Goal: Task Accomplishment & Management: Use online tool/utility

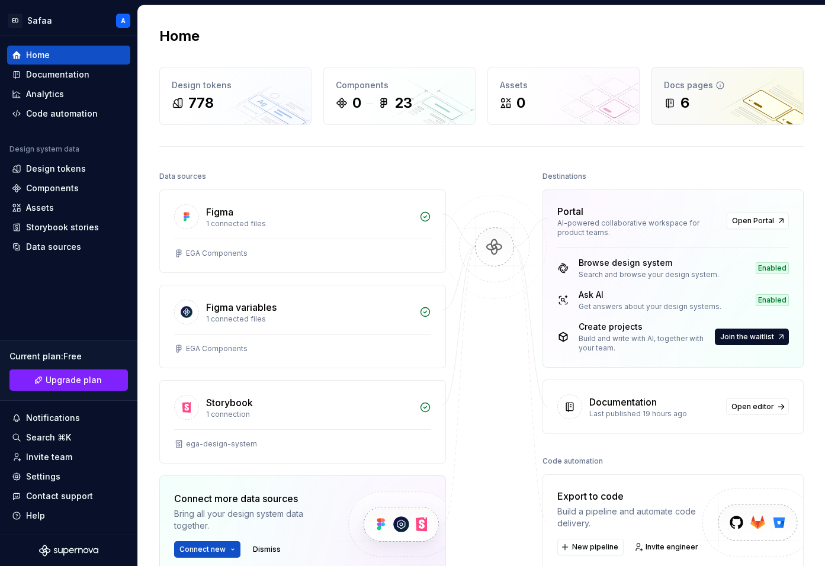
click at [728, 99] on div "6" at bounding box center [727, 103] width 127 height 19
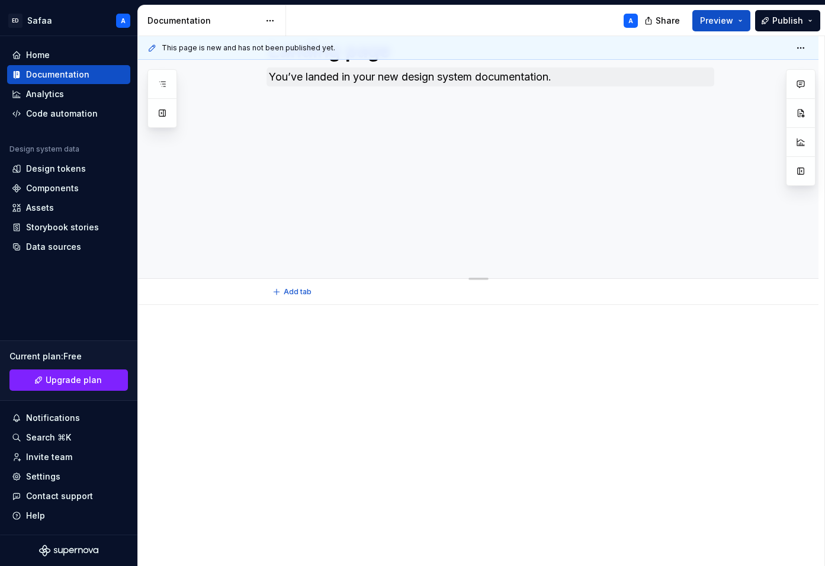
scroll to position [233, 0]
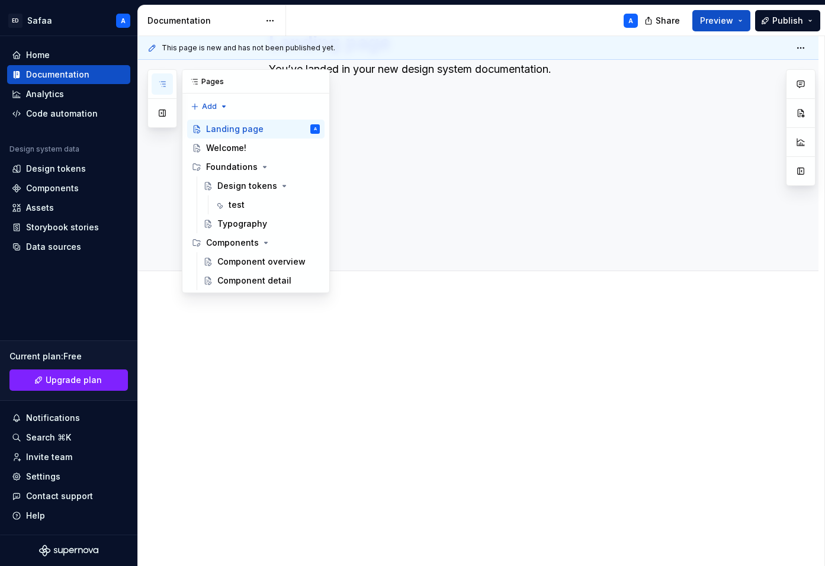
click at [163, 86] on icon "button" at bounding box center [161, 83] width 9 height 9
click at [250, 242] on div "Components" at bounding box center [232, 243] width 53 height 12
click at [295, 242] on button "Page tree" at bounding box center [295, 242] width 17 height 17
click at [295, 242] on div "Pages Add Accessibility guide for tree Page tree. Navigate the tree with the ar…" at bounding box center [238, 181] width 182 height 224
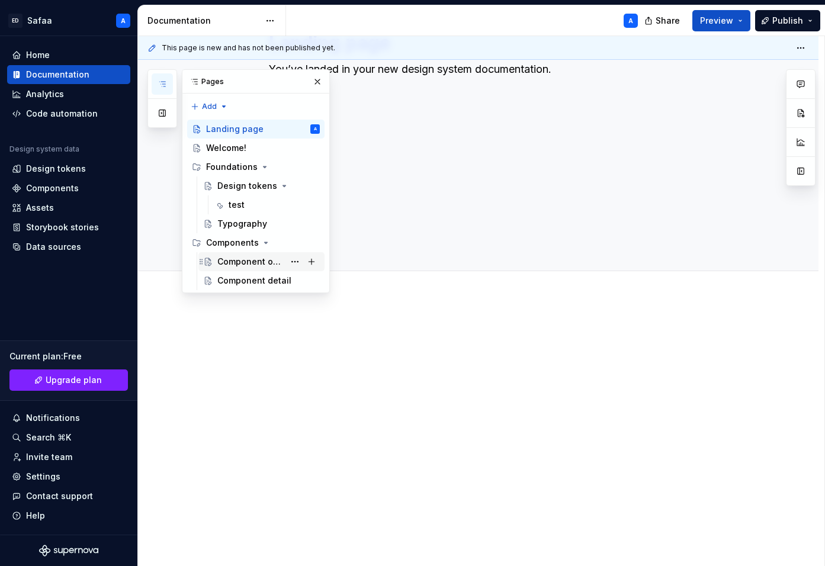
click at [256, 262] on div "Component overview" at bounding box center [250, 262] width 67 height 12
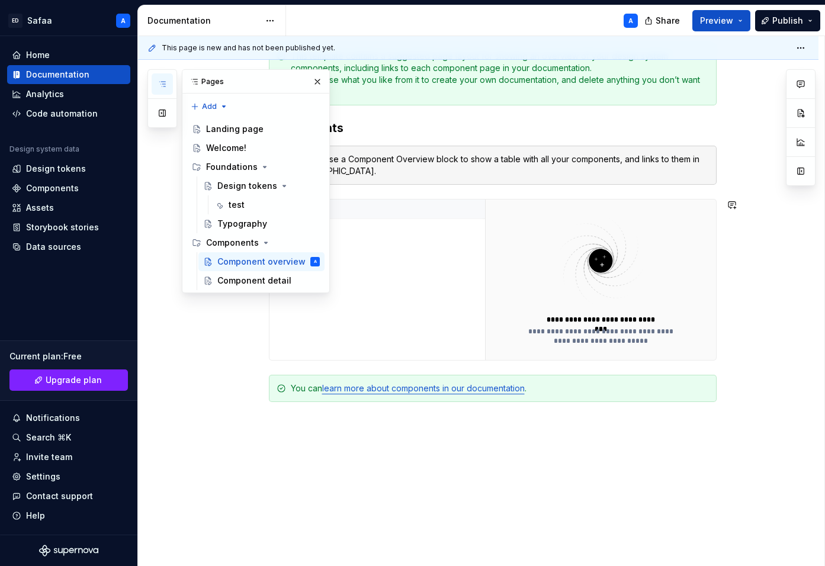
scroll to position [192, 0]
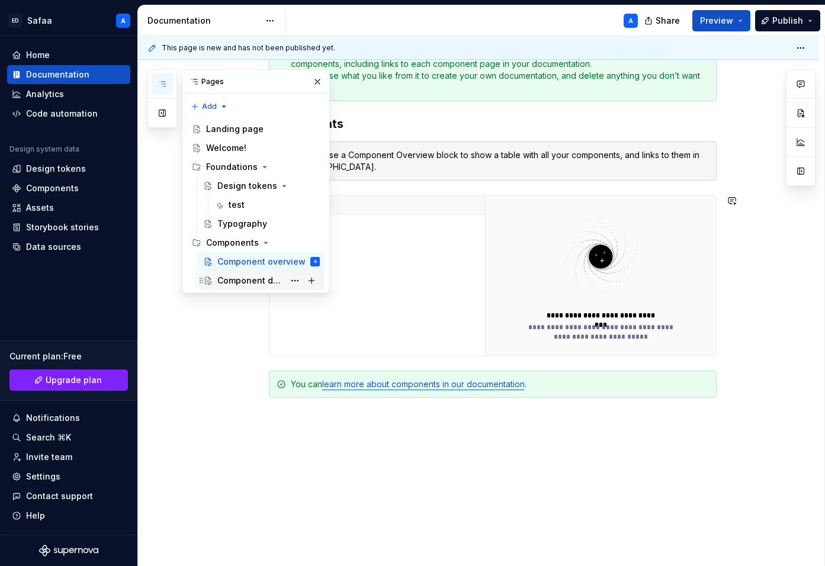
click at [260, 279] on div "Component detail" at bounding box center [250, 281] width 67 height 12
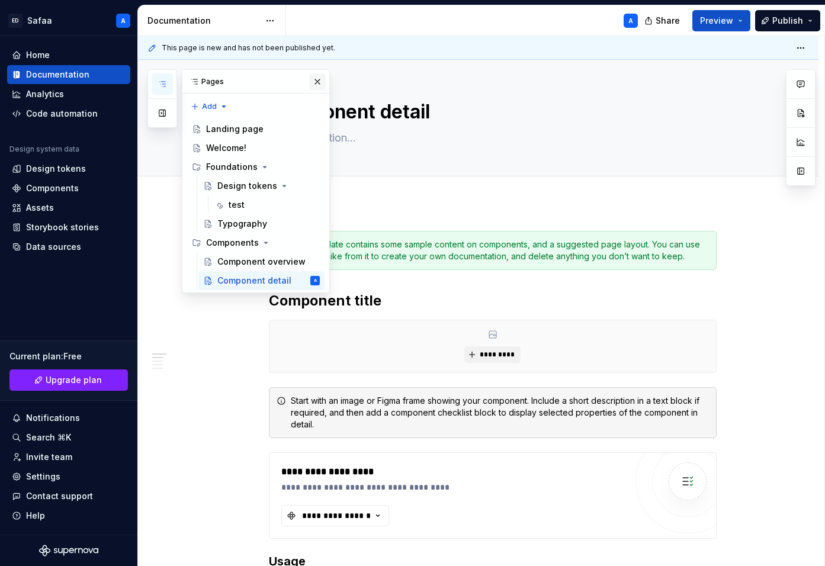
click at [316, 82] on button "button" at bounding box center [317, 81] width 17 height 17
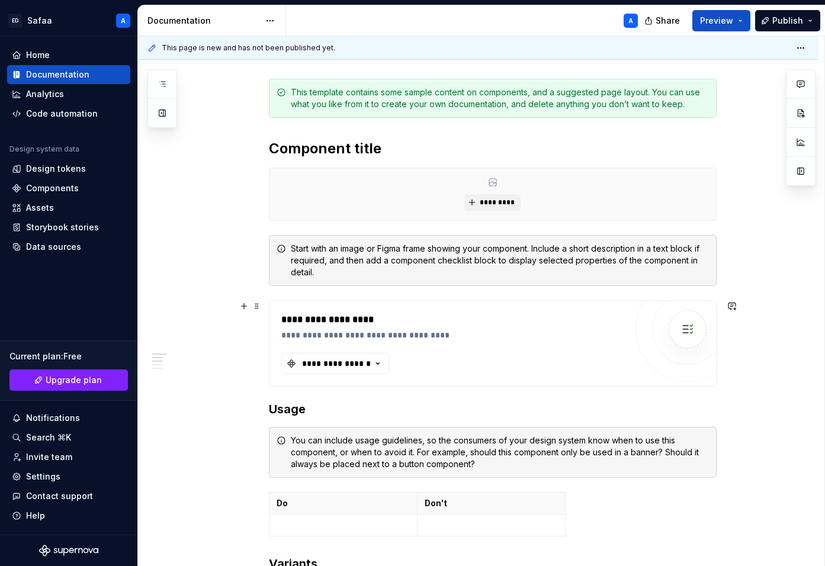
scroll to position [168, 0]
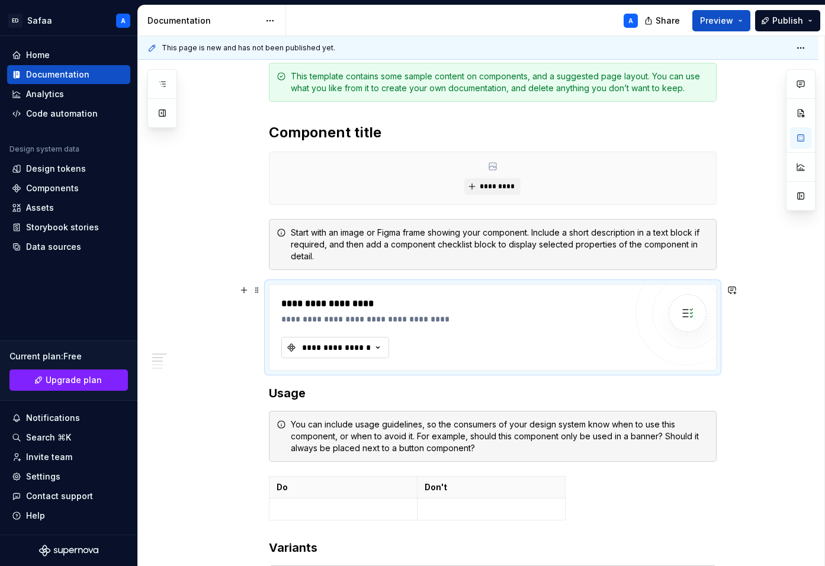
click at [359, 346] on div "**********" at bounding box center [336, 348] width 71 height 12
type textarea "*"
click at [367, 346] on div "**********" at bounding box center [336, 348] width 71 height 12
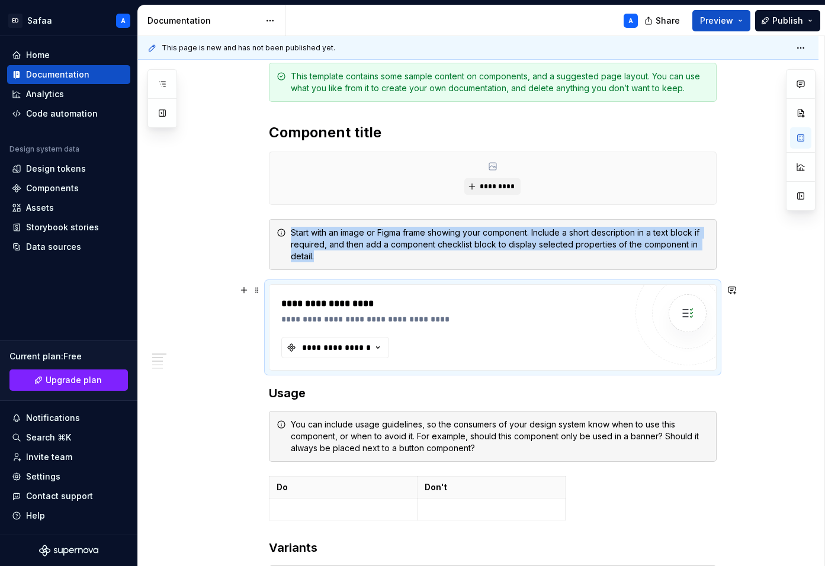
click at [694, 315] on img at bounding box center [687, 313] width 24 height 24
click at [343, 304] on div "**********" at bounding box center [453, 304] width 345 height 14
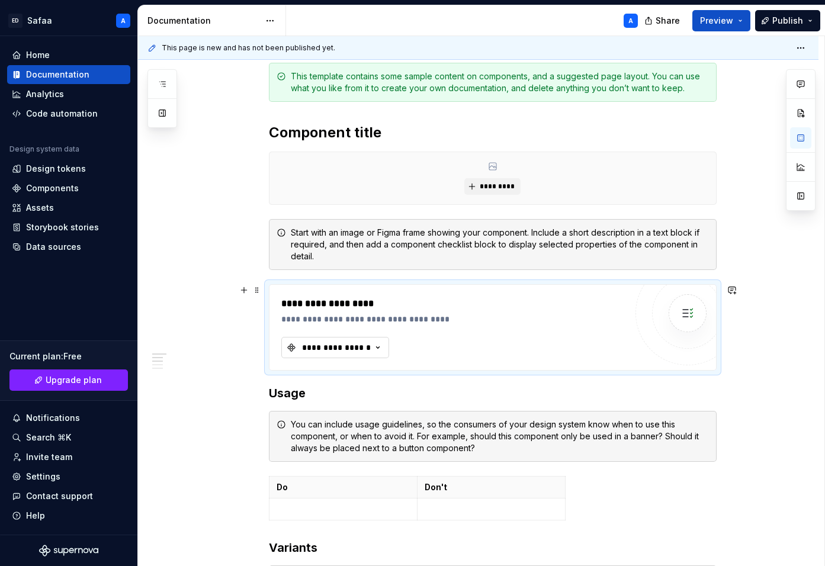
click at [378, 339] on button "**********" at bounding box center [335, 347] width 108 height 21
type input "Button"
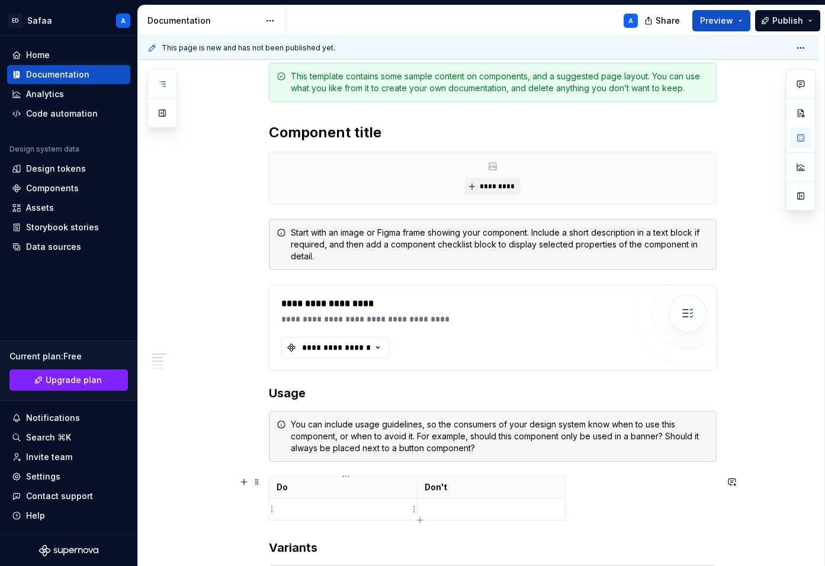
click at [338, 513] on p at bounding box center [342, 509] width 133 height 12
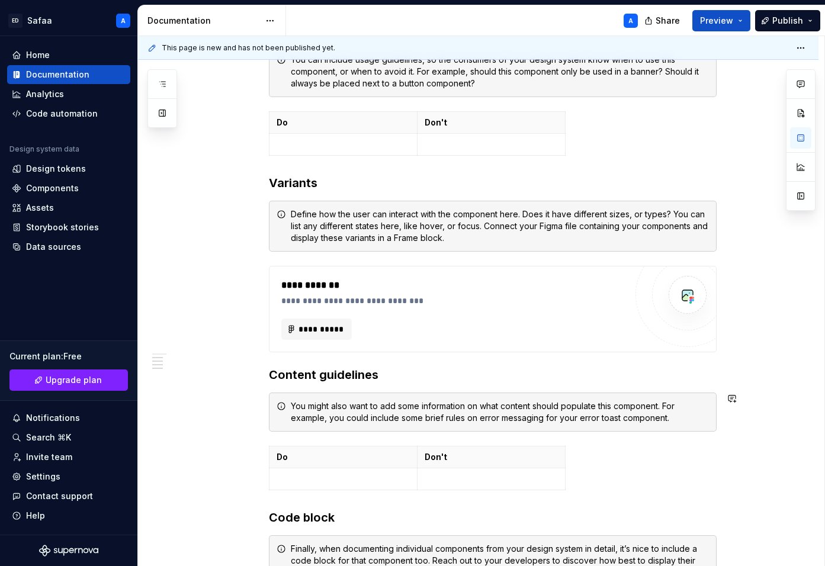
scroll to position [536, 0]
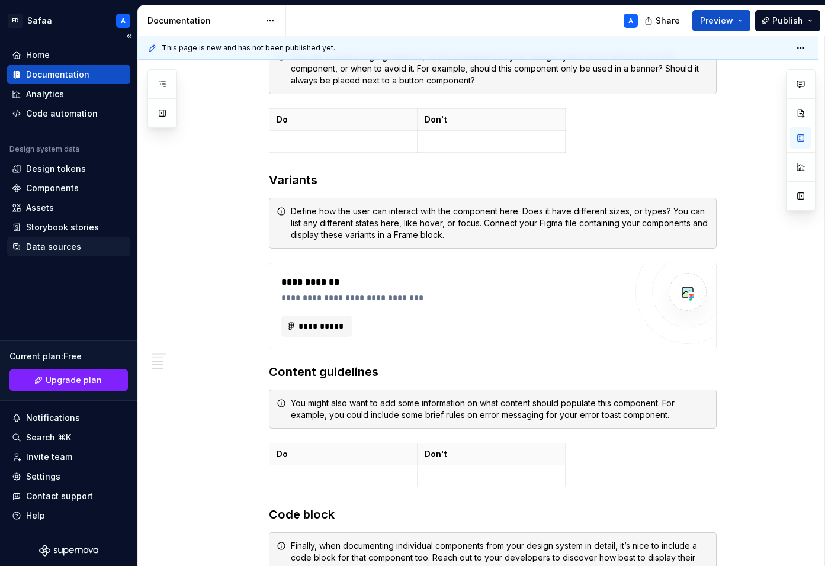
click at [49, 246] on div "Data sources" at bounding box center [53, 247] width 55 height 12
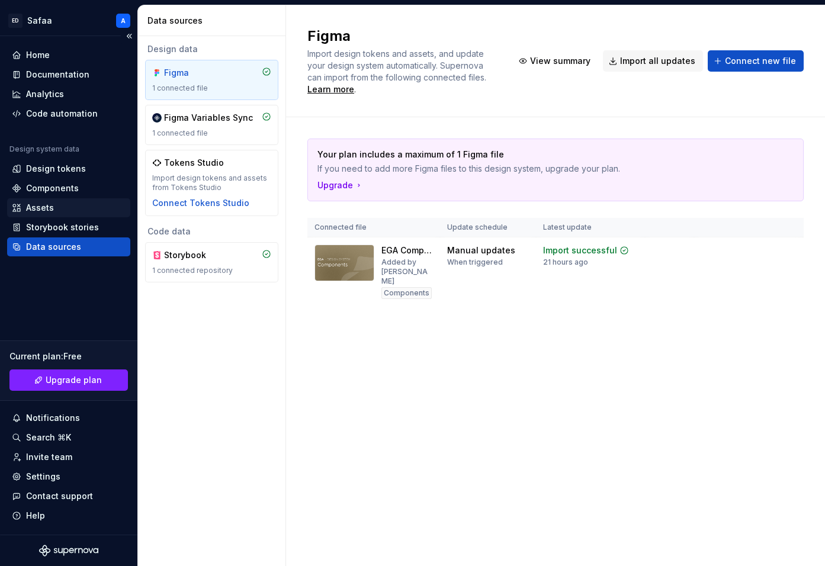
click at [57, 216] on div "Assets" at bounding box center [68, 207] width 123 height 19
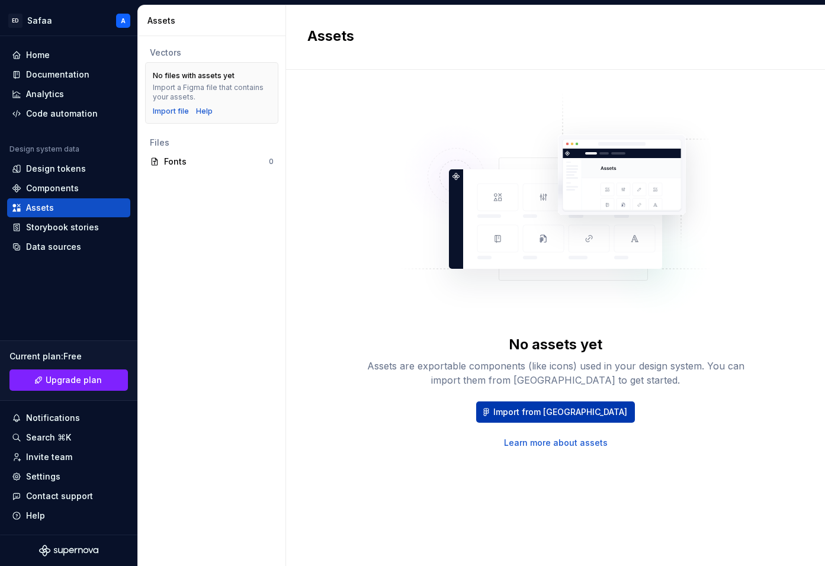
click at [567, 410] on span "Import from Figma" at bounding box center [560, 412] width 134 height 12
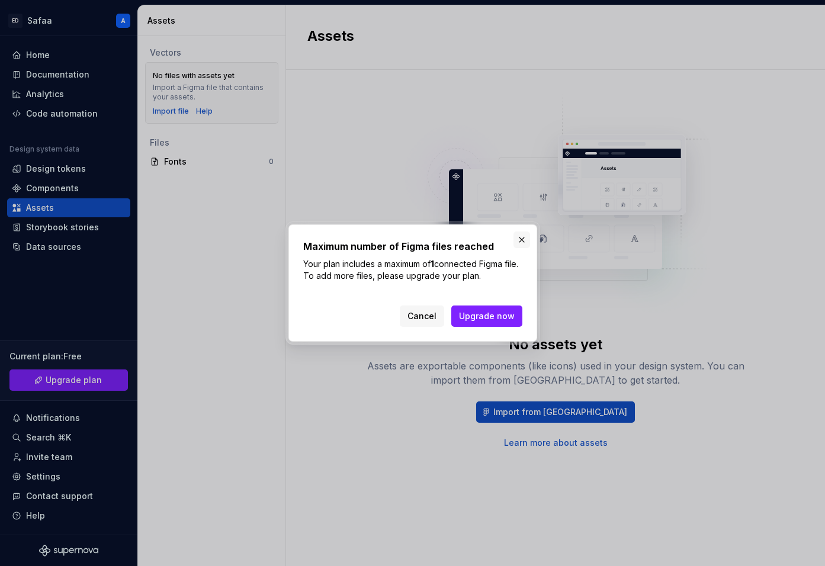
click at [520, 240] on button "button" at bounding box center [521, 239] width 17 height 17
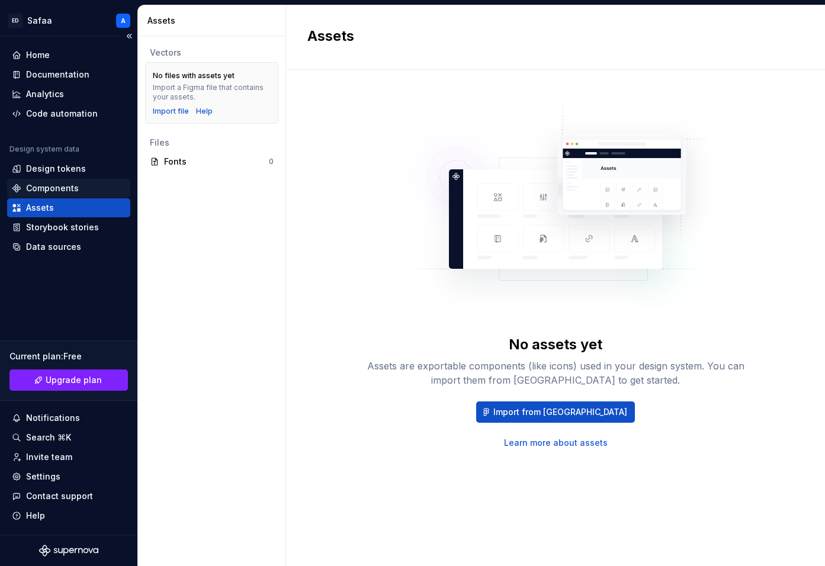
click at [70, 192] on div "Components" at bounding box center [52, 188] width 53 height 12
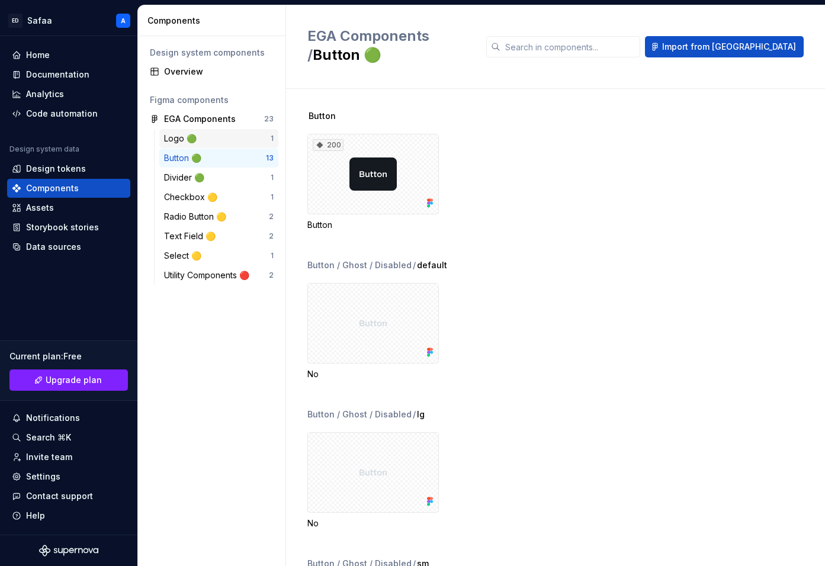
click at [199, 141] on div "Logo 🟢" at bounding box center [217, 139] width 107 height 12
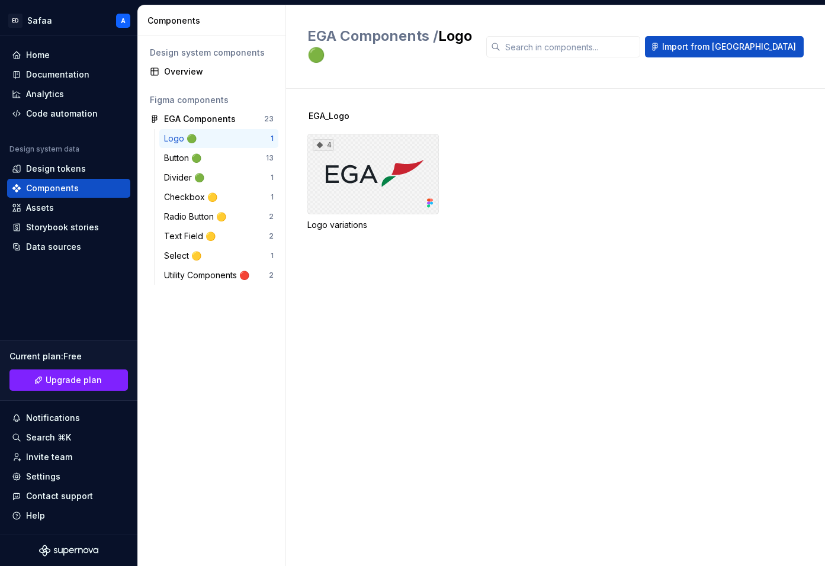
click at [395, 146] on div "4" at bounding box center [372, 174] width 131 height 81
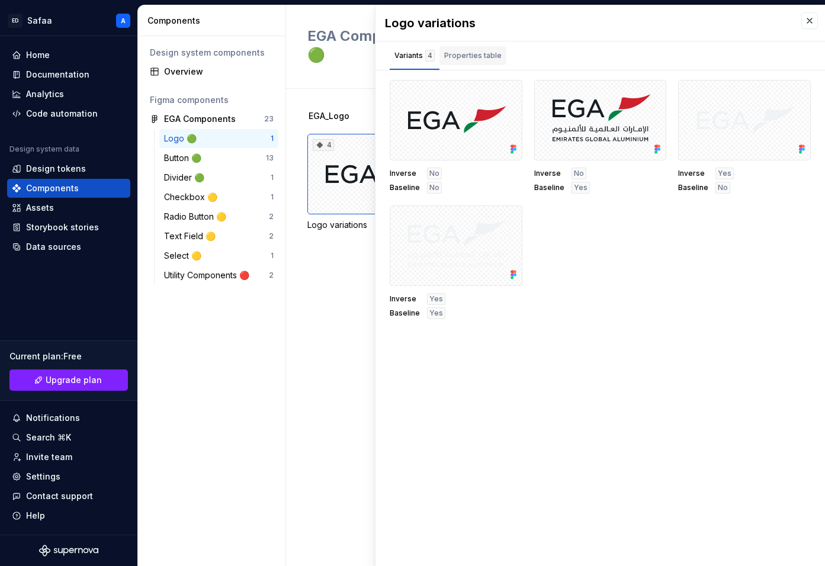
click at [472, 49] on div "Properties table" at bounding box center [472, 55] width 67 height 19
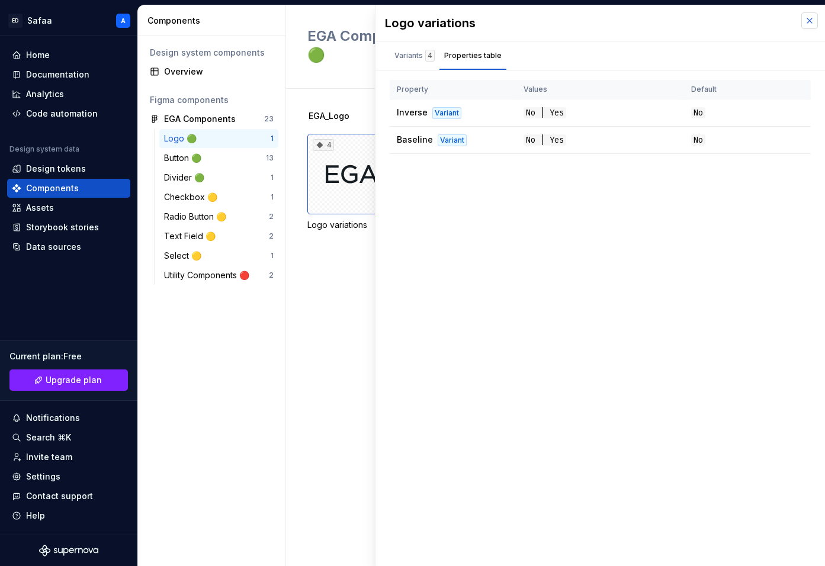
click at [810, 16] on button "button" at bounding box center [809, 20] width 17 height 17
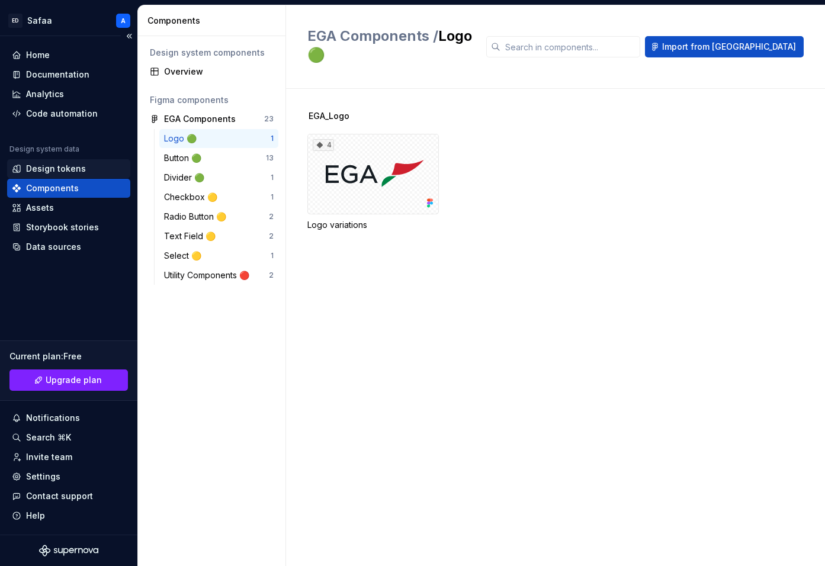
click at [21, 169] on div "Design tokens" at bounding box center [69, 169] width 114 height 12
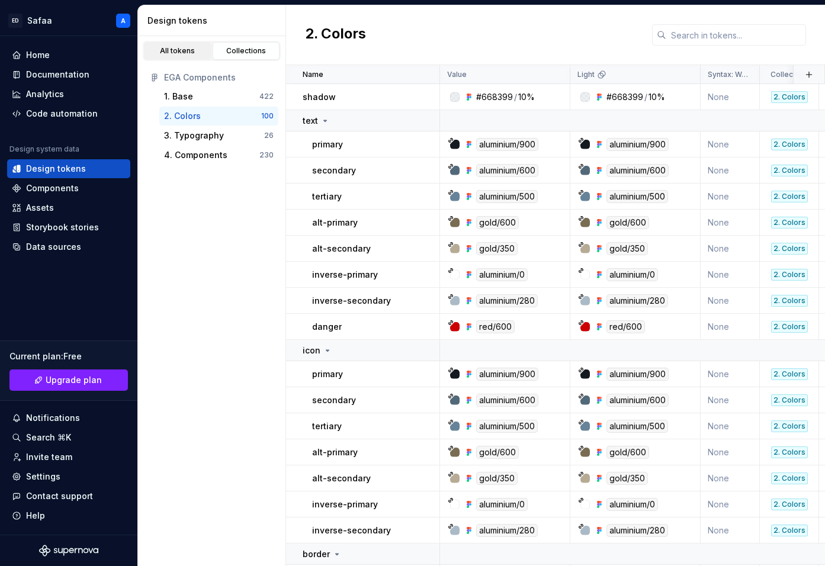
click at [172, 52] on div "All tokens" at bounding box center [177, 50] width 59 height 9
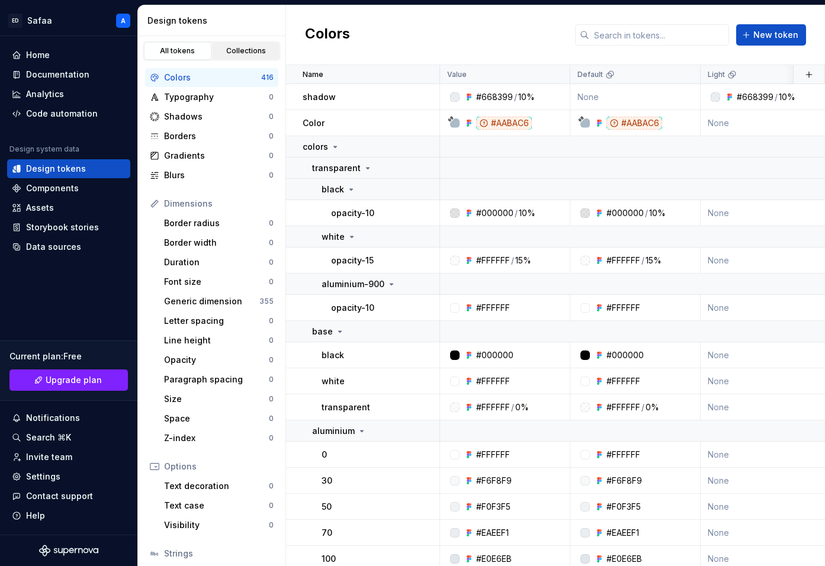
click at [240, 51] on div "Collections" at bounding box center [246, 50] width 59 height 9
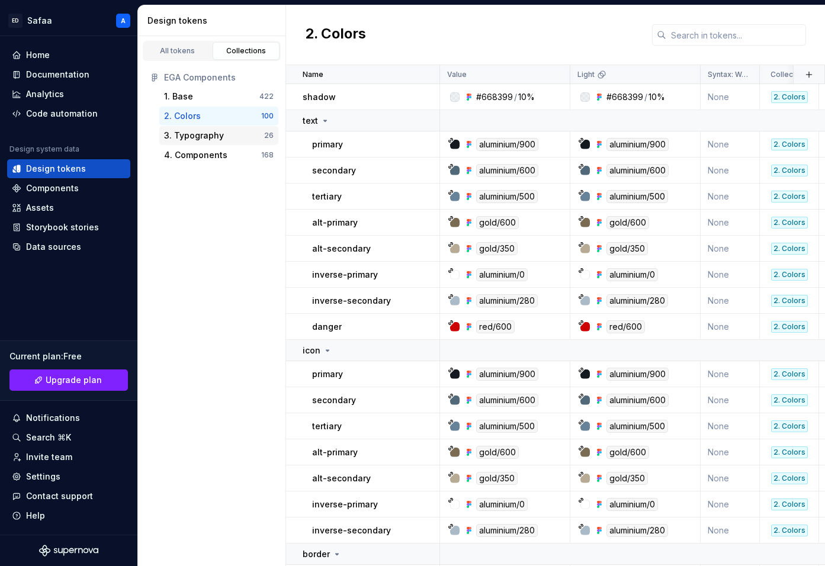
click at [208, 131] on div "3. Typography" at bounding box center [194, 136] width 60 height 12
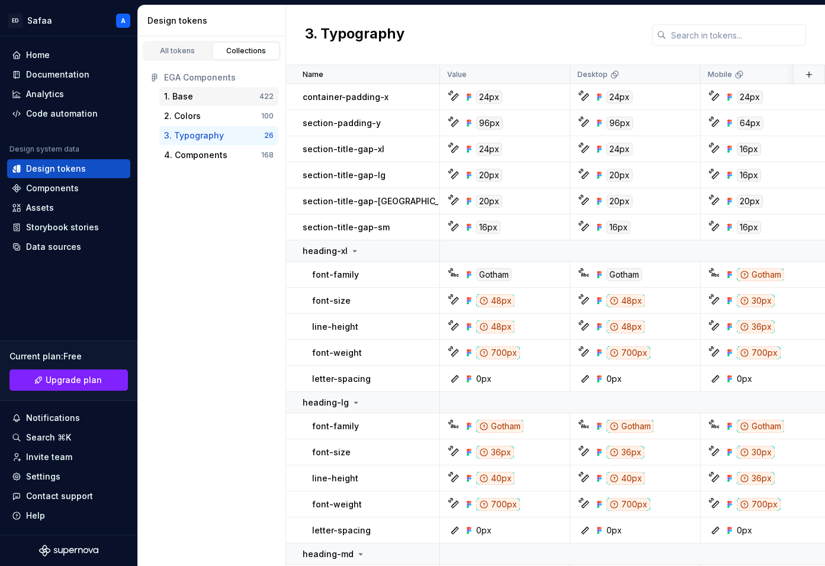
click at [210, 94] on div "1. Base" at bounding box center [211, 97] width 95 height 12
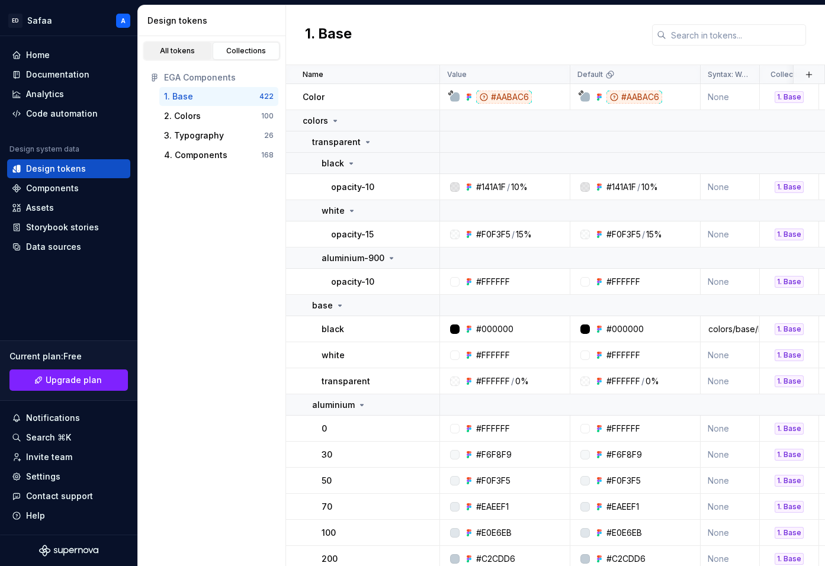
click at [189, 54] on div "All tokens" at bounding box center [177, 50] width 59 height 9
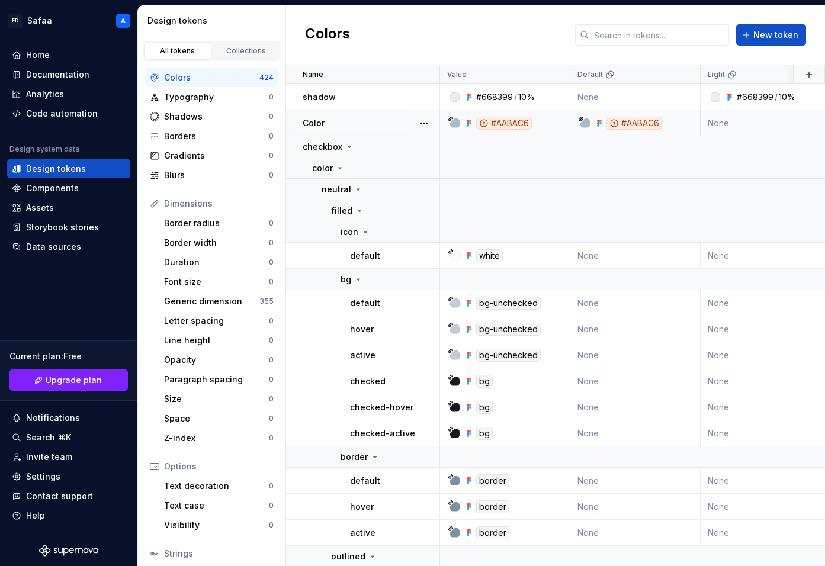
click at [374, 123] on div "Color" at bounding box center [371, 123] width 136 height 12
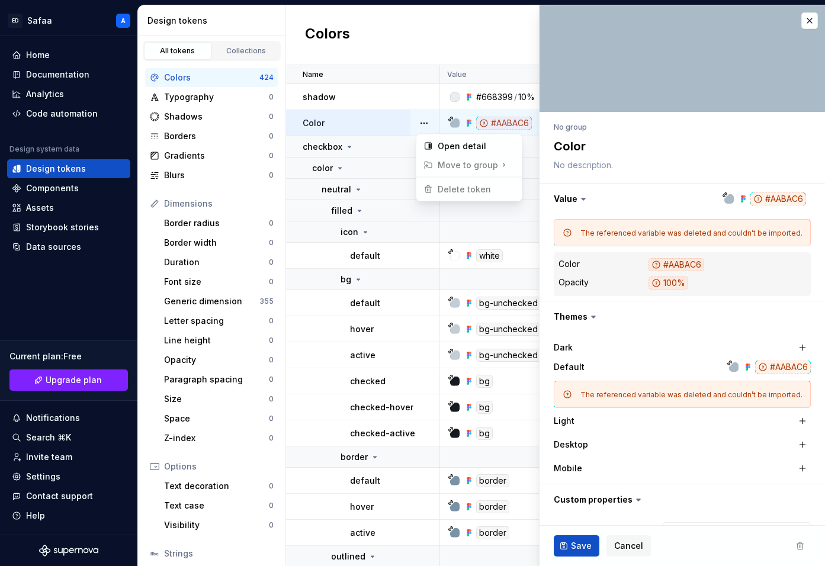
type textarea "*"
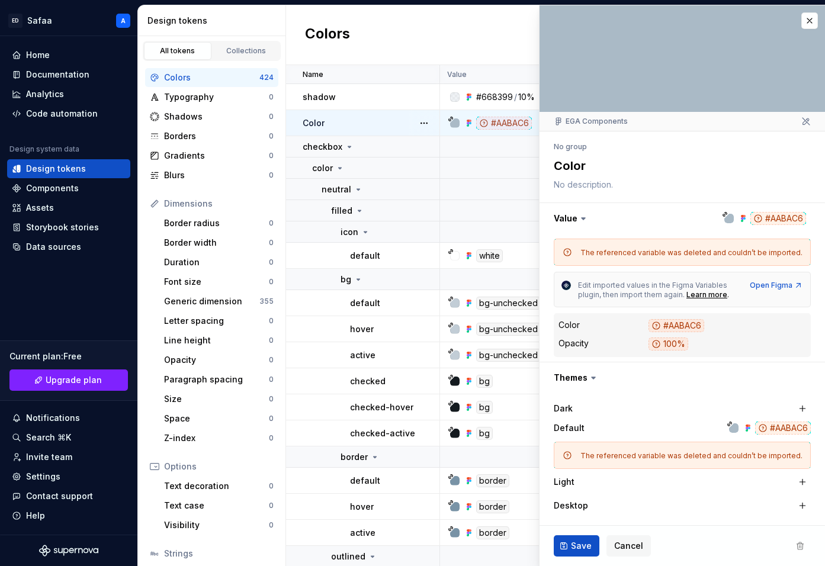
click at [426, 121] on button "button" at bounding box center [424, 123] width 17 height 17
click at [814, 21] on button "button" at bounding box center [809, 20] width 17 height 17
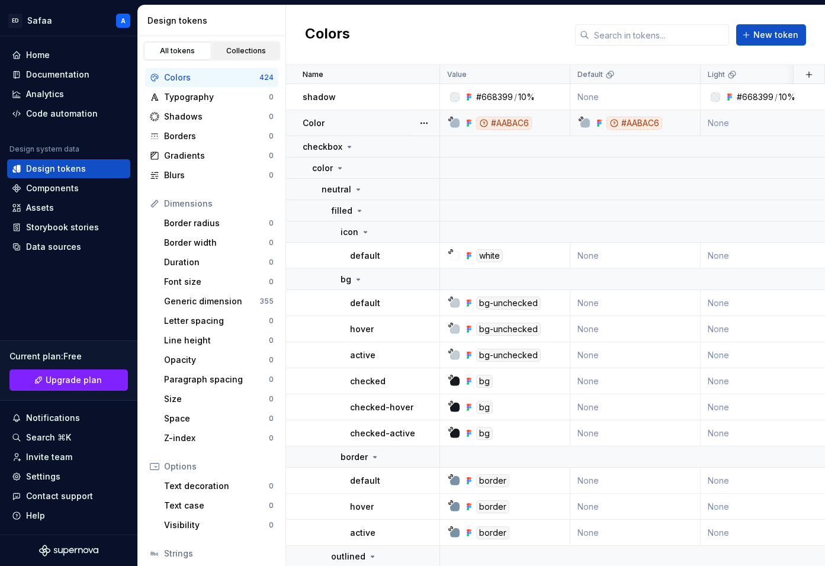
click at [253, 52] on div "Collections" at bounding box center [246, 50] width 59 height 9
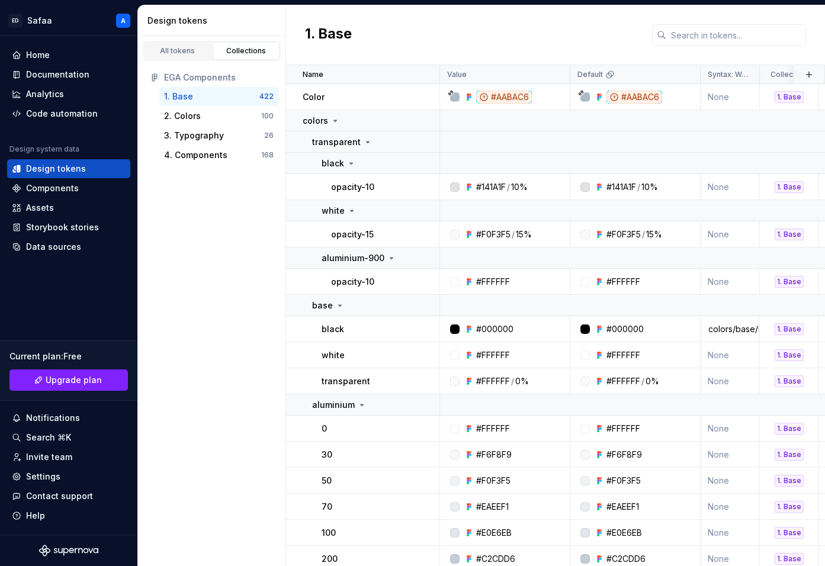
click at [208, 99] on div "1. Base" at bounding box center [211, 97] width 95 height 12
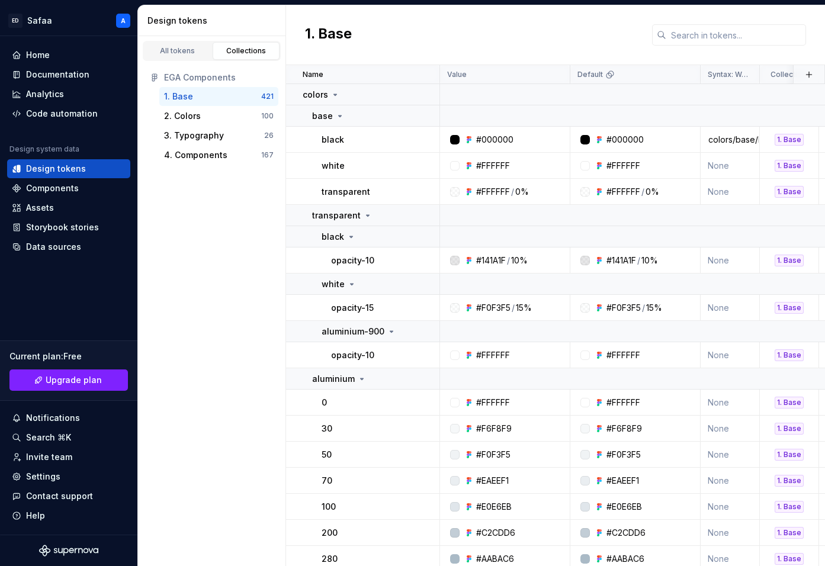
click at [231, 256] on div "All tokens Collections EGA Components 1. Base 421 2. Colors 100 3. Typography 2…" at bounding box center [212, 301] width 148 height 530
click at [54, 116] on div "Code automation" at bounding box center [62, 114] width 72 height 12
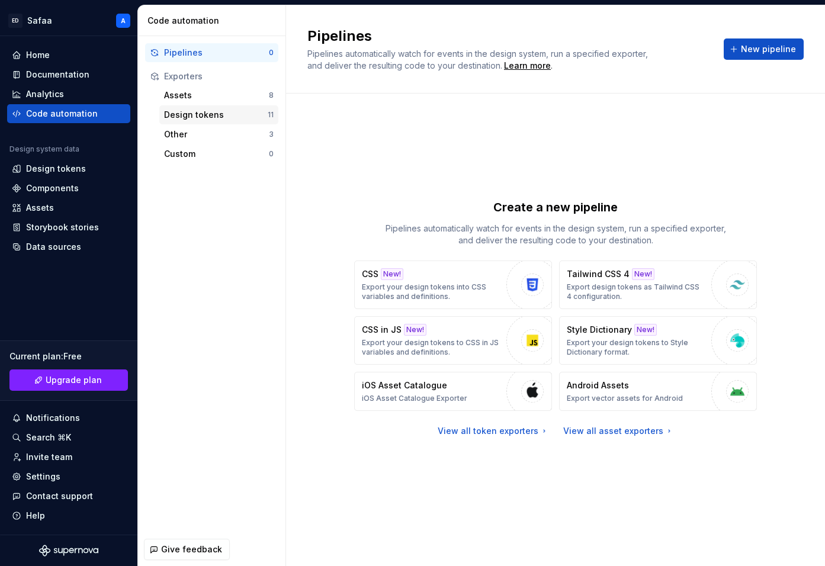
click at [209, 116] on div "Design tokens" at bounding box center [216, 115] width 104 height 12
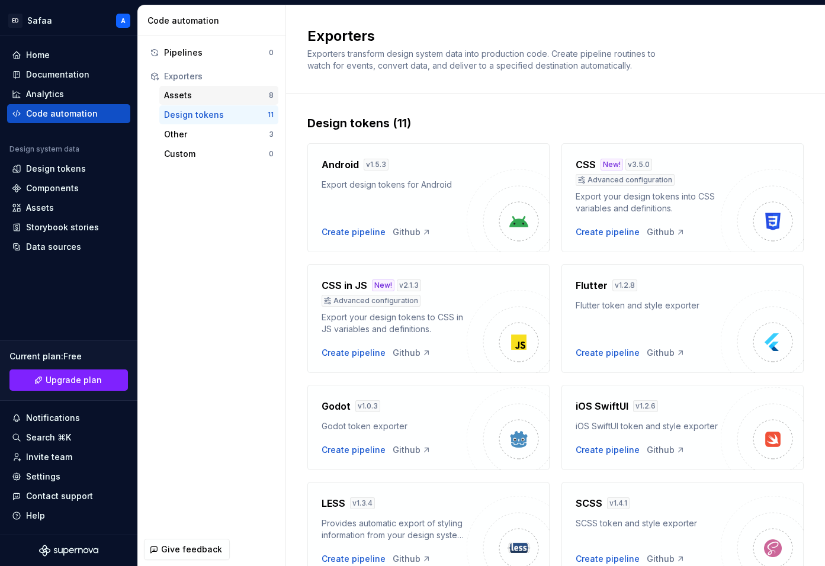
click at [209, 96] on div "Assets" at bounding box center [216, 95] width 105 height 12
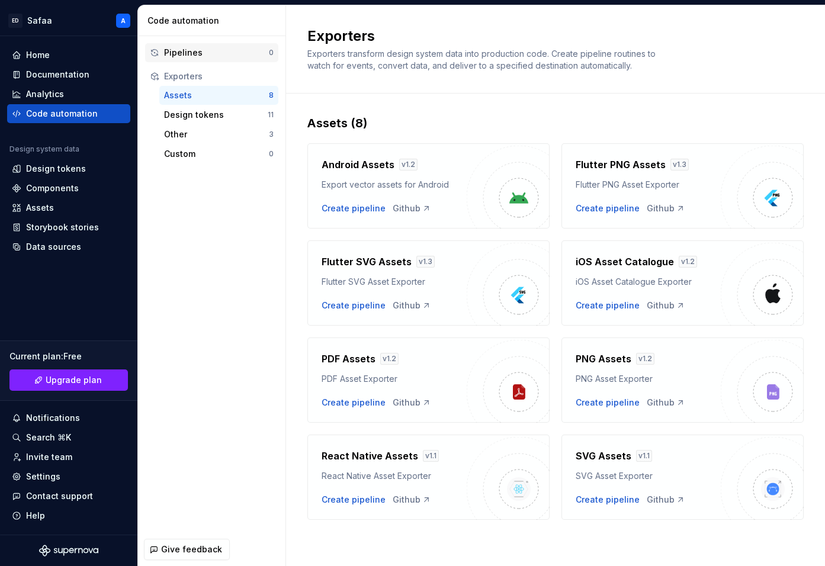
click at [207, 54] on div "Pipelines" at bounding box center [216, 53] width 105 height 12
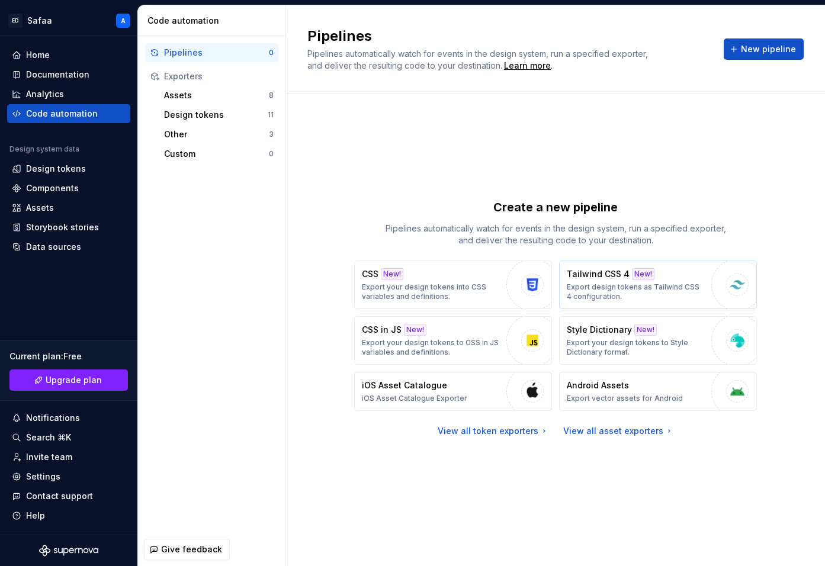
click at [671, 285] on p "Export design tokens as Tailwind CSS 4 configuration." at bounding box center [636, 291] width 139 height 19
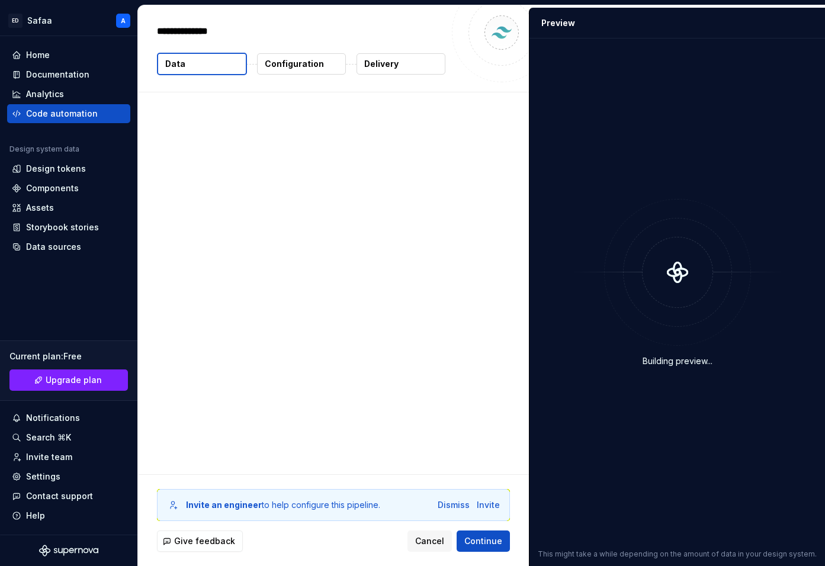
type textarea "*"
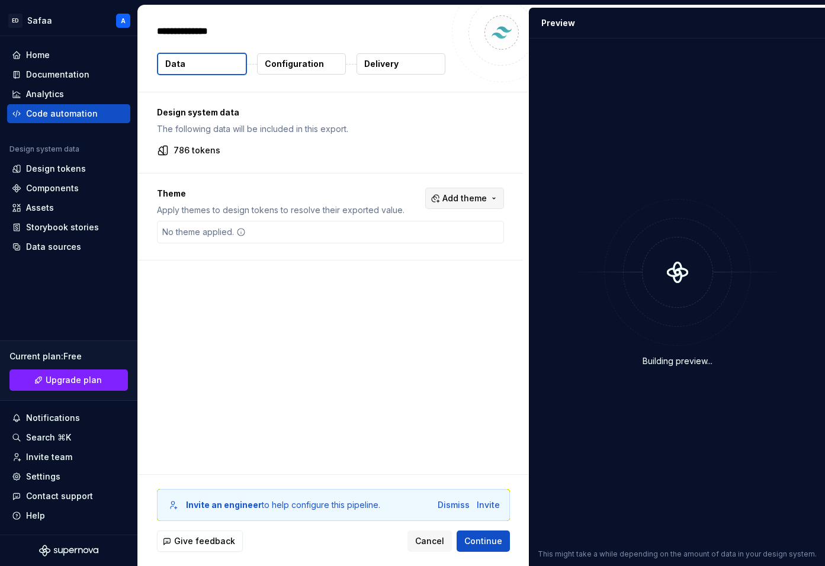
click at [466, 201] on span "Add theme" at bounding box center [464, 198] width 44 height 12
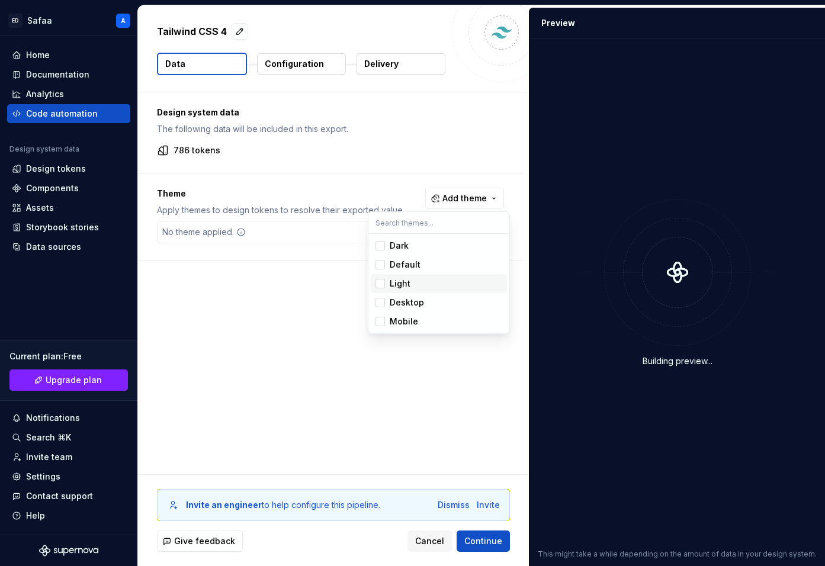
click at [379, 282] on div "Suggestions" at bounding box center [379, 283] width 9 height 9
click at [380, 244] on div "Suggestions" at bounding box center [379, 245] width 9 height 9
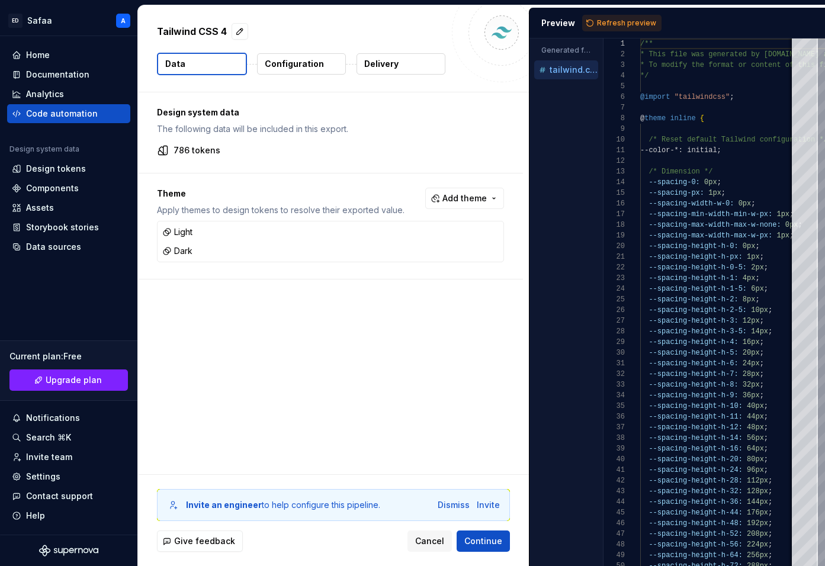
click at [479, 408] on html "ED Safaa A Home Documentation Analytics Code automation Design system data Desi…" at bounding box center [412, 283] width 825 height 566
click at [627, 21] on span "Refresh preview" at bounding box center [626, 22] width 59 height 9
click at [567, 93] on p "tailwind.dark.css" at bounding box center [573, 89] width 49 height 9
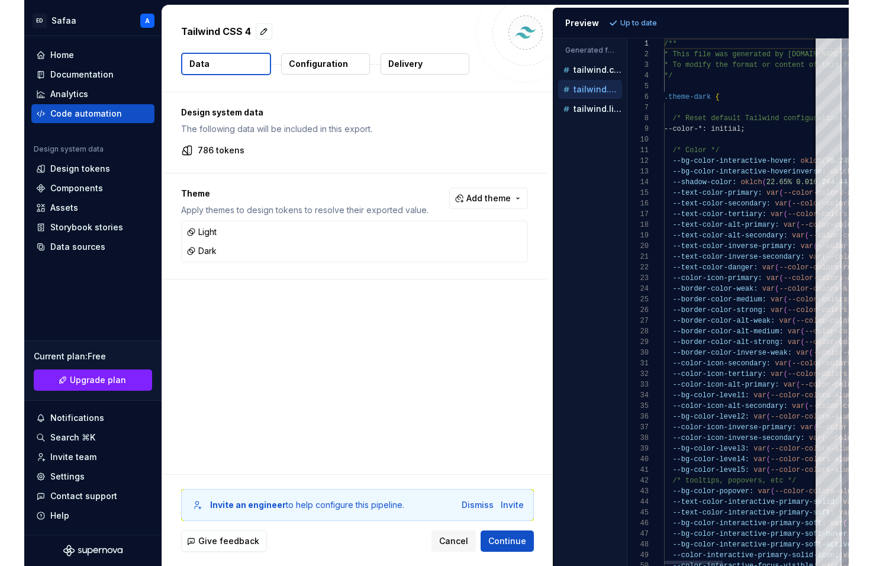
scroll to position [107, 0]
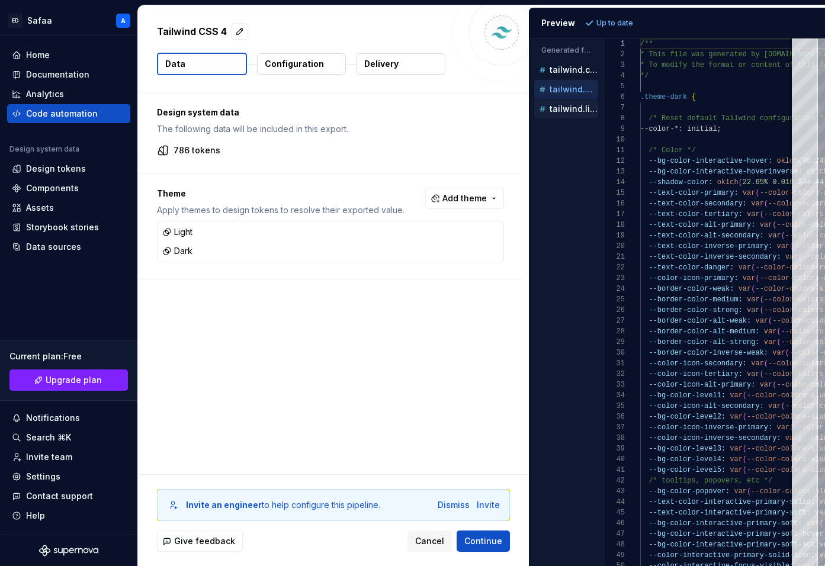
click at [557, 105] on p "tailwind.light.css" at bounding box center [573, 108] width 49 height 9
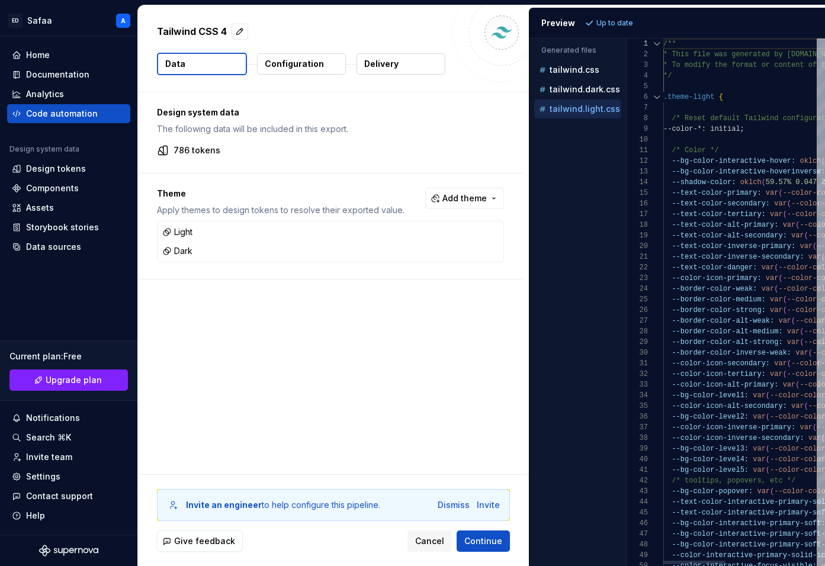
click at [628, 119] on div "Generated files Accessibility guide for tree . Navigate the tree with the arrow…" at bounding box center [676, 301] width 295 height 527
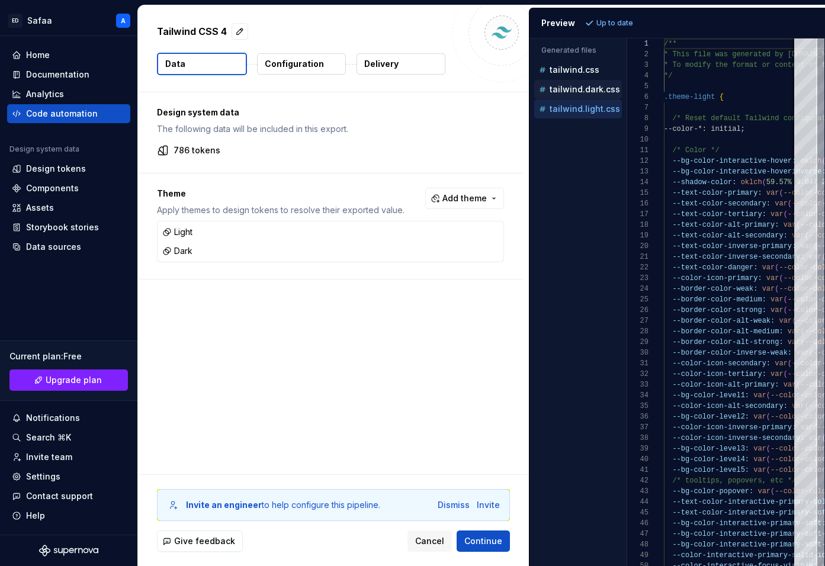
click at [578, 88] on p "tailwind.dark.css" at bounding box center [584, 89] width 70 height 9
click at [568, 75] on div "tailwind.css" at bounding box center [578, 70] width 85 height 12
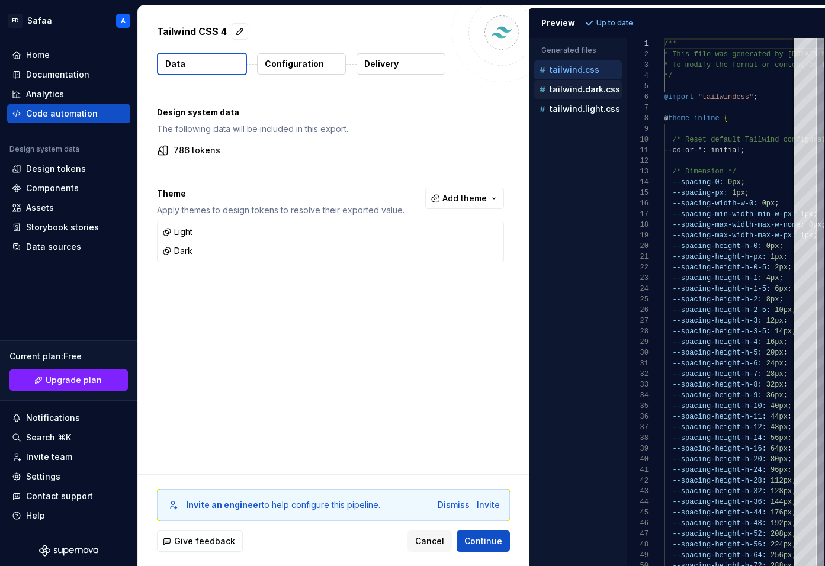
click at [573, 89] on p "tailwind.dark.css" at bounding box center [584, 89] width 70 height 9
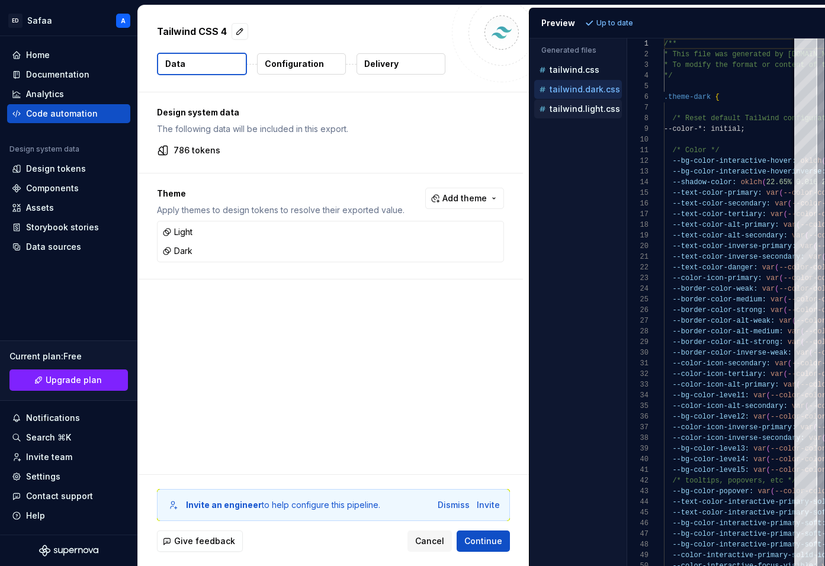
click at [575, 103] on div "tailwind.light.css" at bounding box center [578, 109] width 85 height 12
click at [305, 66] on p "Configuration" at bounding box center [294, 64] width 59 height 12
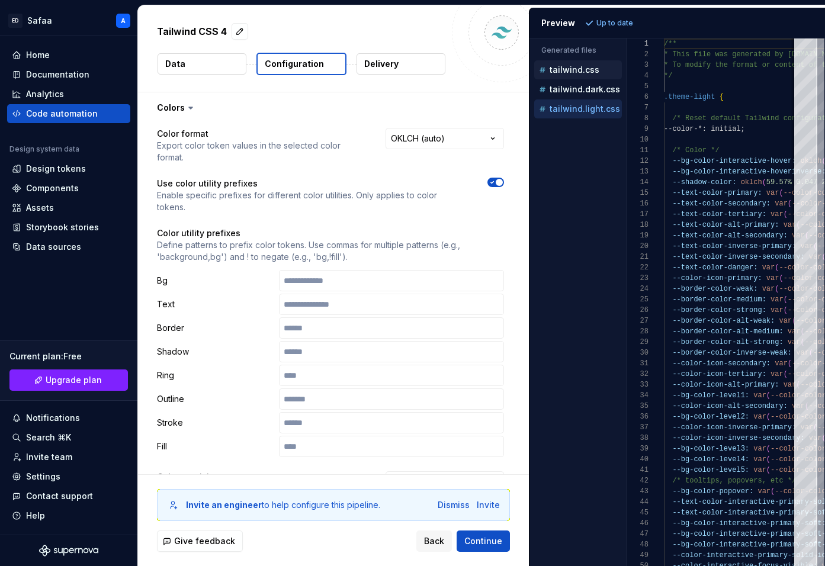
click at [562, 67] on p "tailwind.css" at bounding box center [574, 69] width 50 height 9
type textarea "**********"
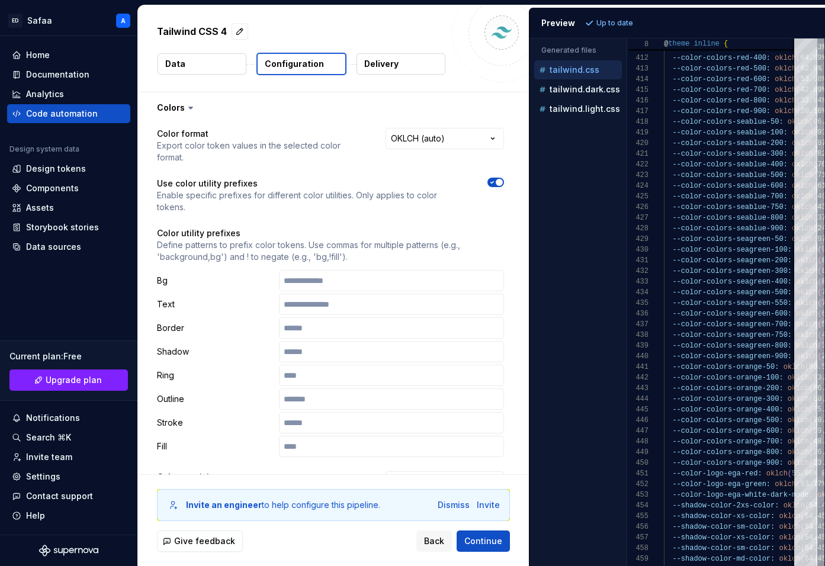
click at [497, 179] on icon "button" at bounding box center [491, 182] width 9 height 7
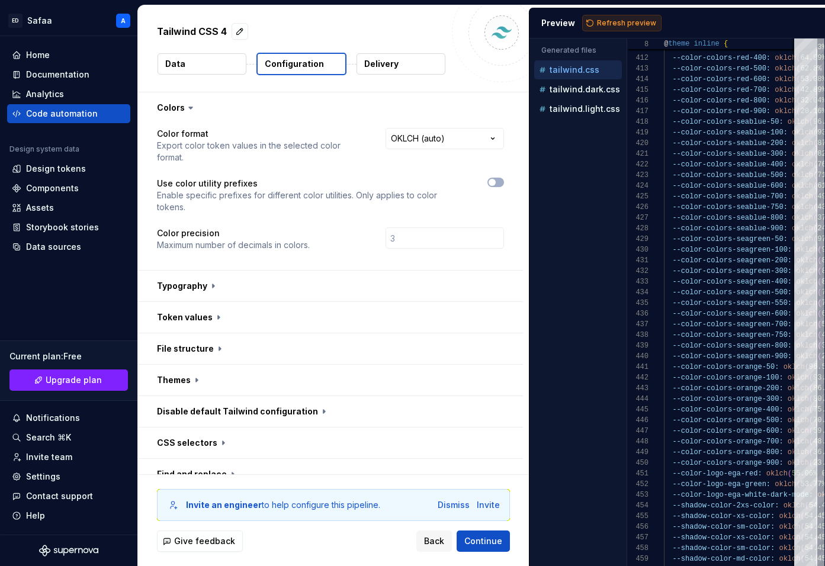
click at [619, 23] on span "Refresh preview" at bounding box center [626, 22] width 59 height 9
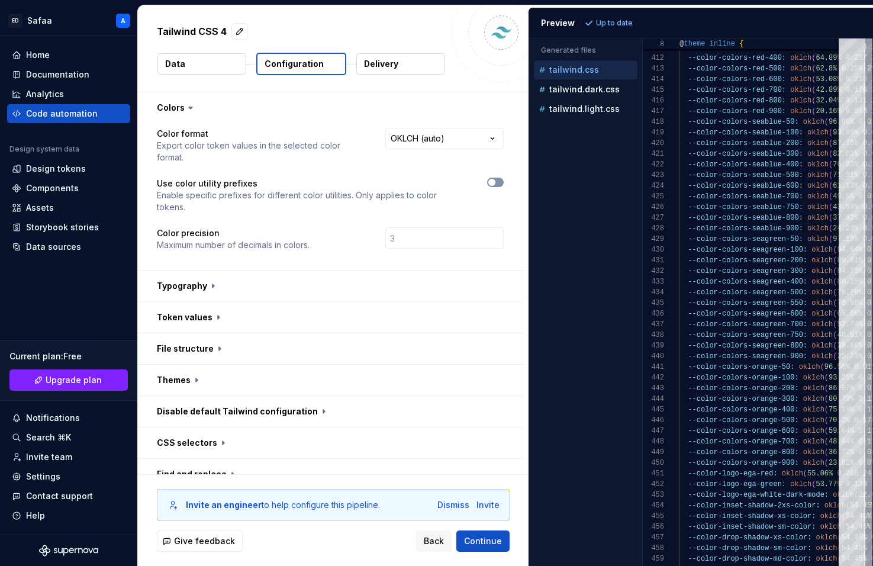
click at [504, 178] on button "button" at bounding box center [495, 182] width 17 height 9
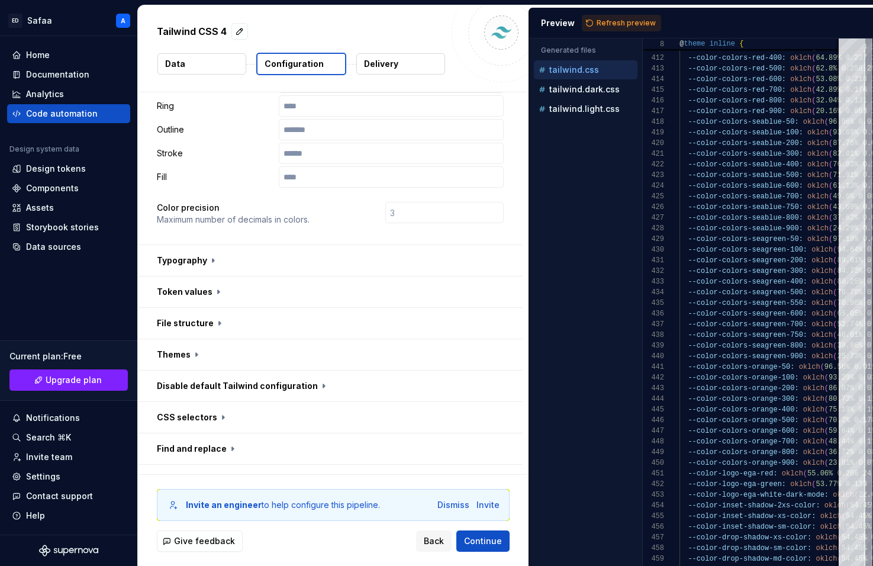
scroll to position [276, 0]
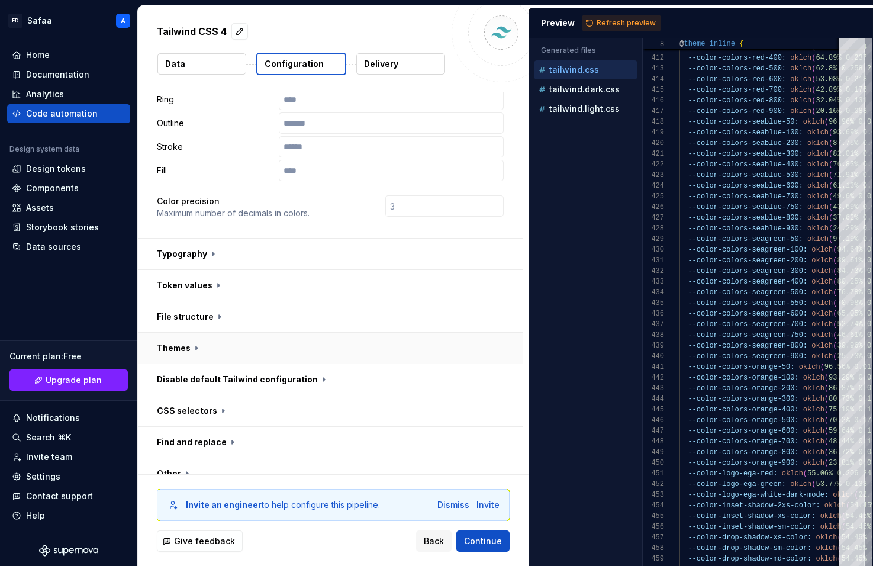
click at [198, 333] on button "button" at bounding box center [330, 348] width 385 height 31
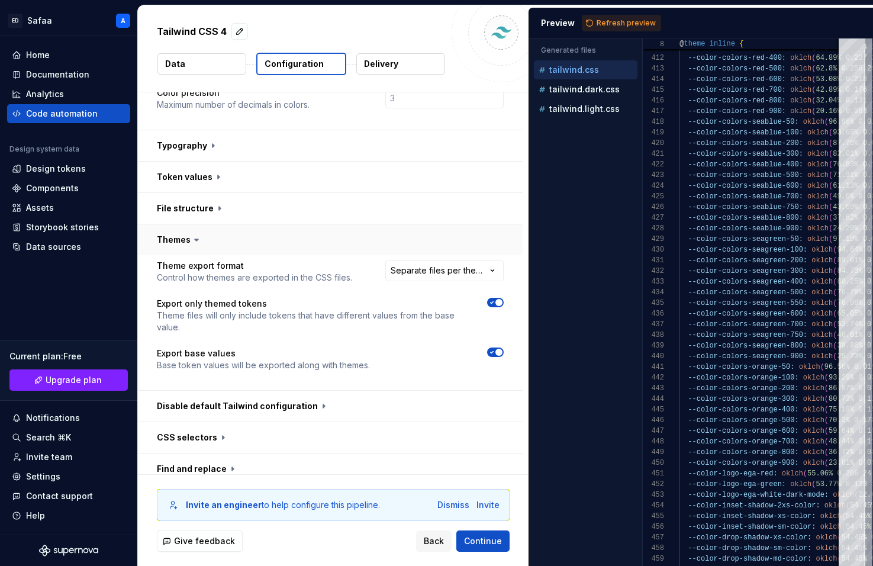
scroll to position [393, 0]
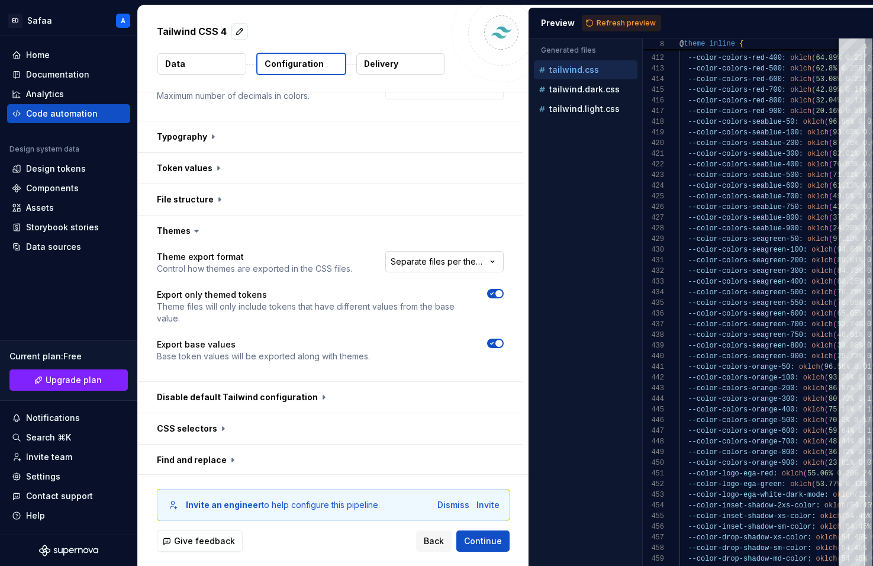
click at [456, 239] on html "**********" at bounding box center [436, 283] width 873 height 566
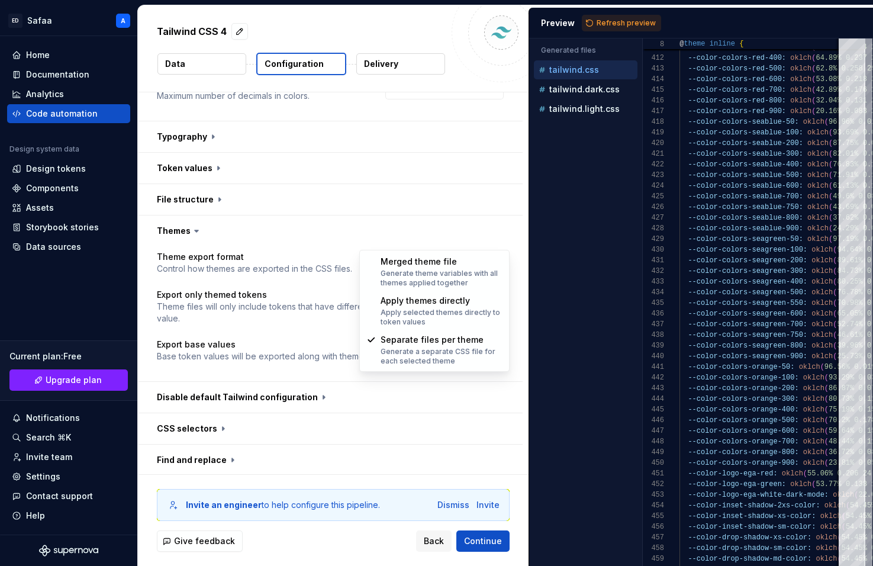
select select "**********"
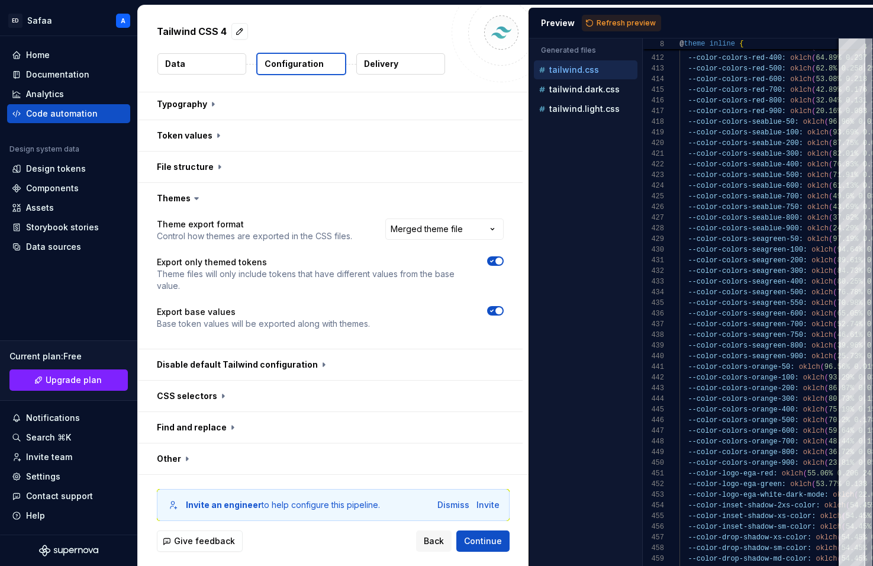
scroll to position [427, 0]
click at [302, 348] on button "button" at bounding box center [330, 363] width 385 height 31
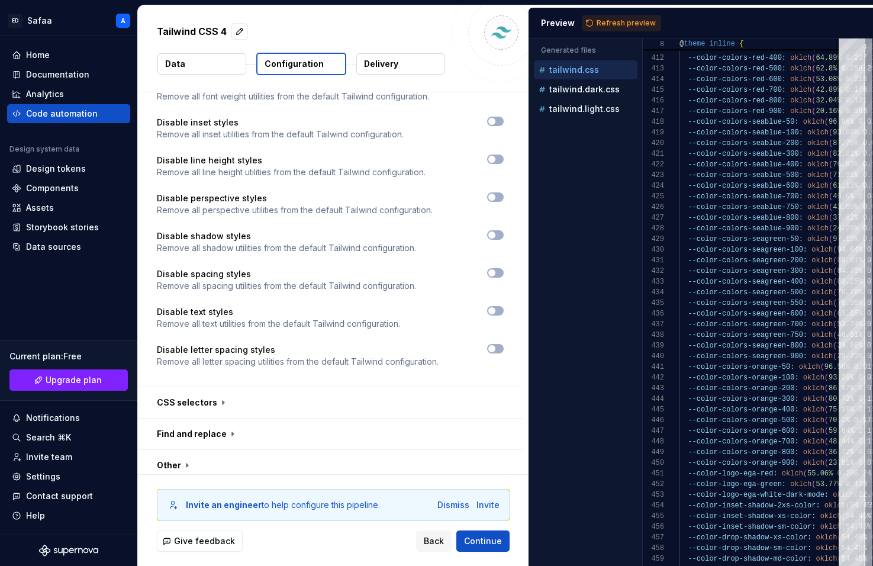
scroll to position [1087, 0]
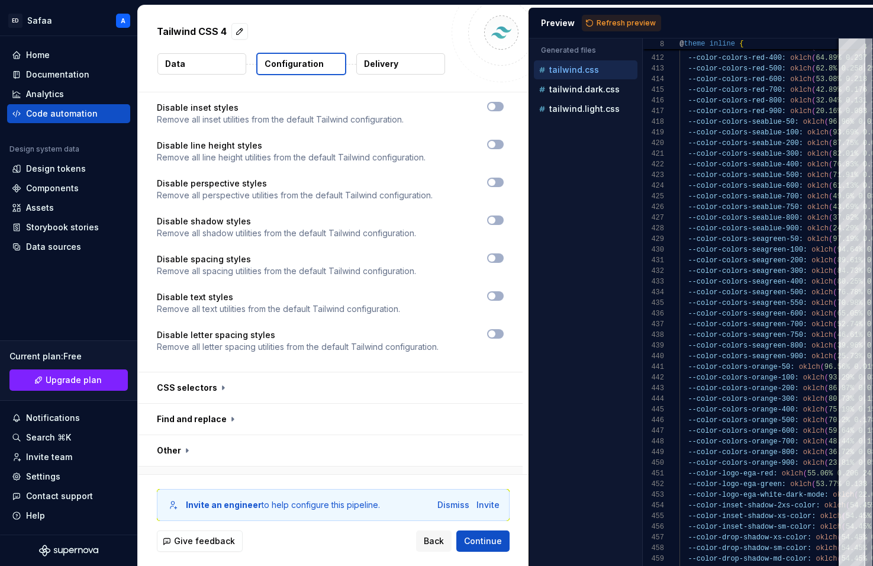
click at [227, 466] on button "button" at bounding box center [330, 481] width 385 height 31
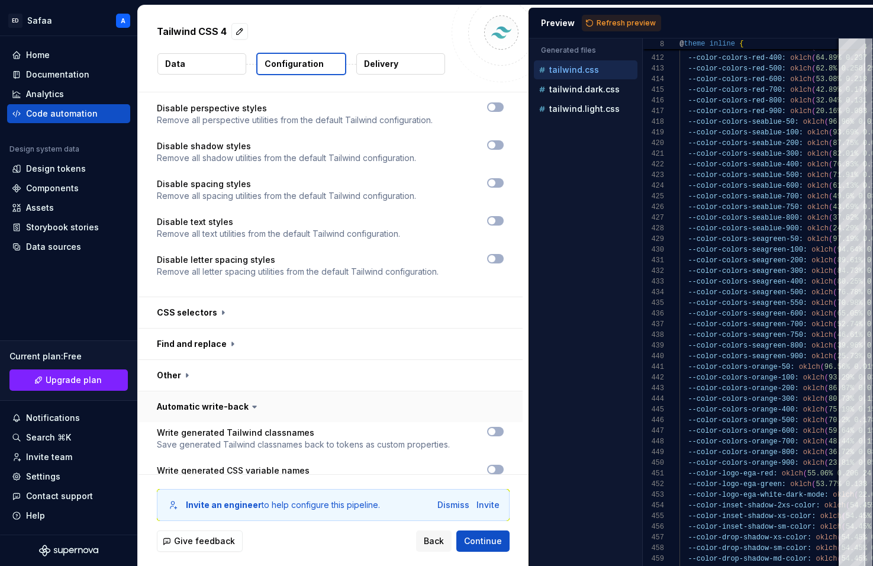
scroll to position [1173, 0]
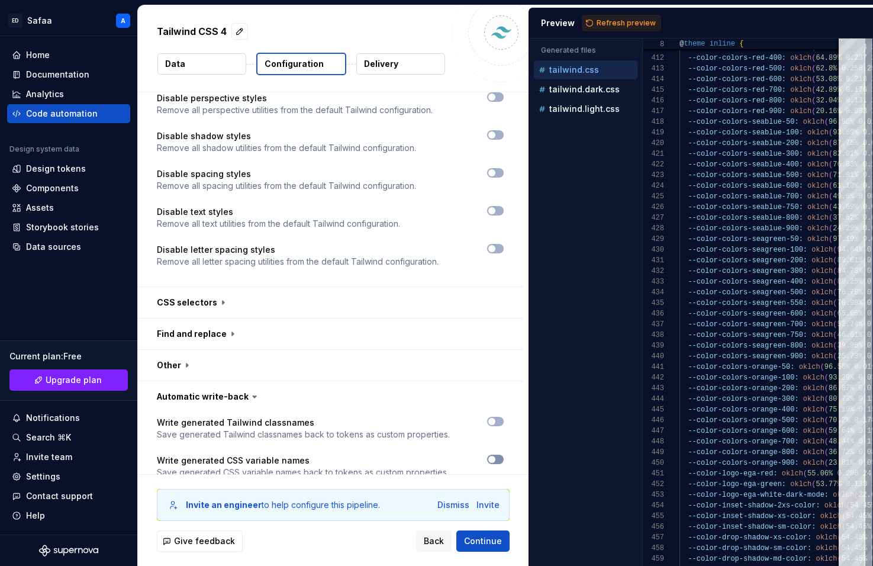
click at [503, 455] on button "button" at bounding box center [495, 459] width 17 height 9
click at [621, 22] on span "Refresh preview" at bounding box center [626, 22] width 59 height 9
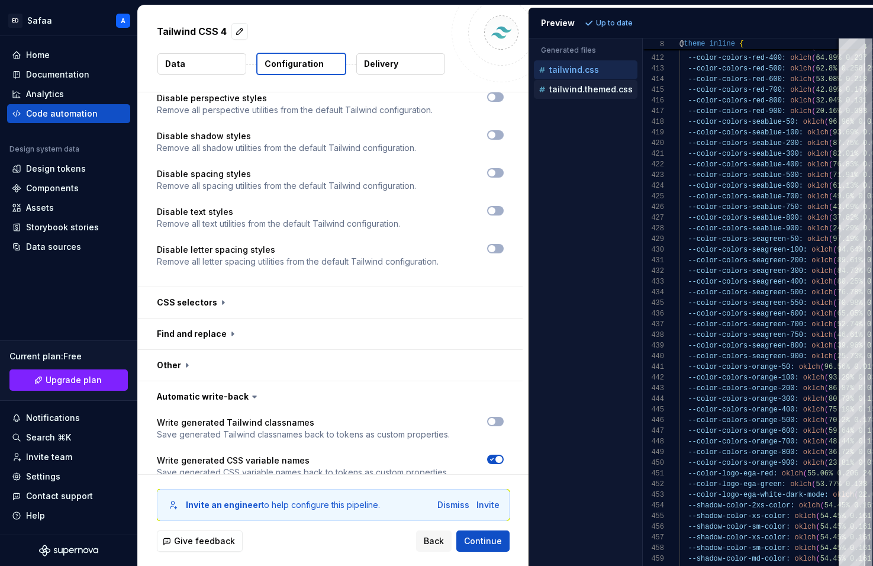
click at [603, 94] on p "tailwind.themed.css" at bounding box center [590, 89] width 83 height 9
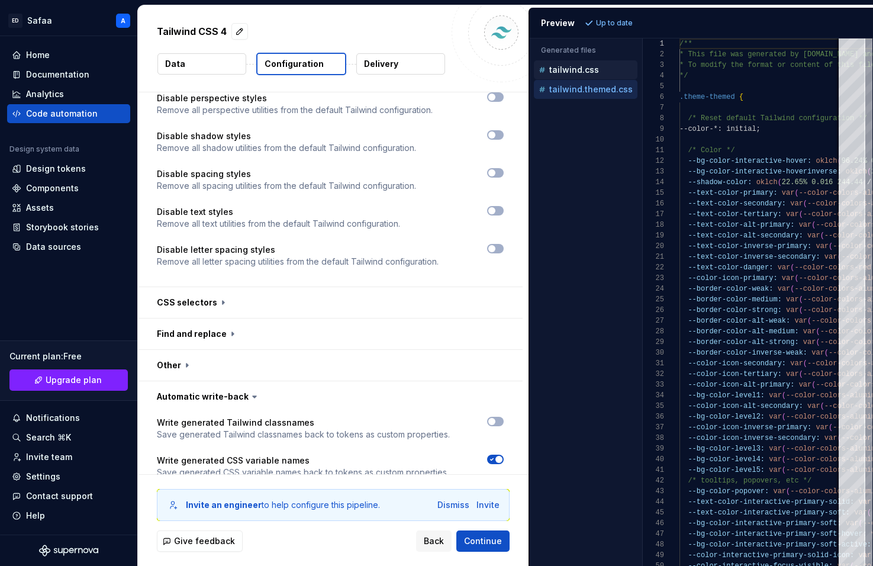
click at [574, 73] on p "tailwind.css" at bounding box center [574, 69] width 50 height 9
type textarea "**********"
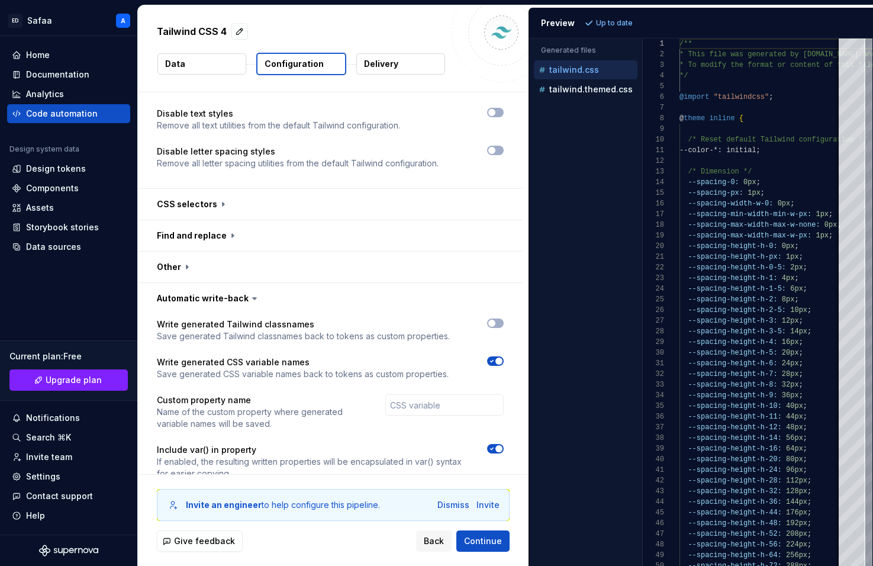
scroll to position [1272, 0]
click at [375, 61] on p "Delivery" at bounding box center [381, 64] width 34 height 12
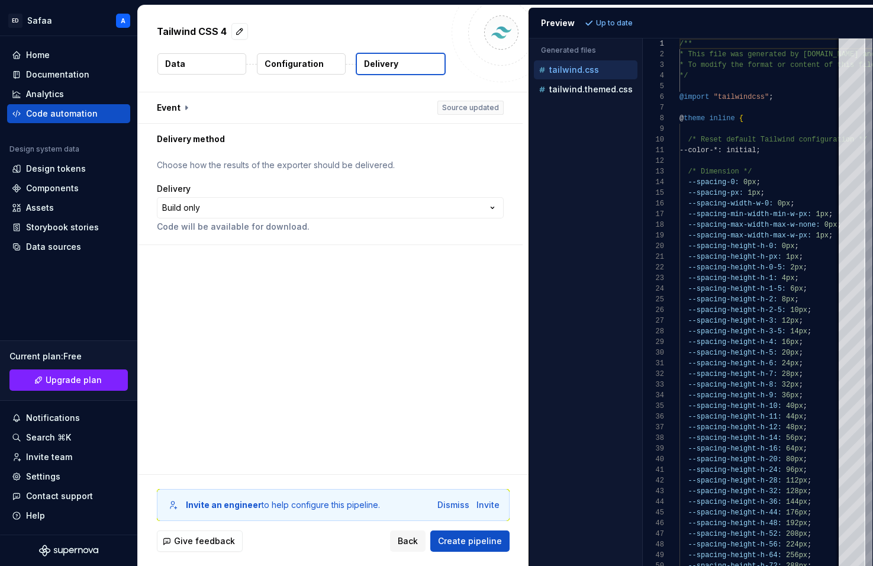
click at [309, 62] on p "Configuration" at bounding box center [294, 64] width 59 height 12
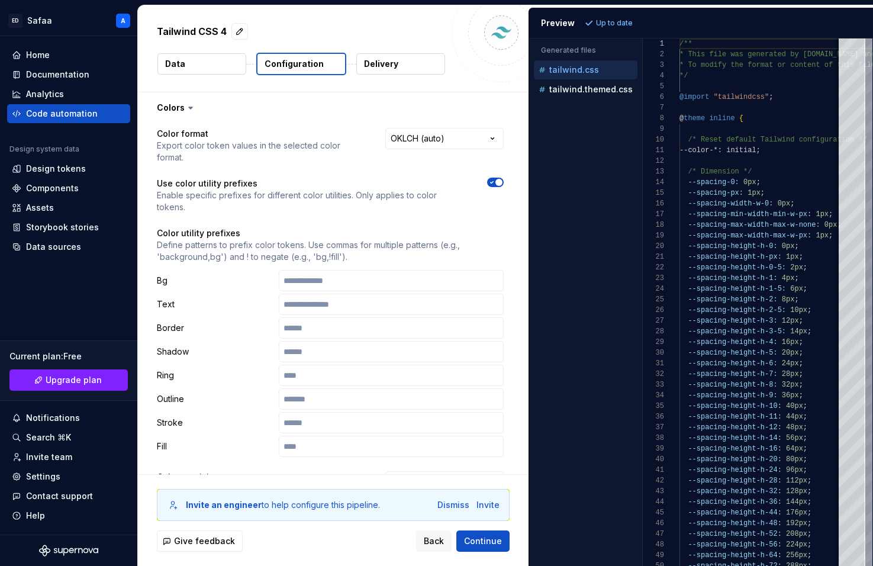
click at [185, 103] on icon at bounding box center [191, 108] width 12 height 12
click at [191, 106] on icon at bounding box center [191, 108] width 12 height 12
click at [269, 110] on button "button" at bounding box center [330, 107] width 385 height 31
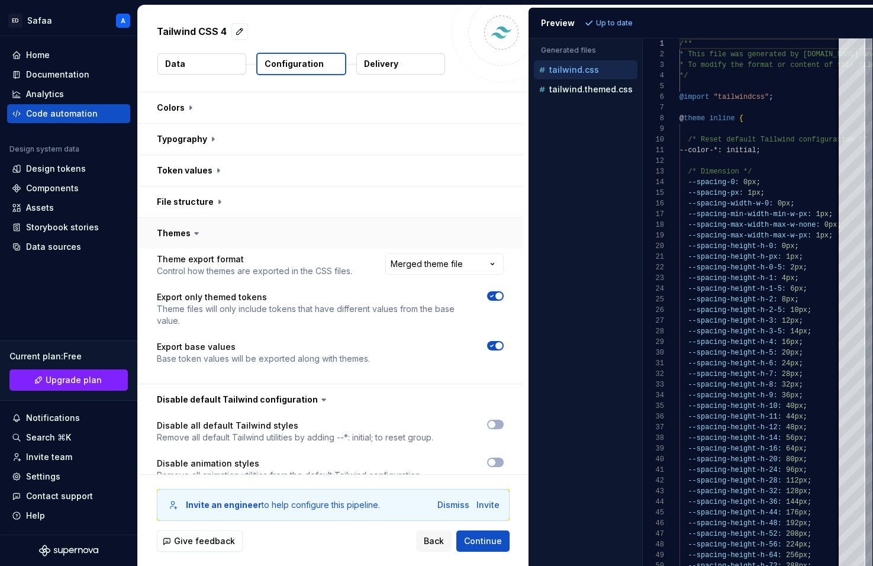
click at [215, 234] on button "button" at bounding box center [330, 233] width 385 height 31
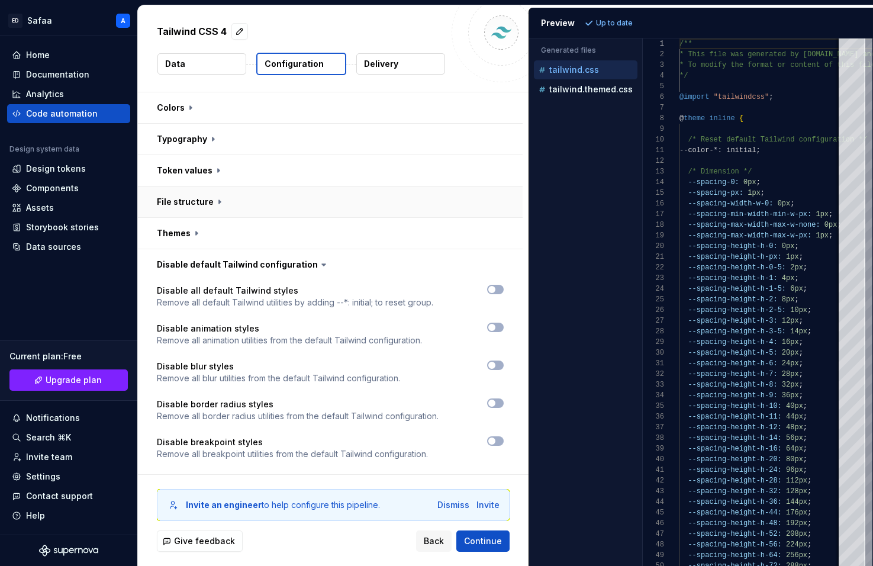
click at [223, 192] on button "button" at bounding box center [330, 201] width 385 height 31
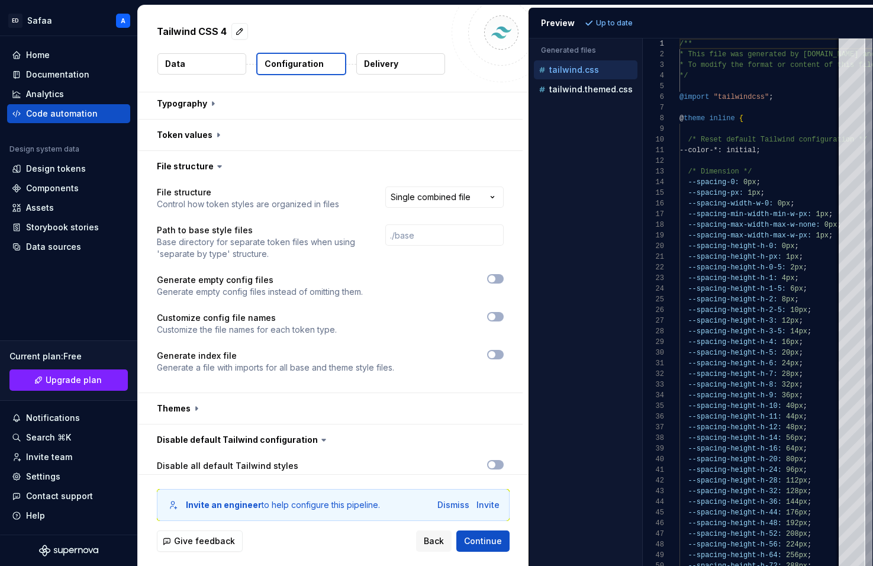
scroll to position [7, 0]
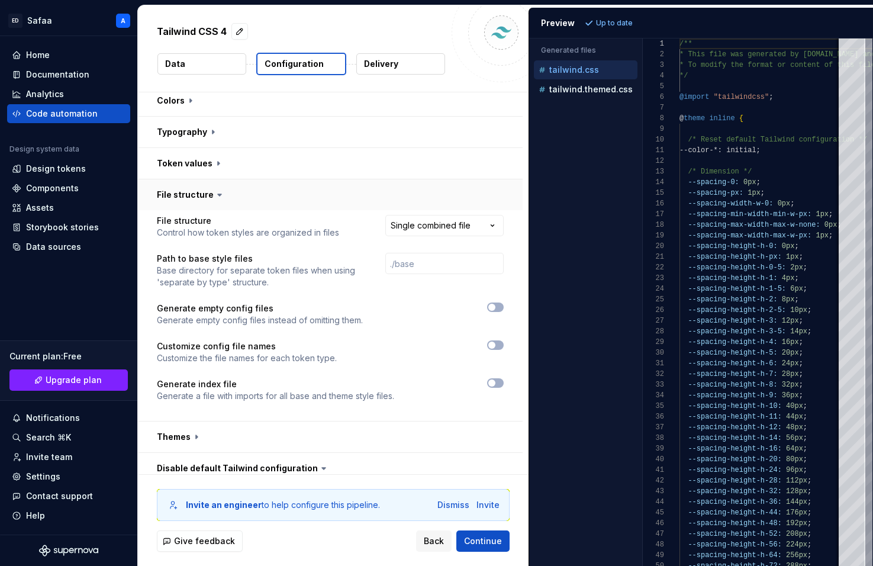
click at [195, 192] on button "button" at bounding box center [330, 194] width 385 height 31
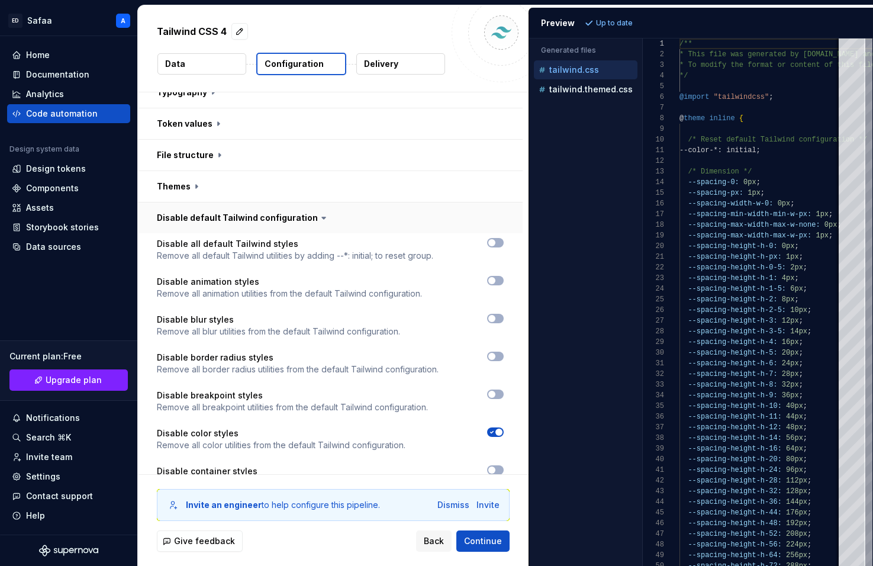
scroll to position [47, 0]
click at [229, 218] on button "button" at bounding box center [330, 217] width 385 height 31
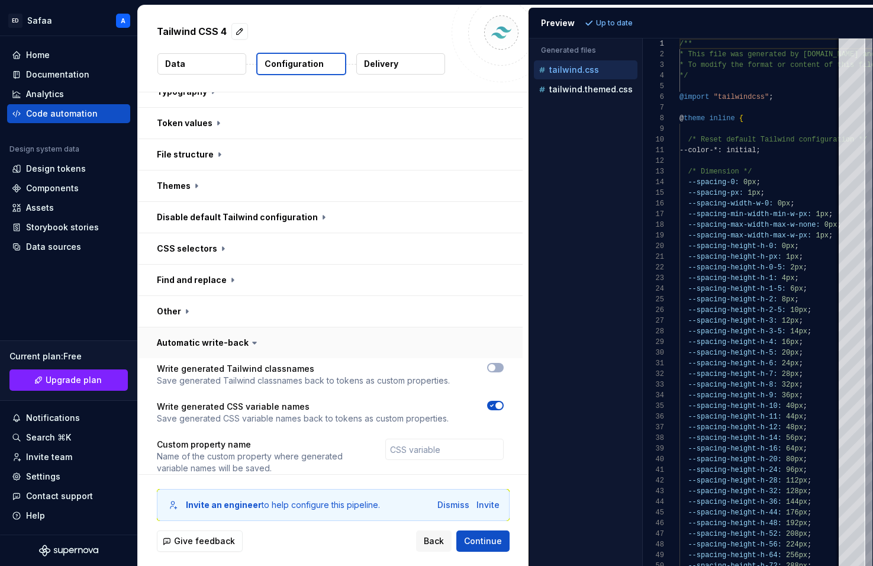
click at [230, 343] on button "button" at bounding box center [330, 342] width 385 height 31
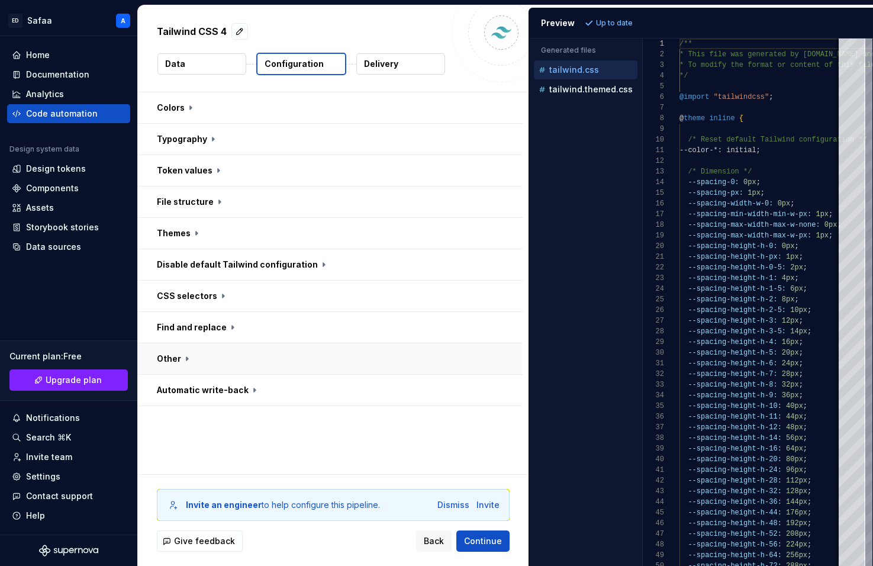
click at [214, 358] on button "button" at bounding box center [330, 358] width 385 height 31
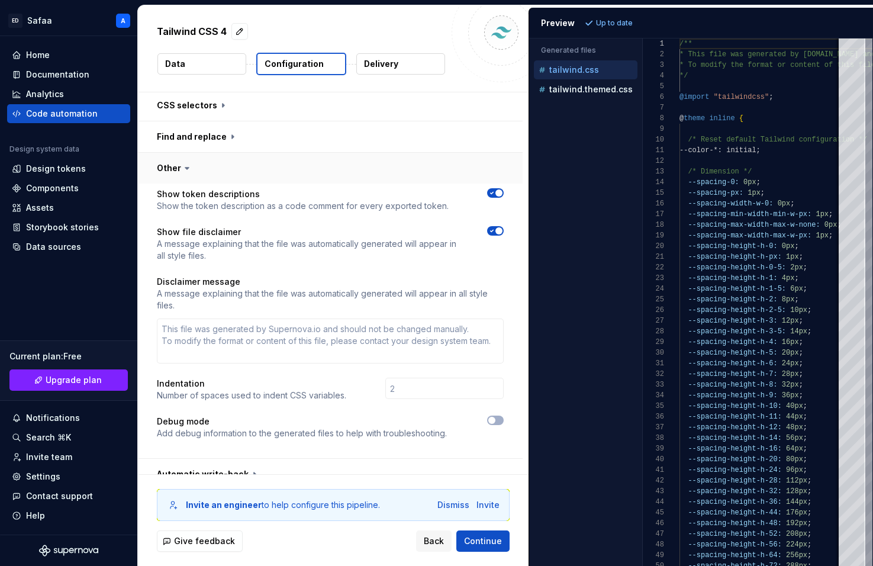
scroll to position [193, 0]
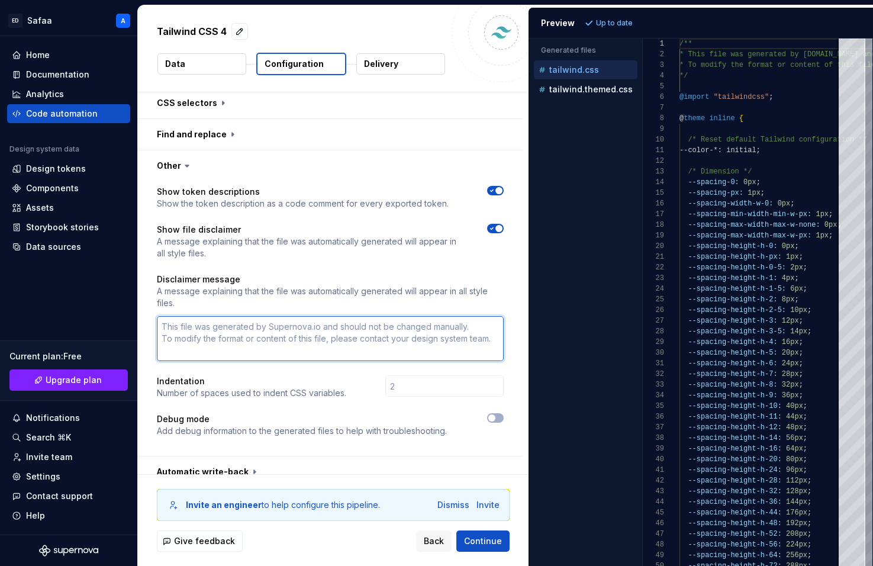
click at [264, 327] on textarea at bounding box center [330, 338] width 347 height 45
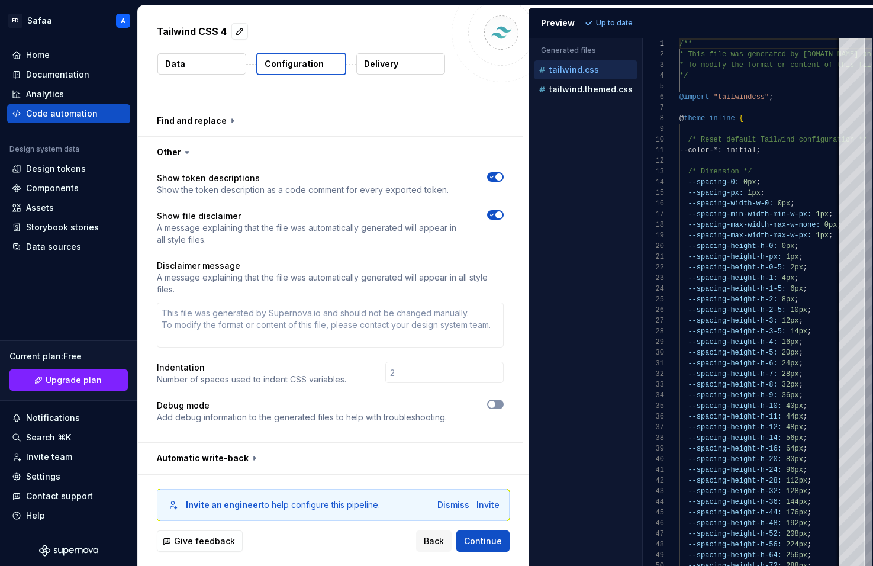
click at [496, 403] on span "button" at bounding box center [491, 404] width 7 height 7
type textarea "*"
click at [613, 17] on button "Refresh preview" at bounding box center [621, 23] width 79 height 17
type textarea "**********"
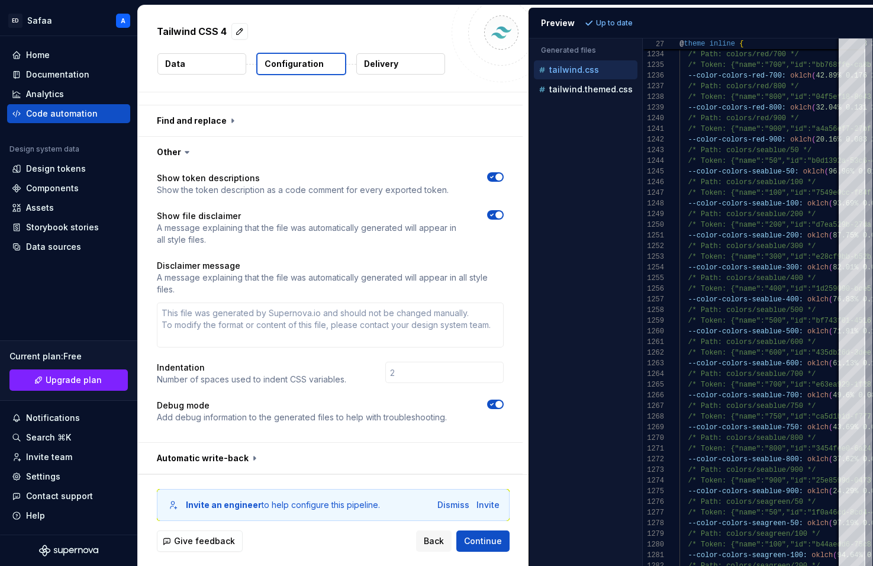
click at [200, 69] on button "Data" at bounding box center [201, 63] width 89 height 21
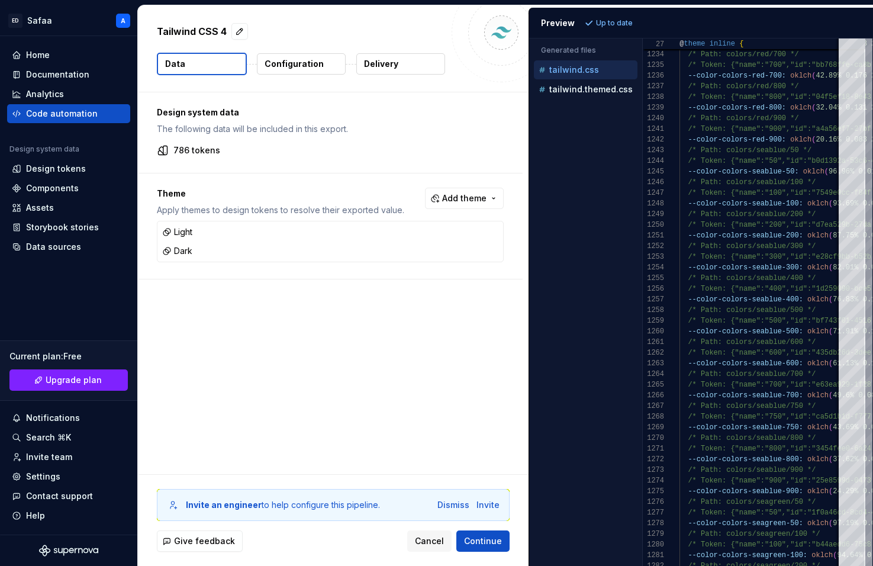
click at [197, 150] on p "786 tokens" at bounding box center [196, 150] width 47 height 12
click at [483, 540] on span "Continue" at bounding box center [483, 541] width 38 height 12
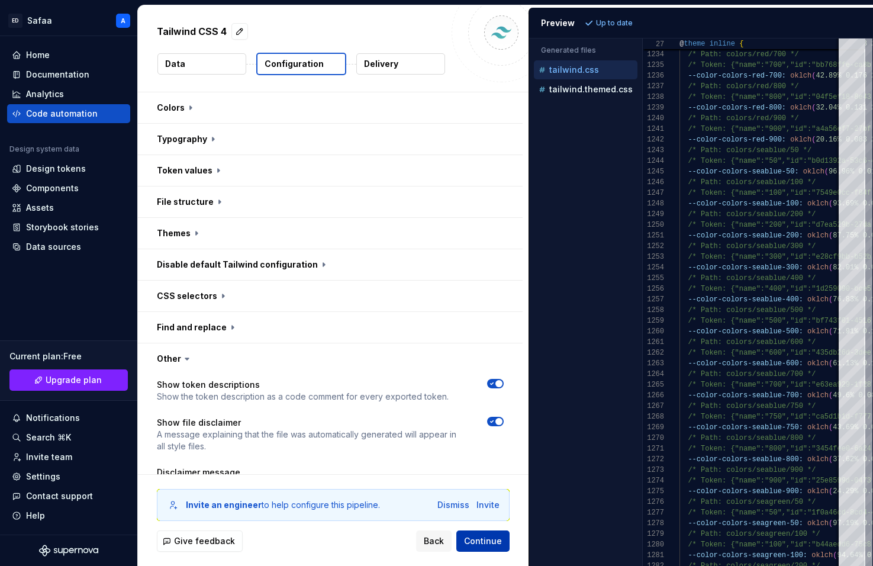
click at [483, 540] on span "Continue" at bounding box center [483, 541] width 38 height 12
type textarea "*"
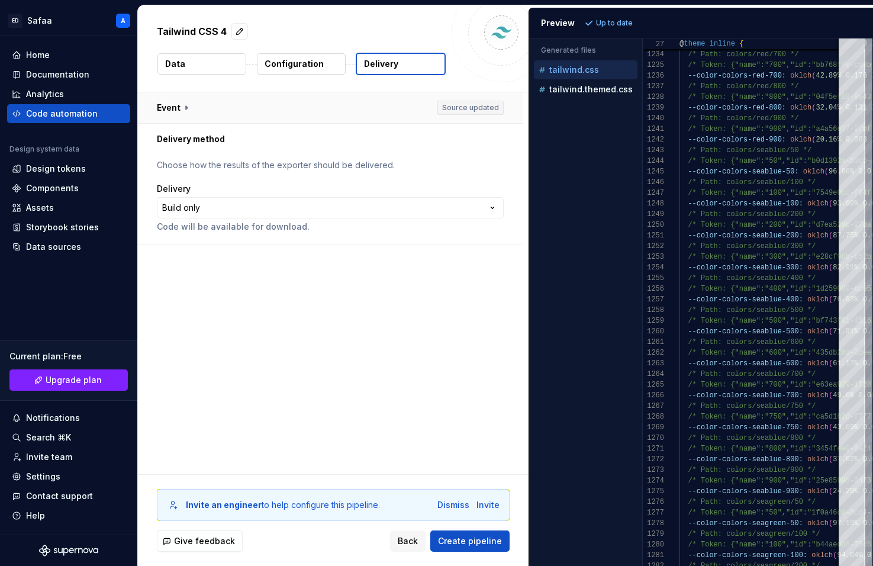
click at [189, 104] on button "button" at bounding box center [330, 107] width 385 height 31
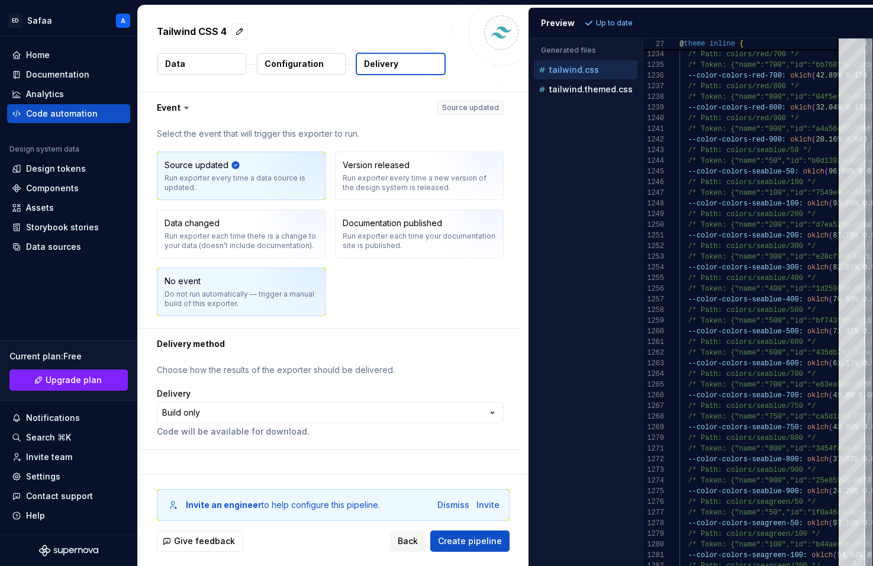
click at [224, 303] on div "Do not run automatically — trigger a manual build of this exporter." at bounding box center [241, 298] width 153 height 19
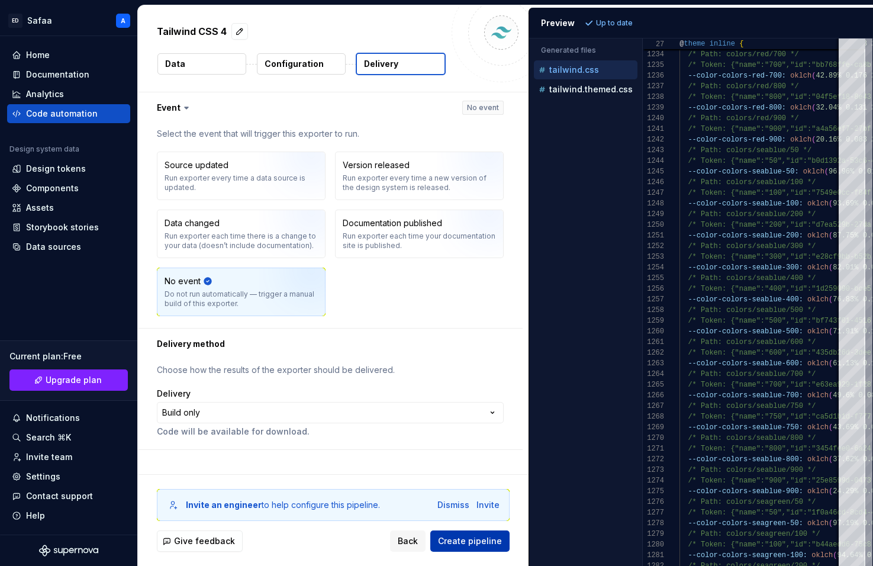
click at [471, 539] on span "Create pipeline" at bounding box center [470, 541] width 64 height 12
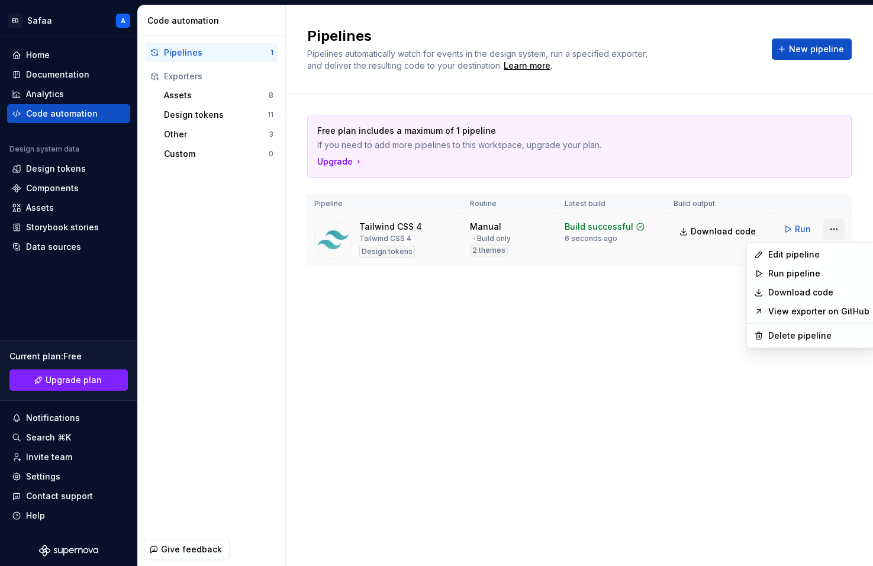
click at [824, 228] on html "ED Safaa A Home Documentation Analytics Code automation Design system data Desi…" at bounding box center [436, 283] width 873 height 566
click at [818, 257] on div "Edit pipeline" at bounding box center [818, 255] width 101 height 12
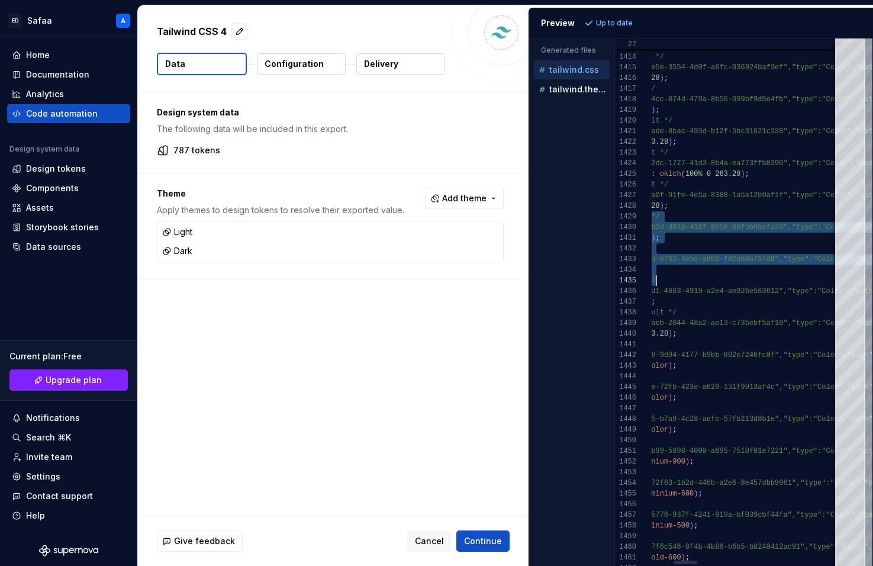
scroll to position [53, 1296]
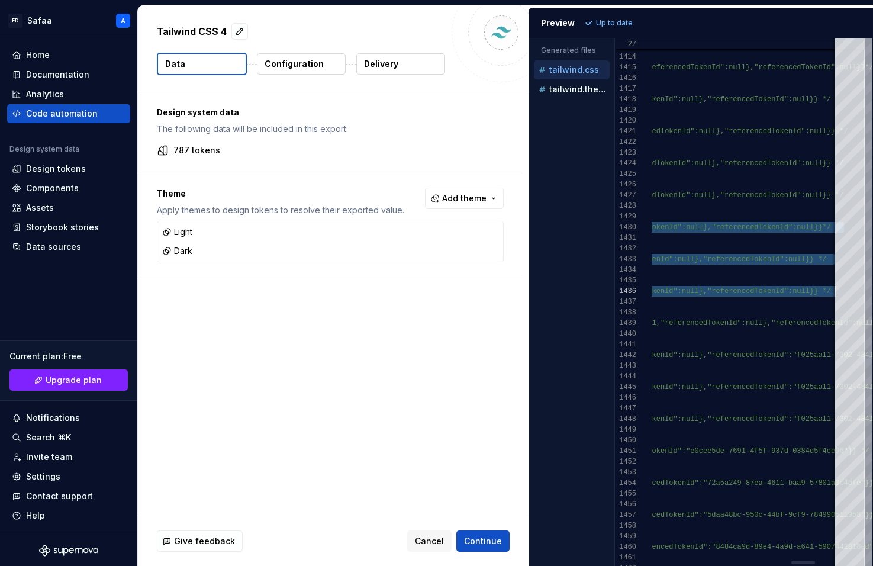
drag, startPoint x: 655, startPoint y: 217, endPoint x: 844, endPoint y: 288, distance: 201.6
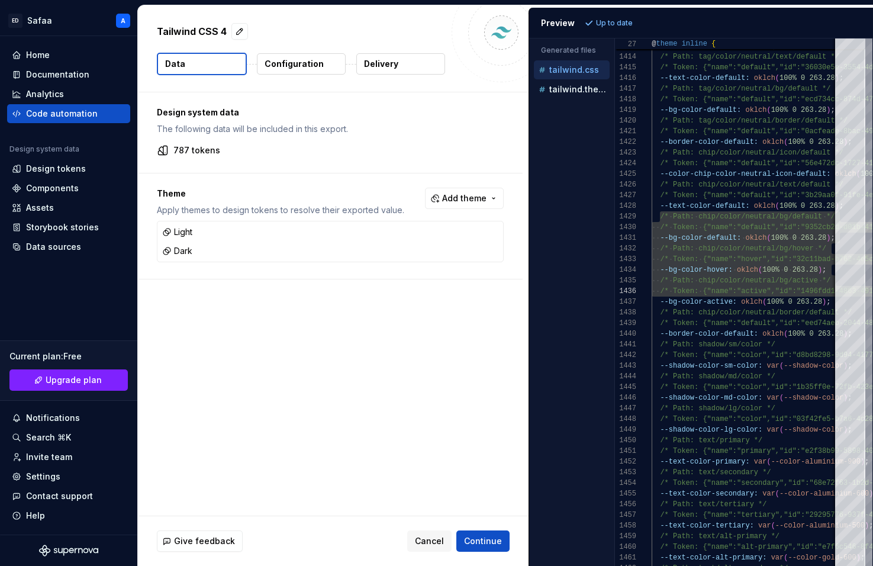
click at [286, 63] on p "Configuration" at bounding box center [294, 64] width 59 height 12
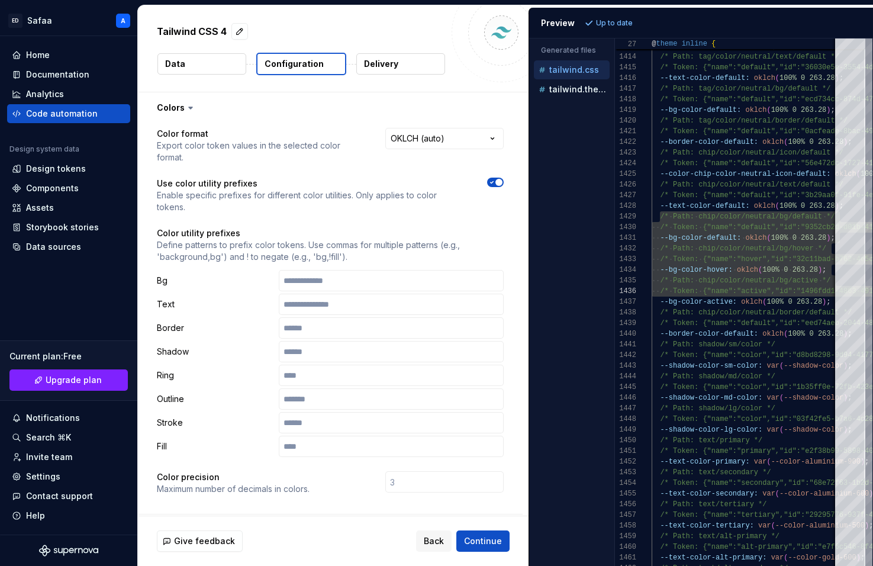
click at [497, 179] on icon "button" at bounding box center [491, 182] width 9 height 7
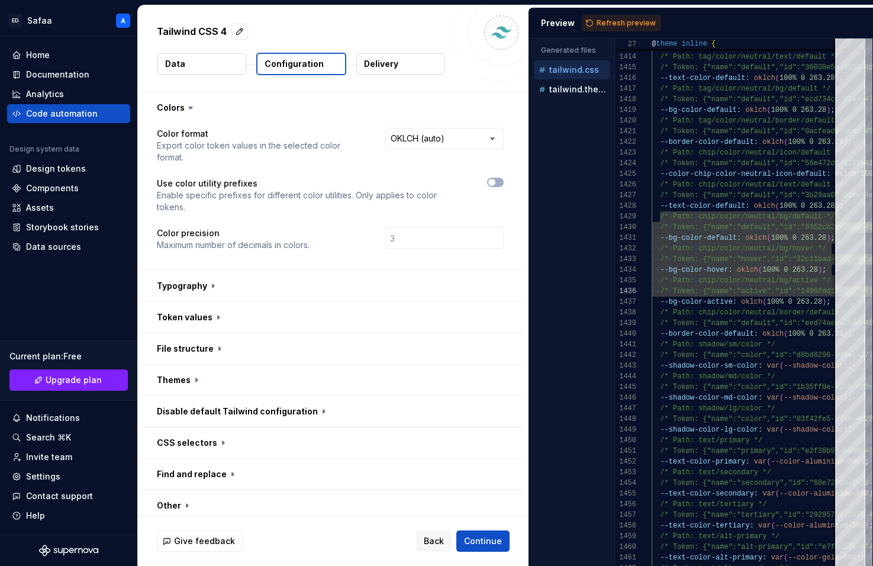
click at [483, 181] on div "Use color utility prefixes Enable specific prefixes for different color utiliti…" at bounding box center [330, 196] width 347 height 36
click at [610, 22] on span "Refresh preview" at bounding box center [626, 22] width 59 height 9
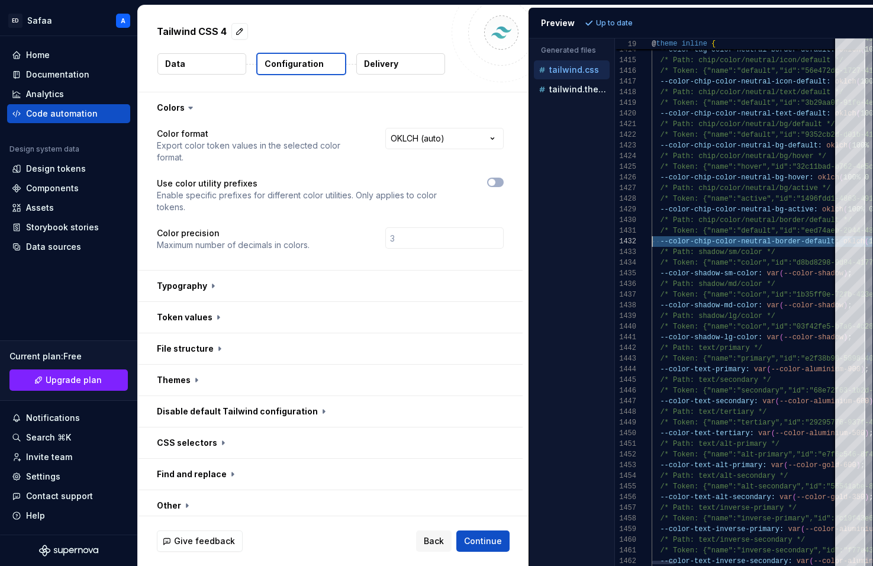
scroll to position [0, 0]
type textarea "**********"
drag, startPoint x: 786, startPoint y: 243, endPoint x: 582, endPoint y: 222, distance: 205.3
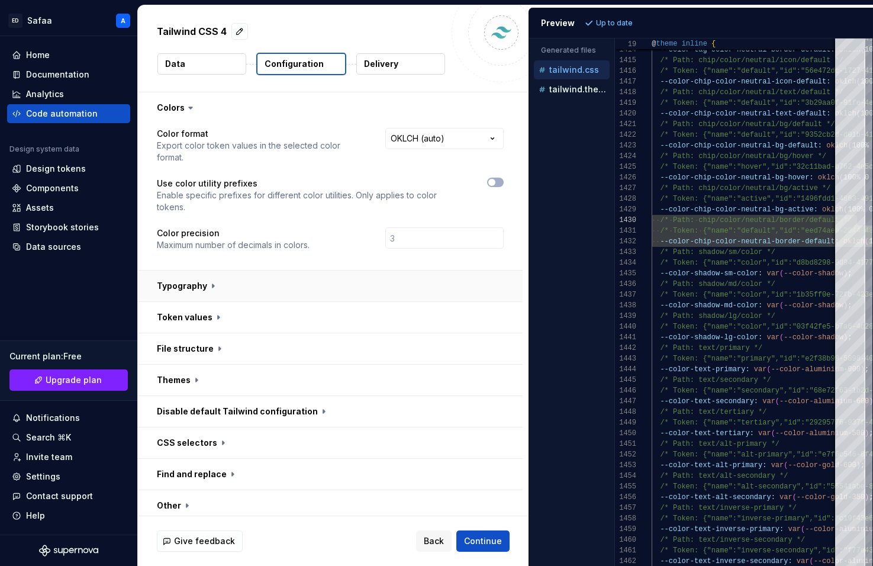
click at [206, 271] on button "button" at bounding box center [330, 286] width 385 height 31
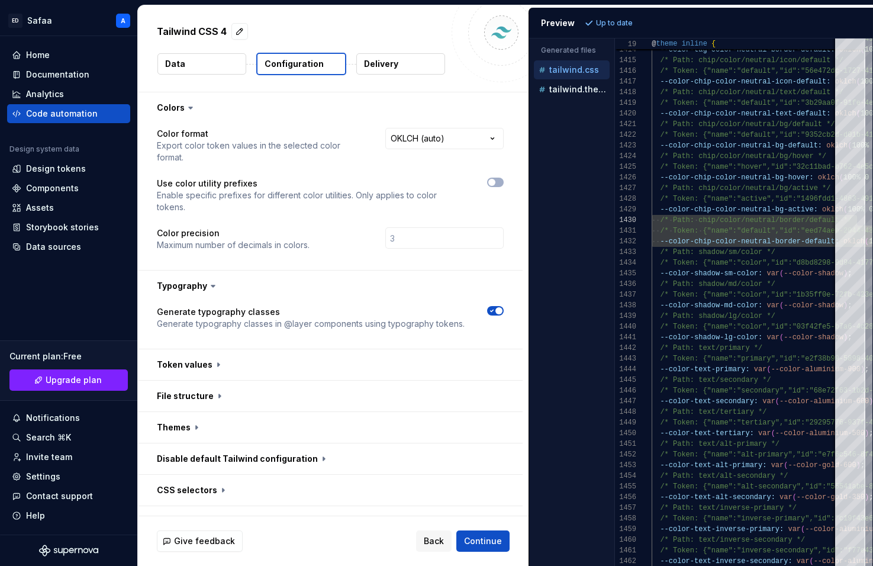
click at [207, 280] on icon at bounding box center [213, 286] width 12 height 12
click at [210, 349] on button "button" at bounding box center [330, 364] width 385 height 31
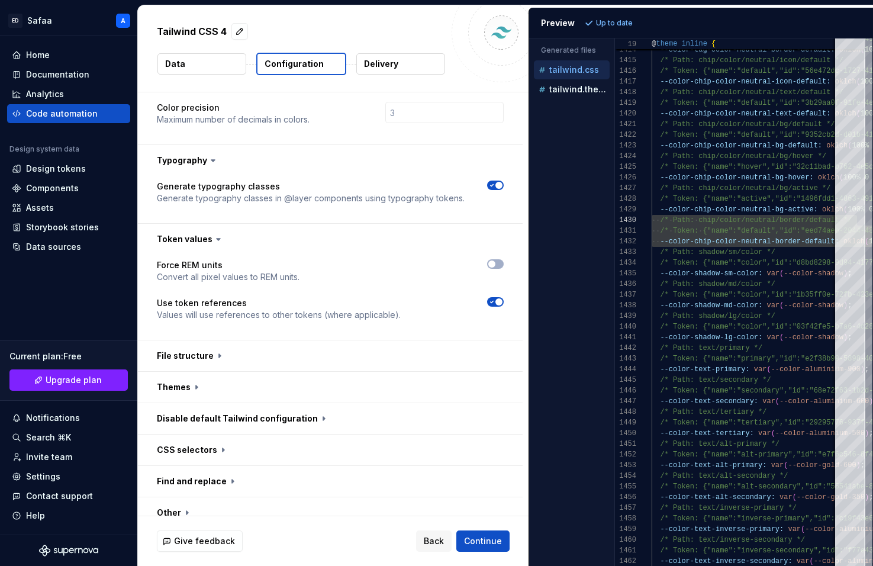
scroll to position [141, 0]
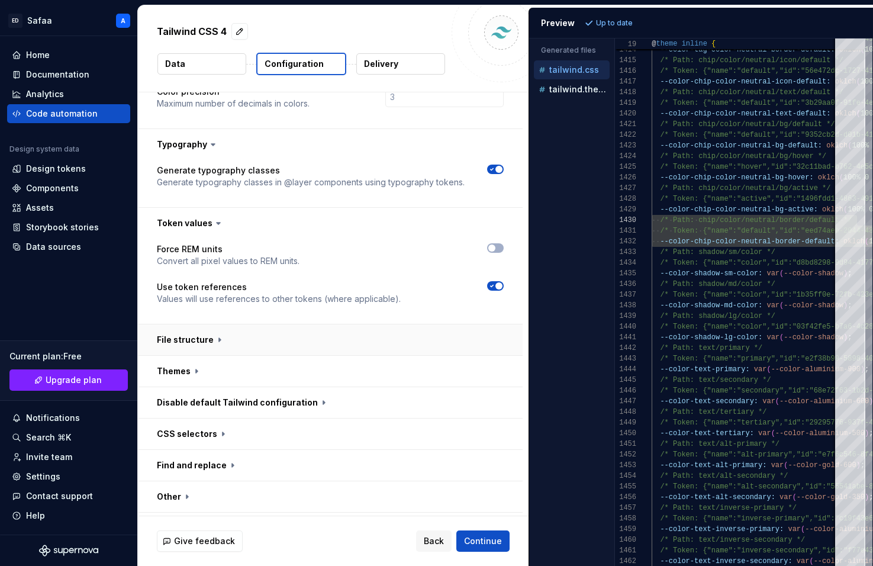
click at [204, 324] on button "button" at bounding box center [330, 339] width 385 height 31
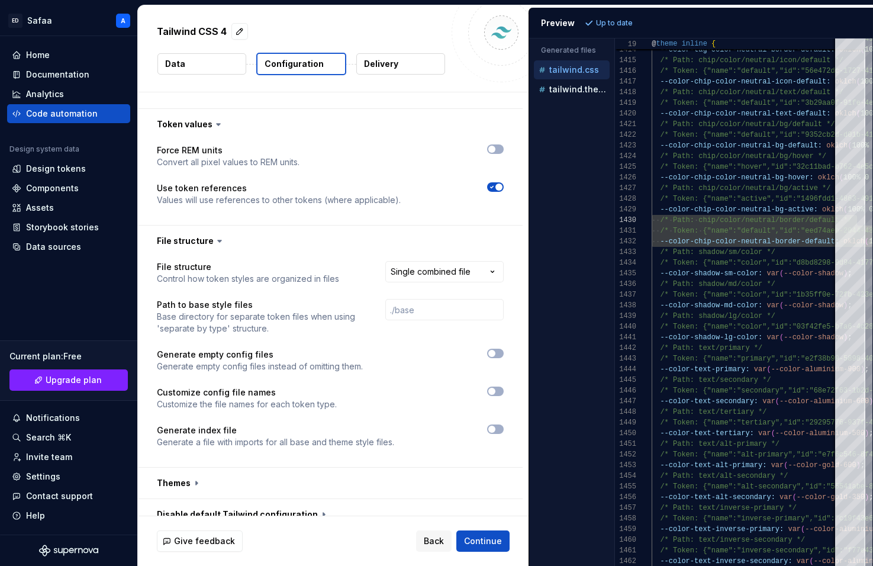
scroll to position [241, 0]
click at [443, 245] on html "**********" at bounding box center [436, 283] width 873 height 566
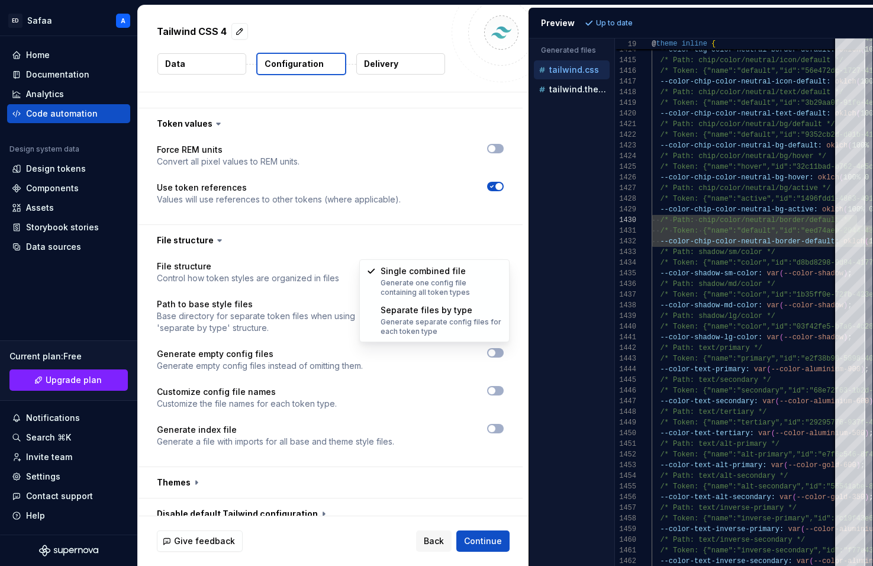
select select "**********"
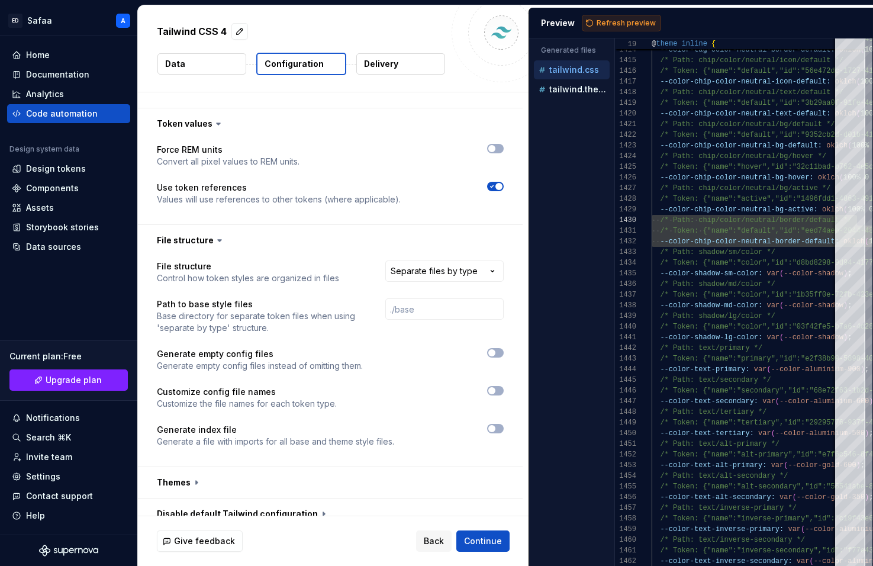
click at [606, 22] on span "Refresh preview" at bounding box center [626, 22] width 59 height 9
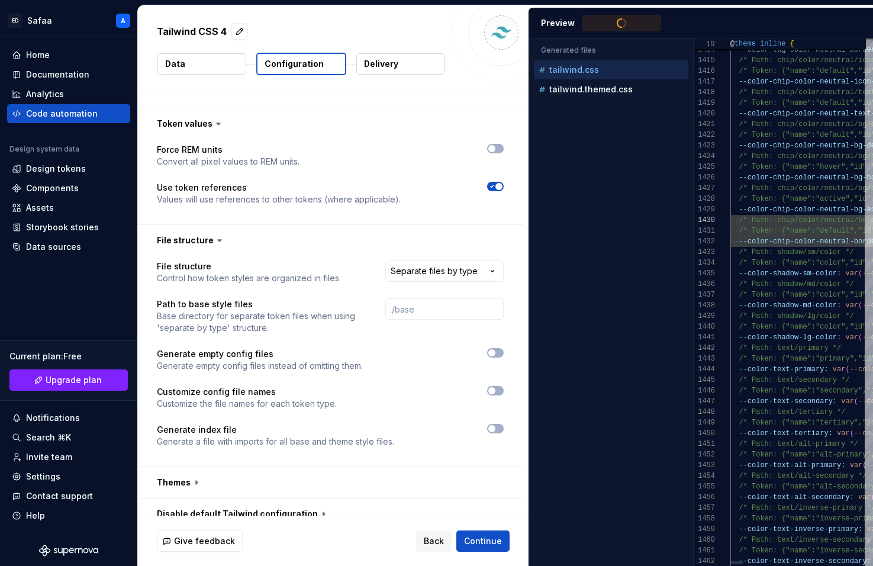
click at [699, 43] on div "Generated files Accessibility guide for tree . Navigate the tree with the arrow…" at bounding box center [701, 301] width 344 height 527
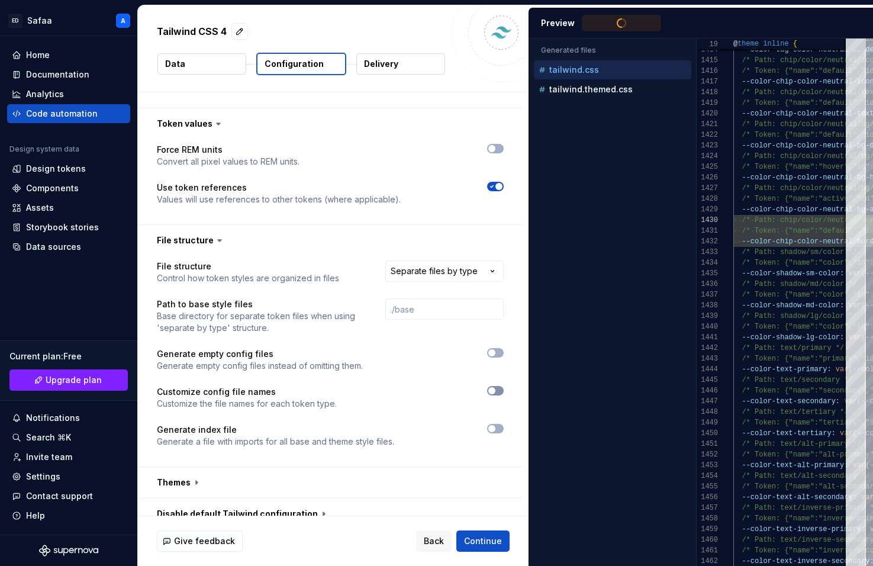
click at [496, 387] on span "button" at bounding box center [491, 390] width 7 height 7
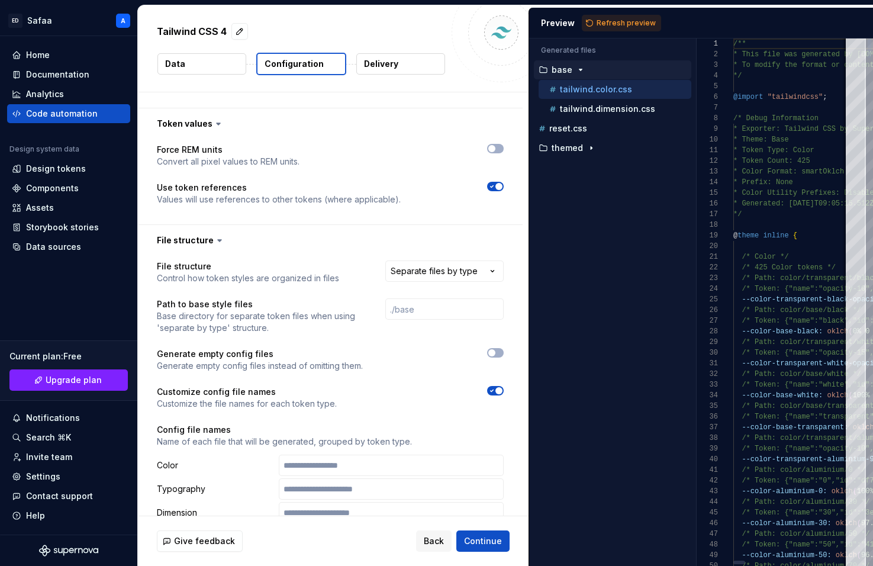
click at [497, 387] on icon "button" at bounding box center [491, 390] width 9 height 7
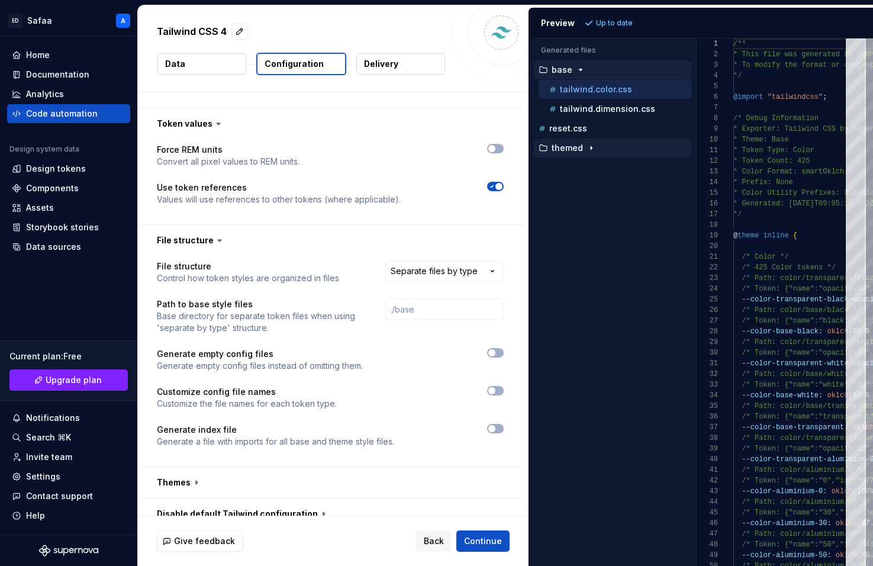
click at [580, 150] on p "themed" at bounding box center [567, 147] width 31 height 9
click at [587, 149] on icon "button" at bounding box center [591, 147] width 9 height 9
click at [583, 126] on p "reset.css" at bounding box center [568, 128] width 38 height 9
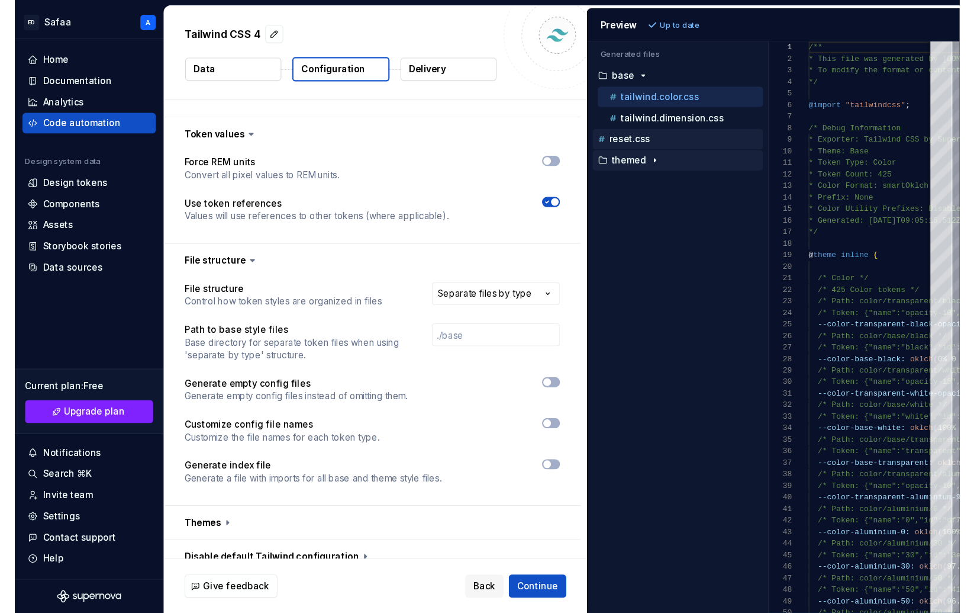
scroll to position [107, 0]
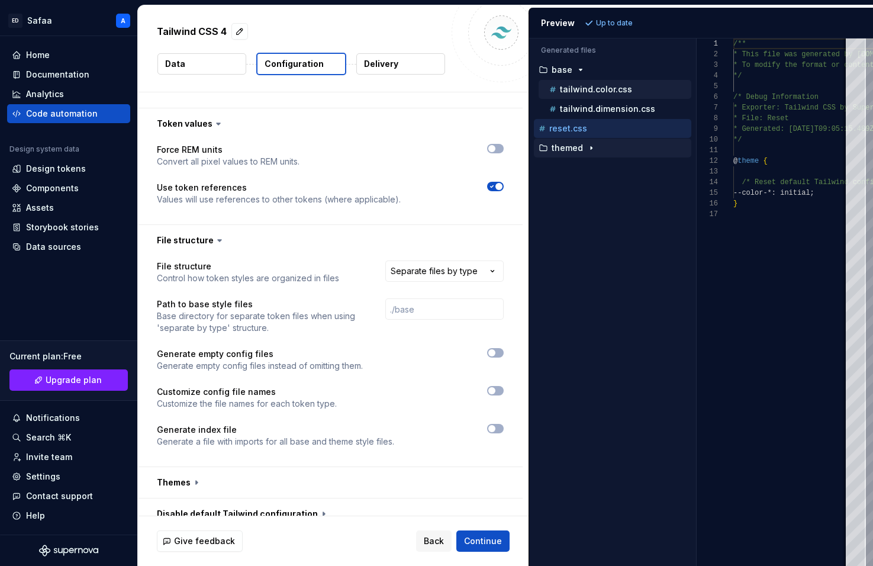
click at [622, 94] on p "tailwind.color.css" at bounding box center [596, 89] width 72 height 9
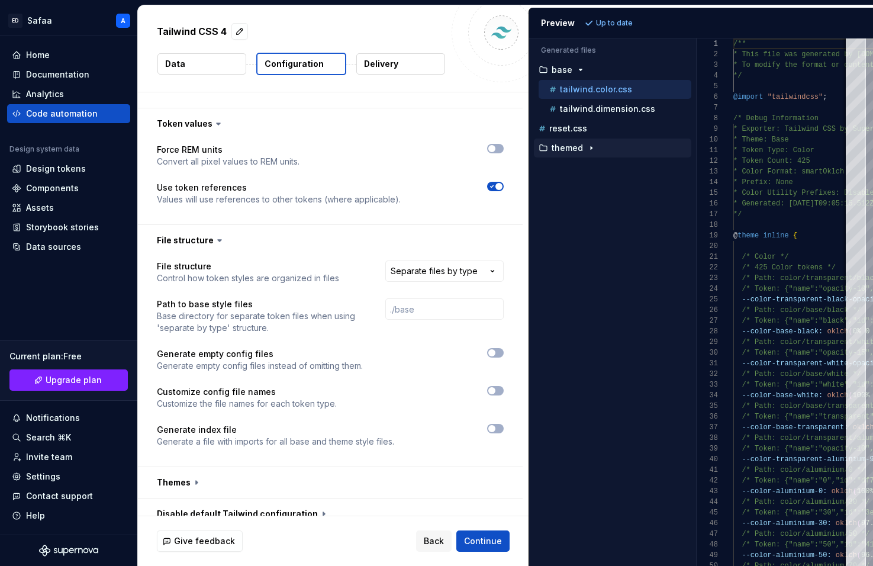
click at [529, 25] on div "Preview Up to date" at bounding box center [701, 23] width 344 height 31
drag, startPoint x: 528, startPoint y: 48, endPoint x: 506, endPoint y: 48, distance: 21.9
click at [506, 48] on div at bounding box center [501, 32] width 99 height 99
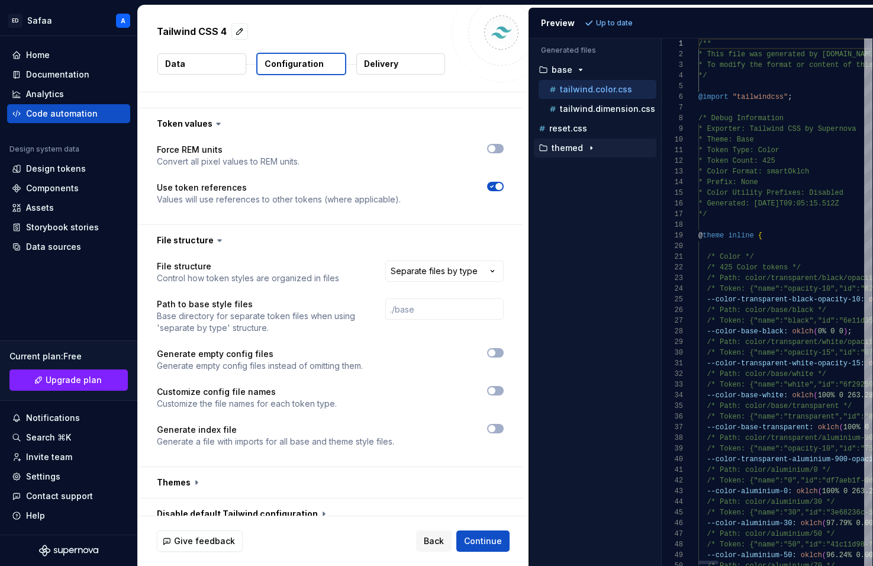
click at [654, 137] on div "Generated files Accessibility guide for tree . Navigate the tree with the arrow…" at bounding box center [701, 301] width 344 height 527
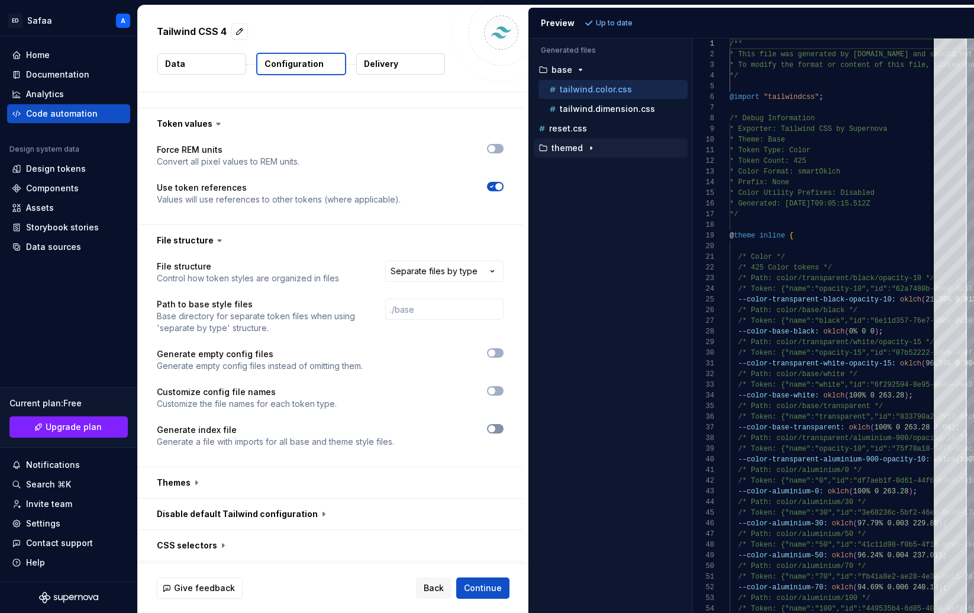
click at [496, 425] on span "button" at bounding box center [491, 428] width 7 height 7
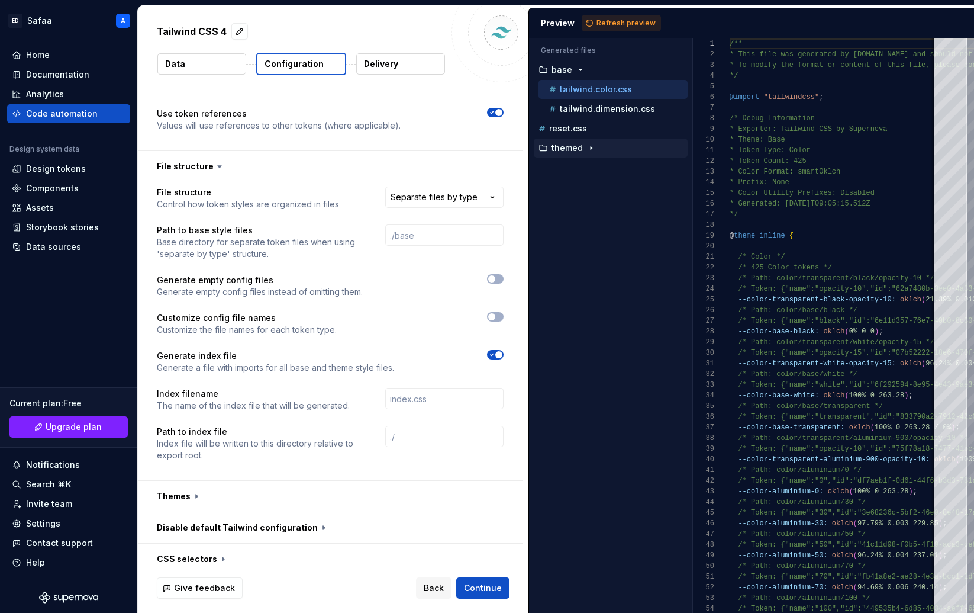
scroll to position [317, 0]
click at [188, 478] on button "button" at bounding box center [330, 493] width 385 height 31
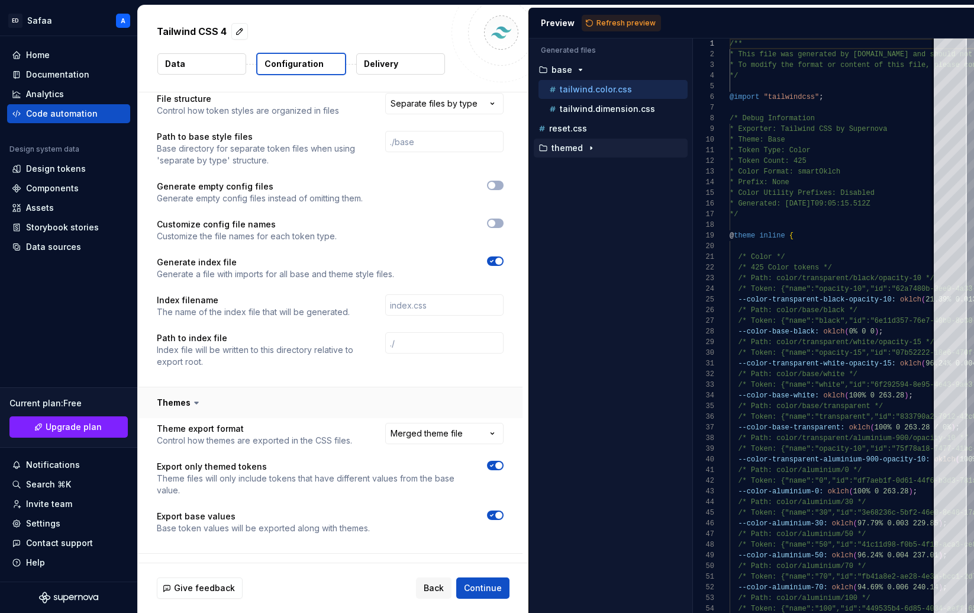
scroll to position [414, 0]
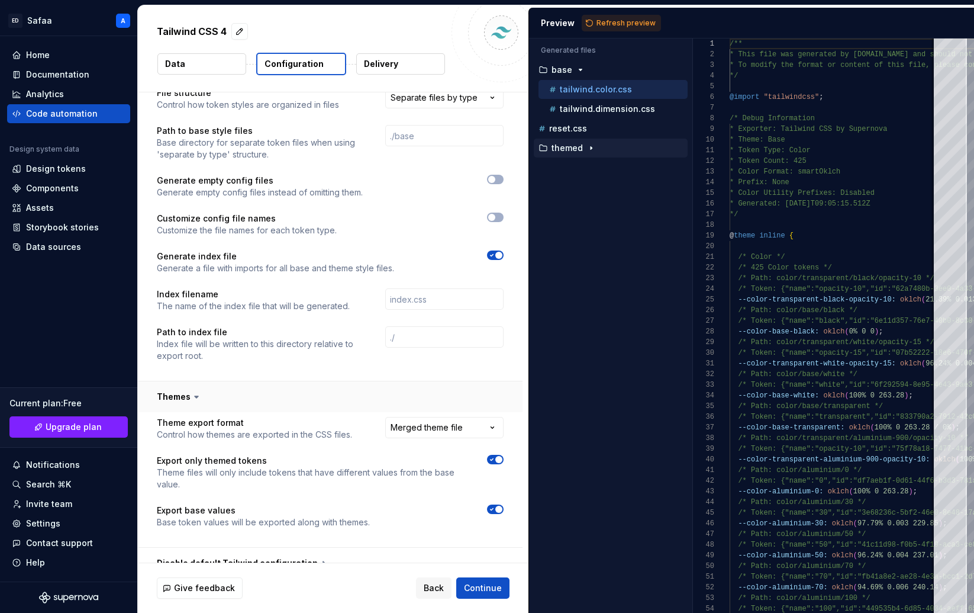
click at [203, 381] on button "button" at bounding box center [330, 396] width 385 height 31
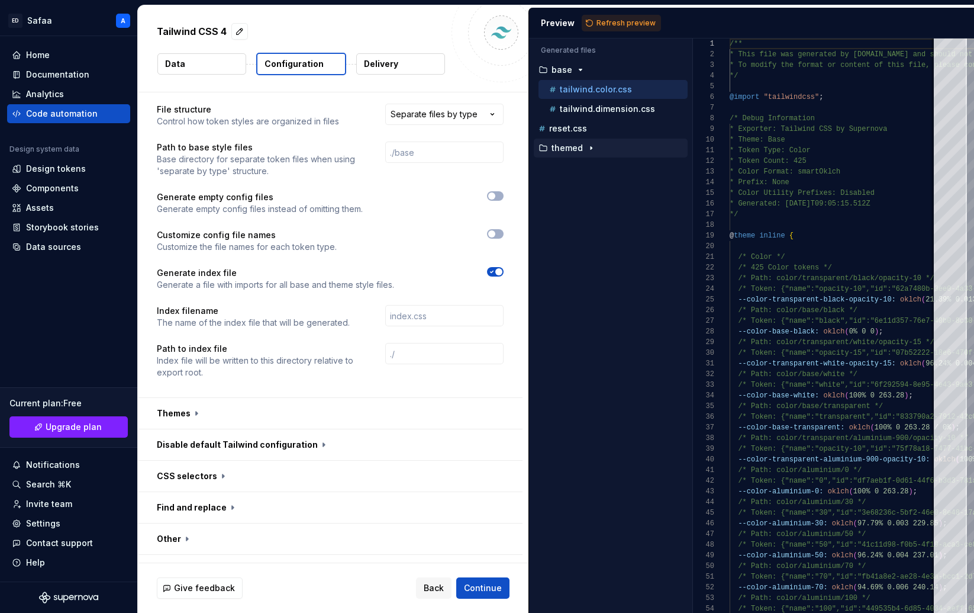
scroll to position [377, 0]
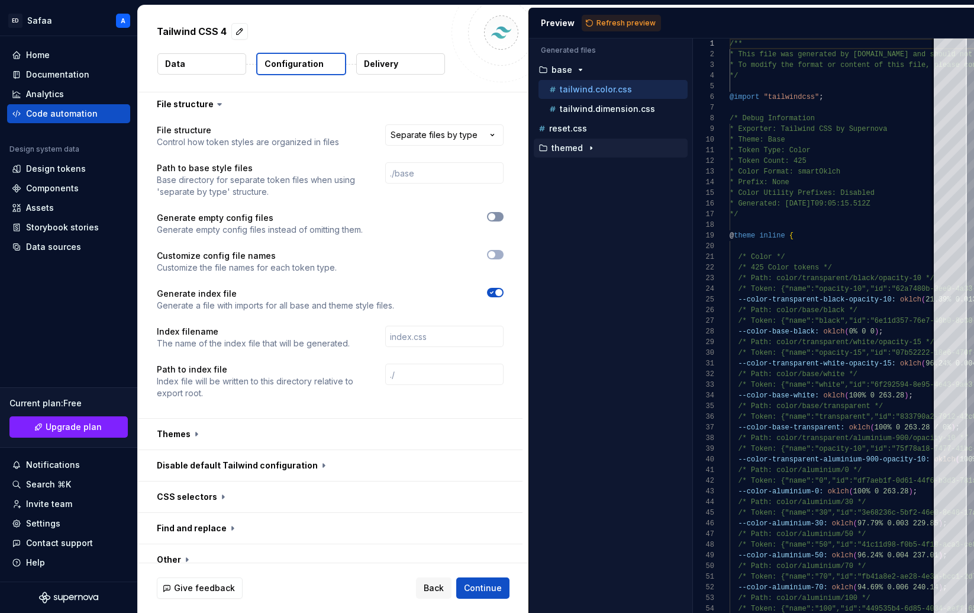
click at [504, 212] on button "button" at bounding box center [495, 216] width 17 height 9
click at [497, 213] on icon "button" at bounding box center [491, 216] width 9 height 7
click at [504, 250] on button "button" at bounding box center [495, 254] width 17 height 9
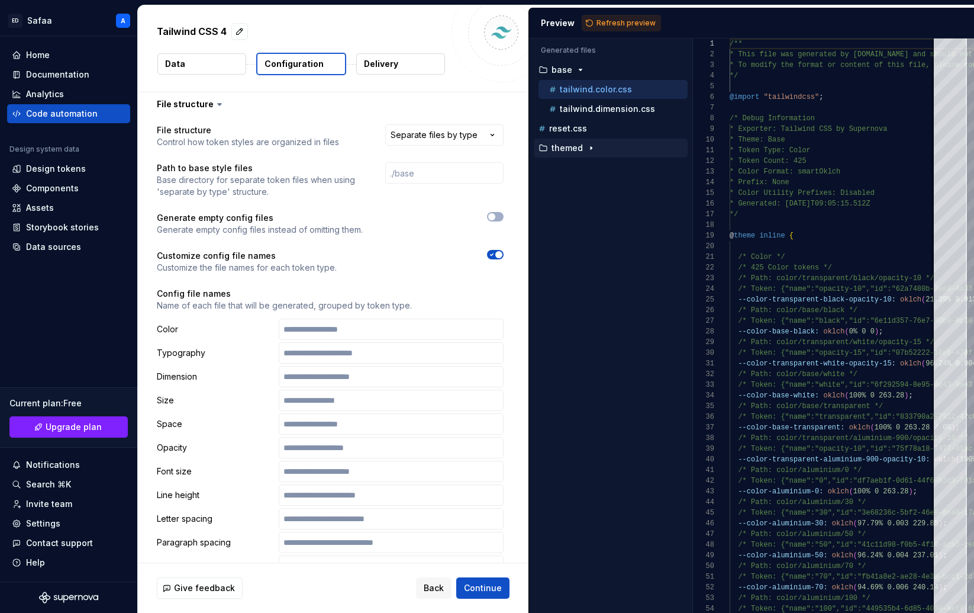
click at [503, 251] on span "button" at bounding box center [499, 254] width 7 height 7
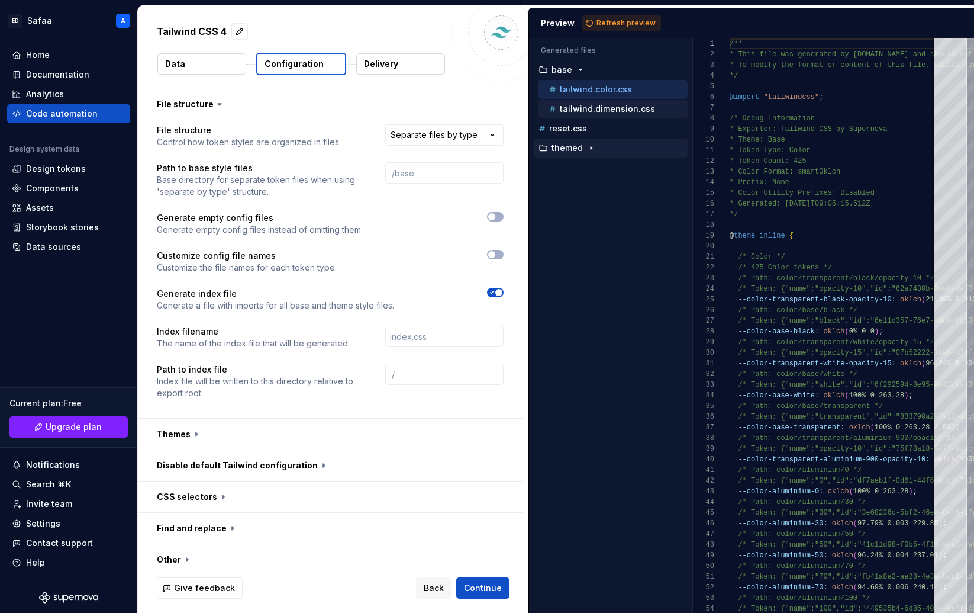
click at [599, 110] on p "tailwind.dimension.css" at bounding box center [607, 108] width 95 height 9
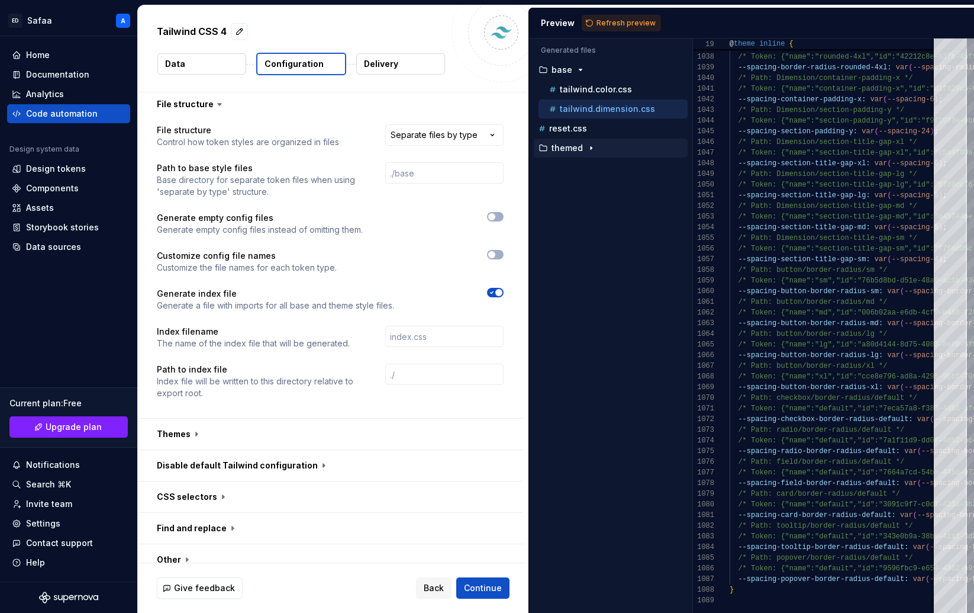
click at [580, 146] on p "themed" at bounding box center [567, 147] width 31 height 9
click at [588, 166] on p "tailwind.color.css" at bounding box center [596, 167] width 72 height 9
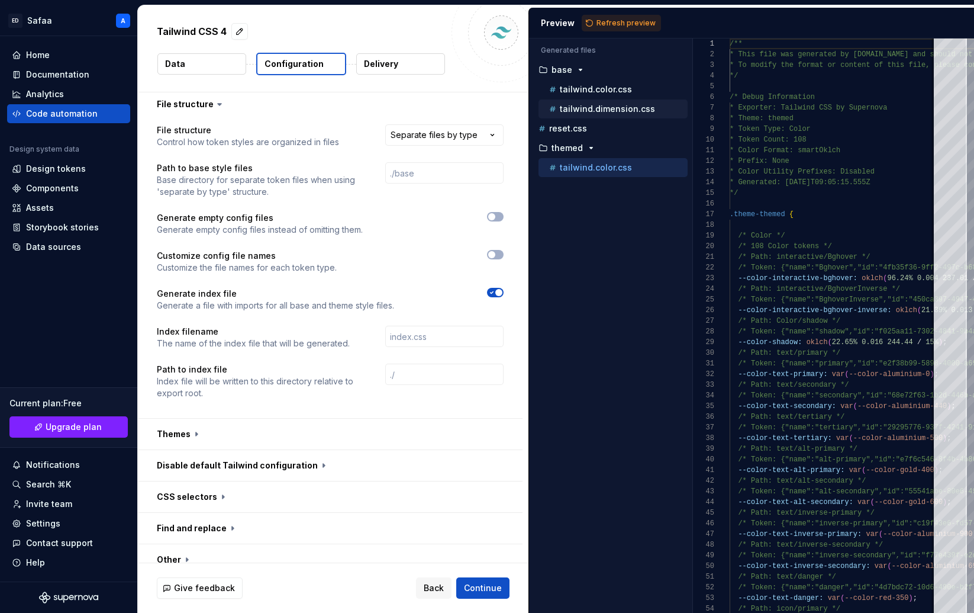
click at [583, 112] on p "tailwind.dimension.css" at bounding box center [607, 108] width 95 height 9
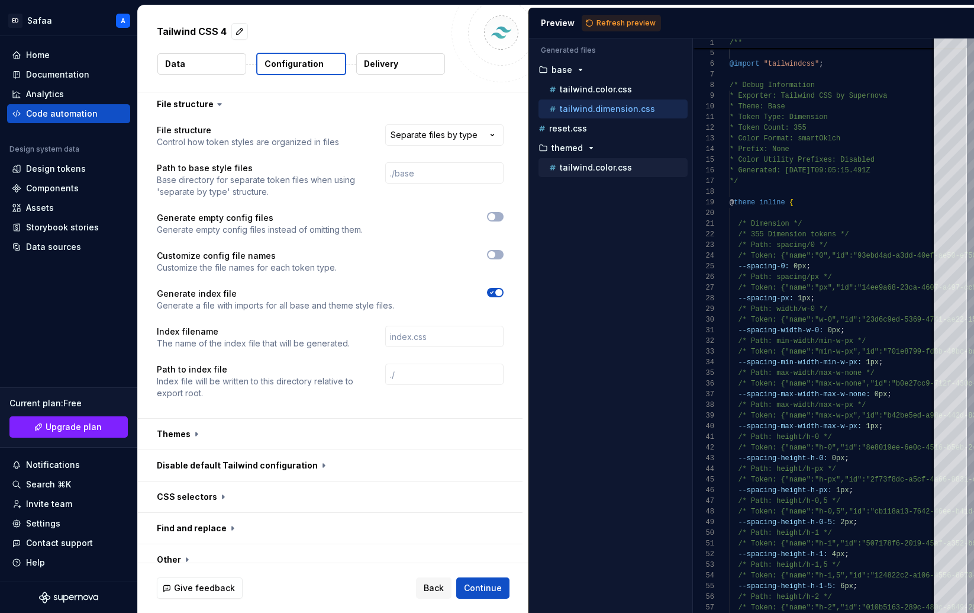
click at [595, 166] on p "tailwind.color.css" at bounding box center [596, 167] width 72 height 9
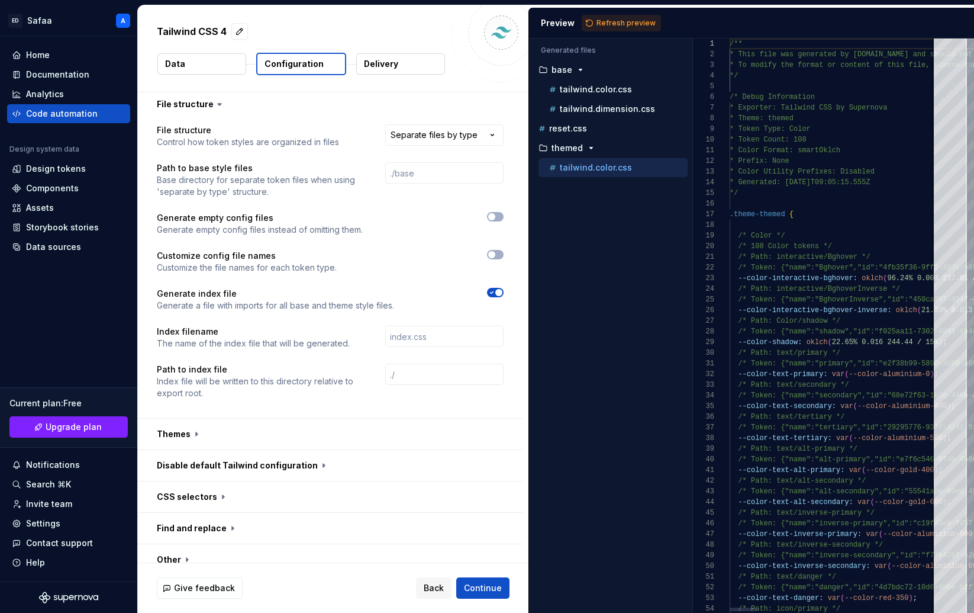
type textarea "**********"
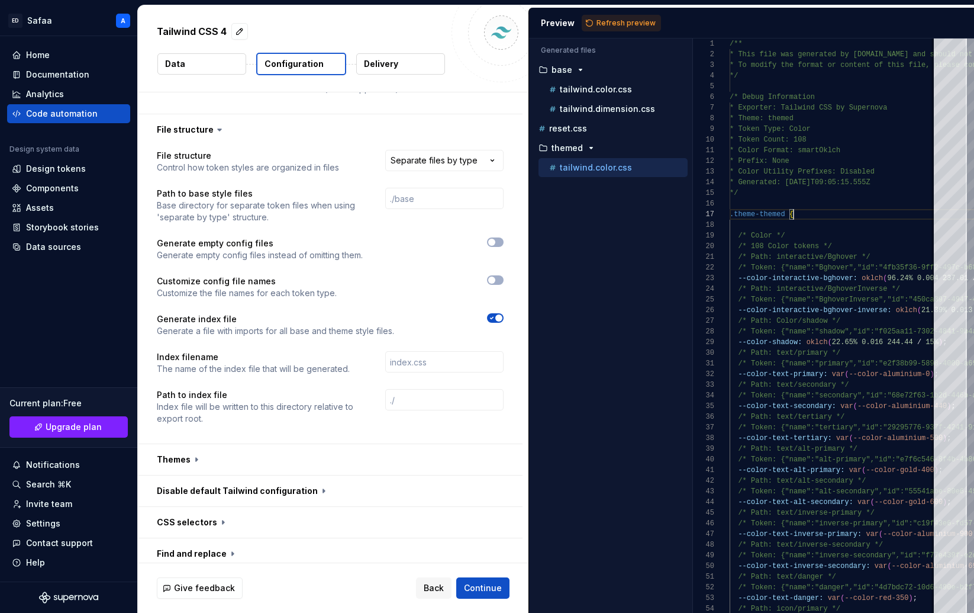
scroll to position [398, 0]
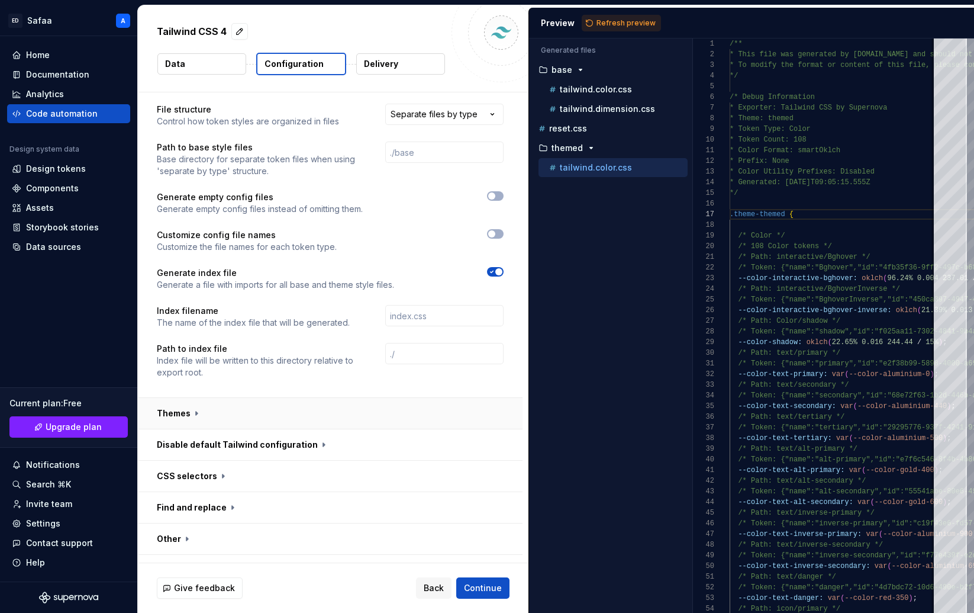
click at [192, 398] on button "button" at bounding box center [330, 413] width 385 height 31
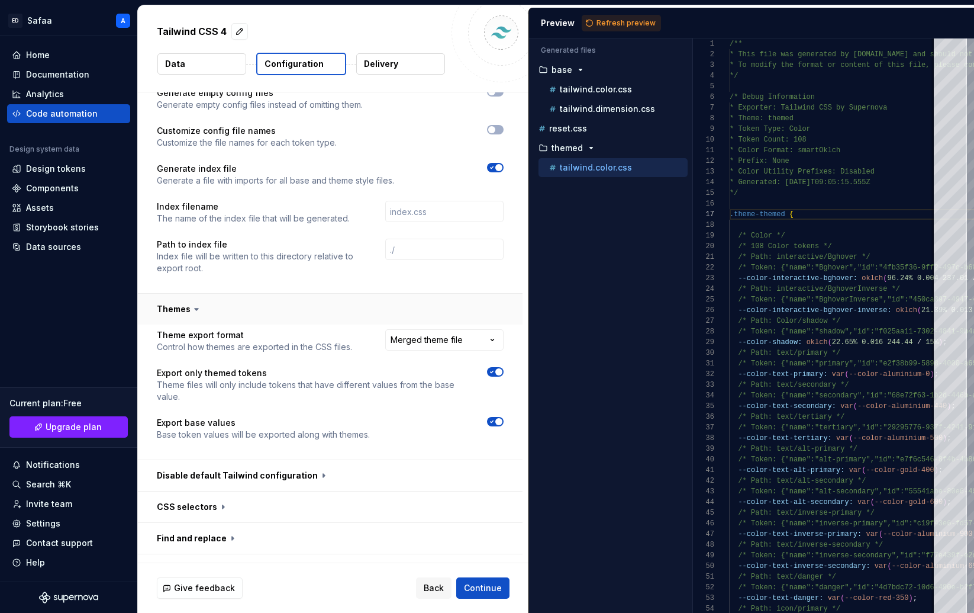
scroll to position [509, 0]
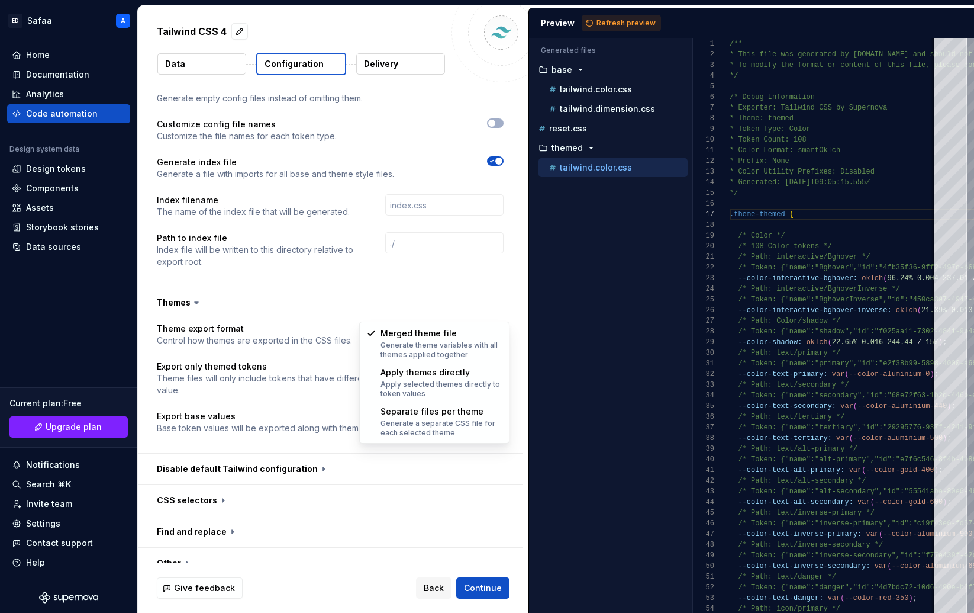
click at [432, 308] on html "**********" at bounding box center [487, 306] width 974 height 613
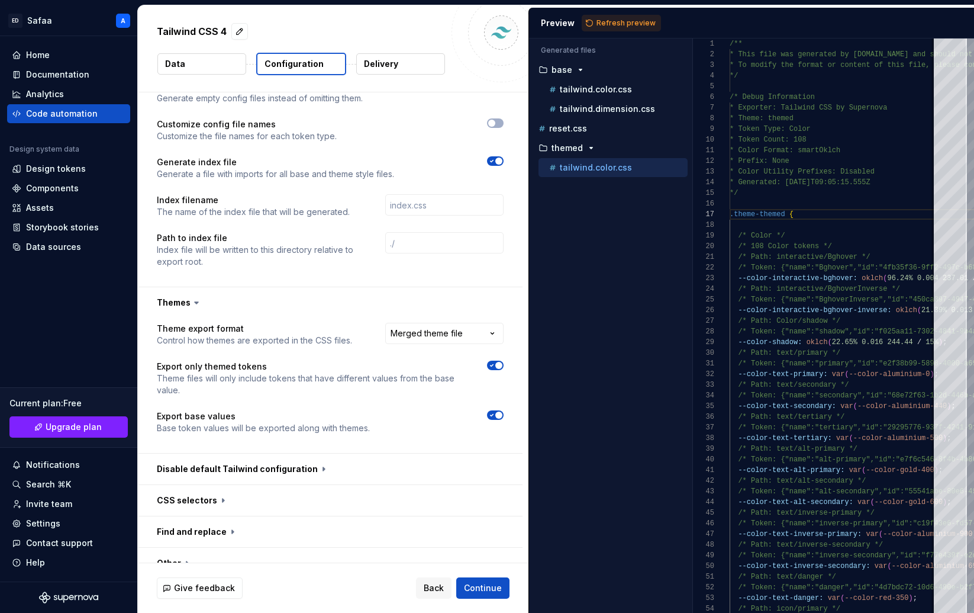
click at [363, 314] on html "**********" at bounding box center [487, 306] width 974 height 613
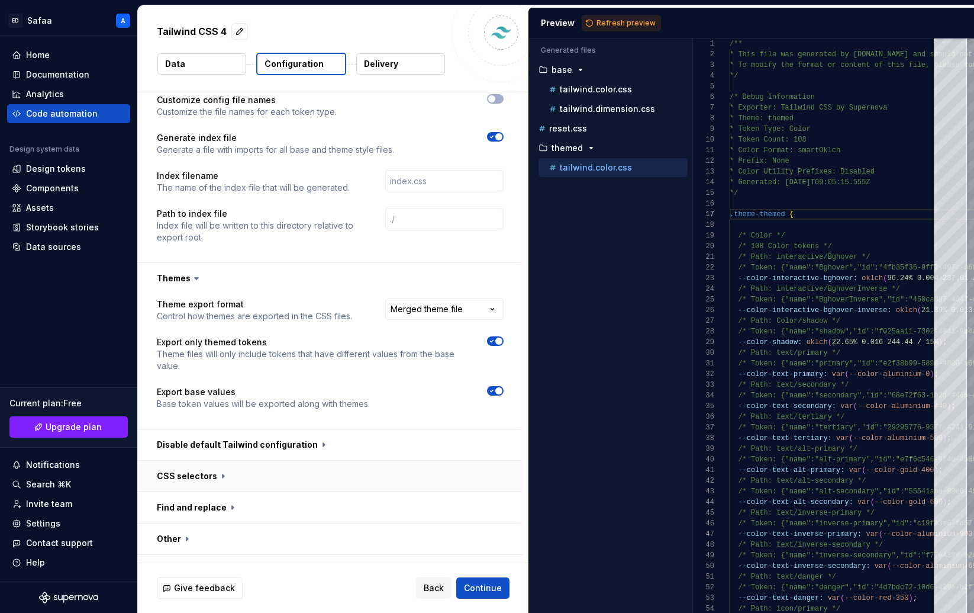
click at [223, 461] on button "button" at bounding box center [330, 476] width 385 height 31
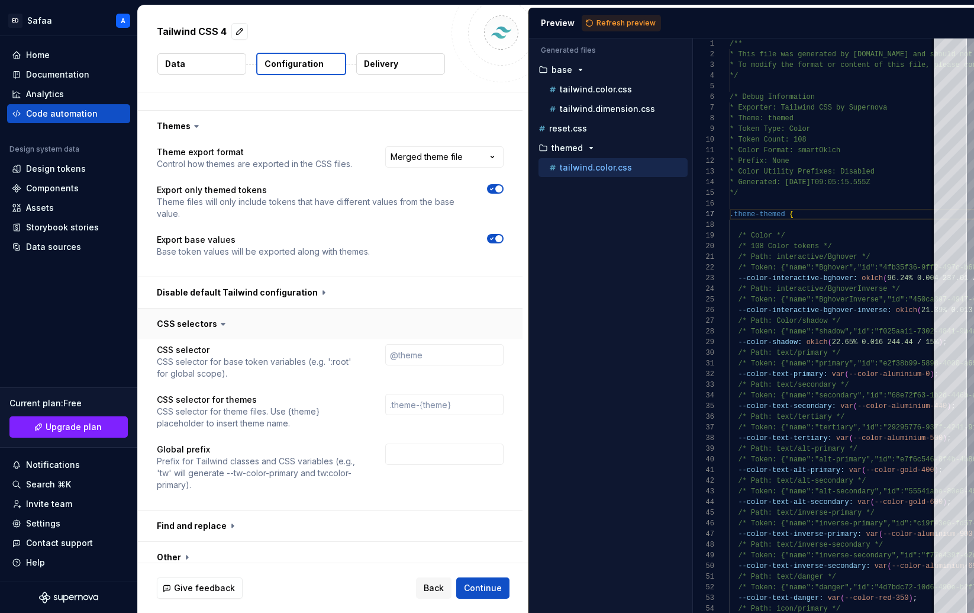
scroll to position [693, 0]
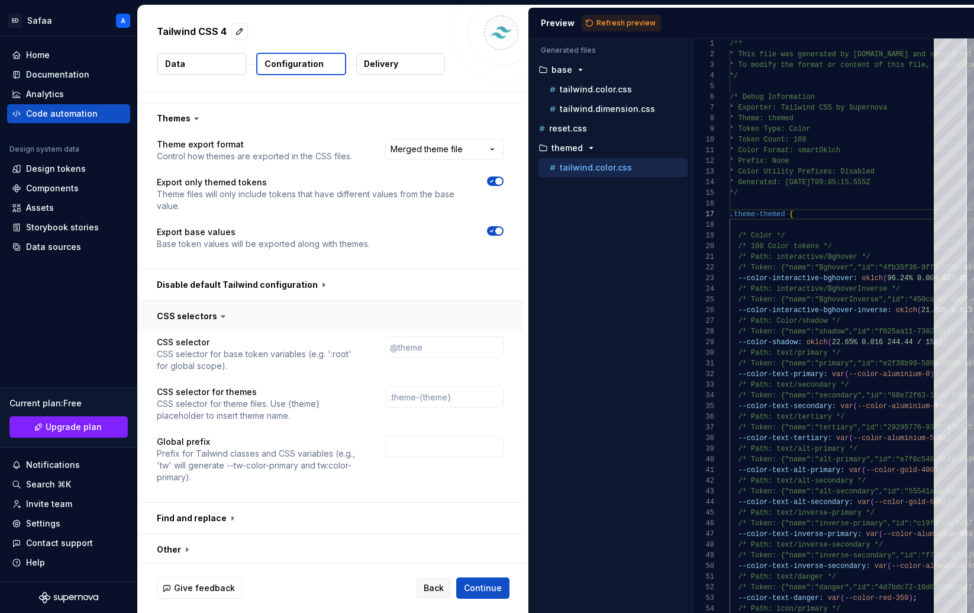
click at [201, 301] on button "button" at bounding box center [330, 316] width 385 height 31
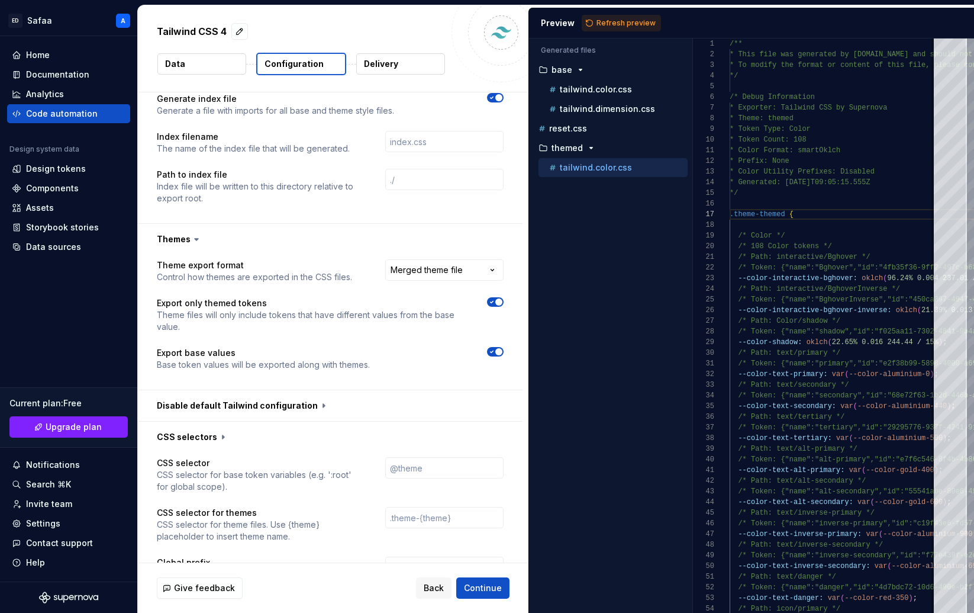
scroll to position [533, 0]
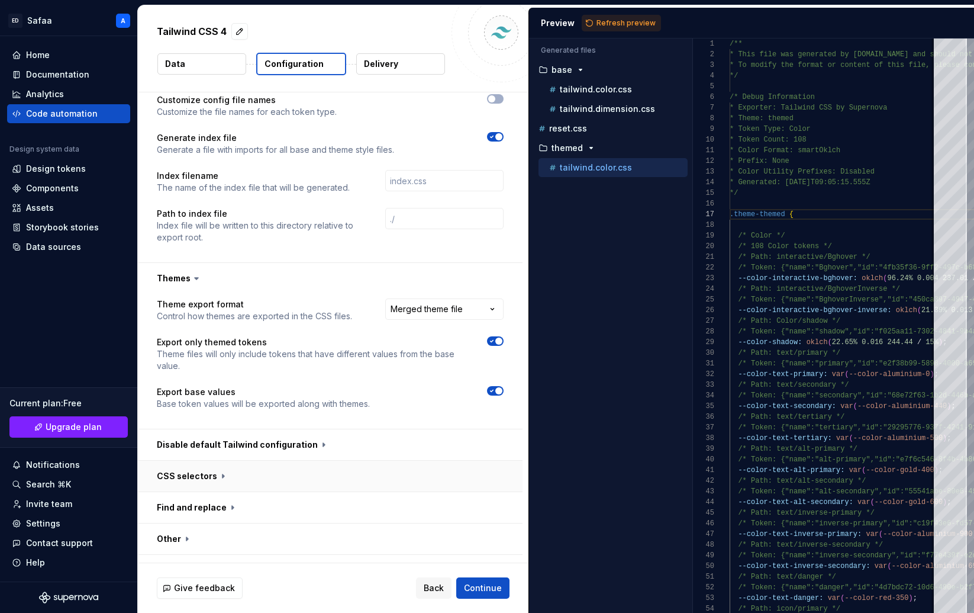
click at [219, 461] on button "button" at bounding box center [330, 476] width 385 height 31
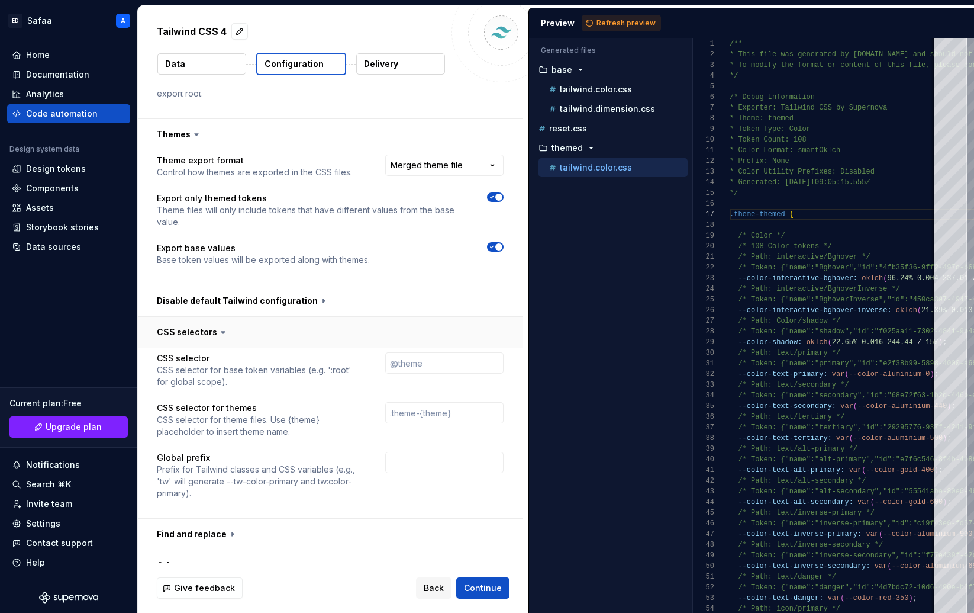
scroll to position [693, 0]
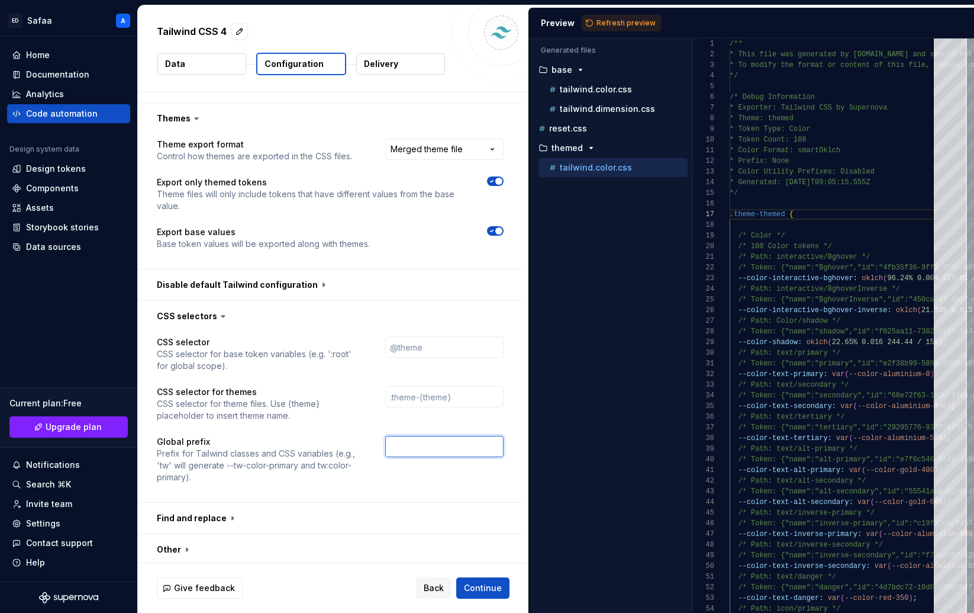
click at [431, 436] on input "text" at bounding box center [444, 446] width 118 height 21
type input "ega"
click at [344, 448] on p "Prefix for Tailwind classes and CSS variables (e.g., 'tw' will generate --tw-co…" at bounding box center [260, 466] width 207 height 36
click at [631, 25] on span "Refresh preview" at bounding box center [626, 22] width 59 height 9
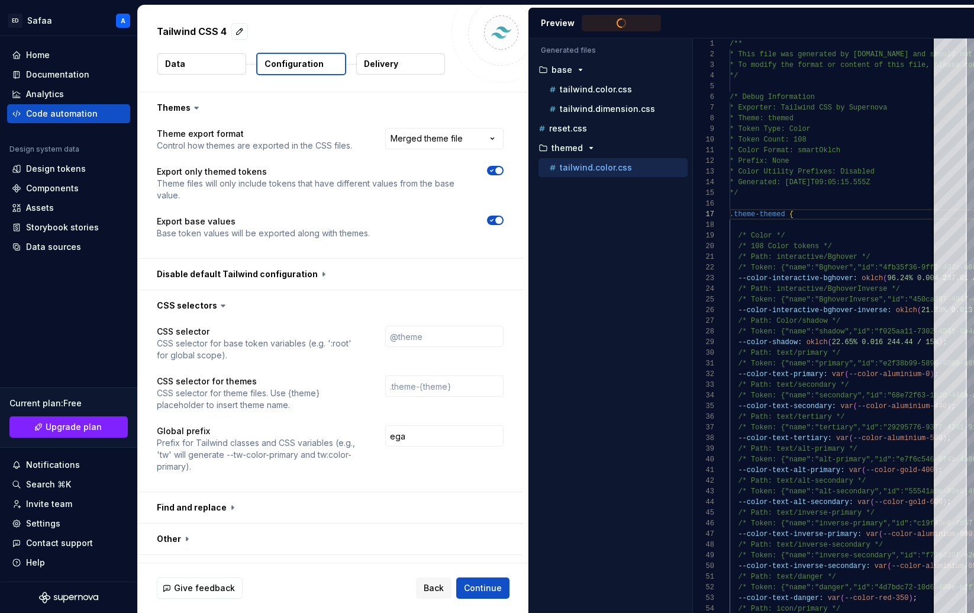
scroll to position [107, 0]
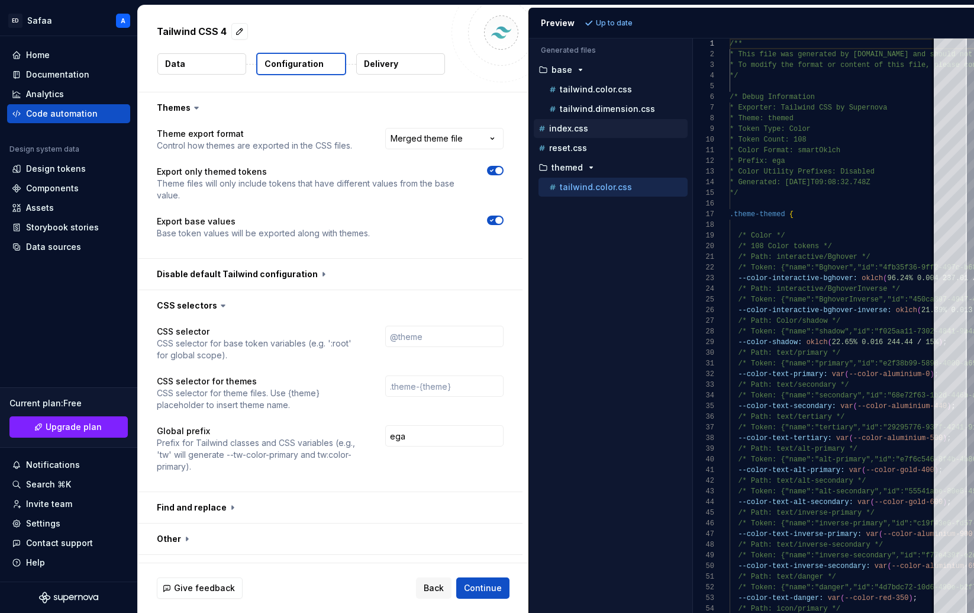
click at [586, 131] on p "index.css" at bounding box center [568, 128] width 39 height 9
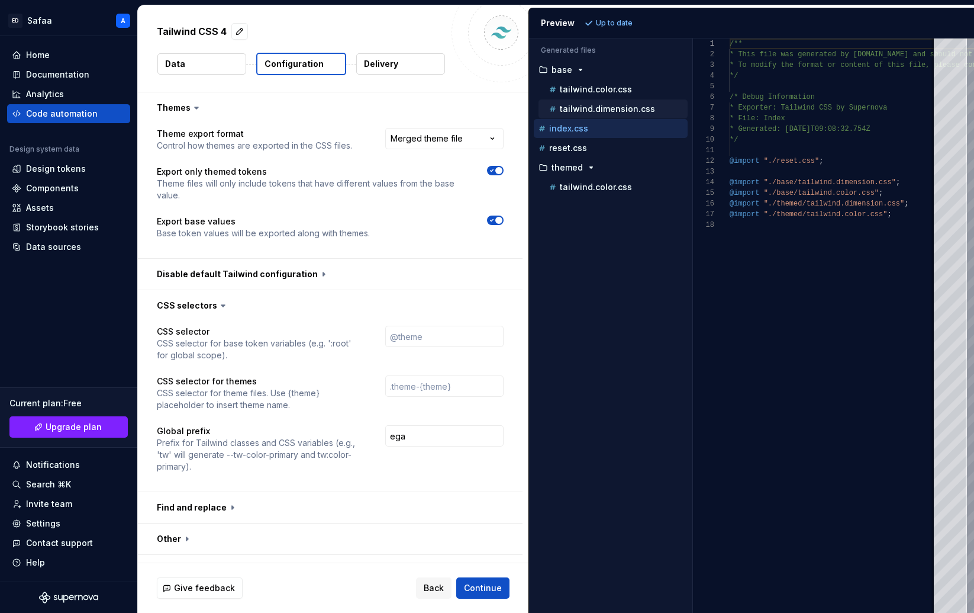
click at [596, 104] on p "tailwind.dimension.css" at bounding box center [607, 108] width 95 height 9
type textarea "**********"
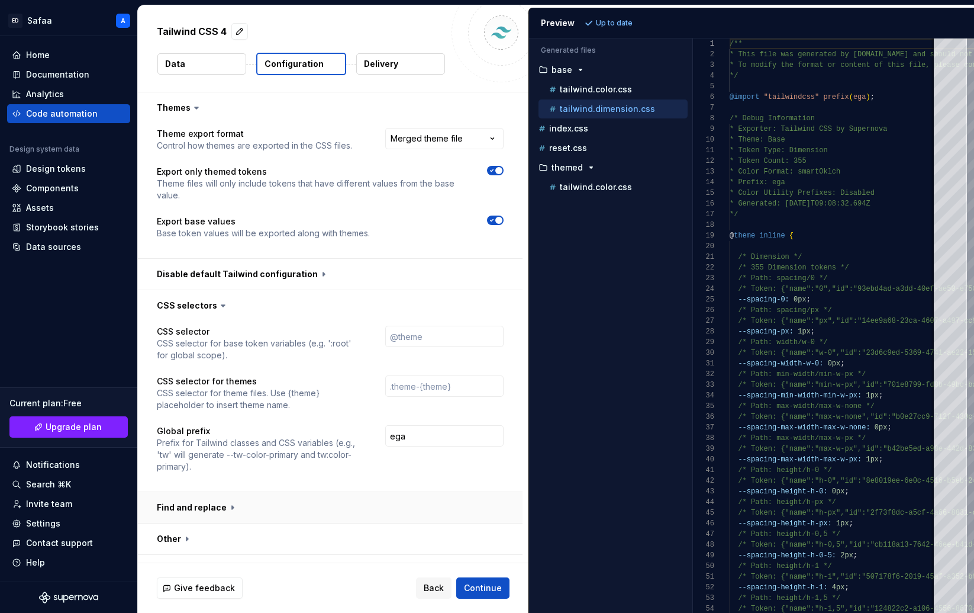
click at [220, 492] on button "button" at bounding box center [330, 507] width 385 height 31
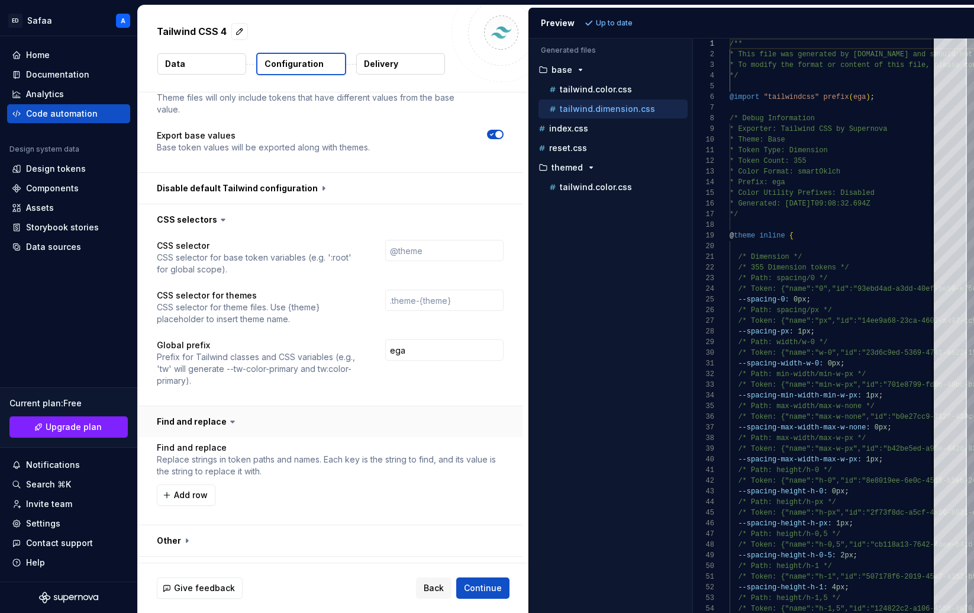
scroll to position [791, 0]
click at [199, 523] on button "button" at bounding box center [330, 538] width 385 height 31
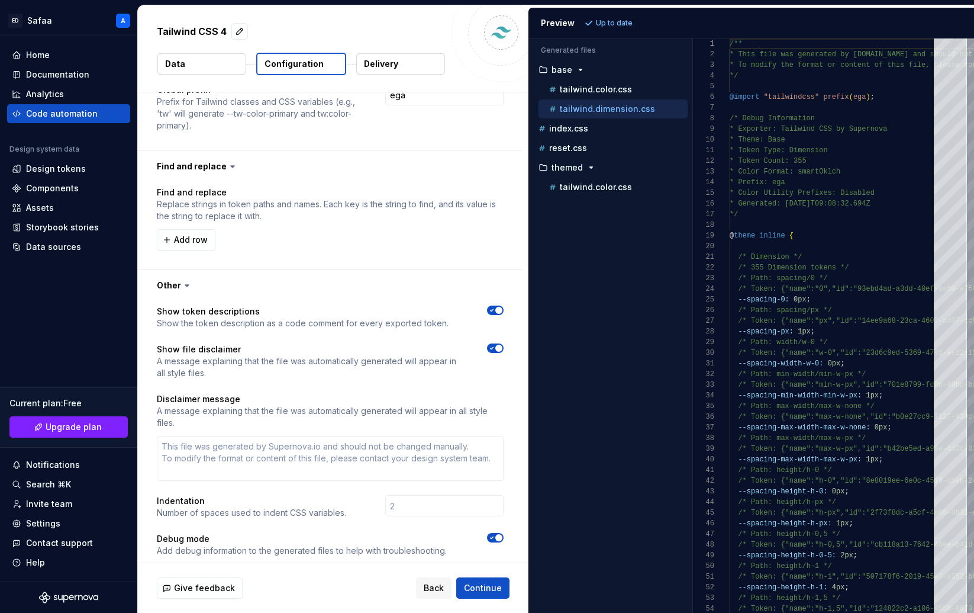
scroll to position [1066, 0]
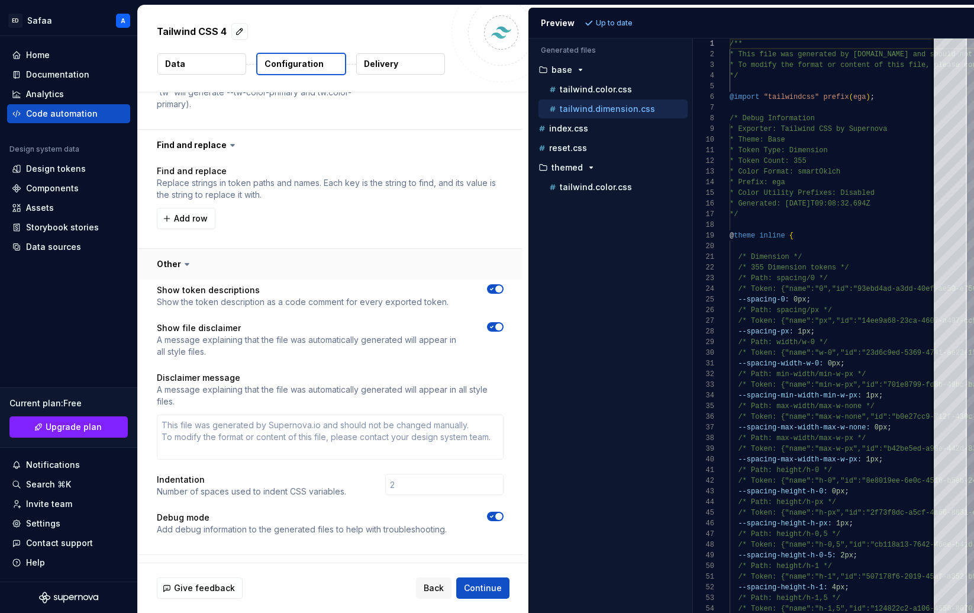
click at [179, 249] on button "button" at bounding box center [330, 264] width 385 height 31
type textarea "*"
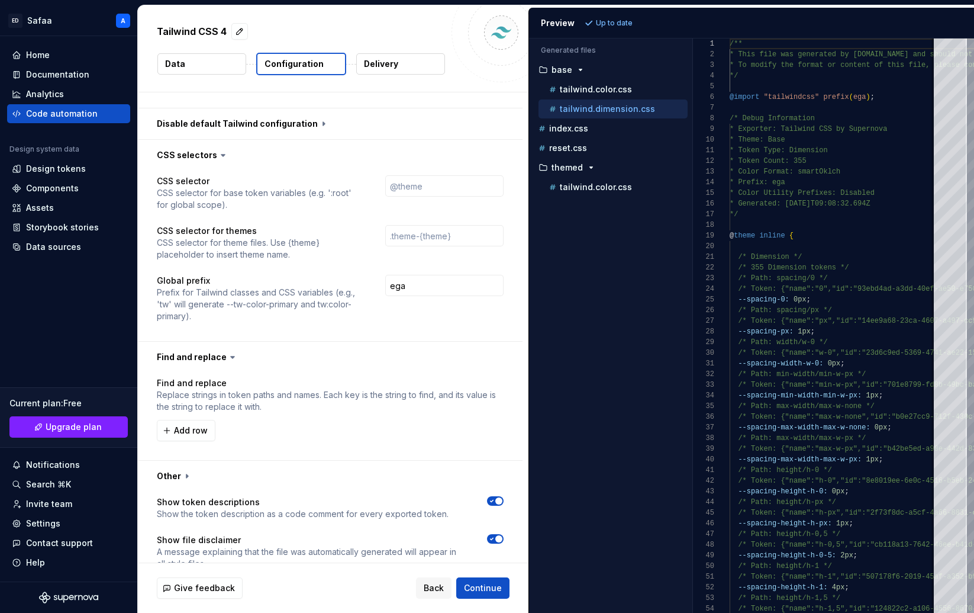
scroll to position [791, 0]
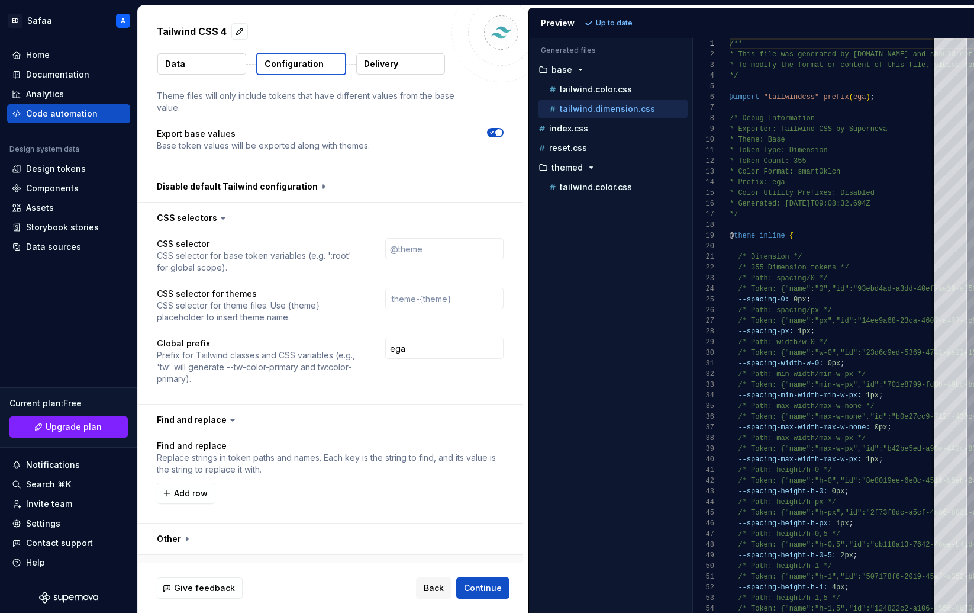
click at [222, 555] on button "button" at bounding box center [330, 570] width 385 height 31
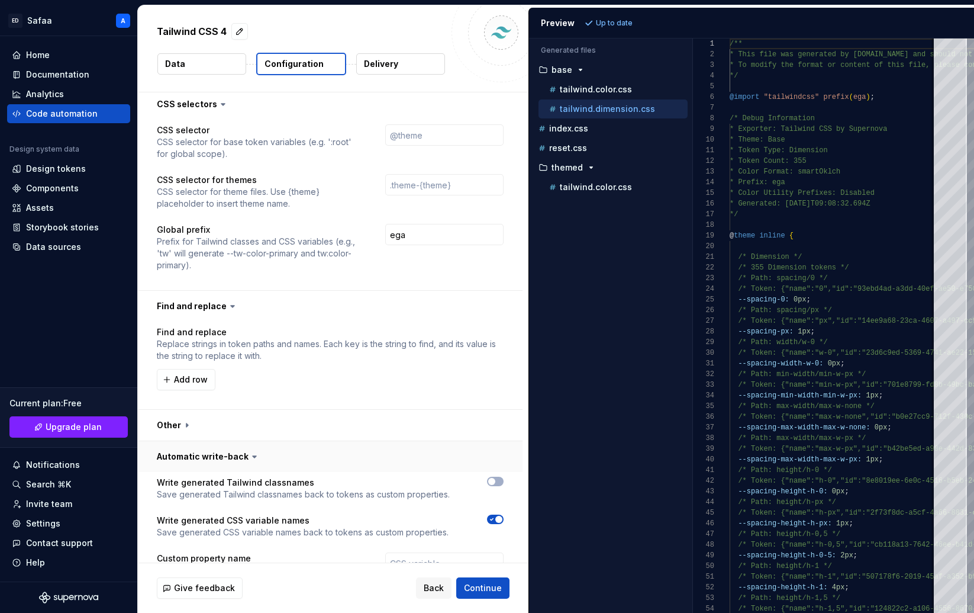
scroll to position [976, 0]
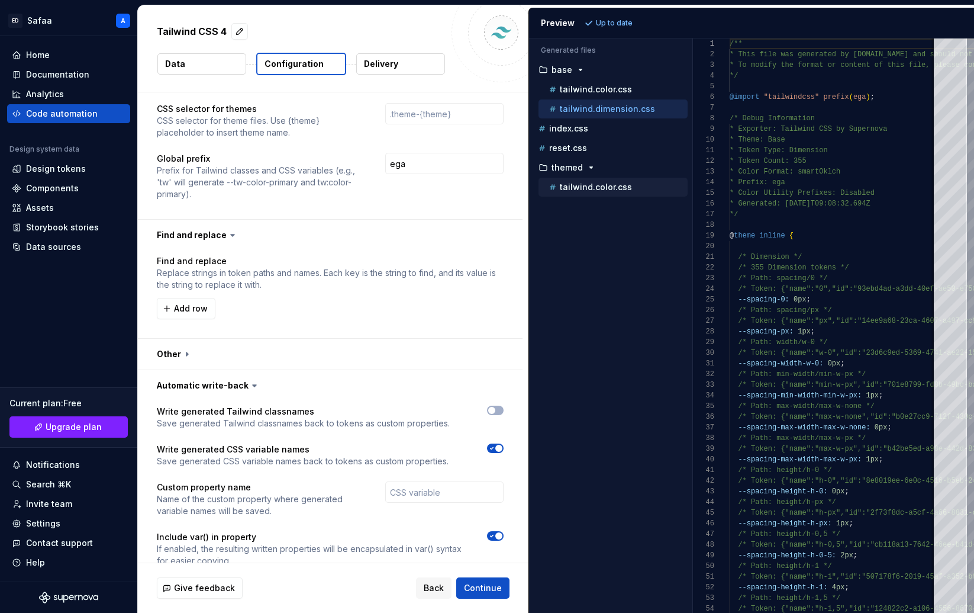
click at [599, 188] on p "tailwind.color.css" at bounding box center [596, 186] width 72 height 9
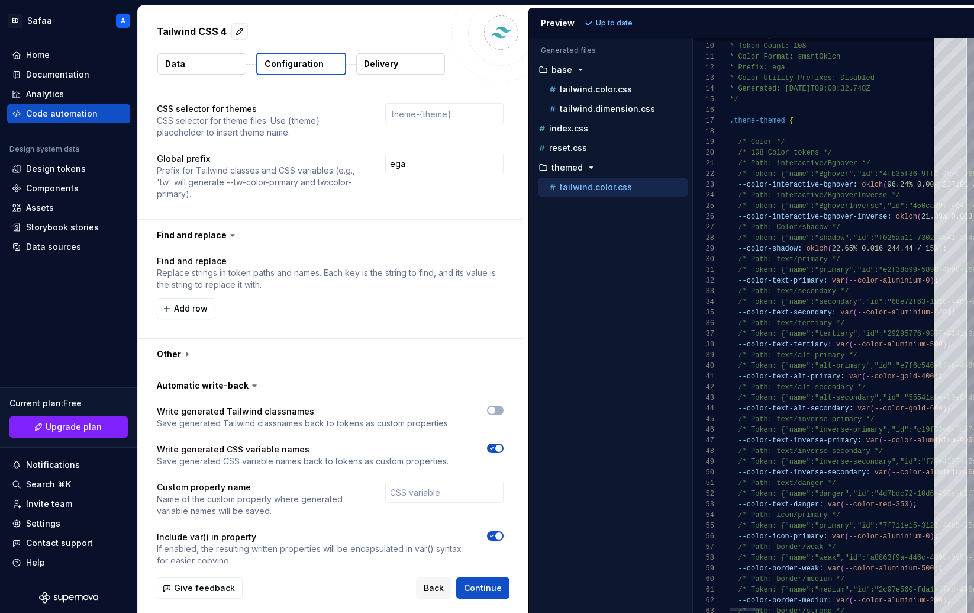
type textarea "**********"
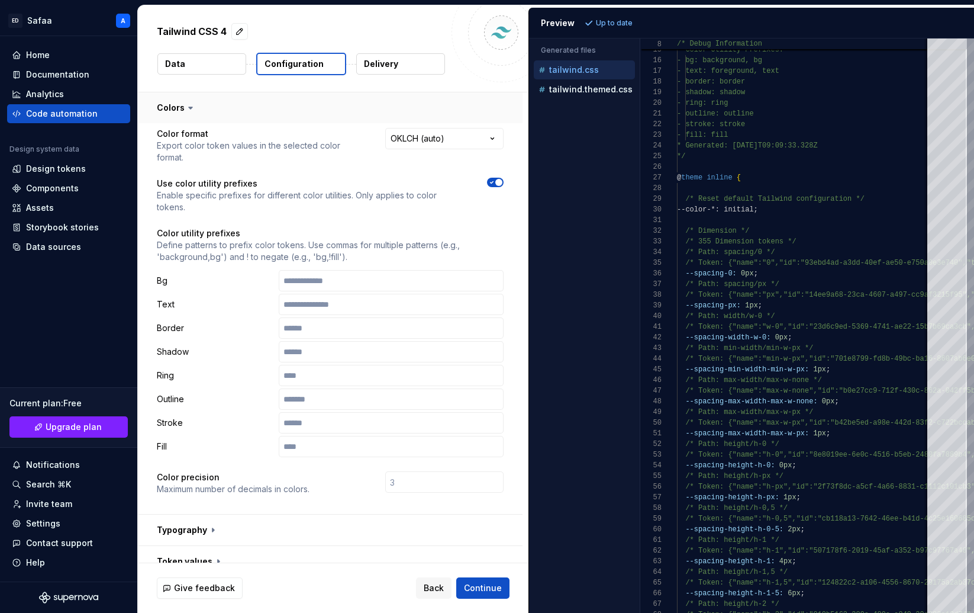
click at [181, 107] on button "button" at bounding box center [330, 107] width 385 height 31
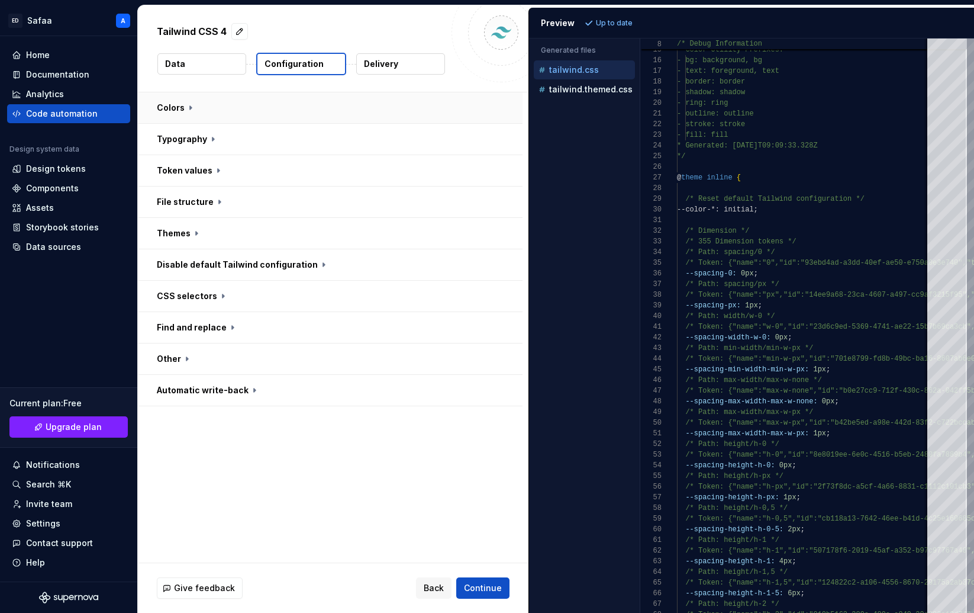
click at [181, 107] on button "button" at bounding box center [330, 107] width 385 height 31
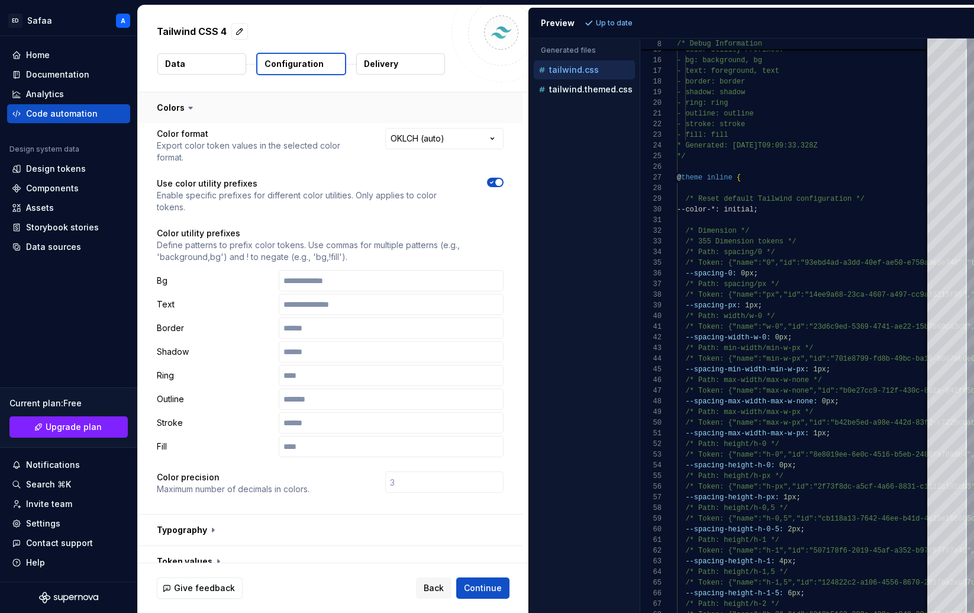
click at [181, 107] on button "button" at bounding box center [330, 107] width 385 height 31
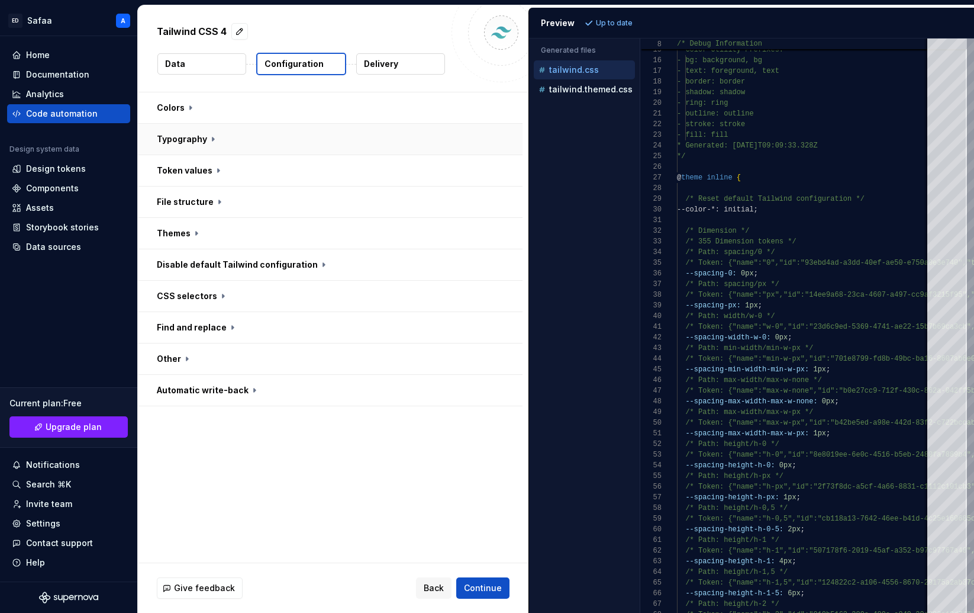
click at [195, 143] on button "button" at bounding box center [330, 139] width 385 height 31
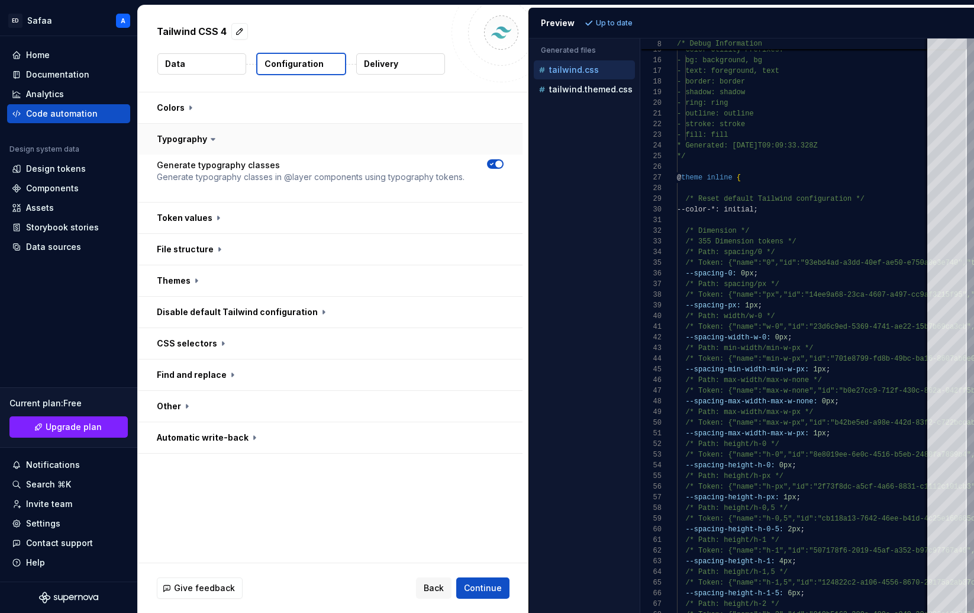
click at [195, 143] on button "button" at bounding box center [330, 139] width 385 height 31
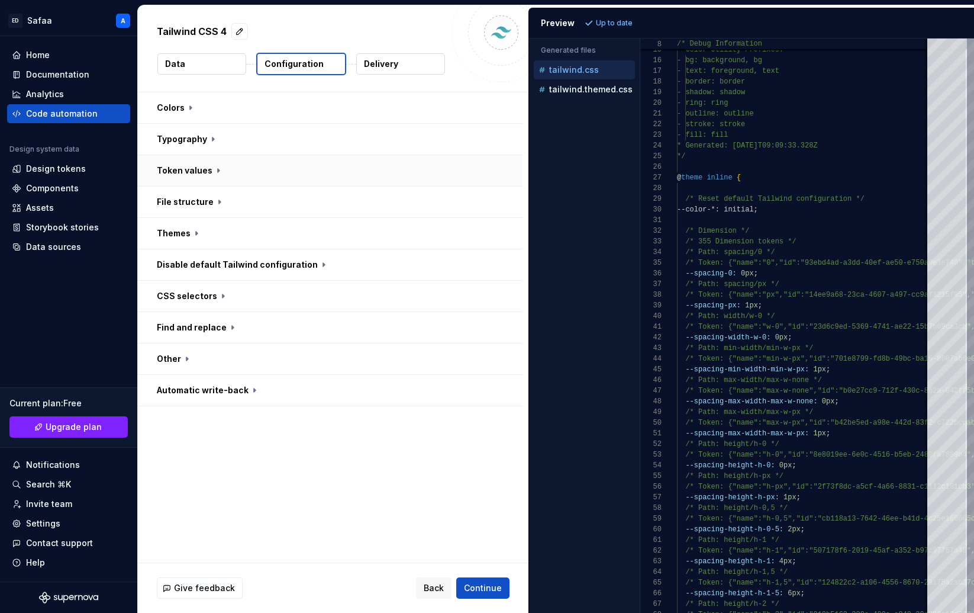
click at [195, 167] on button "button" at bounding box center [330, 170] width 385 height 31
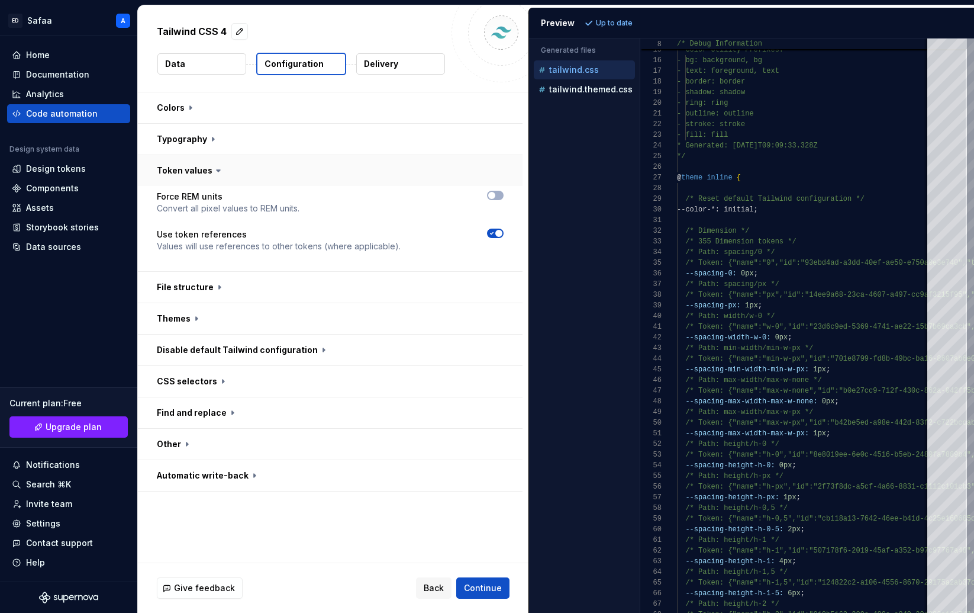
click at [195, 167] on button "button" at bounding box center [330, 170] width 385 height 31
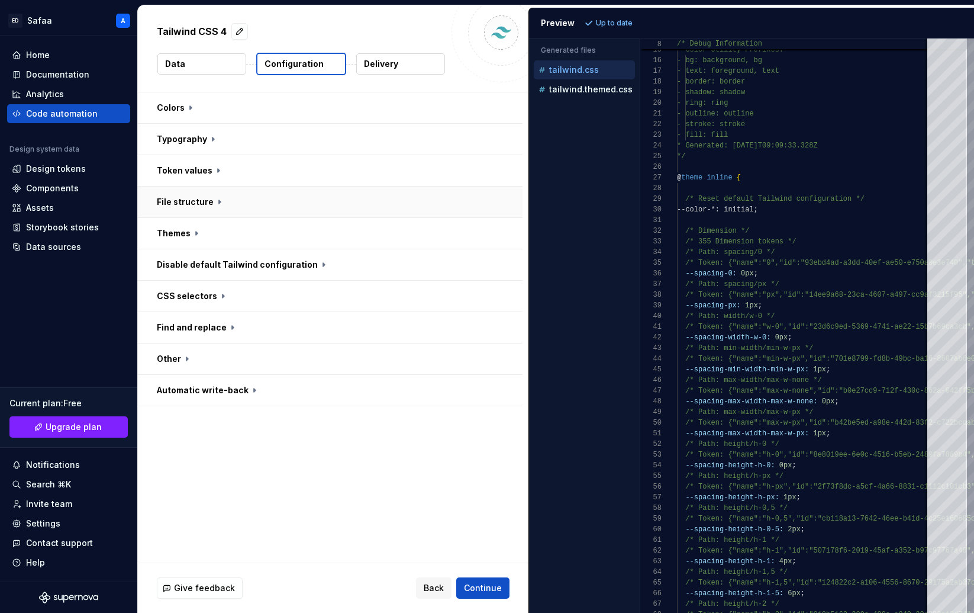
click at [200, 207] on button "button" at bounding box center [330, 201] width 385 height 31
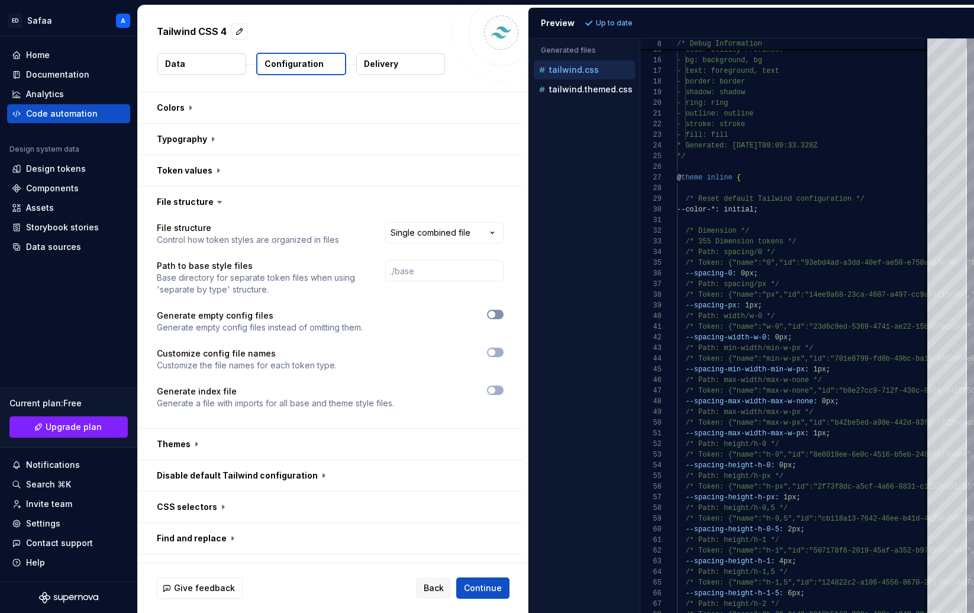
click at [496, 312] on span "button" at bounding box center [491, 314] width 7 height 7
click at [497, 349] on icon "button" at bounding box center [491, 352] width 9 height 7
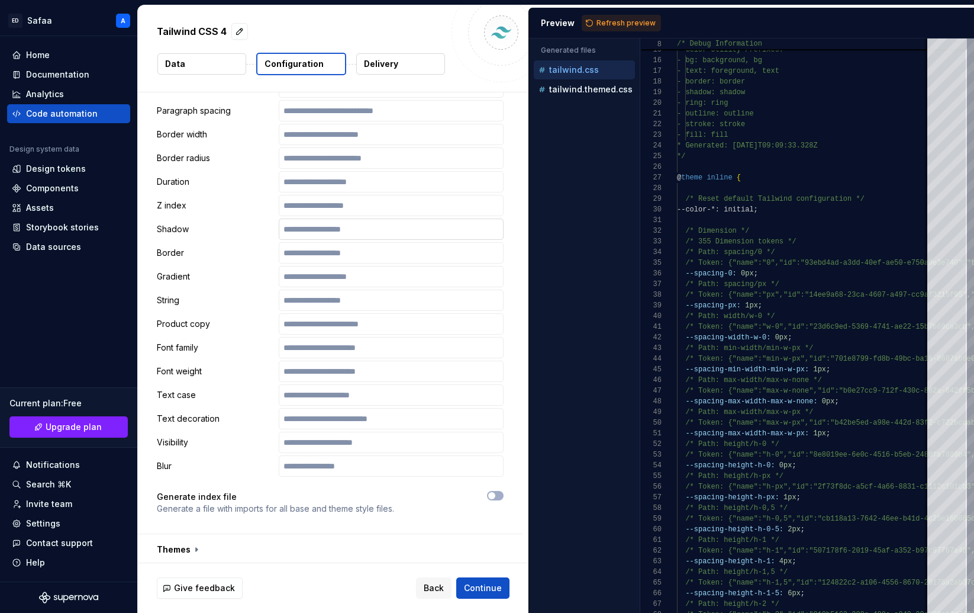
scroll to position [533, 0]
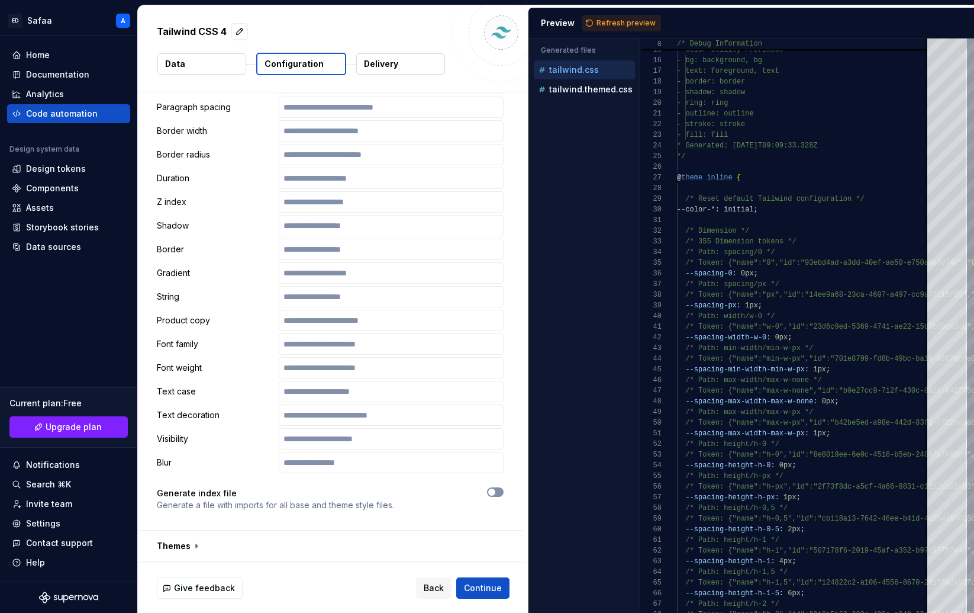
click at [496, 492] on span "button" at bounding box center [491, 491] width 7 height 7
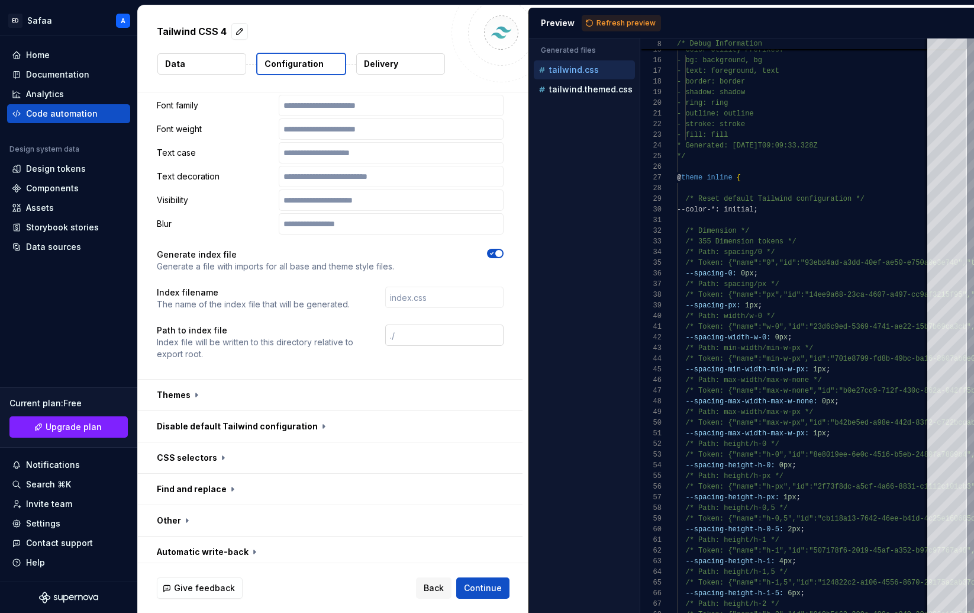
scroll to position [772, 0]
click at [204, 390] on button "button" at bounding box center [330, 394] width 385 height 31
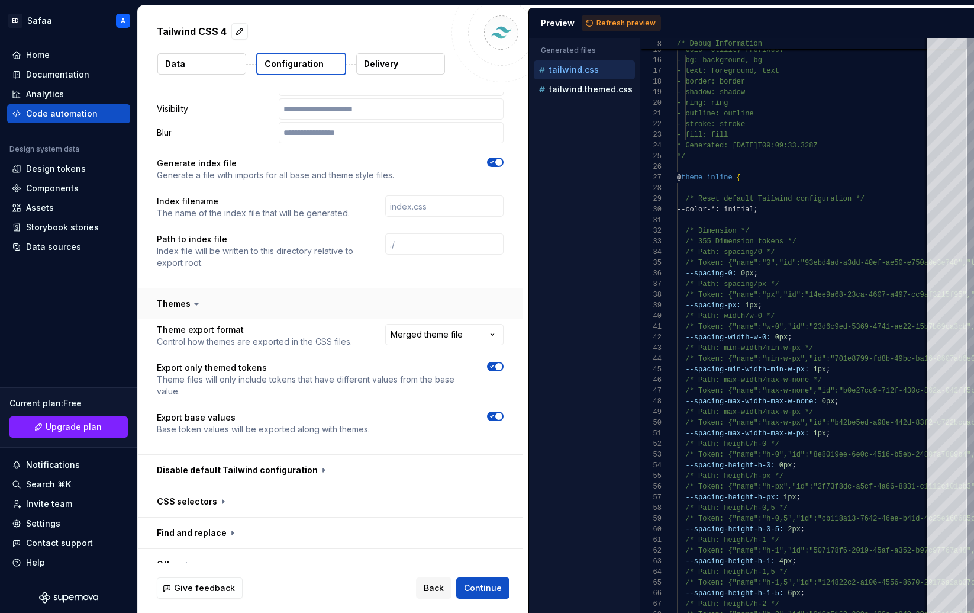
scroll to position [870, 0]
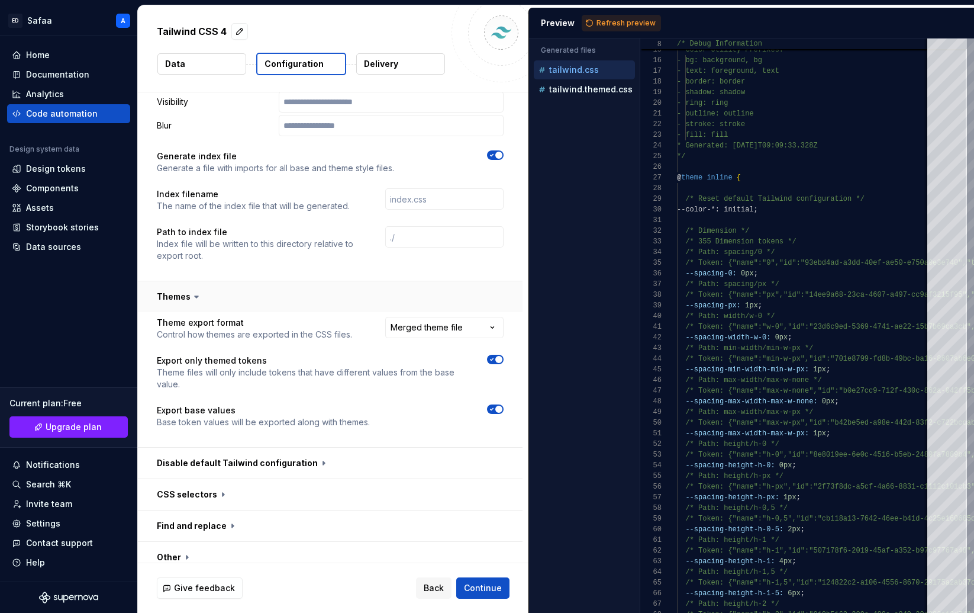
click at [207, 302] on button "button" at bounding box center [330, 296] width 385 height 31
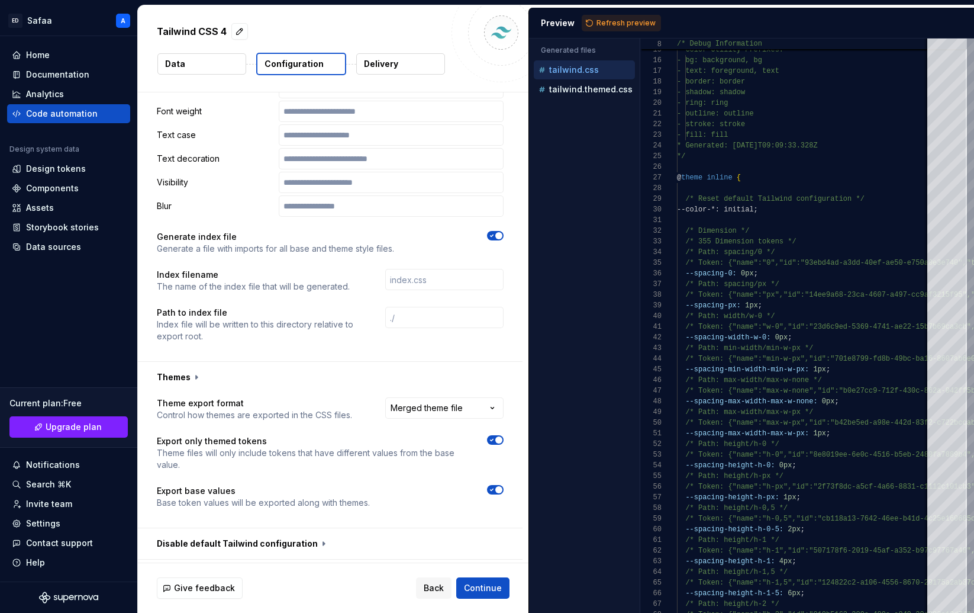
scroll to position [777, 0]
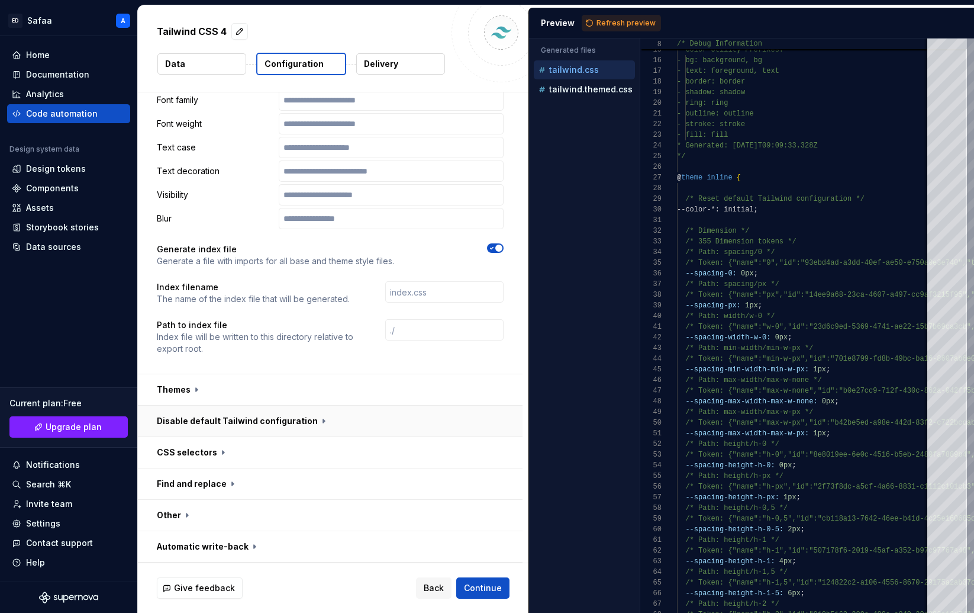
click at [236, 424] on button "button" at bounding box center [330, 421] width 385 height 31
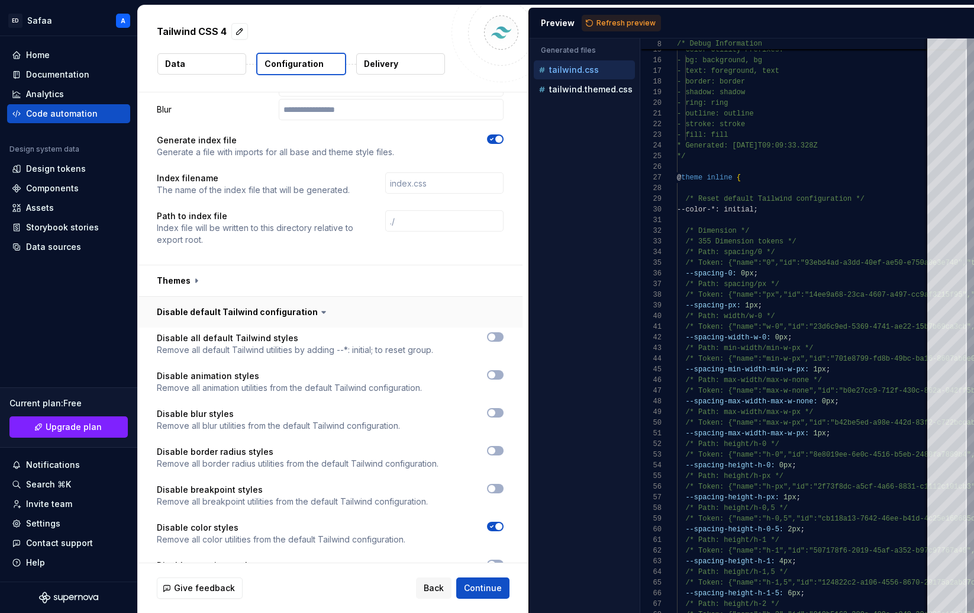
scroll to position [892, 0]
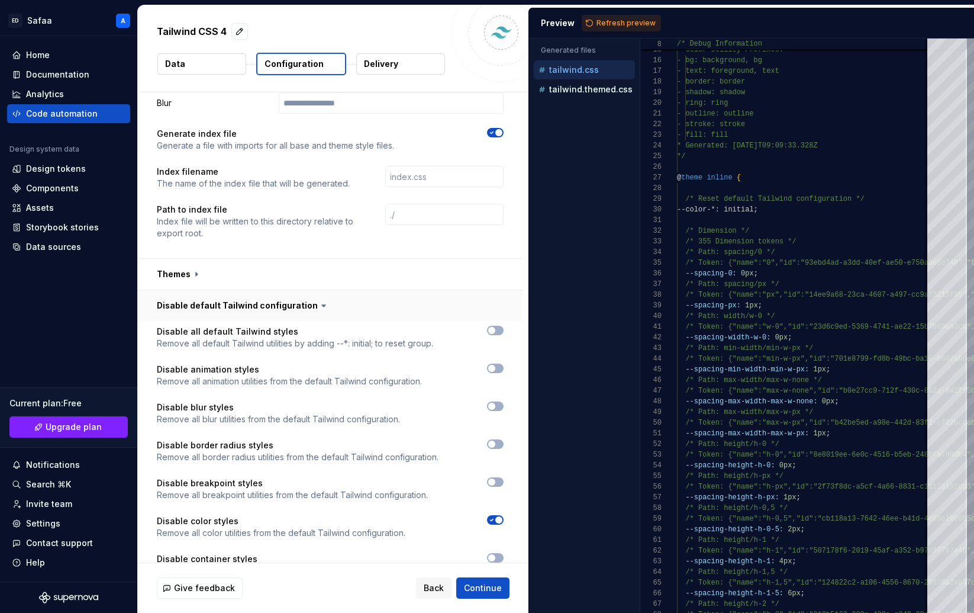
click at [242, 298] on button "button" at bounding box center [330, 305] width 385 height 31
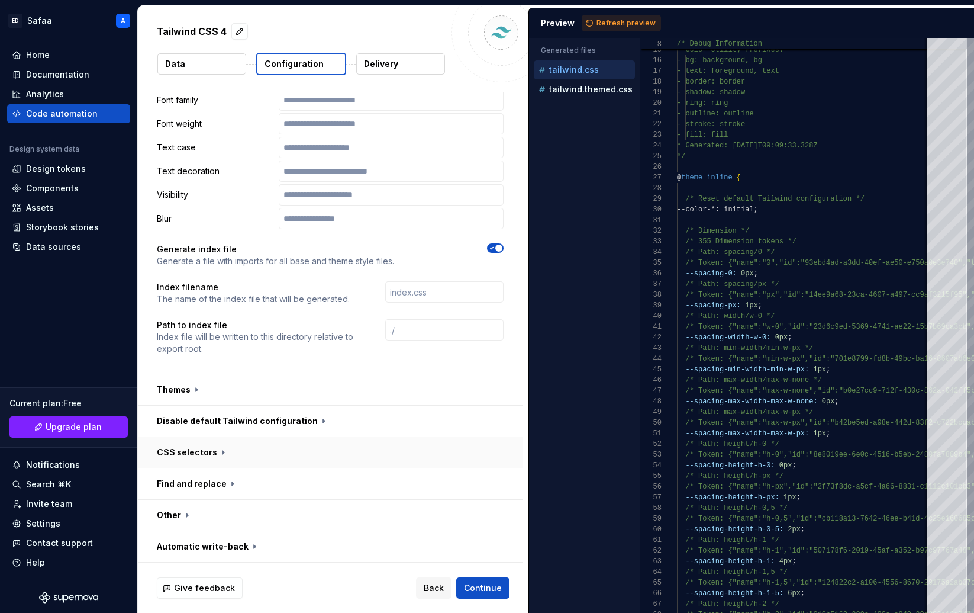
click at [211, 445] on button "button" at bounding box center [330, 452] width 385 height 31
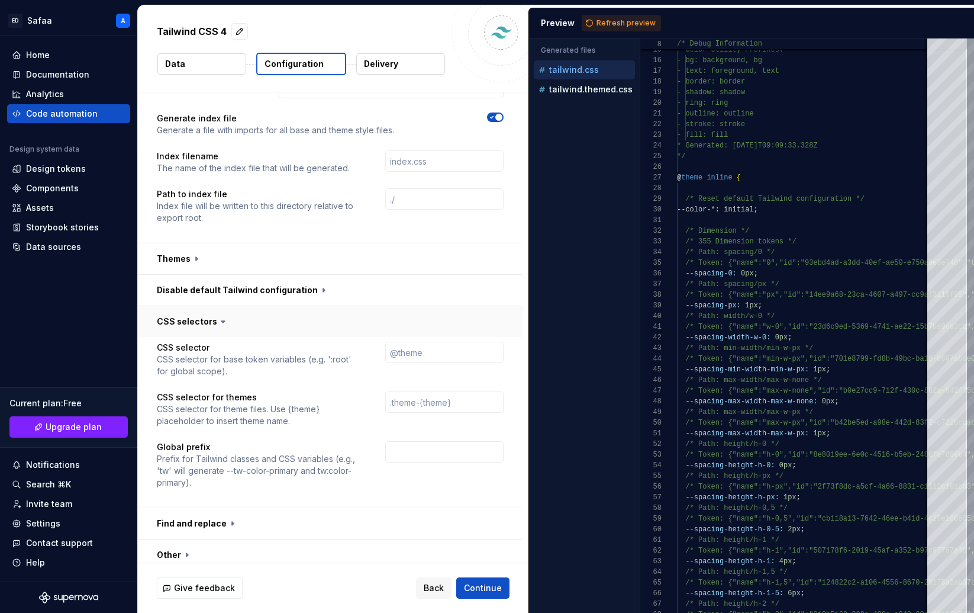
scroll to position [910, 0]
click at [638, 20] on span "Refresh preview" at bounding box center [626, 22] width 59 height 9
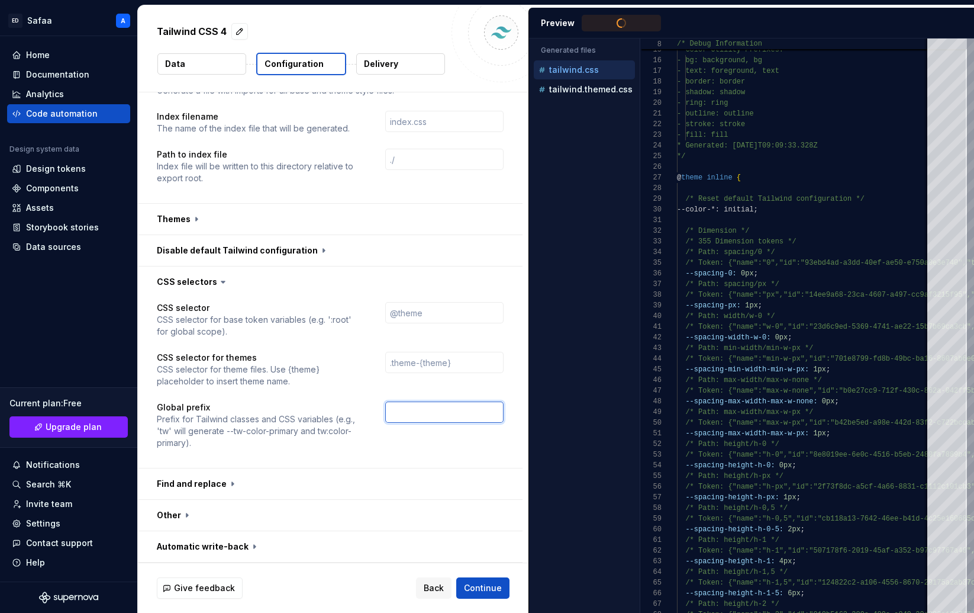
click at [426, 408] on input "text" at bounding box center [444, 411] width 118 height 21
type input "ega"
type textarea "**********"
type input "ega"
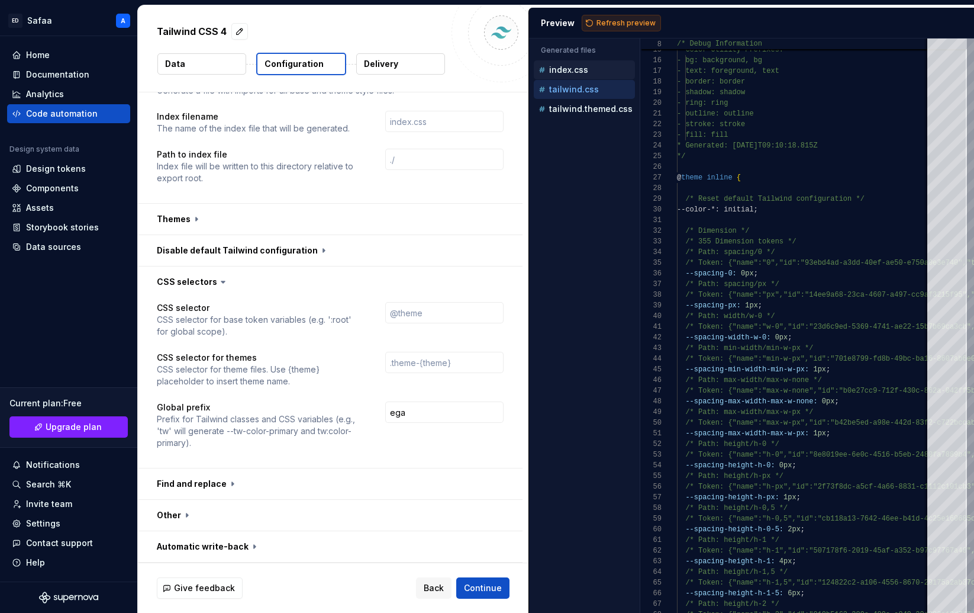
click at [618, 23] on span "Refresh preview" at bounding box center [626, 22] width 59 height 9
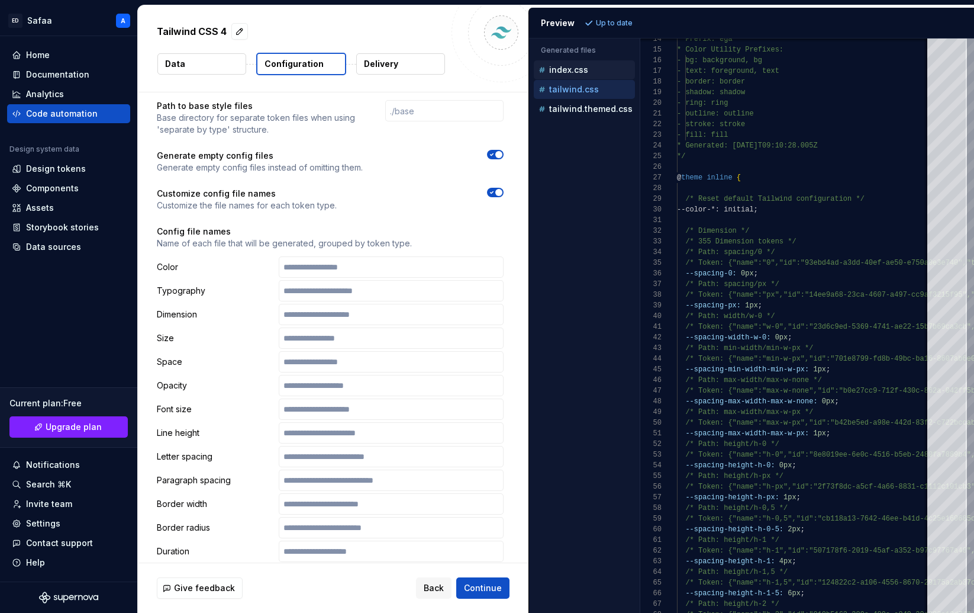
scroll to position [157, 0]
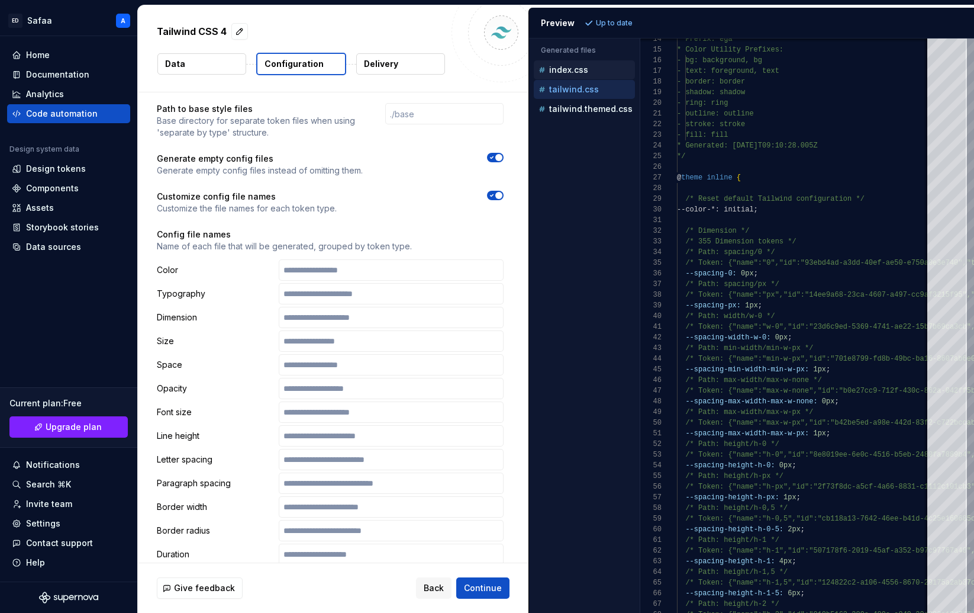
click at [383, 224] on div "**********" at bounding box center [330, 527] width 347 height 924
click at [602, 121] on div "Accessibility guide for tree . Navigate the tree with the arrow keys. Common tr…" at bounding box center [584, 334] width 111 height 555
click at [591, 112] on p "tailwind.themed.css" at bounding box center [590, 108] width 83 height 9
type textarea "**********"
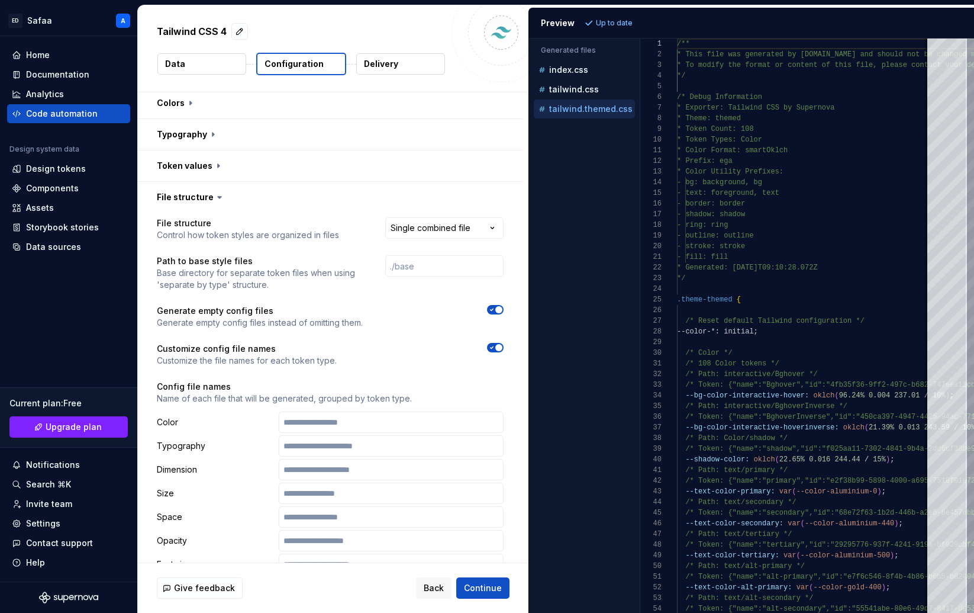
scroll to position [0, 0]
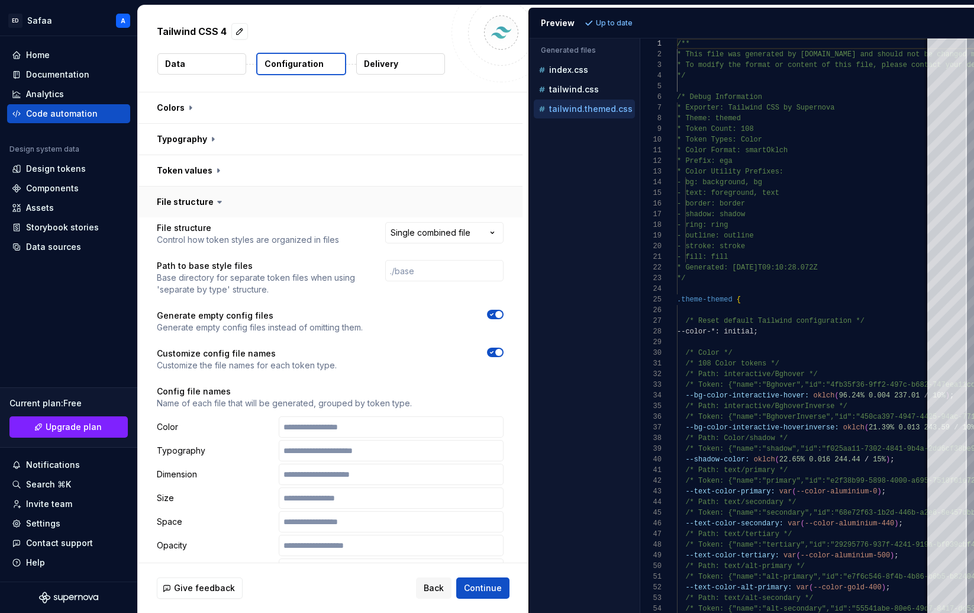
click at [198, 203] on button "button" at bounding box center [330, 201] width 385 height 31
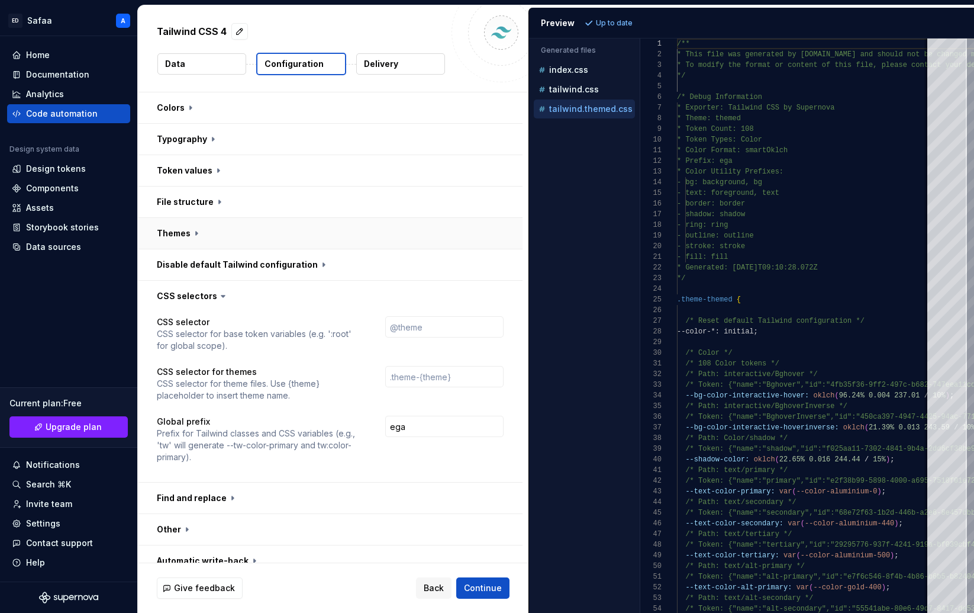
click at [195, 231] on button "button" at bounding box center [330, 233] width 385 height 31
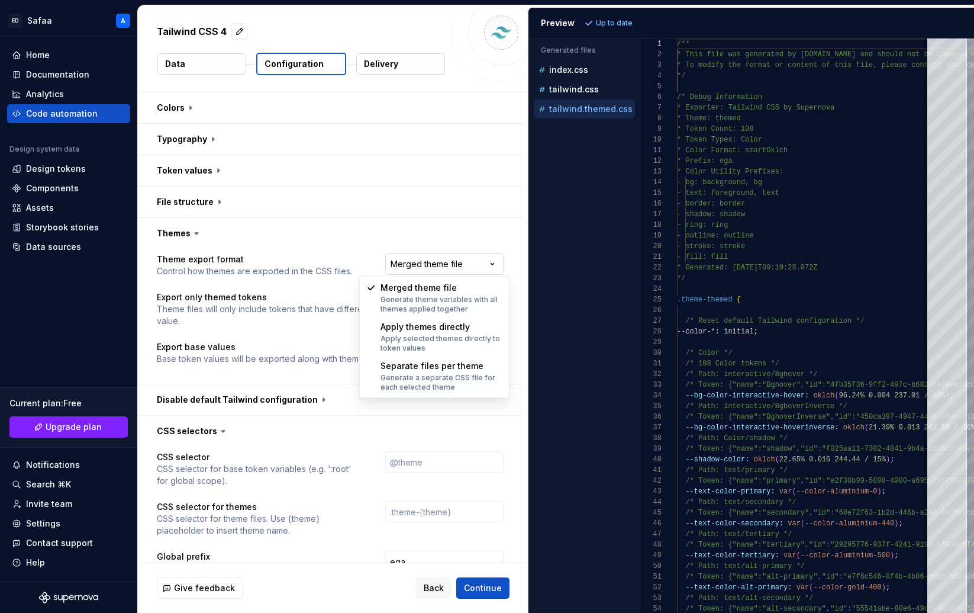
click at [478, 259] on html "**********" at bounding box center [487, 306] width 974 height 613
select select "**********"
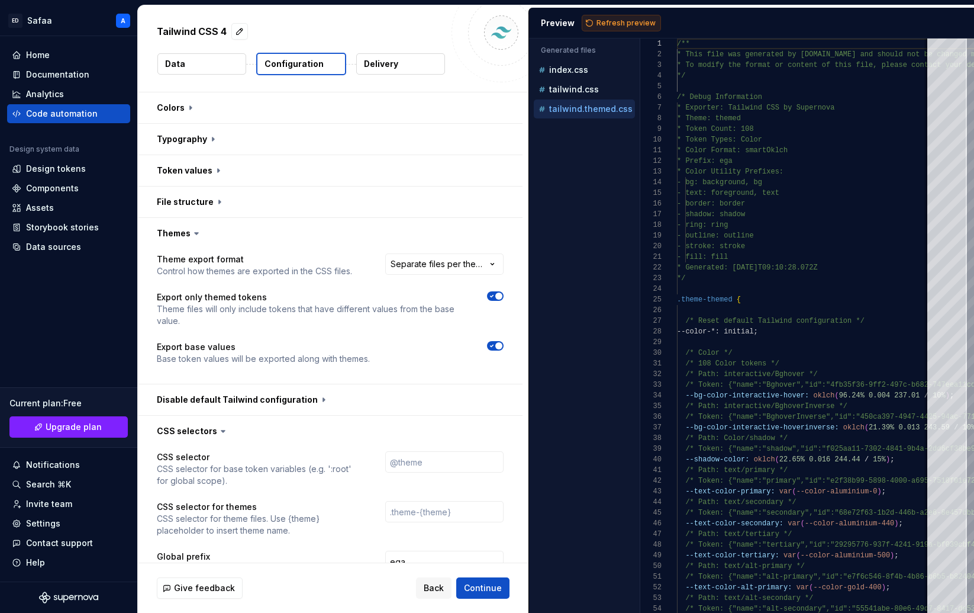
click at [615, 15] on button "Refresh preview" at bounding box center [621, 23] width 79 height 17
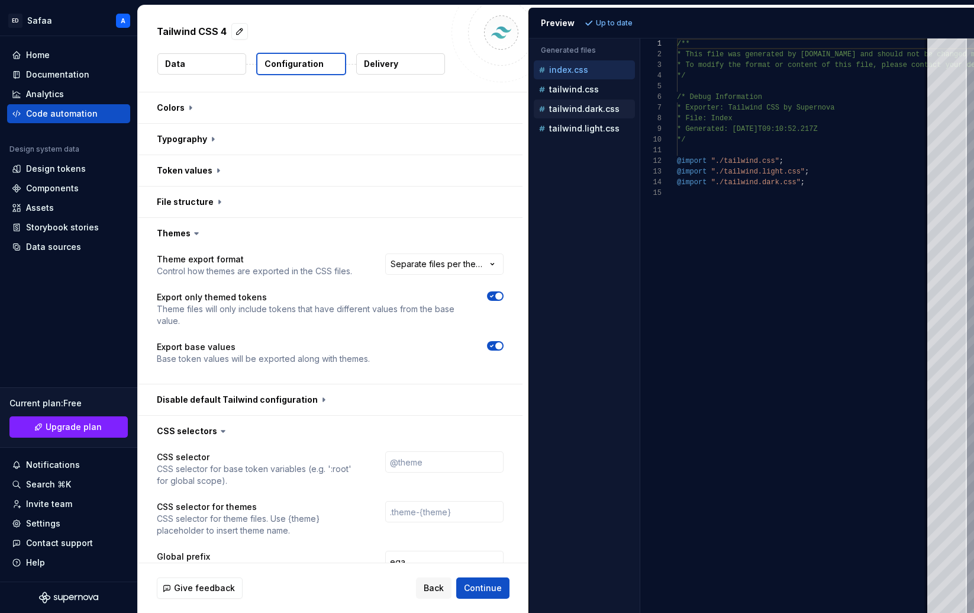
click at [589, 109] on p "tailwind.dark.css" at bounding box center [584, 108] width 70 height 9
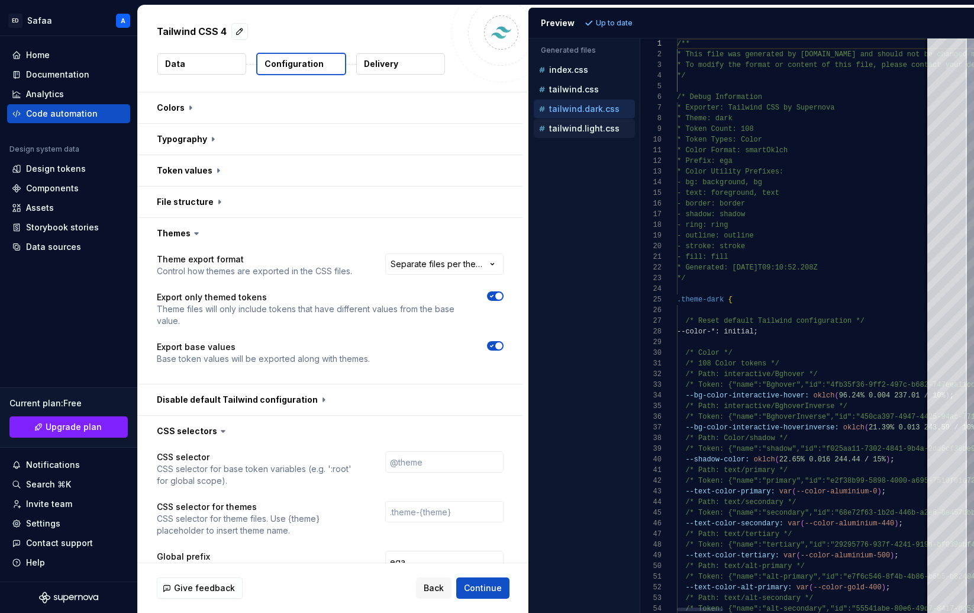
click at [580, 130] on p "tailwind.light.css" at bounding box center [584, 128] width 70 height 9
click at [579, 108] on p "tailwind.dark.css" at bounding box center [584, 108] width 70 height 9
click at [579, 126] on p "tailwind.light.css" at bounding box center [584, 128] width 70 height 9
type textarea "**********"
click at [285, 398] on button "button" at bounding box center [330, 399] width 385 height 31
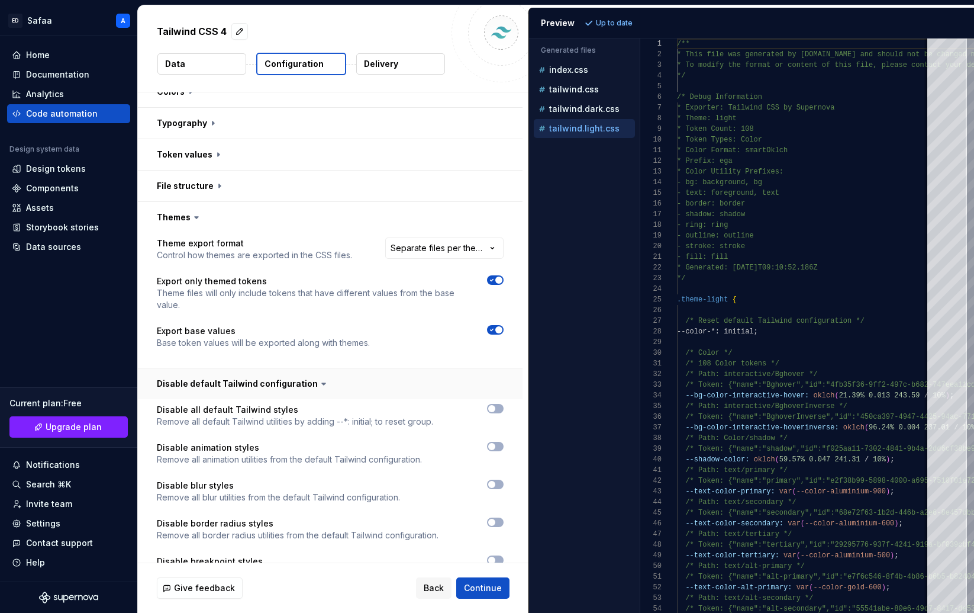
scroll to position [15, 0]
click at [295, 382] on button "button" at bounding box center [330, 384] width 385 height 31
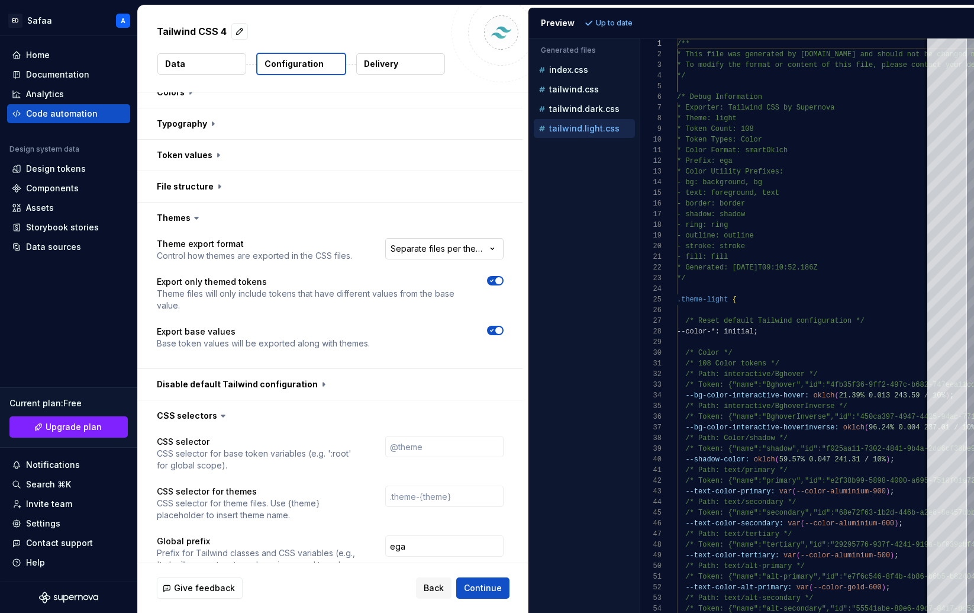
click at [452, 242] on html "**********" at bounding box center [487, 306] width 974 height 613
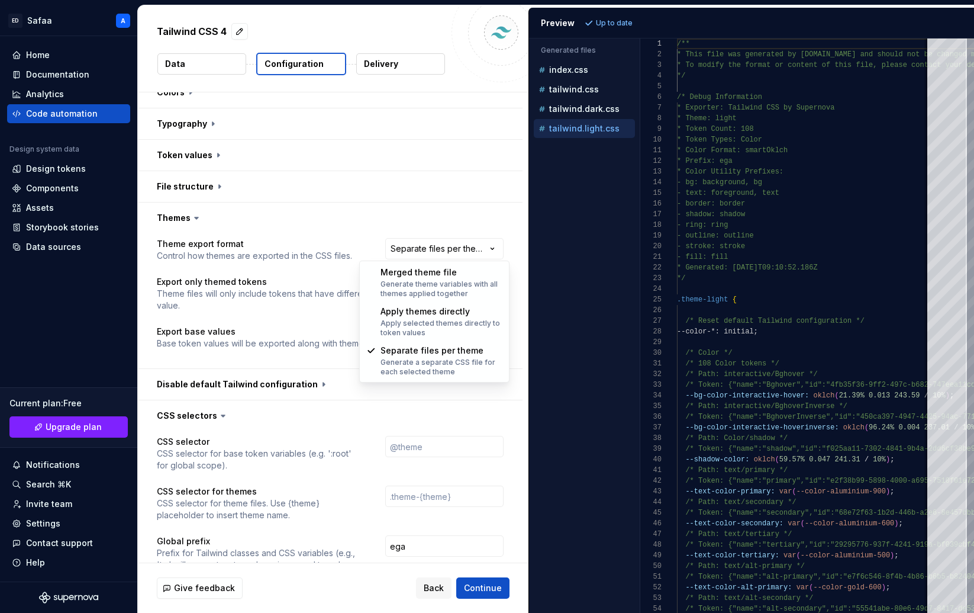
click at [379, 247] on html "**********" at bounding box center [487, 306] width 974 height 613
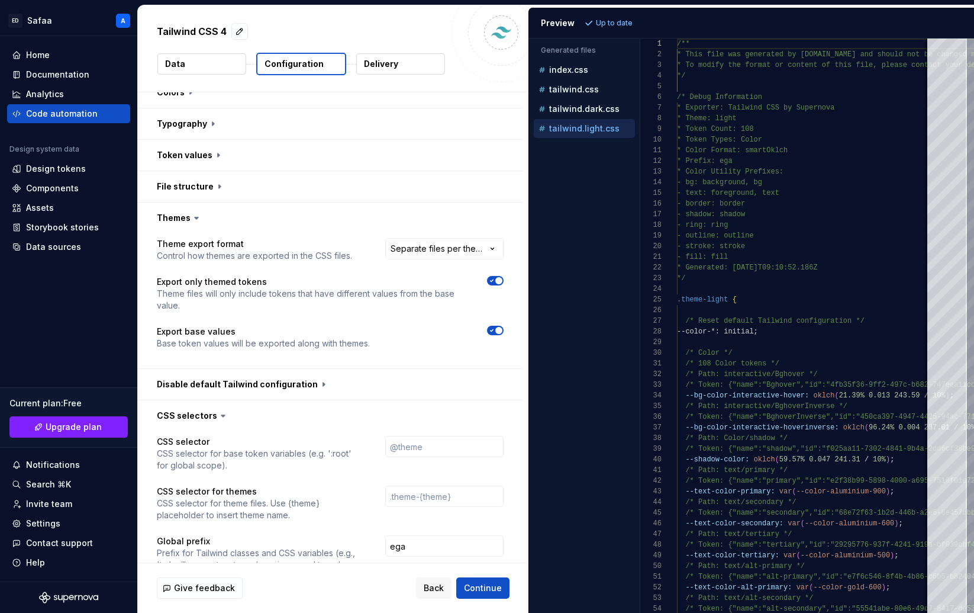
scroll to position [0, 0]
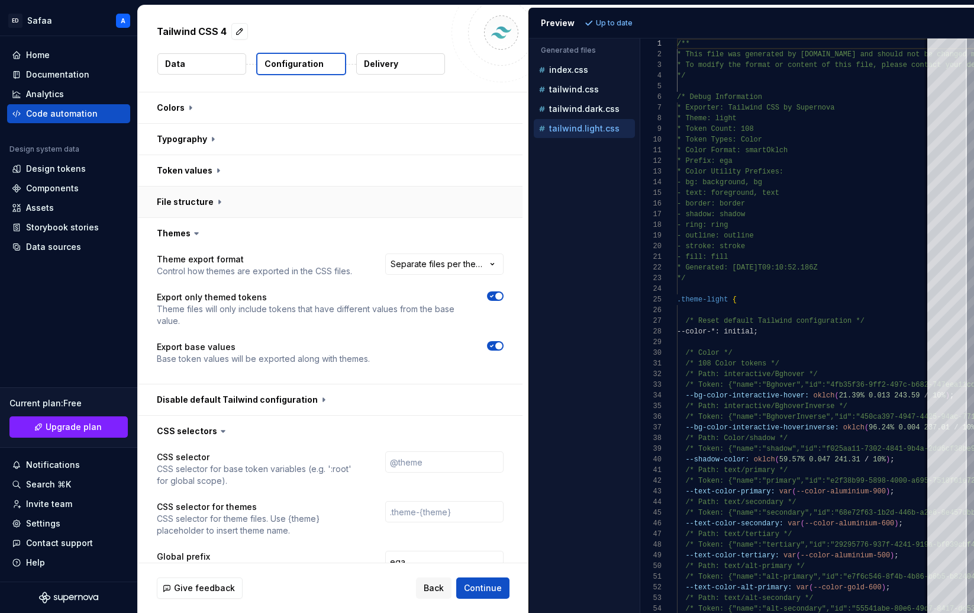
click at [290, 207] on button "button" at bounding box center [330, 201] width 385 height 31
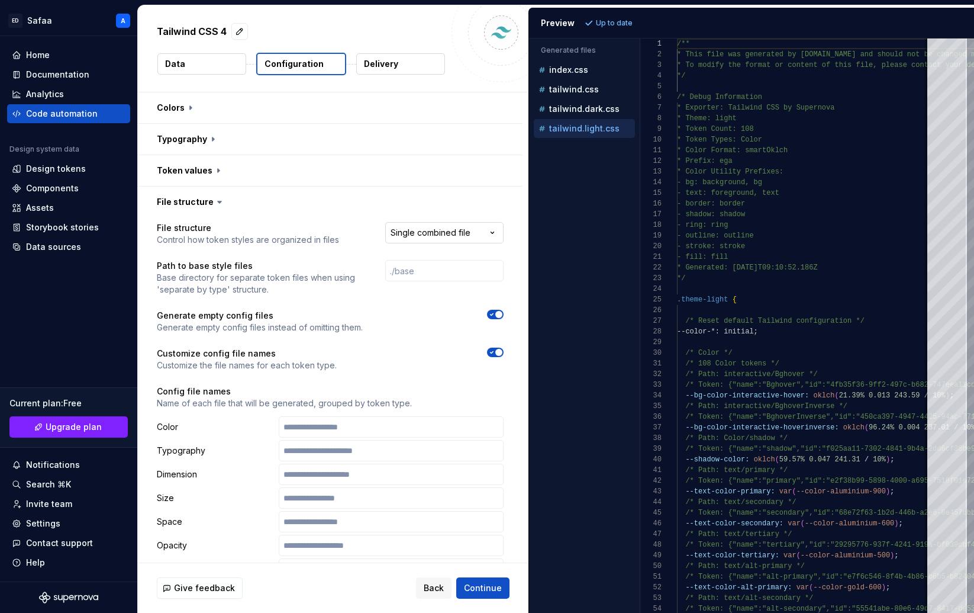
click at [435, 229] on html "**********" at bounding box center [487, 306] width 974 height 613
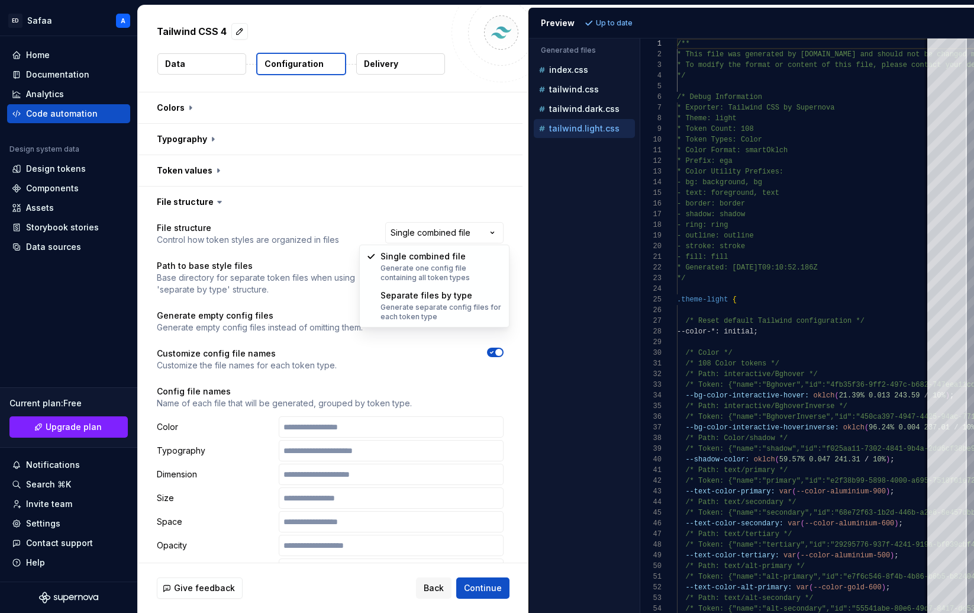
select select "**********"
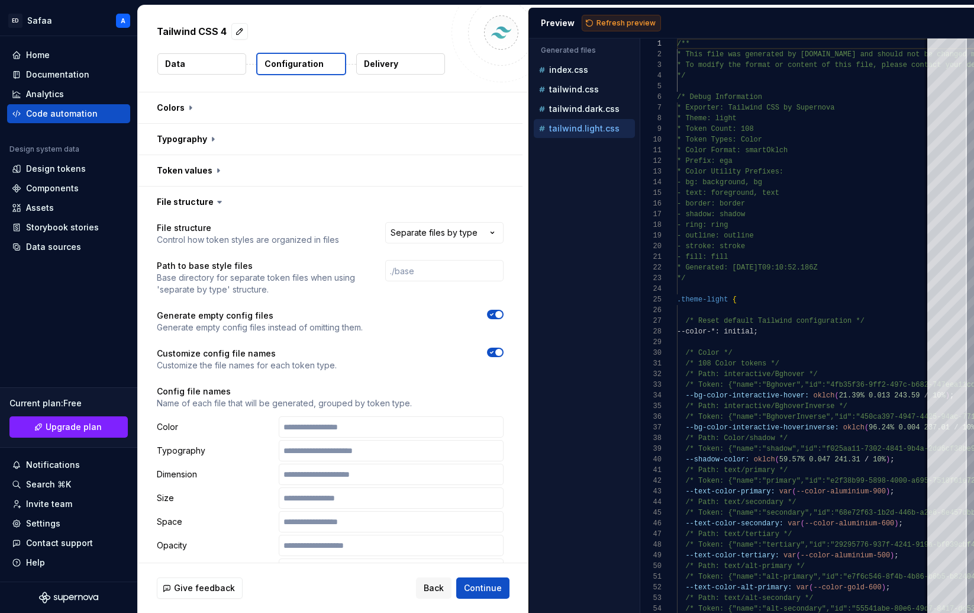
click at [620, 21] on span "Refresh preview" at bounding box center [626, 22] width 59 height 9
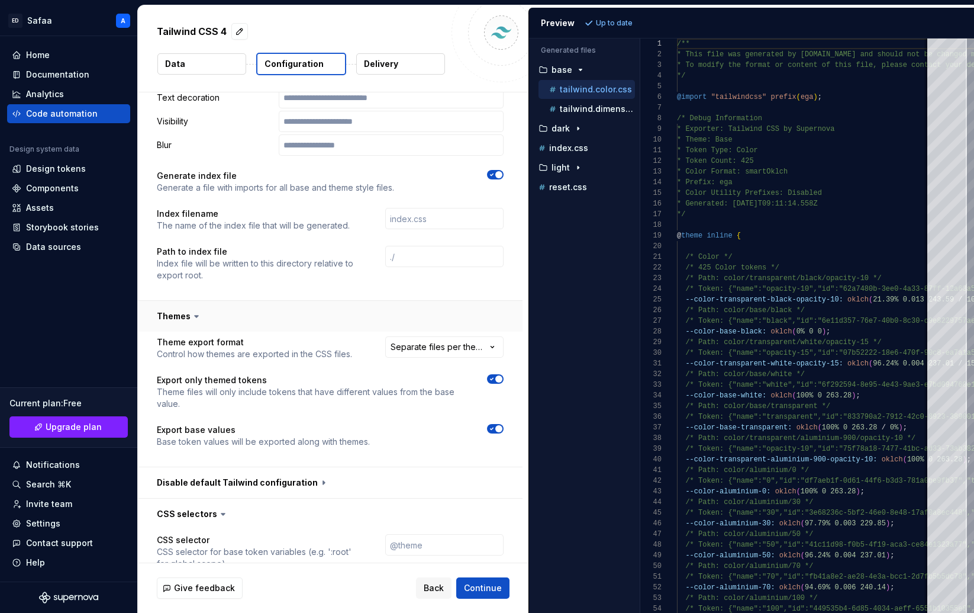
scroll to position [854, 0]
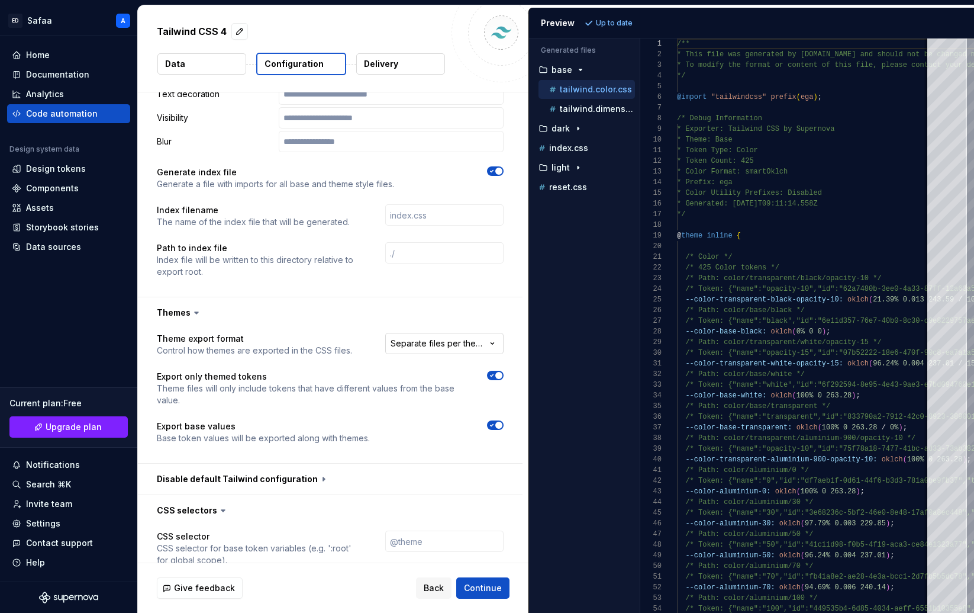
click at [443, 341] on html "**********" at bounding box center [487, 306] width 974 height 613
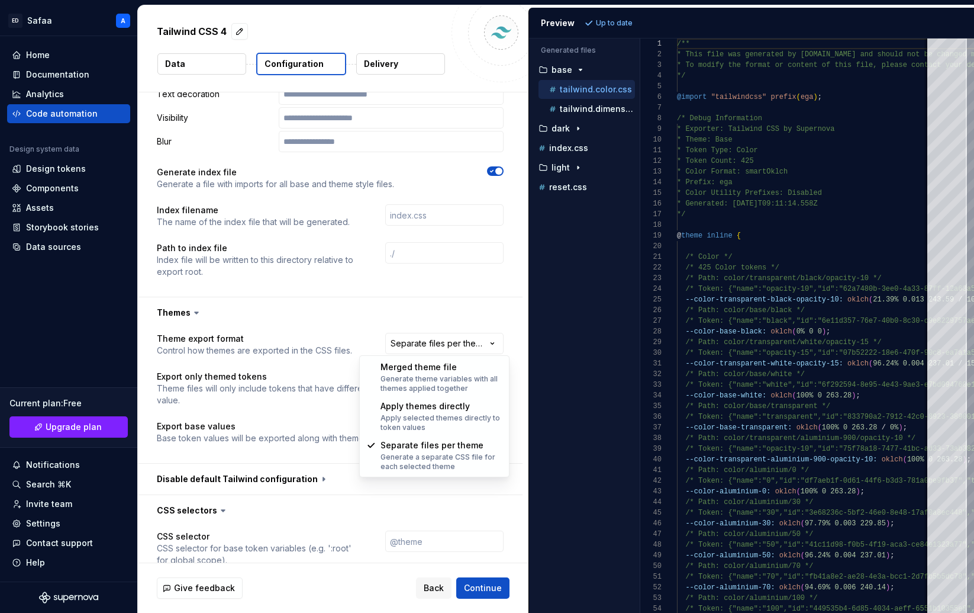
select select "**********"
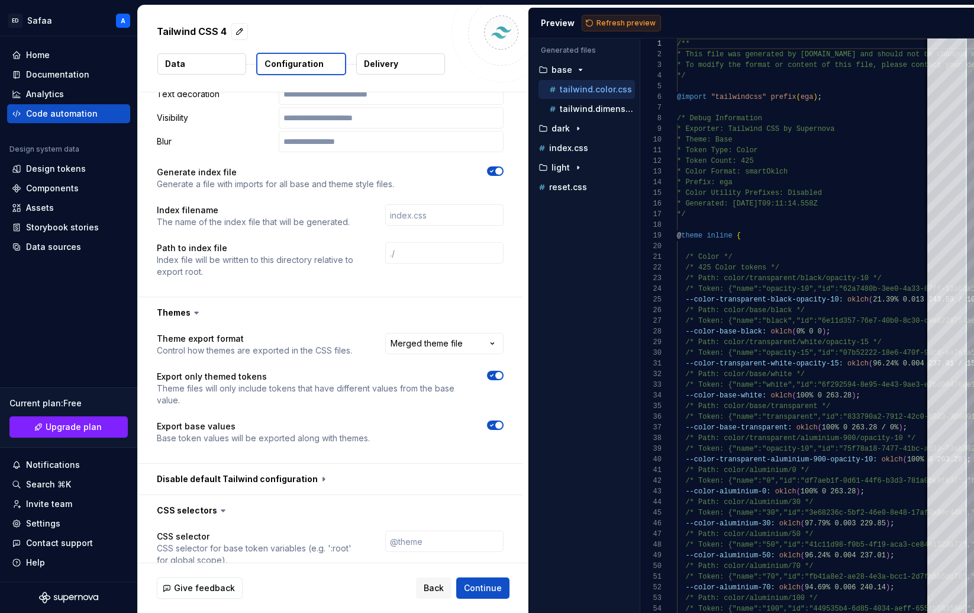
click at [620, 18] on span "Refresh preview" at bounding box center [626, 22] width 59 height 9
click at [584, 167] on div "button" at bounding box center [591, 167] width 14 height 9
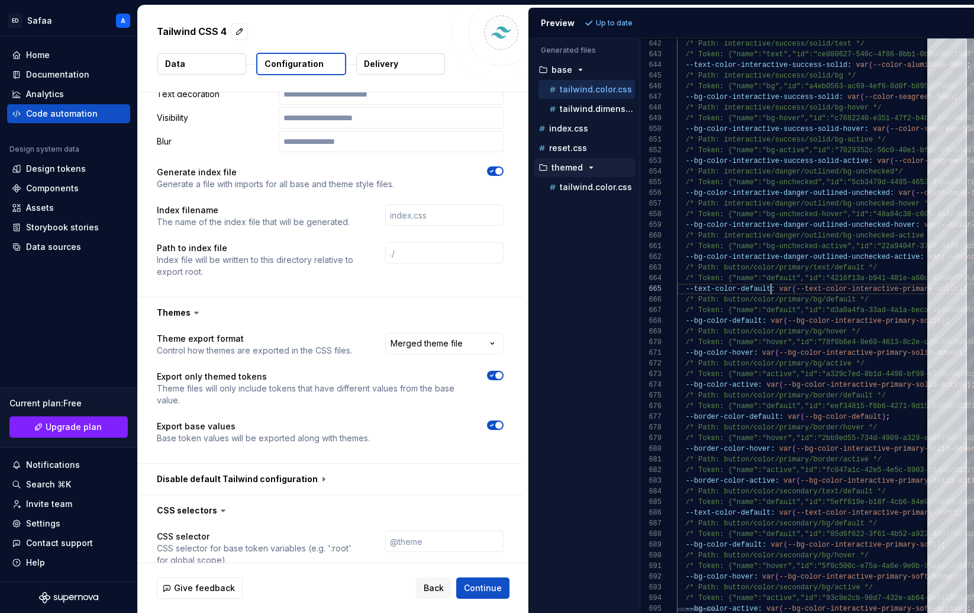
type textarea "**********"
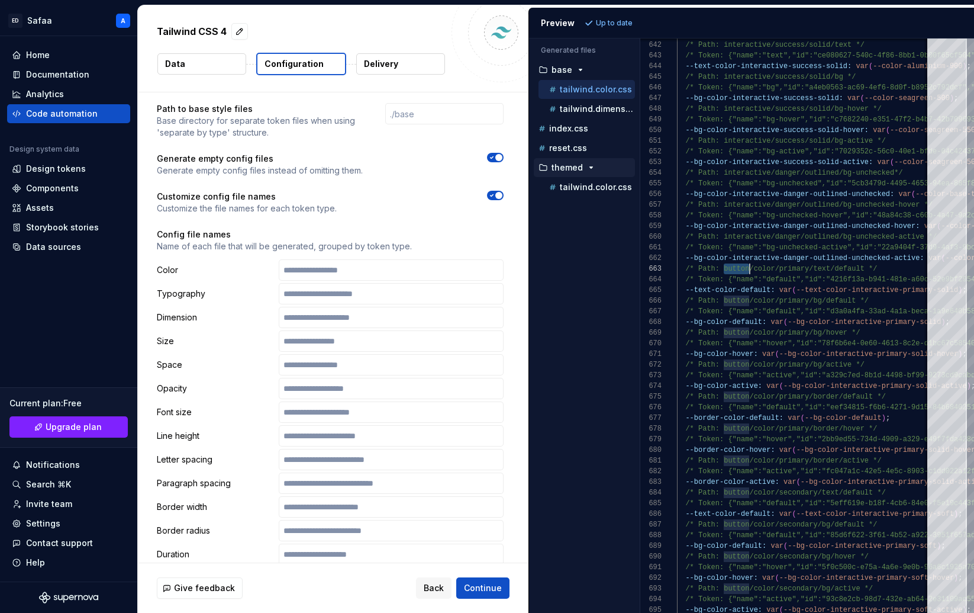
scroll to position [0, 0]
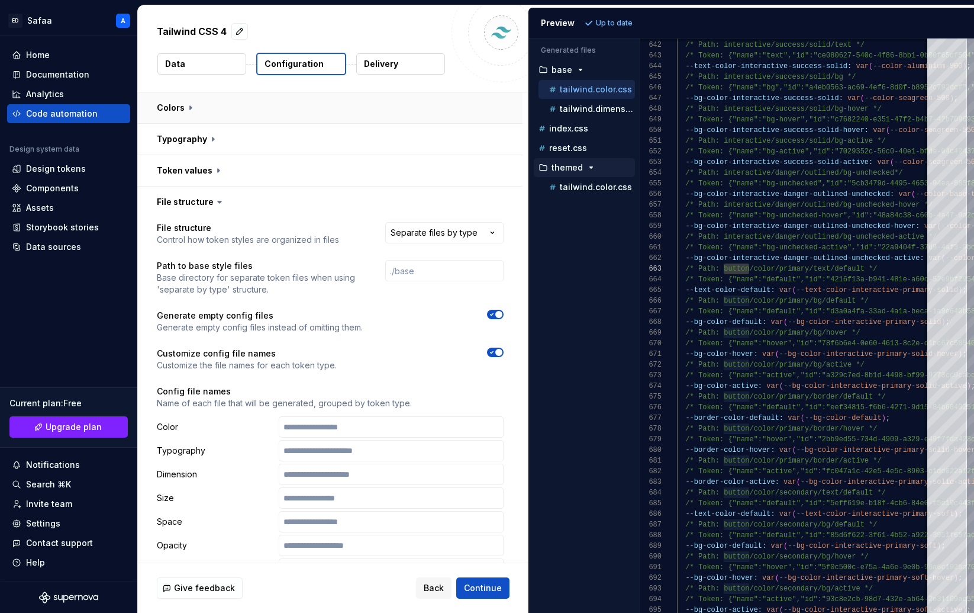
click at [197, 107] on button "button" at bounding box center [330, 107] width 385 height 31
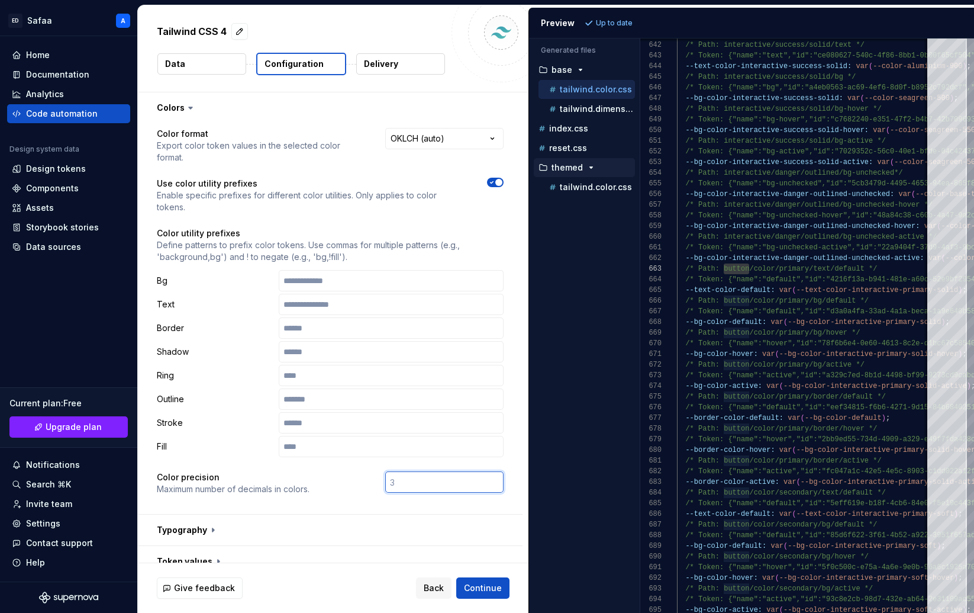
click at [426, 471] on input "number" at bounding box center [444, 481] width 118 height 21
click at [332, 471] on div "Color precision Maximum number of decimals in colors." at bounding box center [330, 483] width 347 height 24
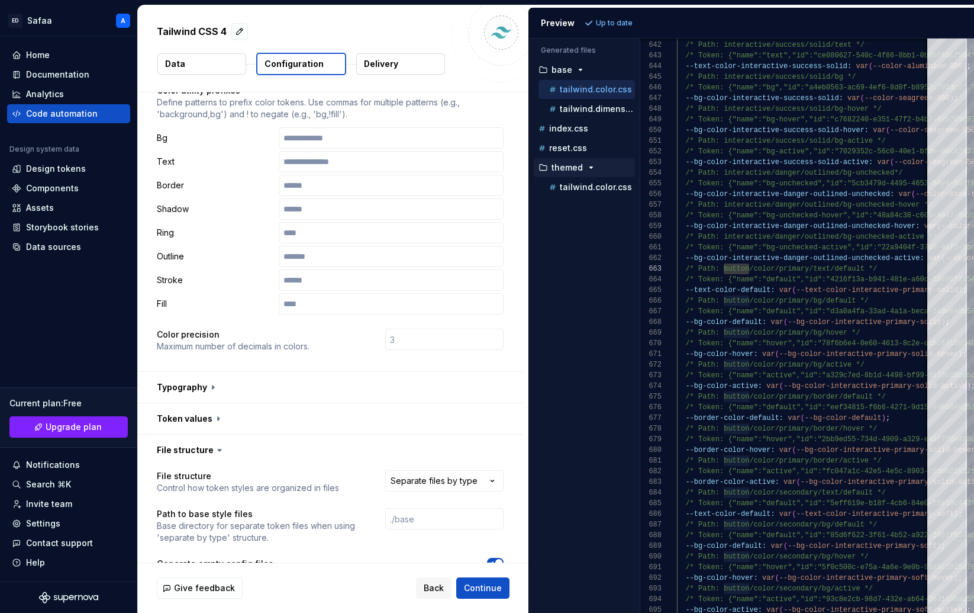
scroll to position [162, 0]
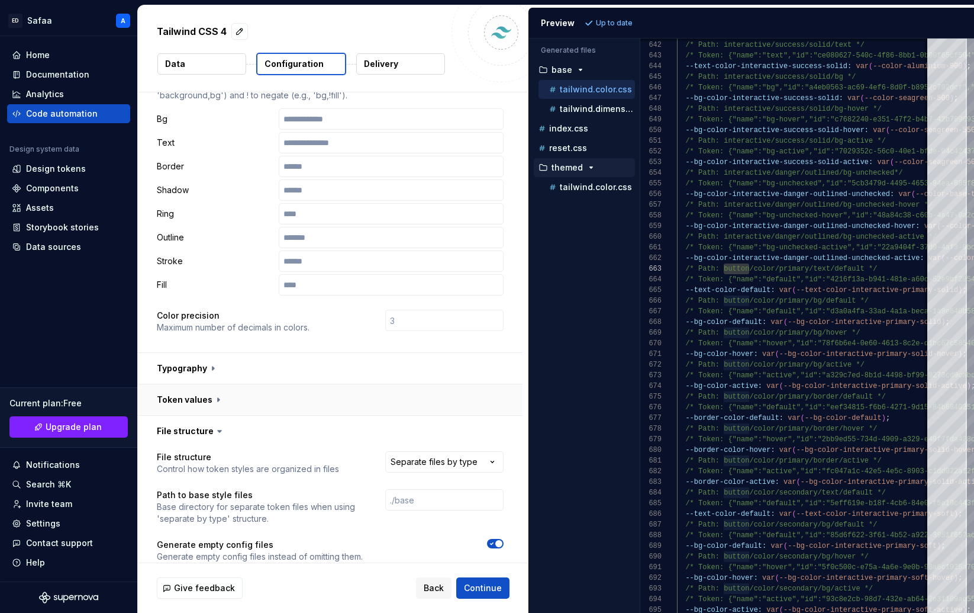
click at [190, 384] on button "button" at bounding box center [330, 399] width 385 height 31
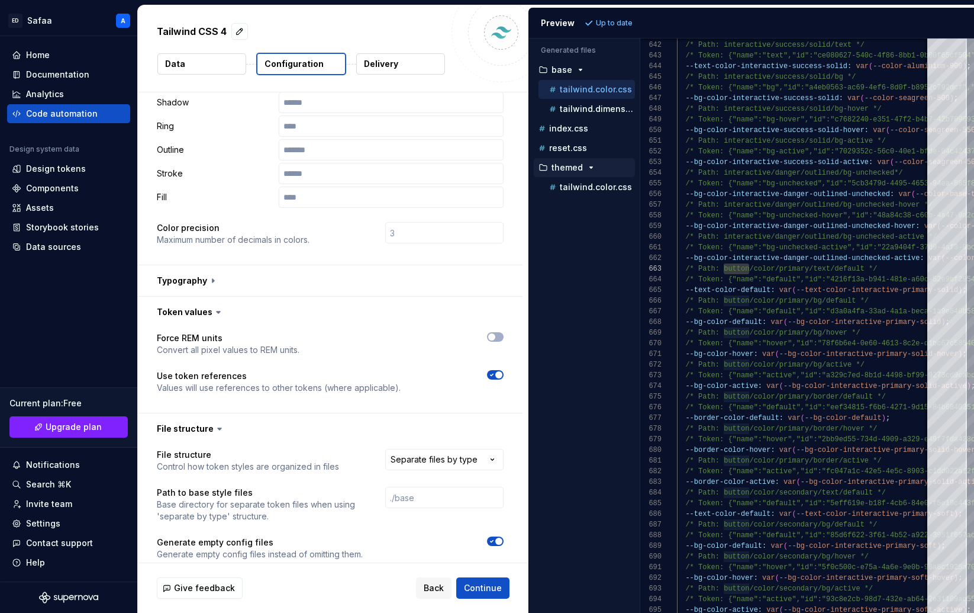
scroll to position [237, 0]
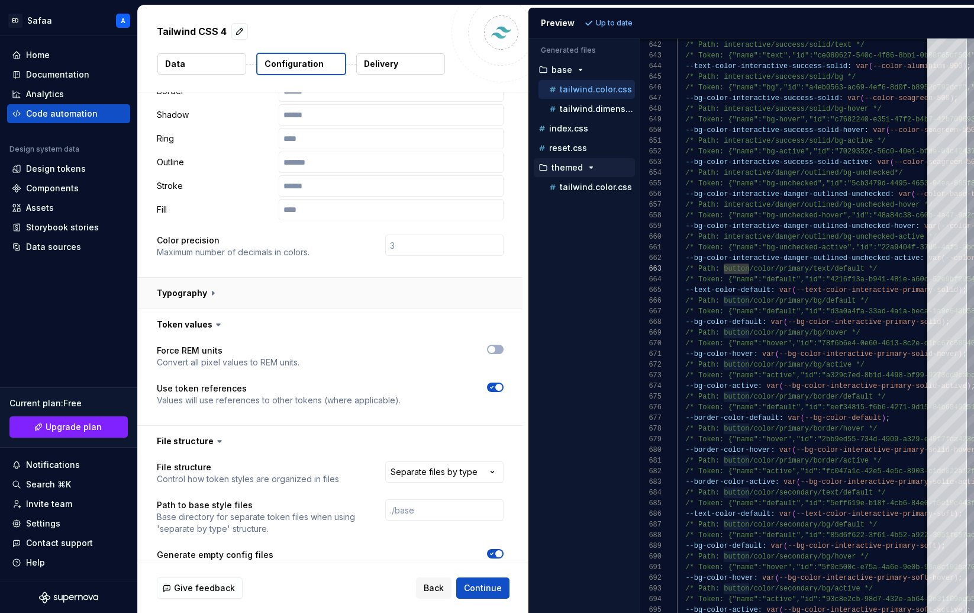
click at [213, 278] on button "button" at bounding box center [330, 293] width 385 height 31
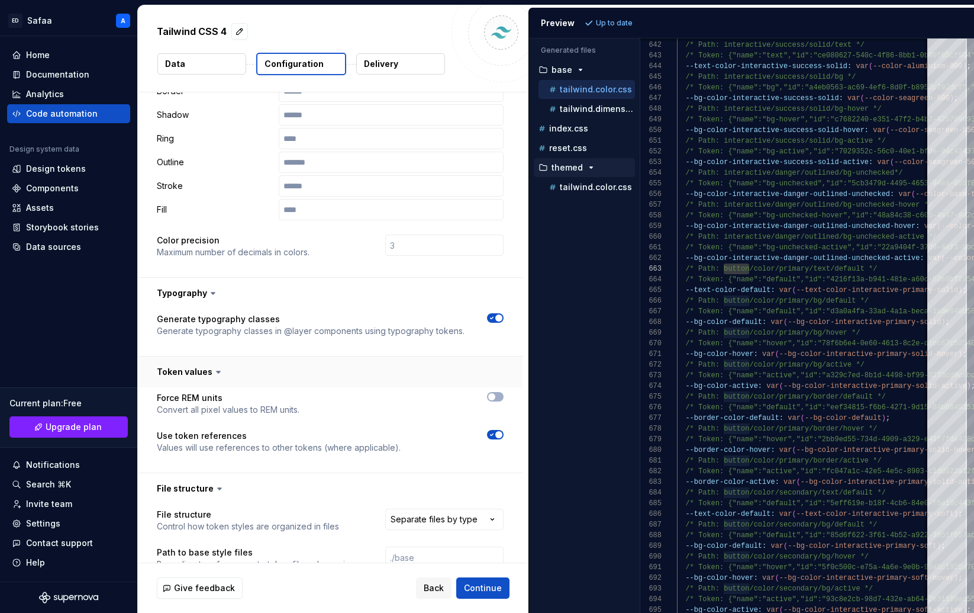
click at [208, 356] on button "button" at bounding box center [330, 371] width 385 height 31
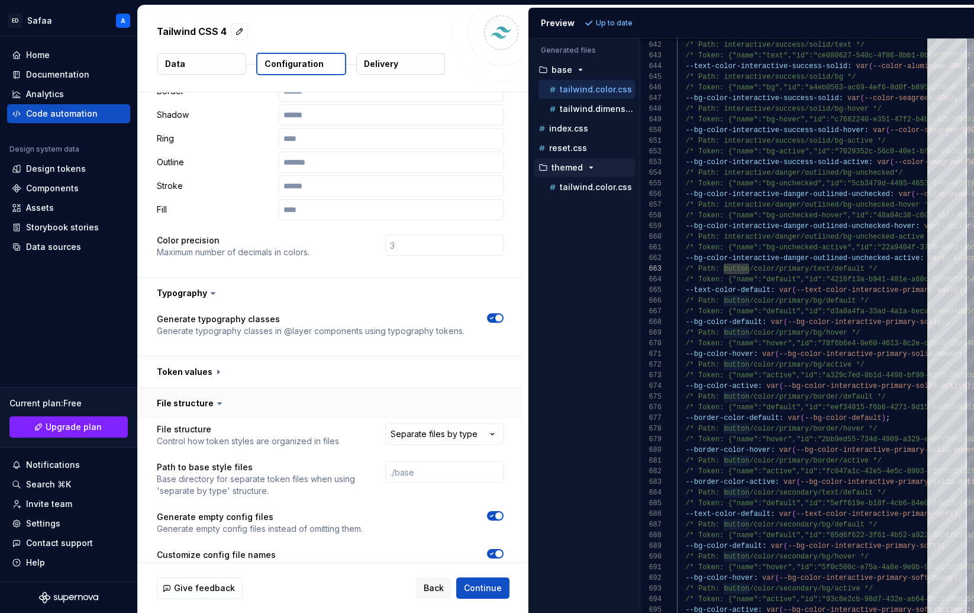
click at [205, 388] on button "button" at bounding box center [330, 403] width 385 height 31
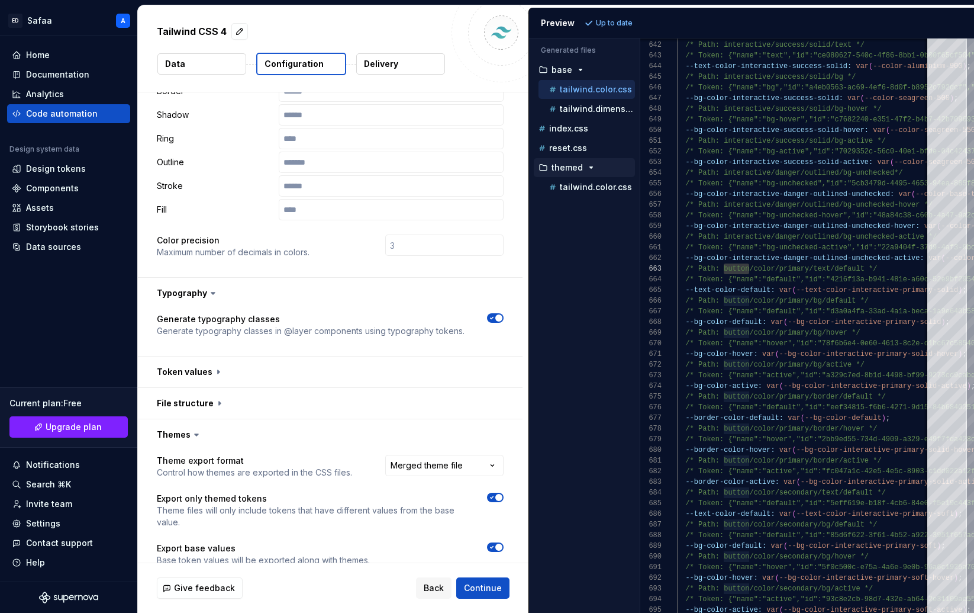
click at [192, 429] on icon at bounding box center [197, 435] width 12 height 12
click at [197, 429] on icon at bounding box center [197, 435] width 12 height 12
click at [223, 419] on button "button" at bounding box center [330, 434] width 385 height 31
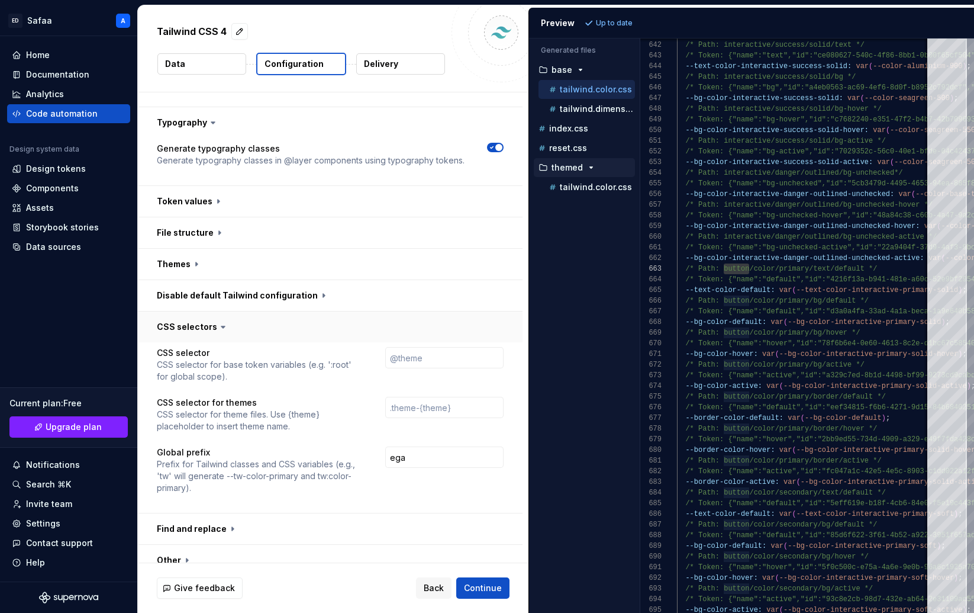
scroll to position [418, 0]
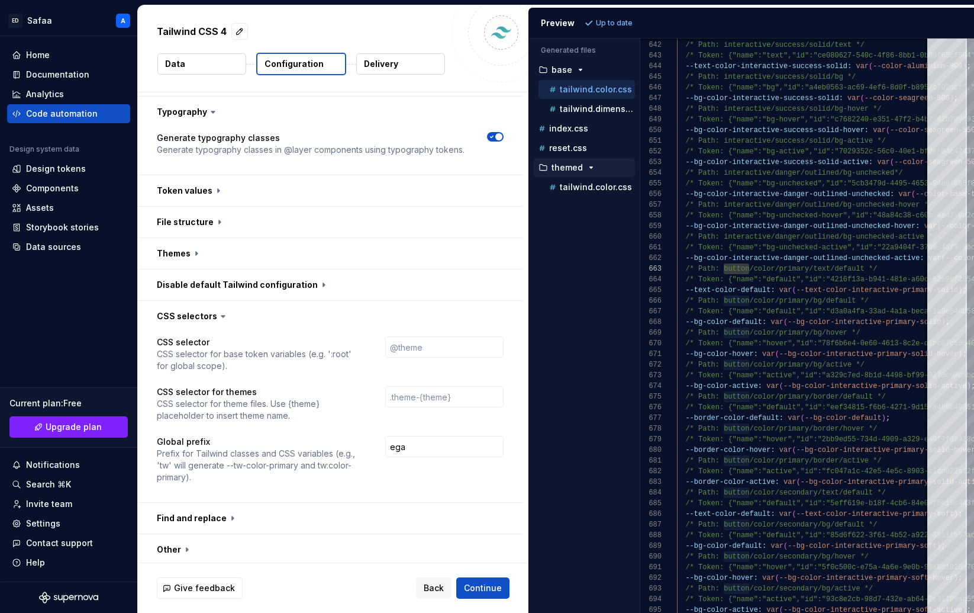
click at [217, 310] on icon at bounding box center [223, 316] width 12 height 12
click at [249, 301] on button "button" at bounding box center [330, 316] width 385 height 31
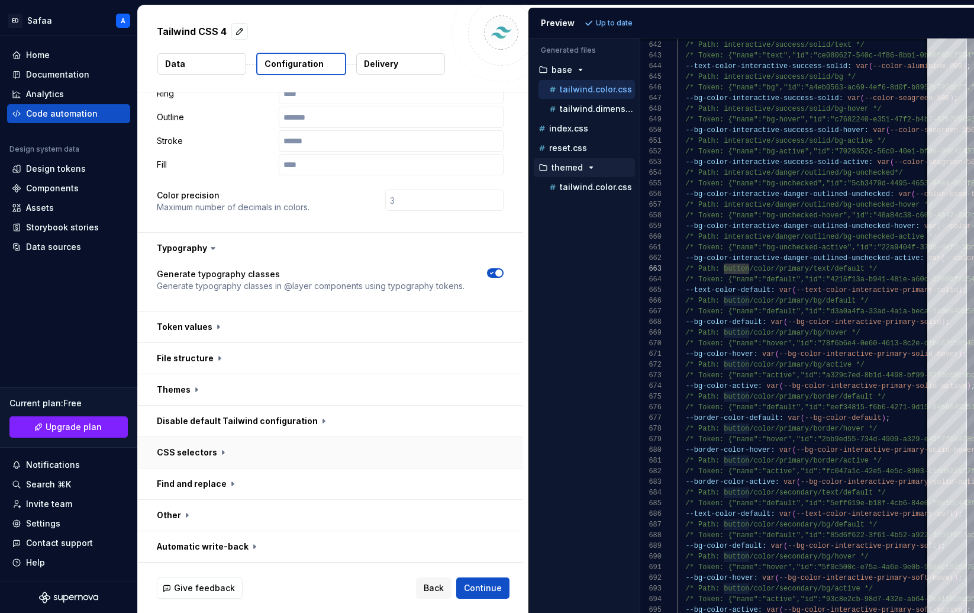
scroll to position [258, 0]
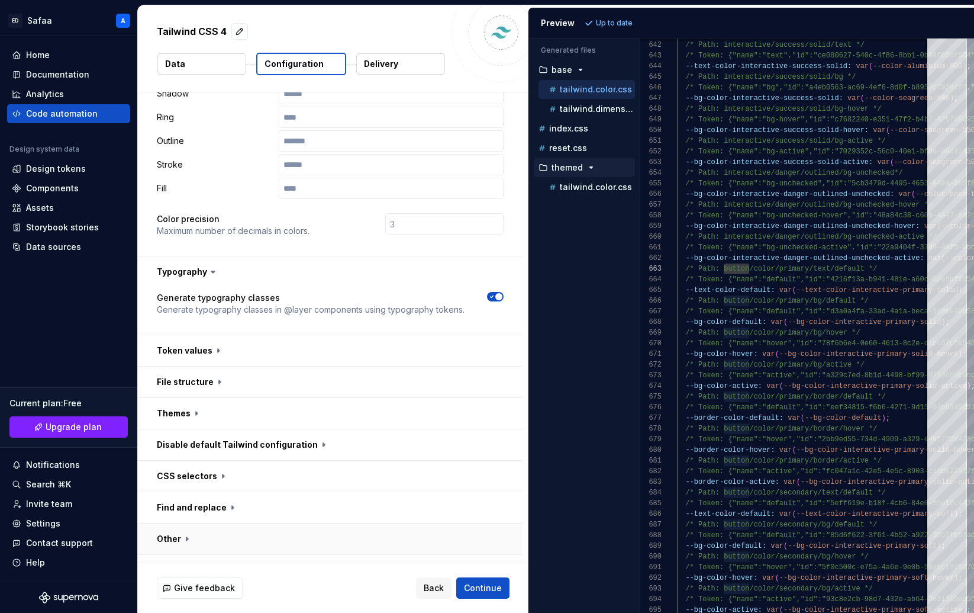
click at [231, 523] on button "button" at bounding box center [330, 538] width 385 height 31
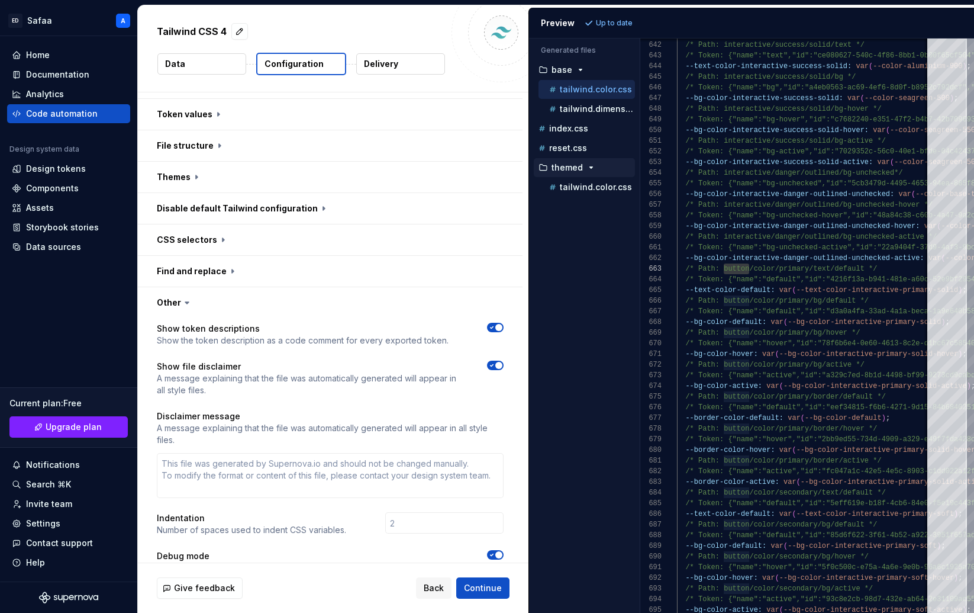
scroll to position [501, 0]
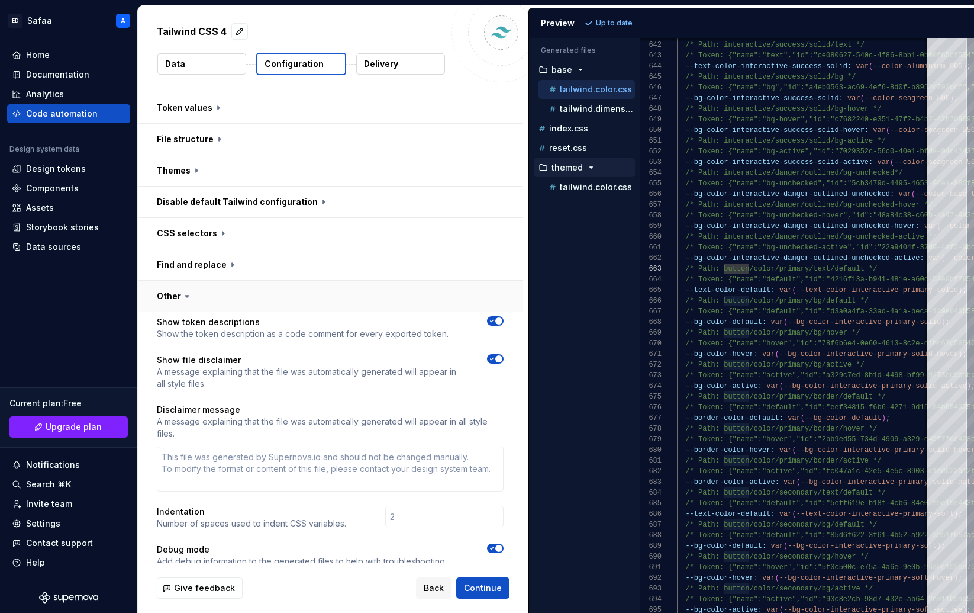
click at [259, 281] on button "button" at bounding box center [330, 296] width 385 height 31
type textarea "*"
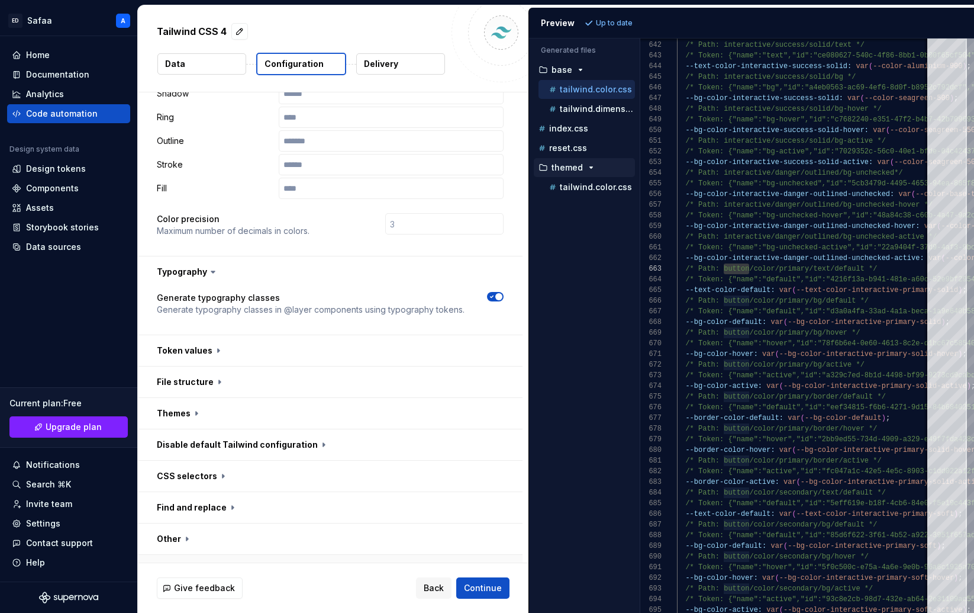
click at [281, 555] on button "button" at bounding box center [330, 570] width 385 height 31
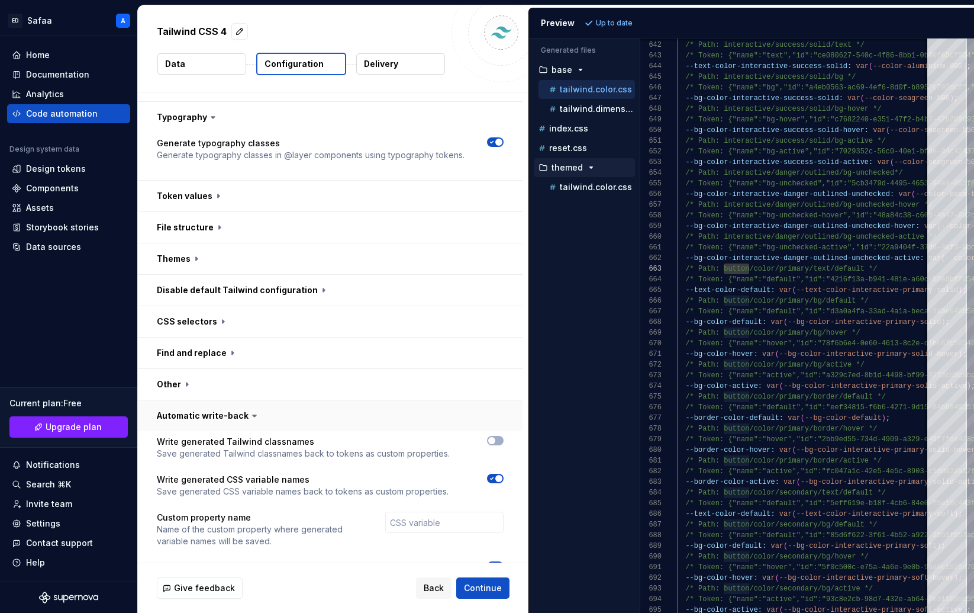
scroll to position [443, 0]
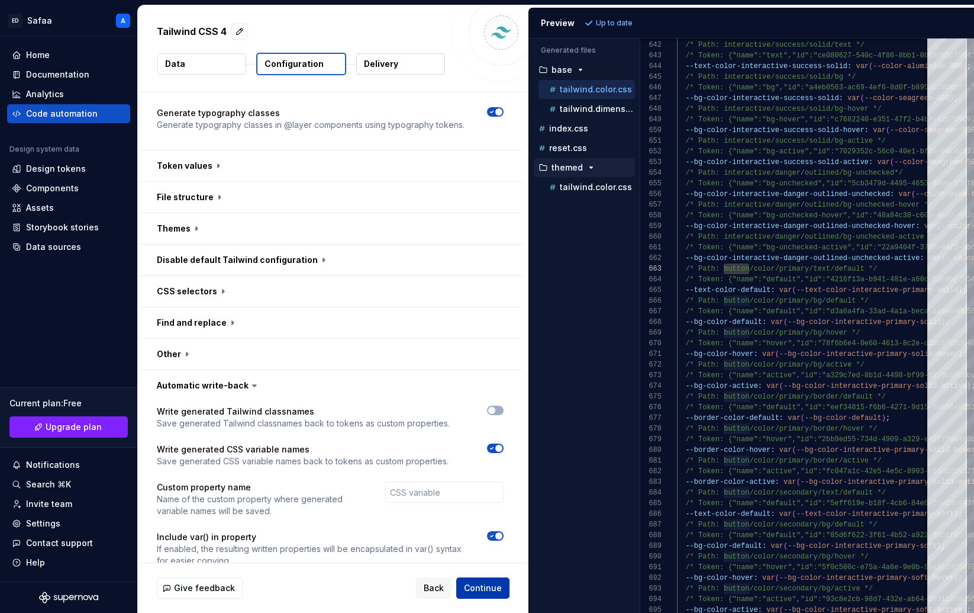
click at [483, 565] on span "Continue" at bounding box center [483, 588] width 38 height 12
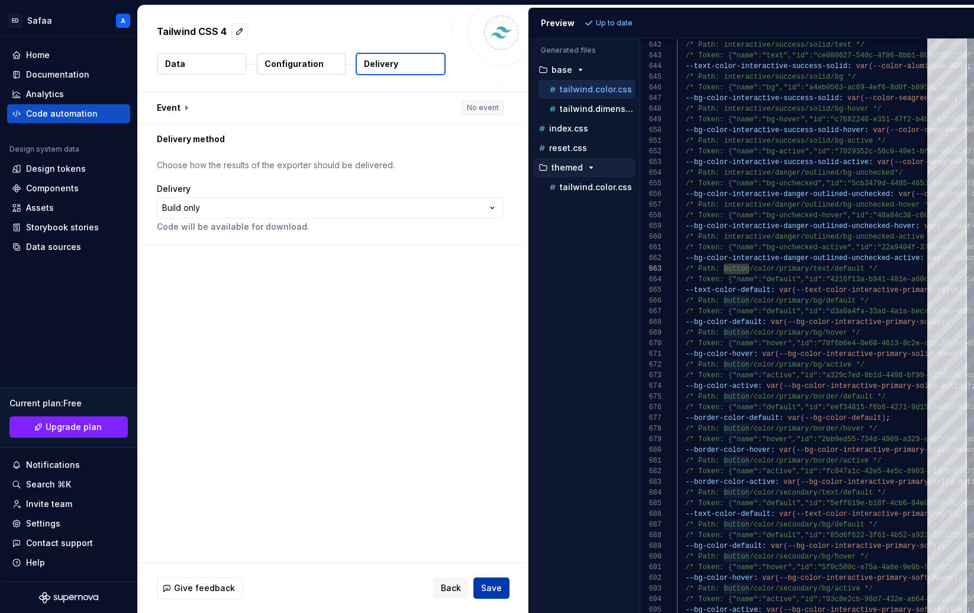
click at [485, 565] on span "Save" at bounding box center [491, 588] width 21 height 12
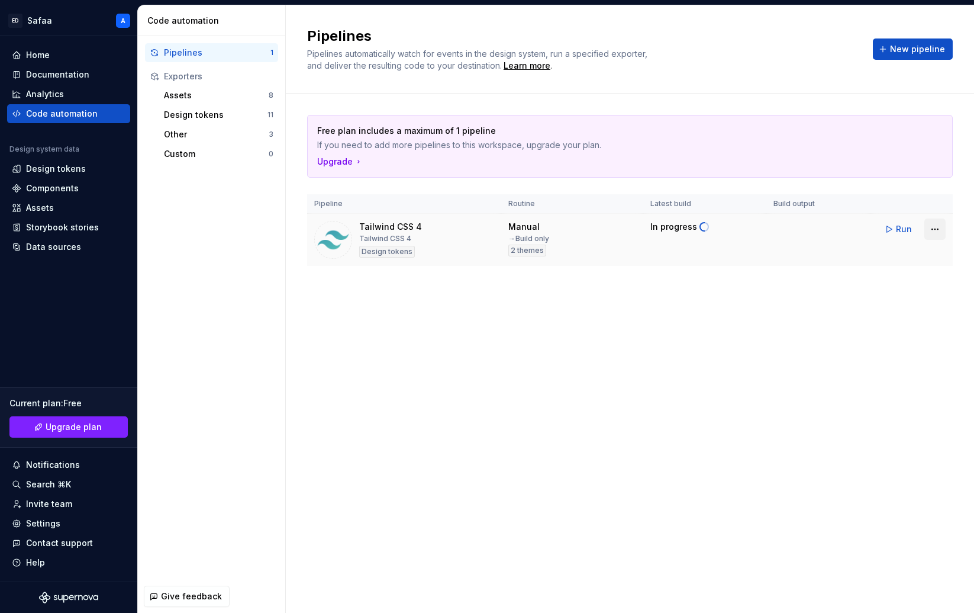
click at [824, 226] on html "ED Safaa A Home Documentation Analytics Code automation Design system data Desi…" at bounding box center [487, 306] width 974 height 613
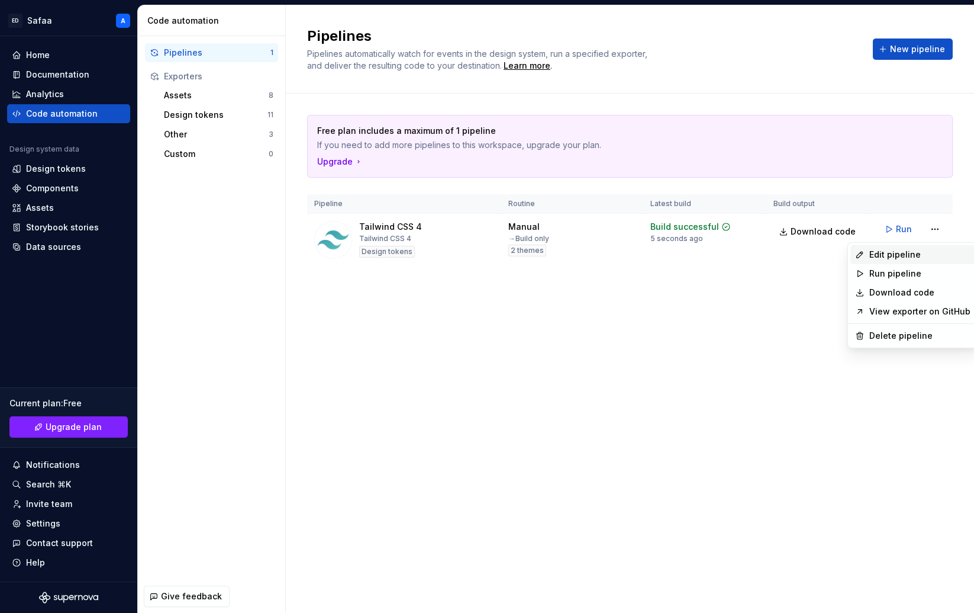
click at [824, 255] on div "Edit pipeline" at bounding box center [920, 255] width 101 height 12
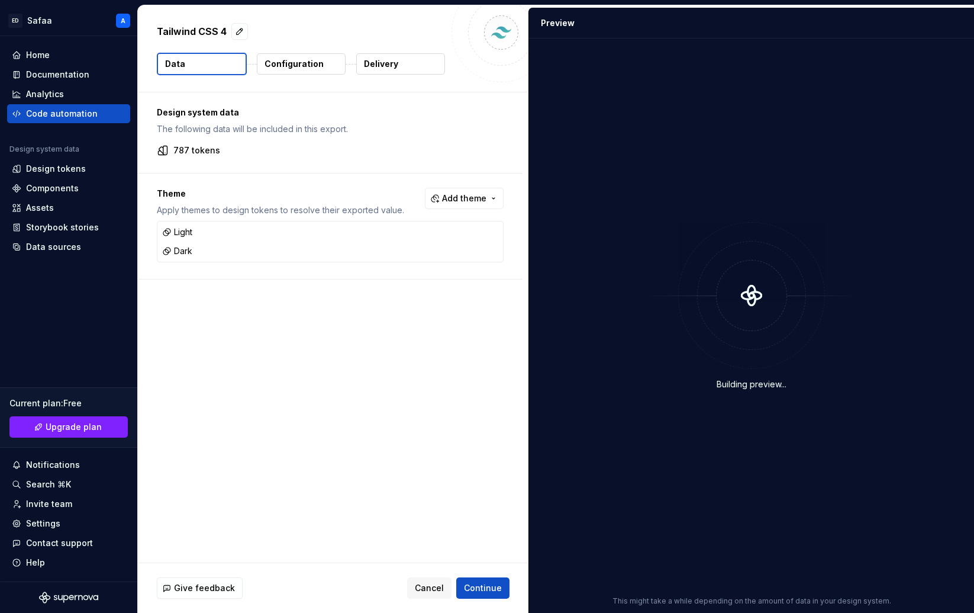
click at [310, 67] on p "Configuration" at bounding box center [294, 64] width 59 height 12
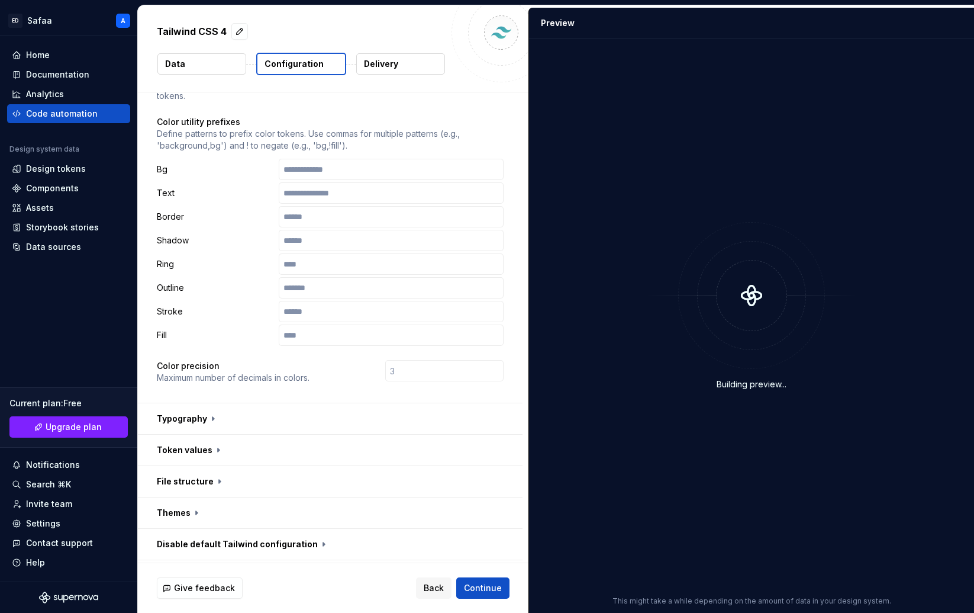
scroll to position [127, 0]
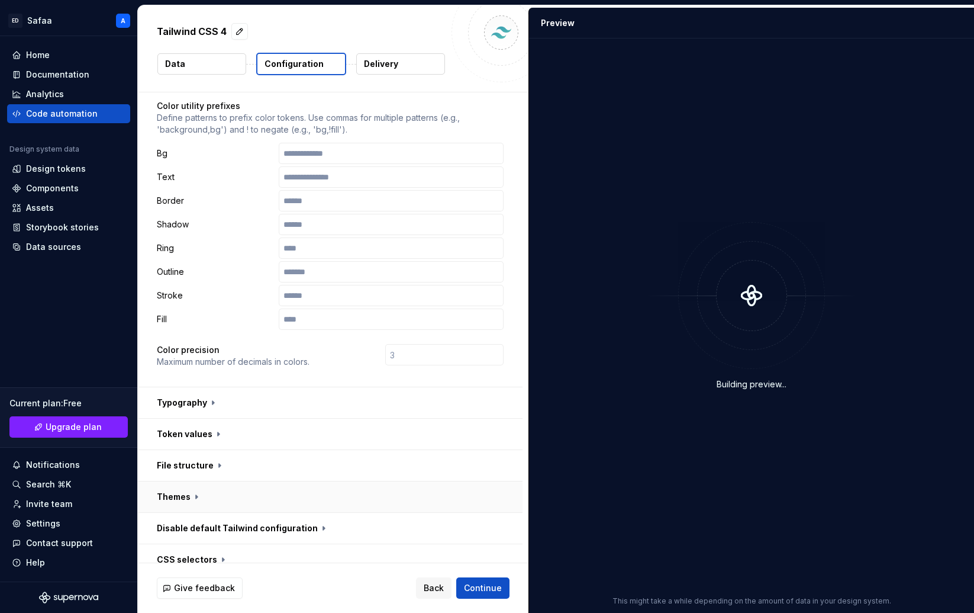
click at [189, 481] on button "button" at bounding box center [330, 496] width 385 height 31
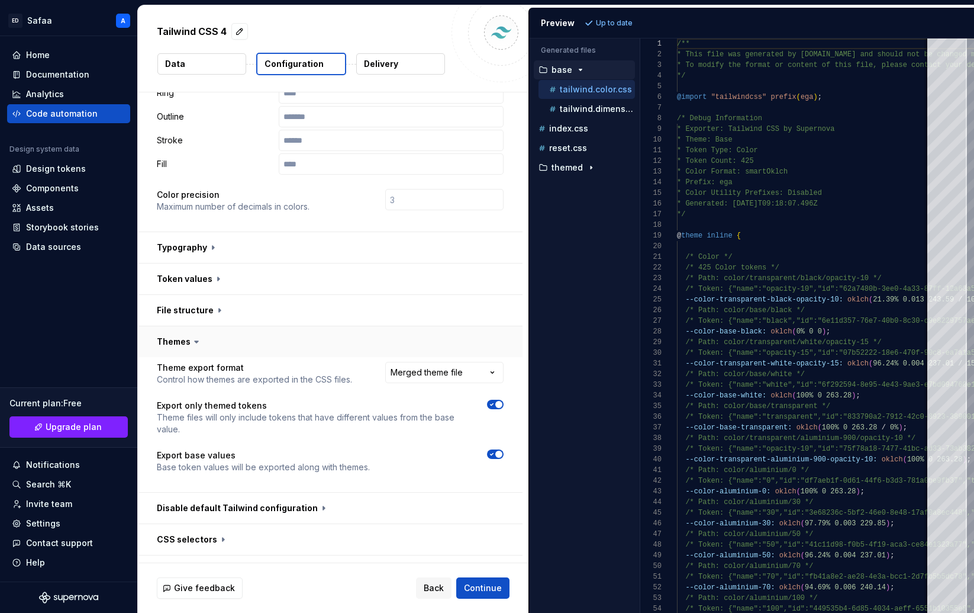
scroll to position [287, 0]
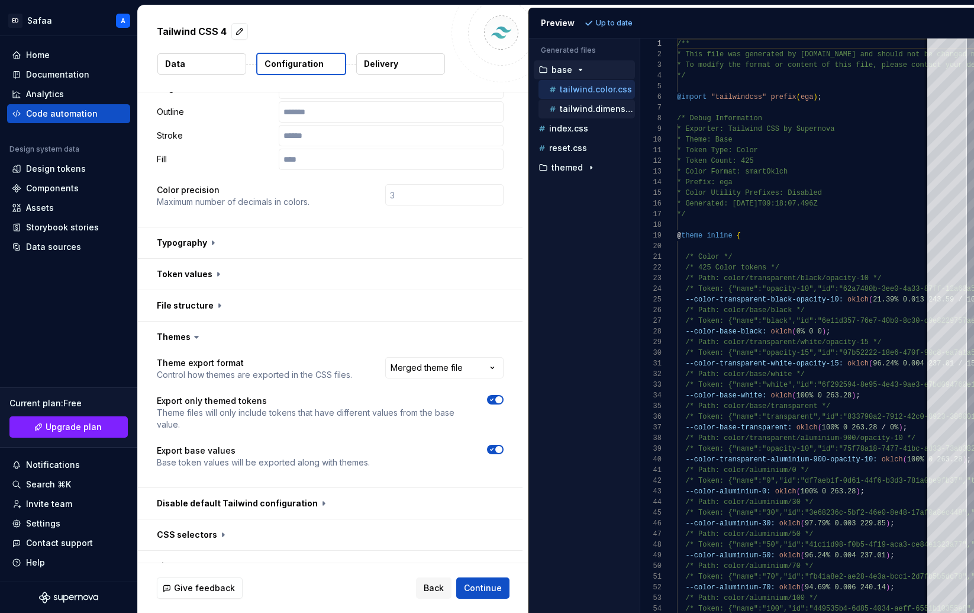
click at [585, 111] on p "tailwind.dimension.css" at bounding box center [597, 108] width 75 height 9
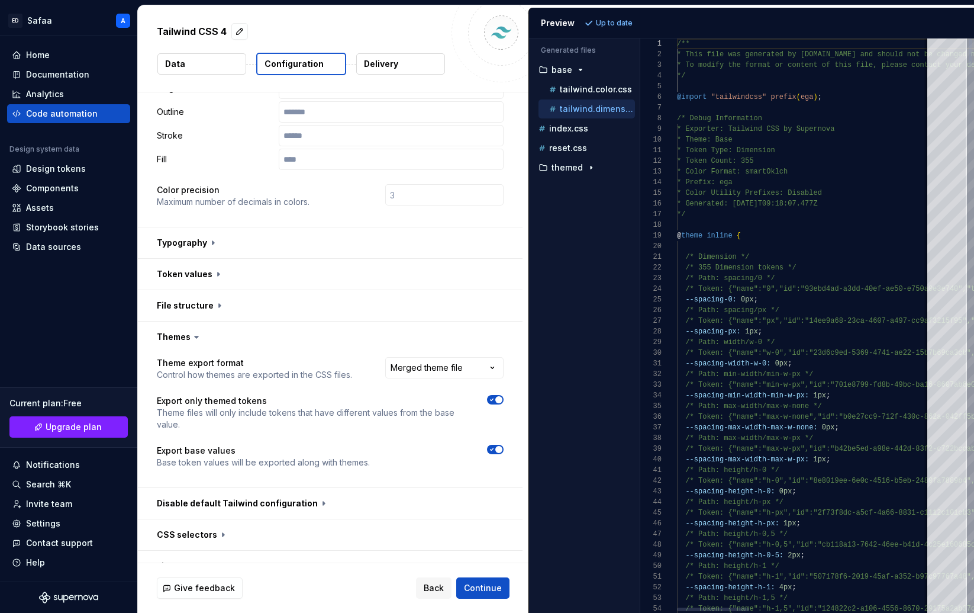
scroll to position [107, 0]
click at [584, 92] on p "tailwind.color.css" at bounding box center [596, 89] width 72 height 9
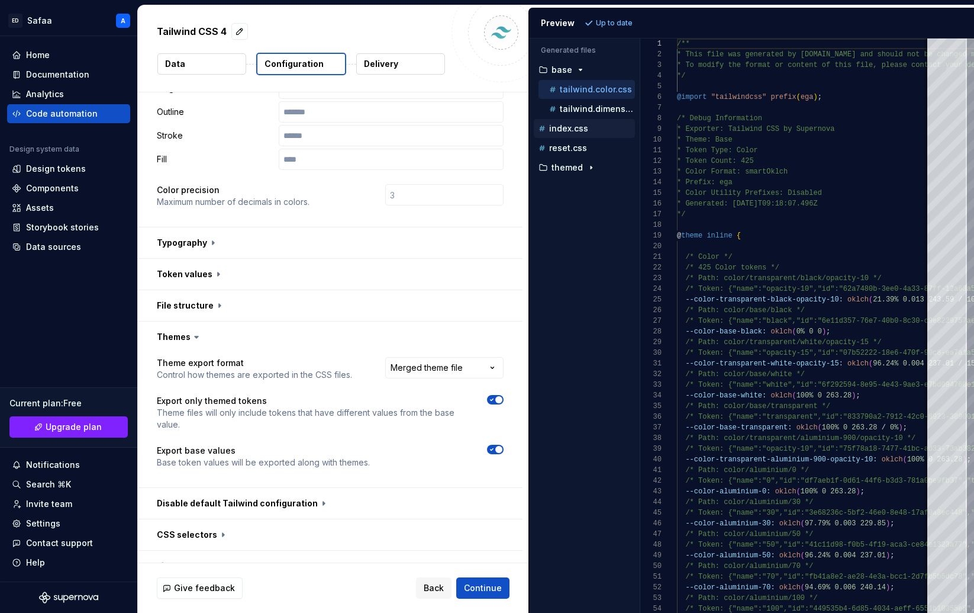
click at [571, 132] on p "index.css" at bounding box center [568, 128] width 39 height 9
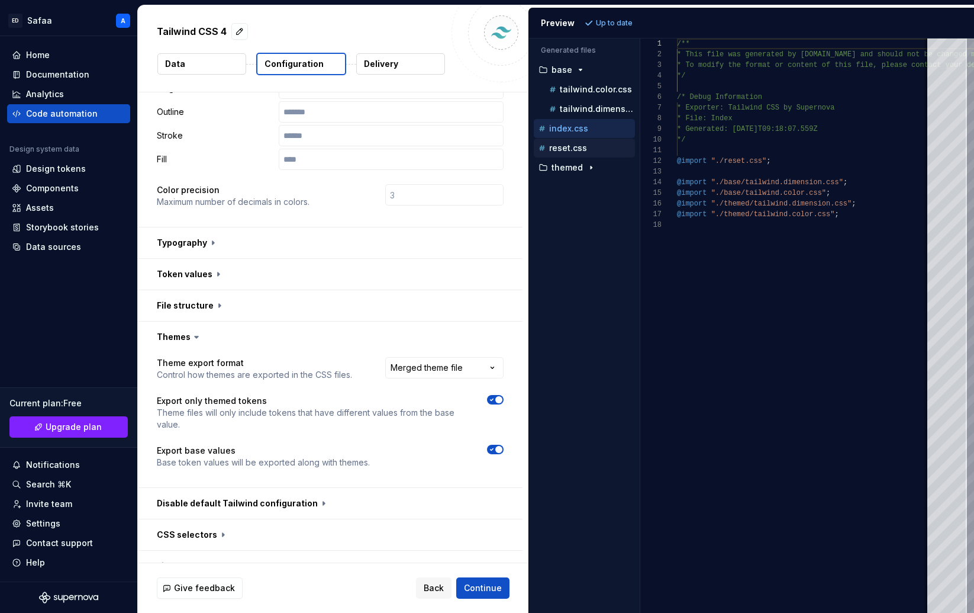
click at [569, 150] on p "reset.css" at bounding box center [568, 147] width 38 height 9
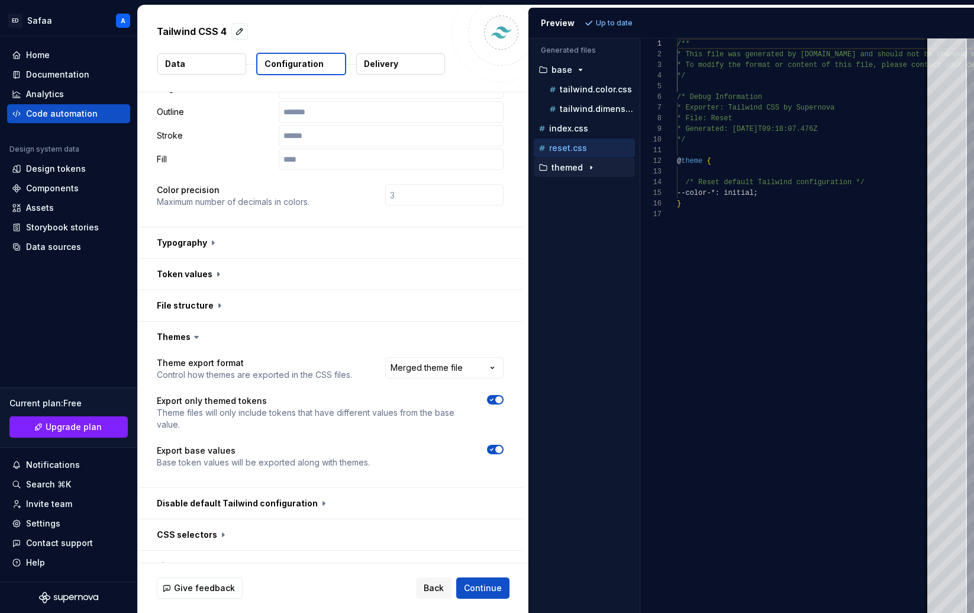
click at [568, 169] on p "themed" at bounding box center [567, 167] width 31 height 9
click at [577, 190] on p "tailwind.color.css" at bounding box center [596, 186] width 72 height 9
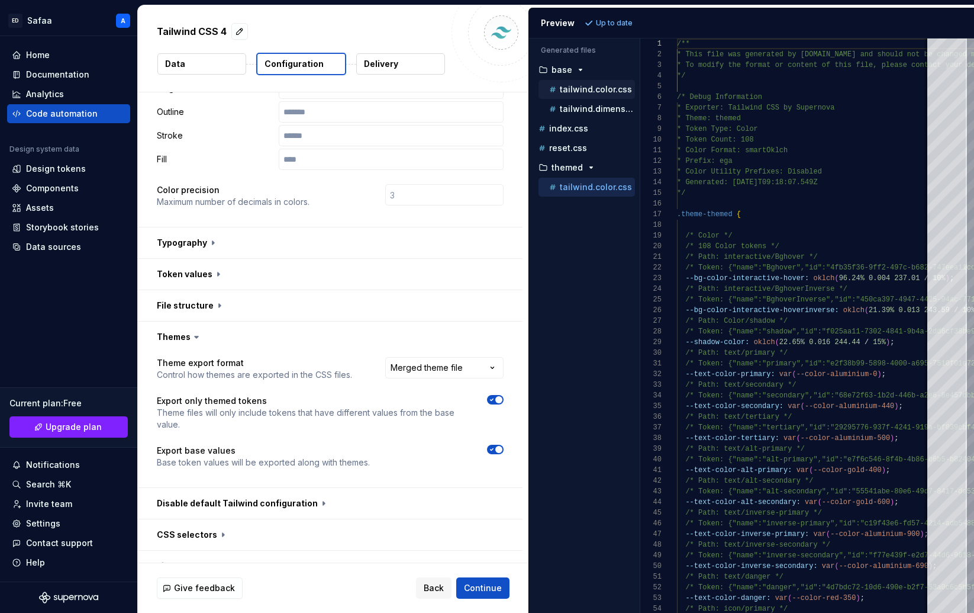
click at [594, 89] on p "tailwind.color.css" at bounding box center [596, 89] width 72 height 9
type textarea "**********"
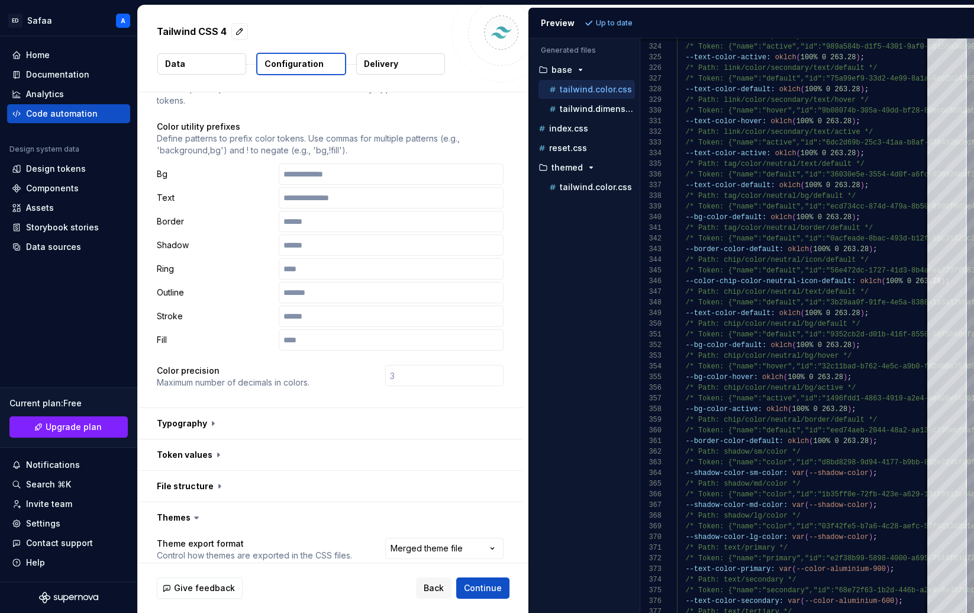
scroll to position [0, 0]
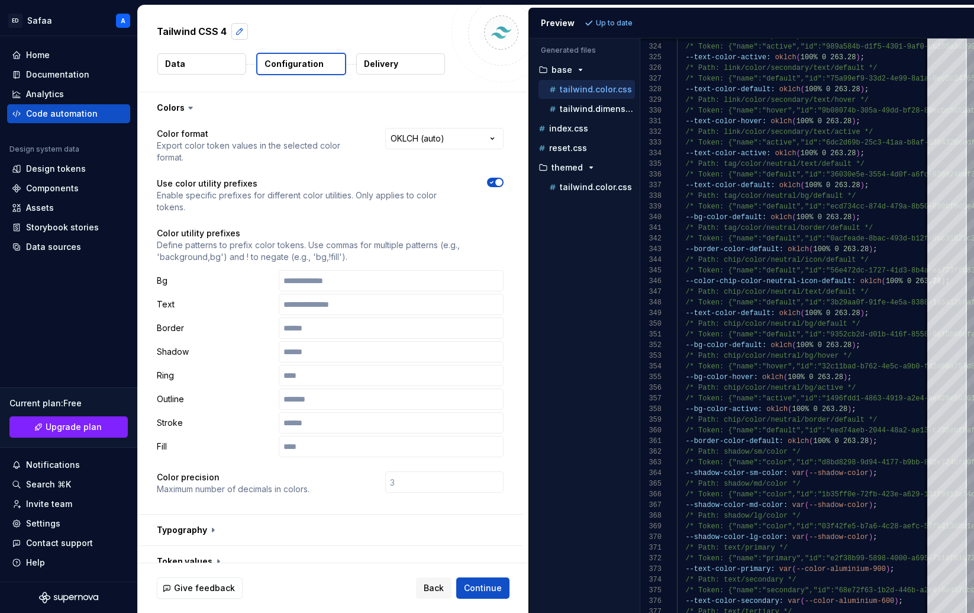
click at [240, 31] on button "button" at bounding box center [239, 31] width 17 height 17
click at [446, 33] on div "Tailwind CSS 4" at bounding box center [333, 32] width 353 height 21
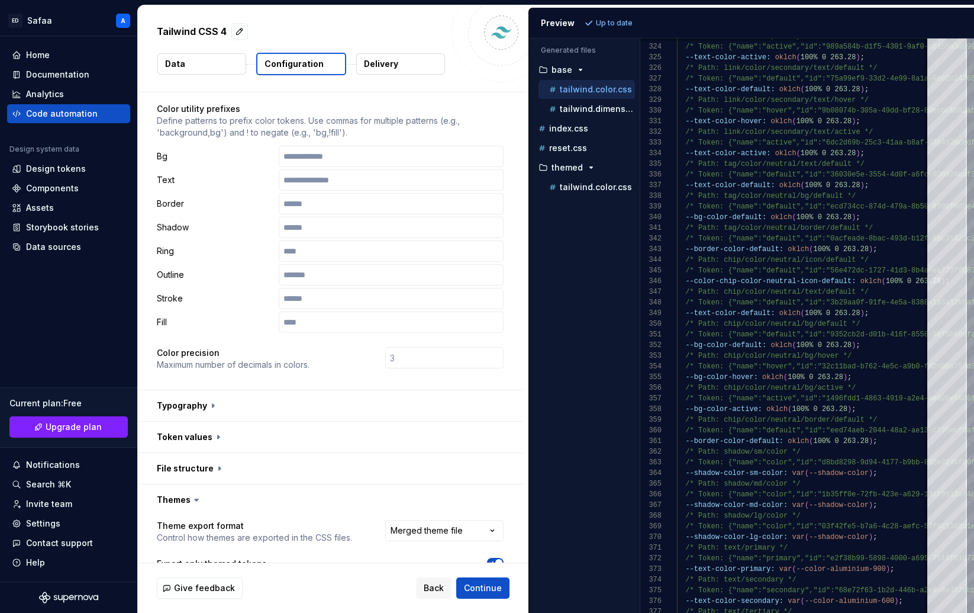
scroll to position [136, 0]
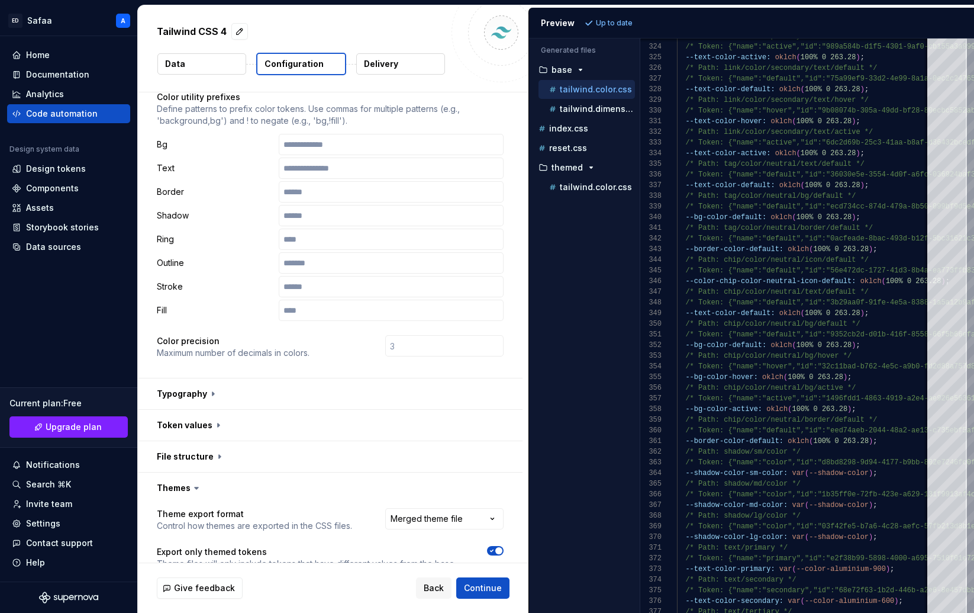
click at [197, 487] on icon at bounding box center [197, 488] width 4 height 2
click at [187, 472] on button "button" at bounding box center [330, 487] width 385 height 31
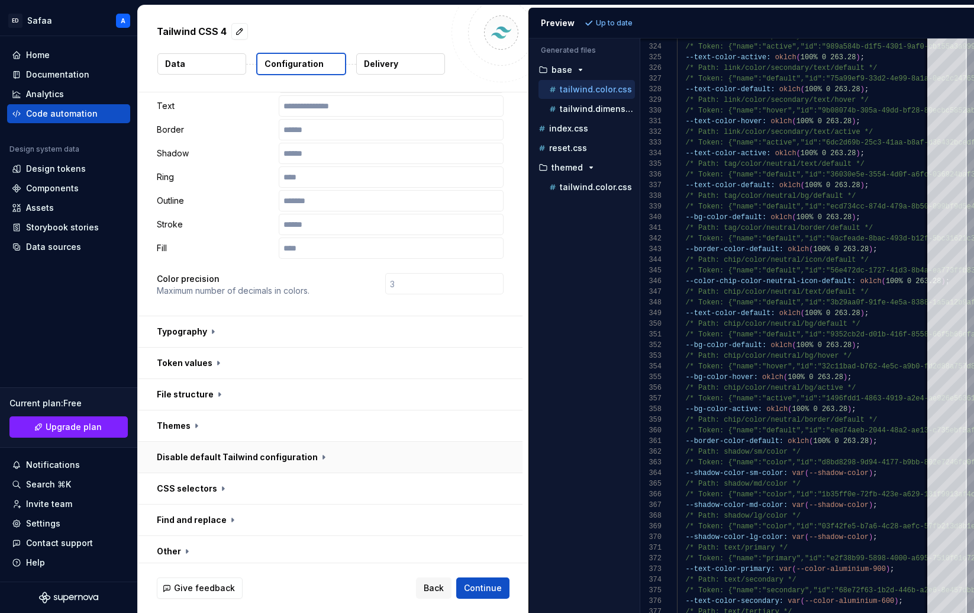
scroll to position [211, 0]
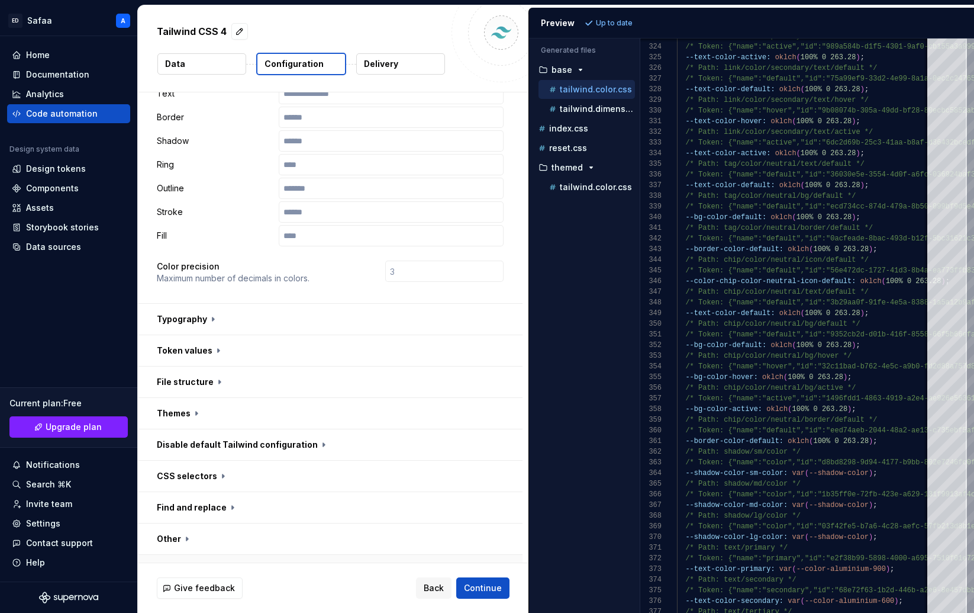
click at [199, 555] on button "button" at bounding box center [330, 570] width 385 height 31
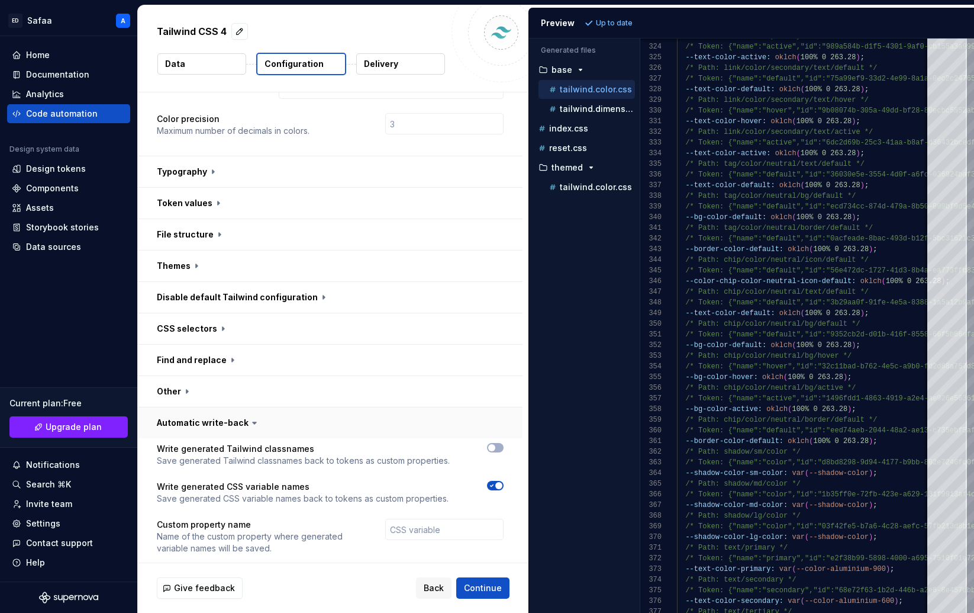
scroll to position [395, 0]
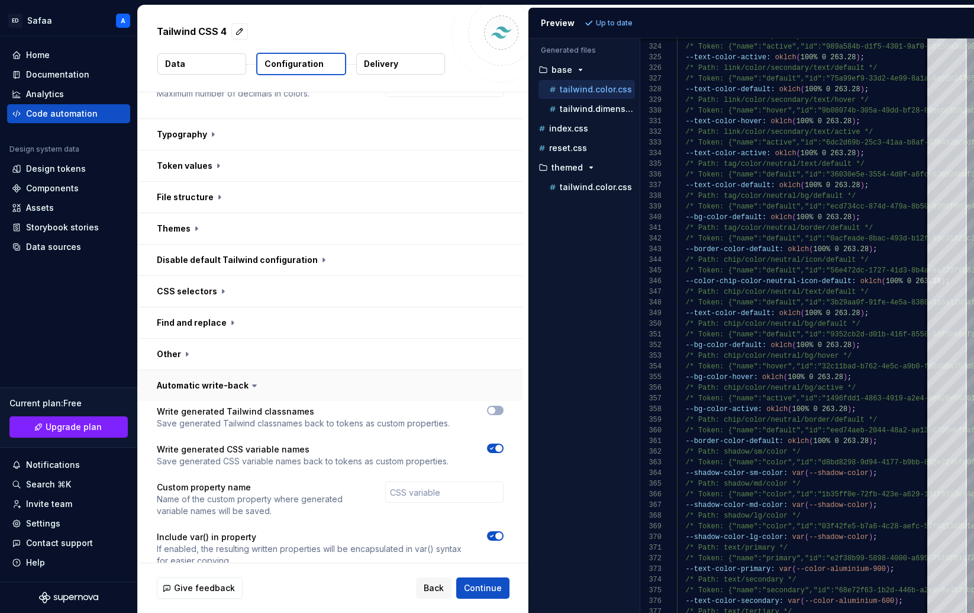
click at [207, 370] on button "button" at bounding box center [330, 385] width 385 height 31
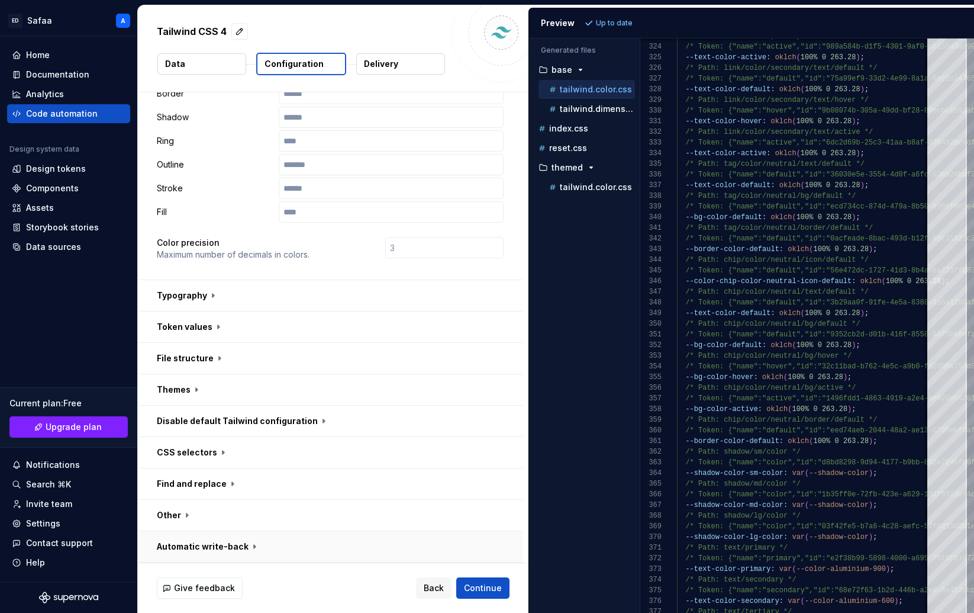
scroll to position [211, 0]
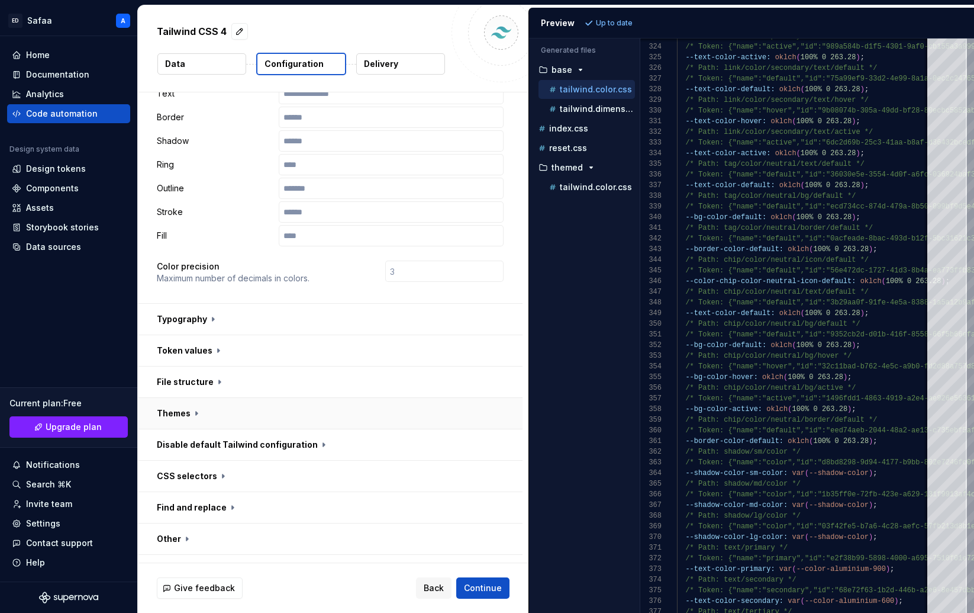
click at [192, 398] on button "button" at bounding box center [330, 413] width 385 height 31
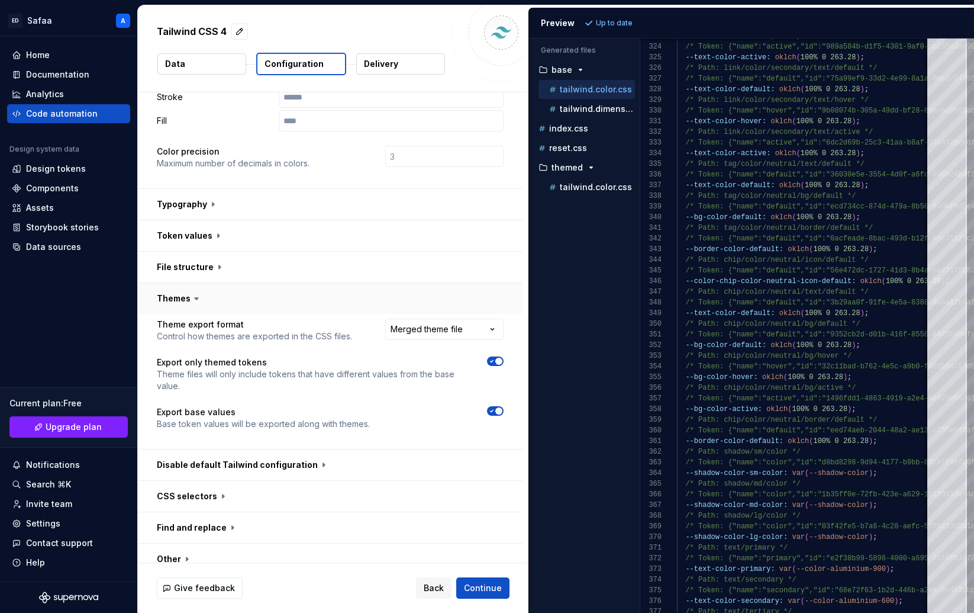
scroll to position [346, 0]
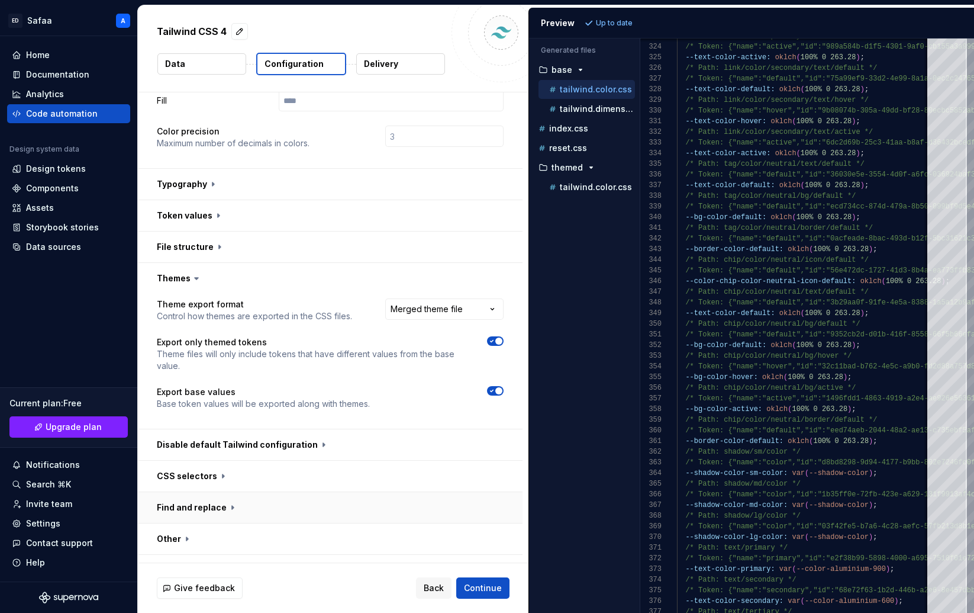
click at [194, 492] on button "button" at bounding box center [330, 507] width 385 height 31
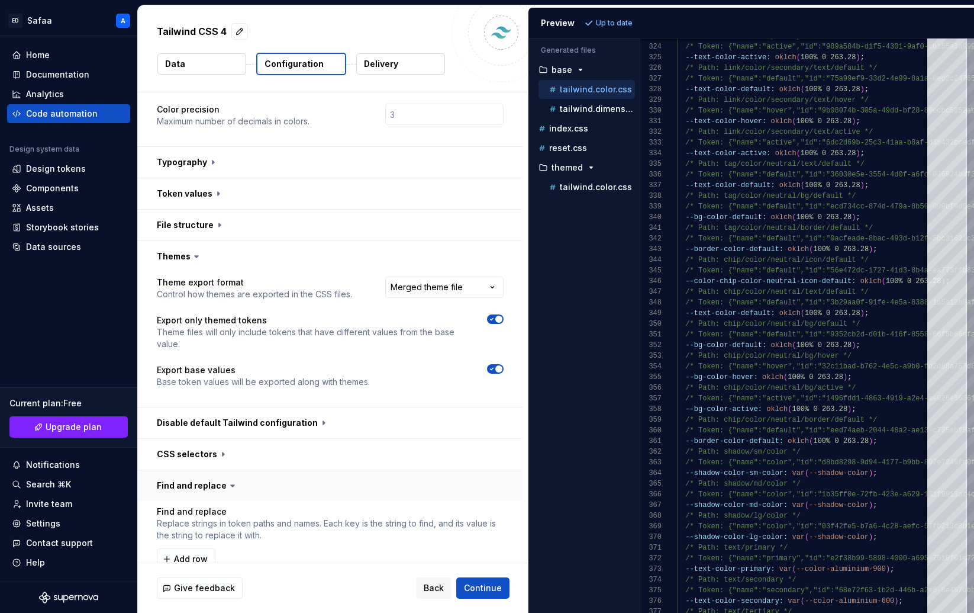
scroll to position [433, 0]
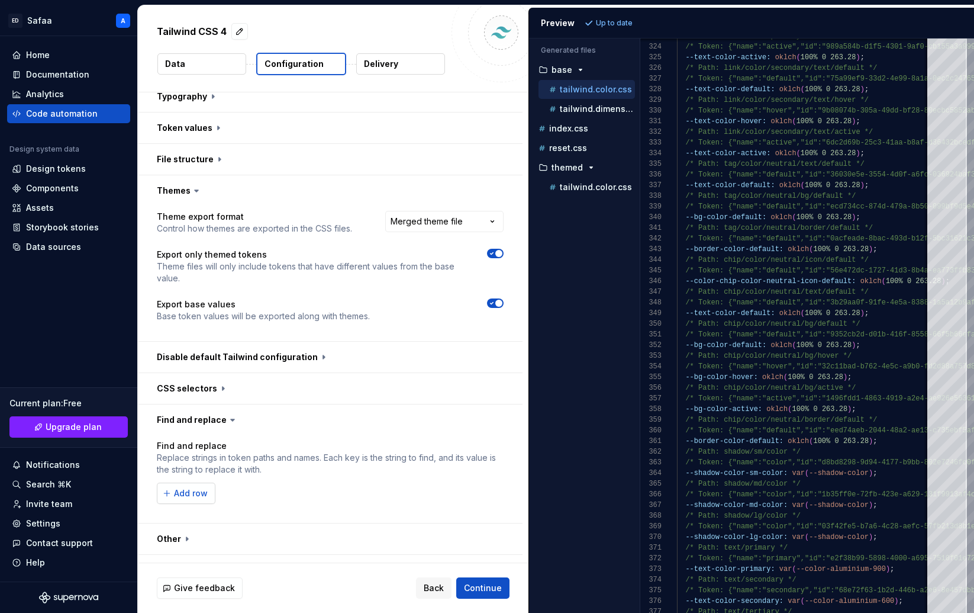
click at [200, 487] on span "Add row" at bounding box center [191, 493] width 34 height 12
click at [499, 485] on button "button" at bounding box center [495, 493] width 17 height 17
click at [177, 523] on button "button" at bounding box center [330, 538] width 385 height 31
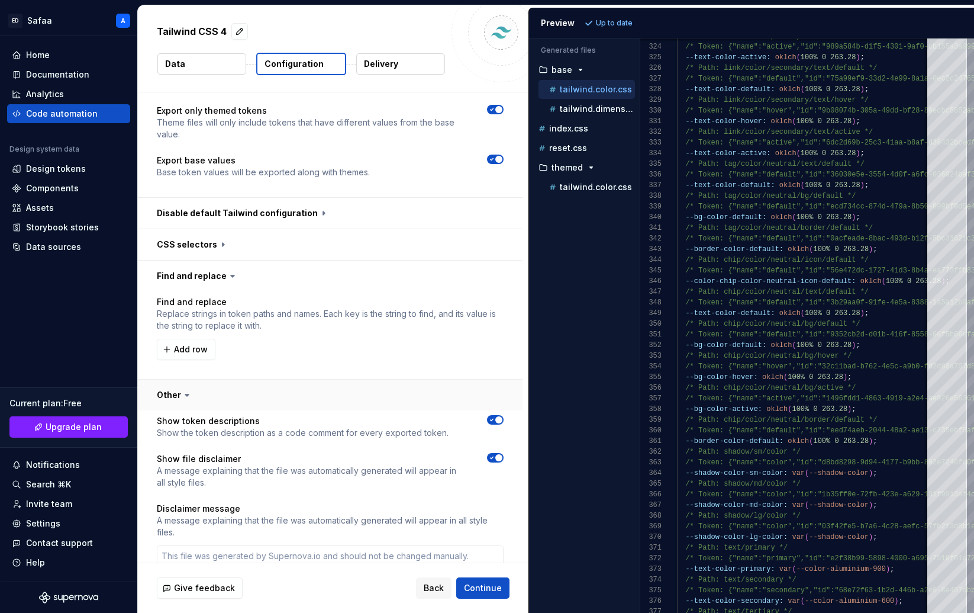
scroll to position [585, 0]
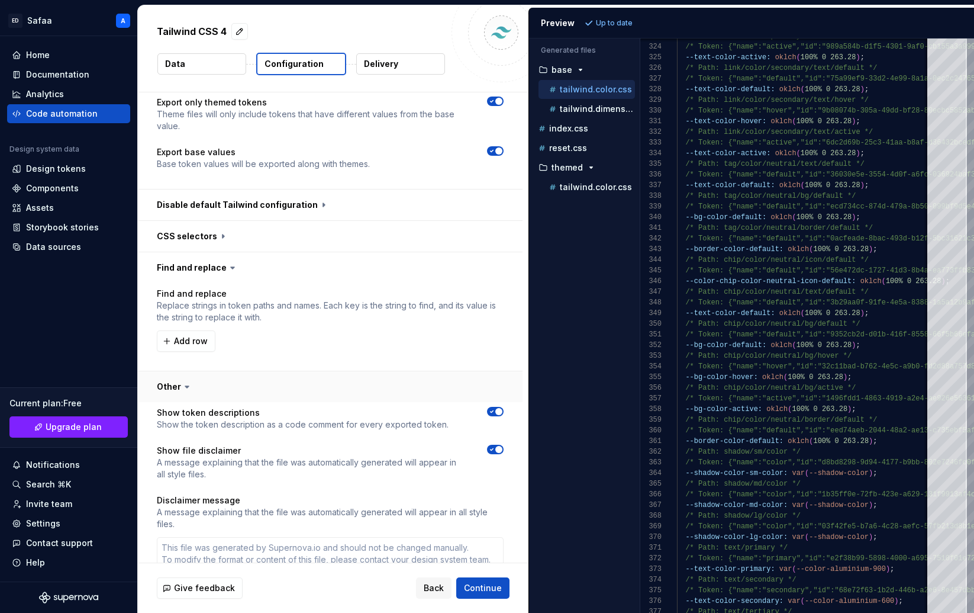
click at [178, 371] on button "button" at bounding box center [330, 386] width 385 height 31
type textarea "*"
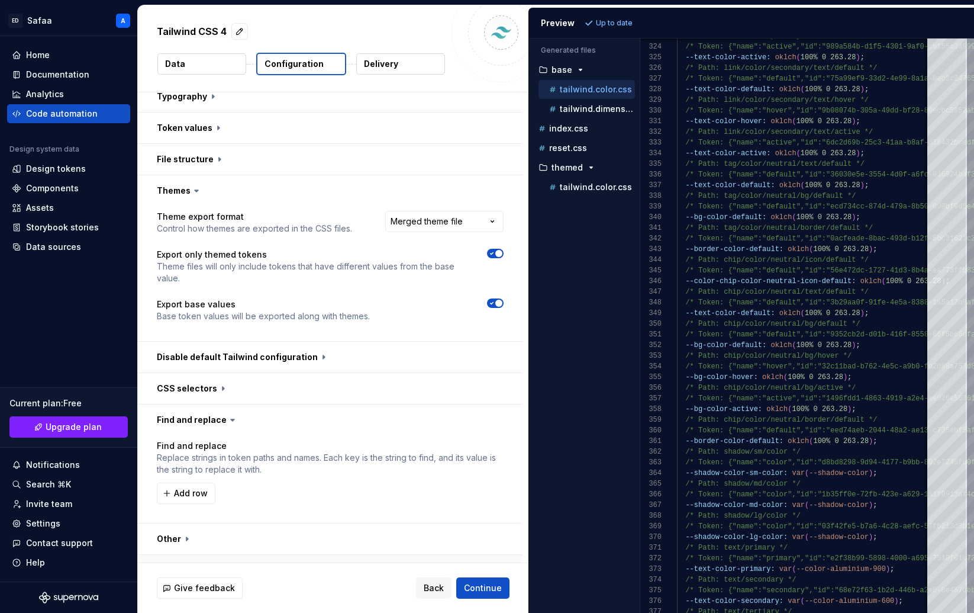
click at [218, 555] on button "button" at bounding box center [330, 570] width 385 height 31
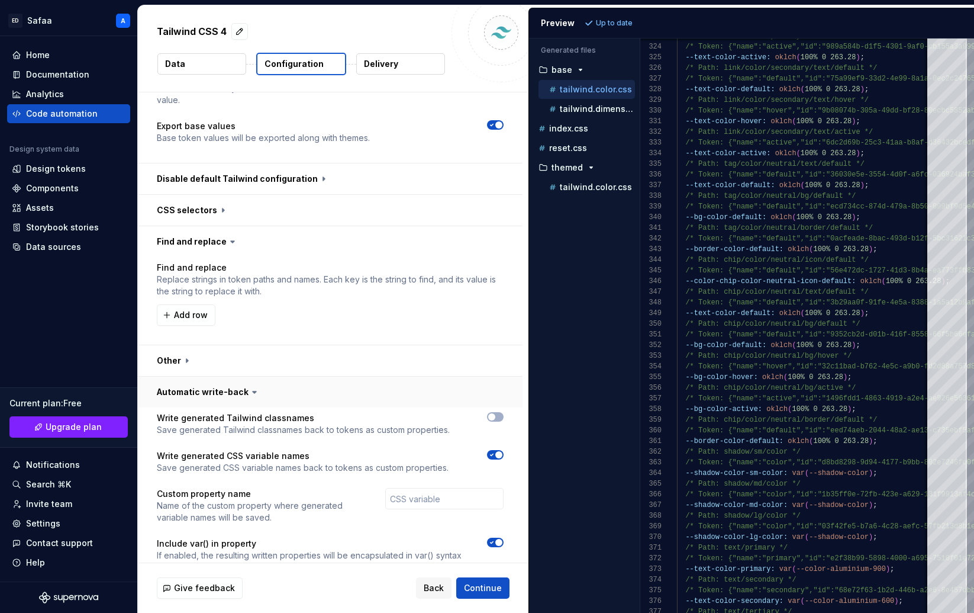
scroll to position [618, 0]
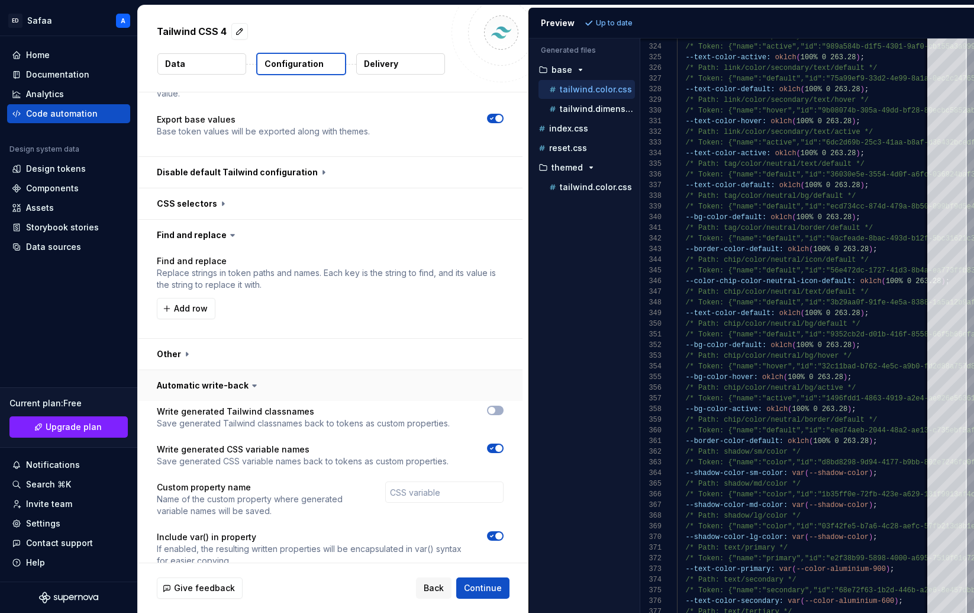
click at [218, 370] on button "button" at bounding box center [330, 385] width 385 height 31
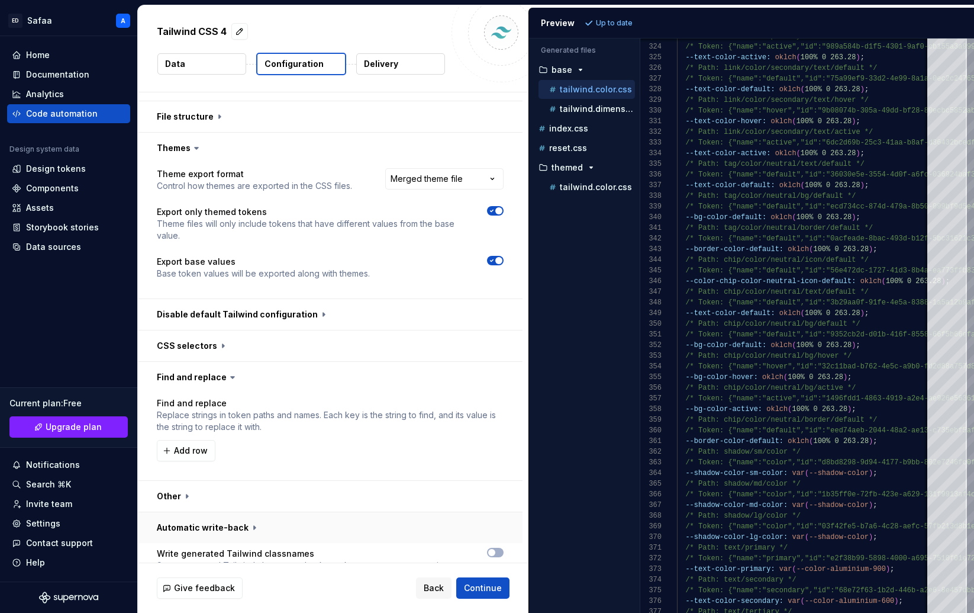
scroll to position [433, 0]
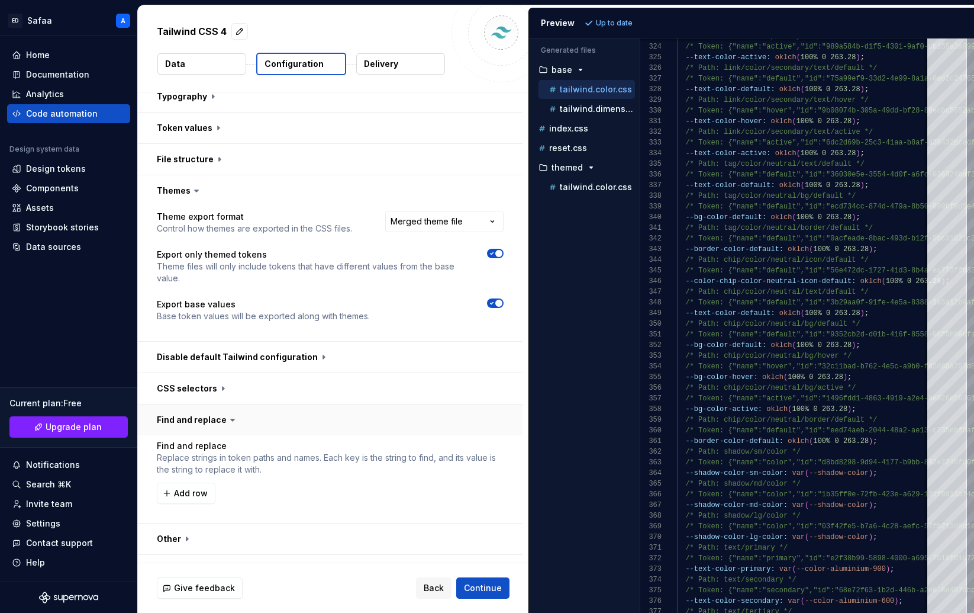
click at [204, 404] on button "button" at bounding box center [330, 419] width 385 height 31
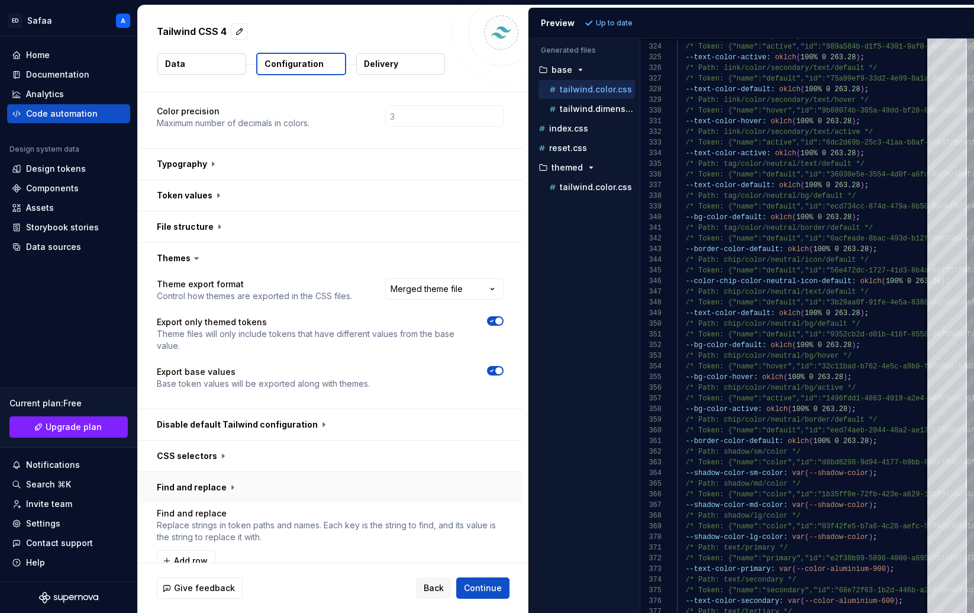
scroll to position [346, 0]
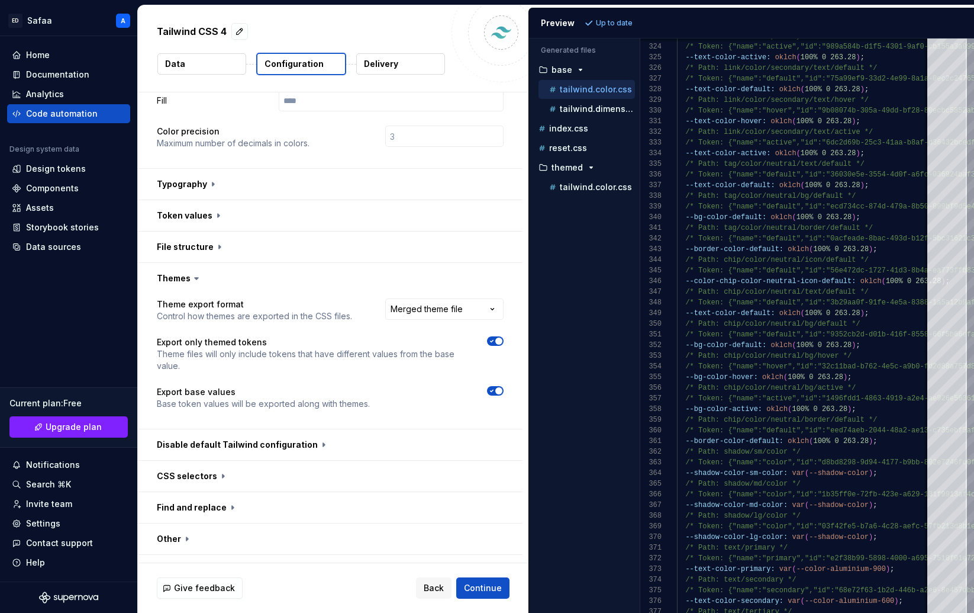
click at [201, 272] on icon at bounding box center [197, 278] width 12 height 12
click at [217, 263] on button "button" at bounding box center [330, 278] width 385 height 31
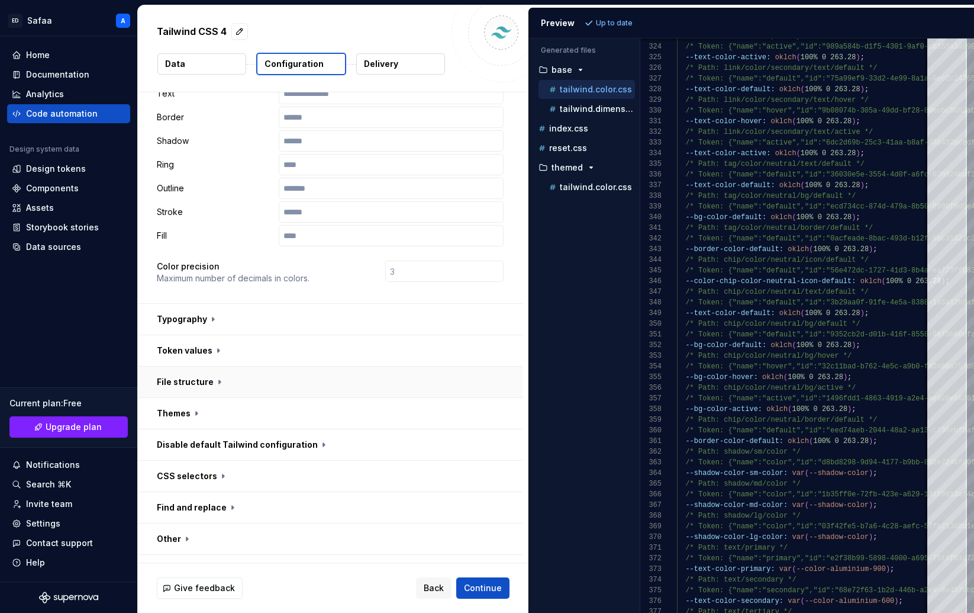
click at [213, 366] on button "button" at bounding box center [330, 381] width 385 height 31
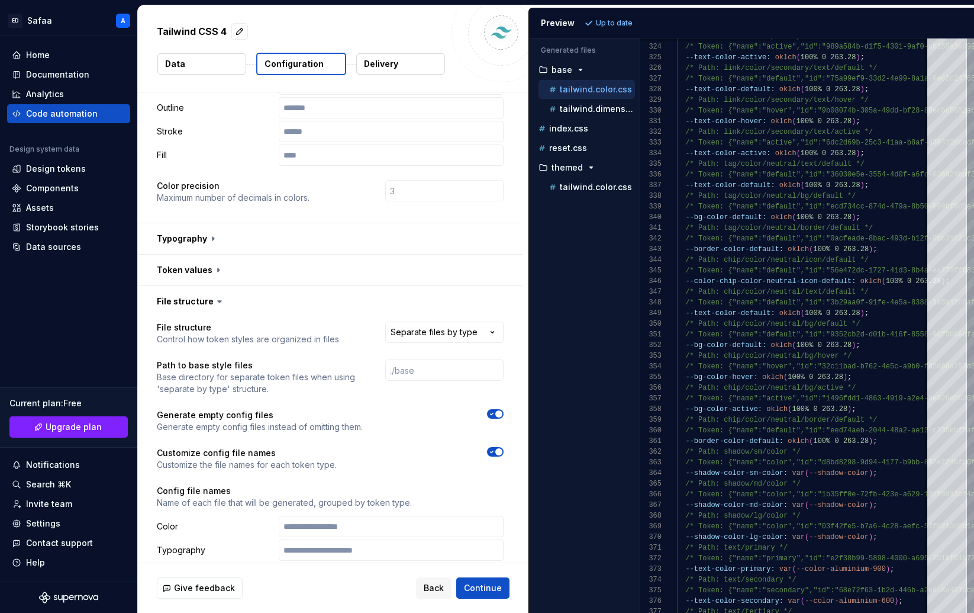
scroll to position [292, 0]
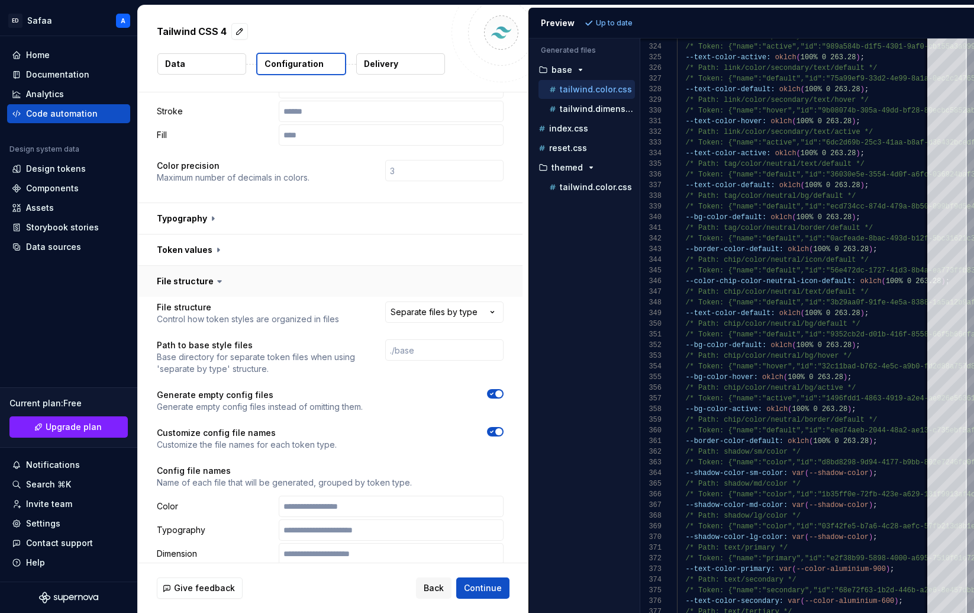
click at [208, 266] on button "button" at bounding box center [330, 281] width 385 height 31
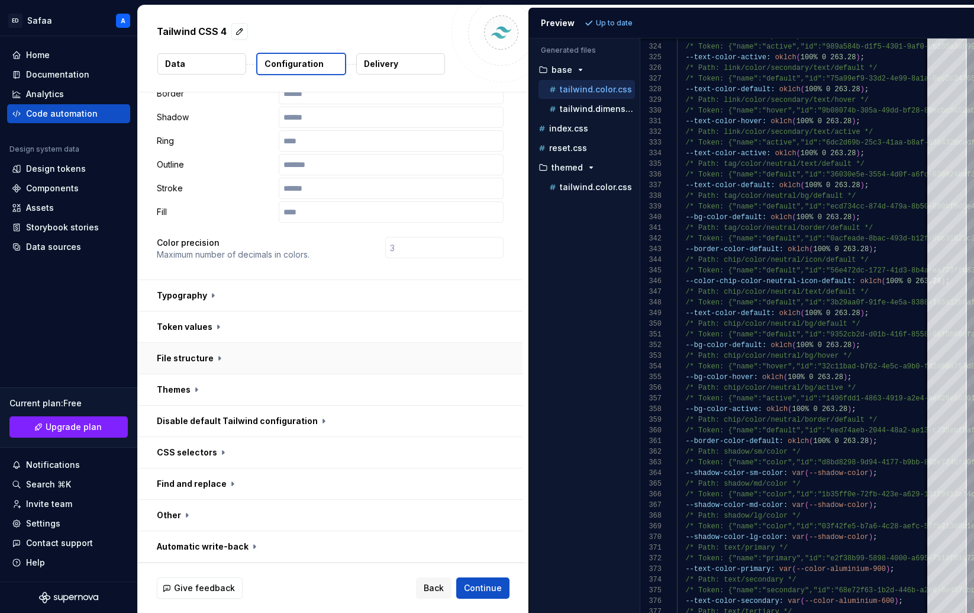
scroll to position [211, 0]
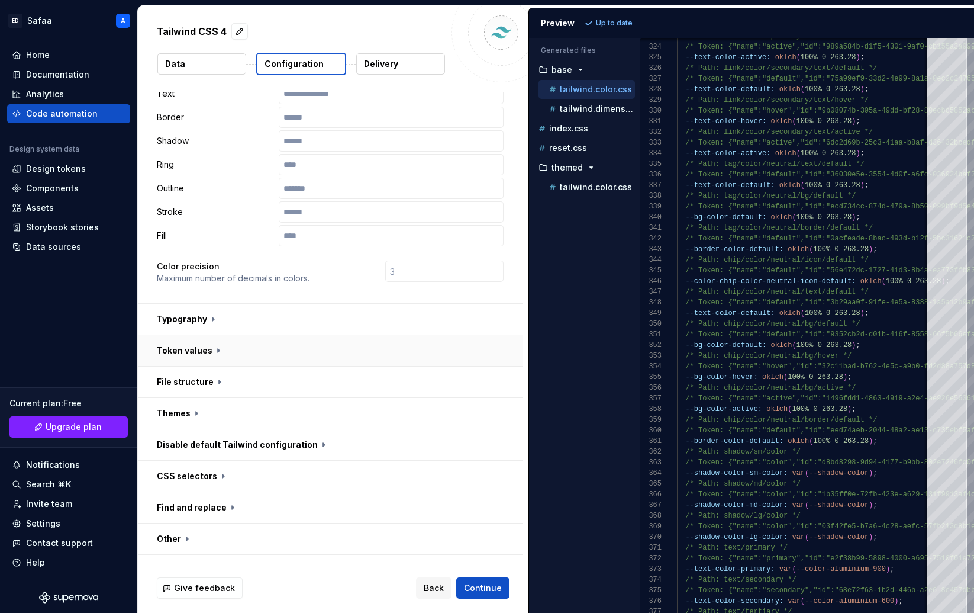
click at [192, 335] on button "button" at bounding box center [330, 350] width 385 height 31
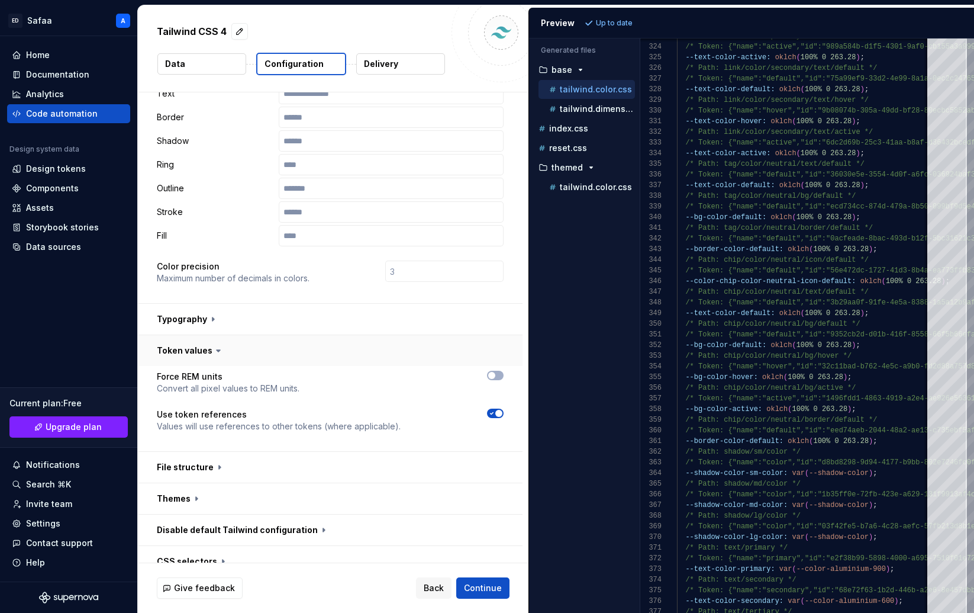
click at [192, 335] on button "button" at bounding box center [330, 350] width 385 height 31
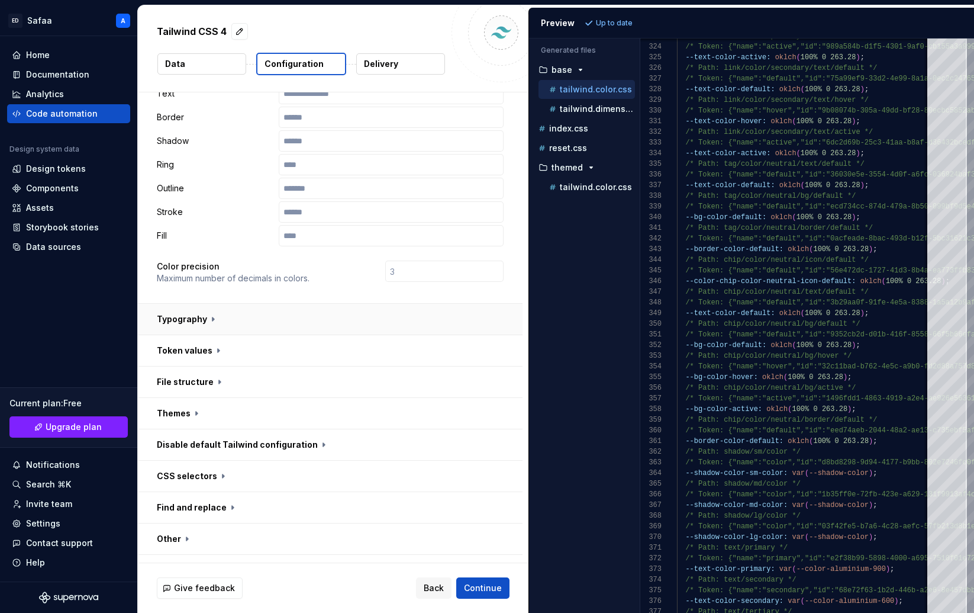
click at [191, 304] on button "button" at bounding box center [330, 319] width 385 height 31
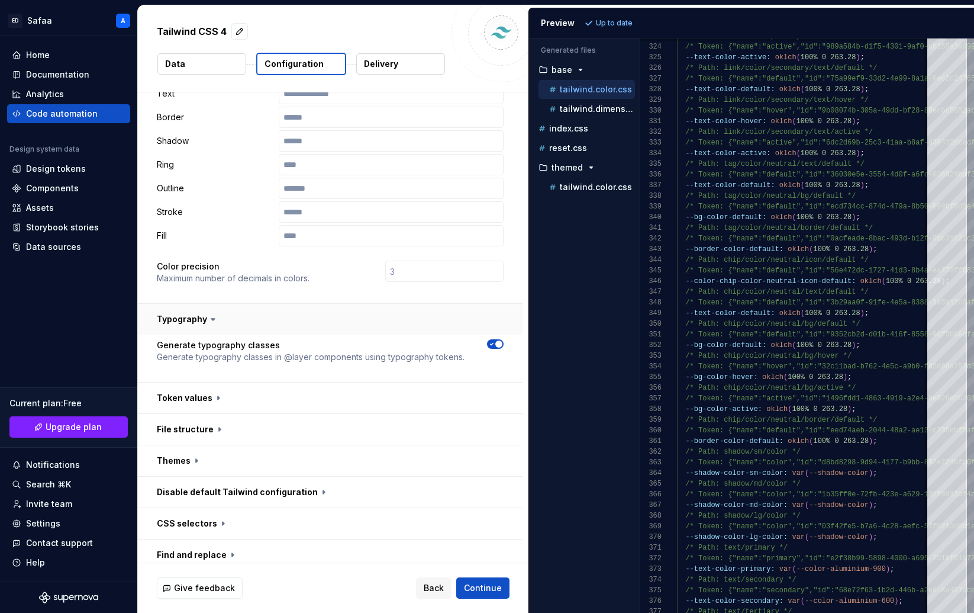
click at [191, 304] on button "button" at bounding box center [330, 319] width 385 height 31
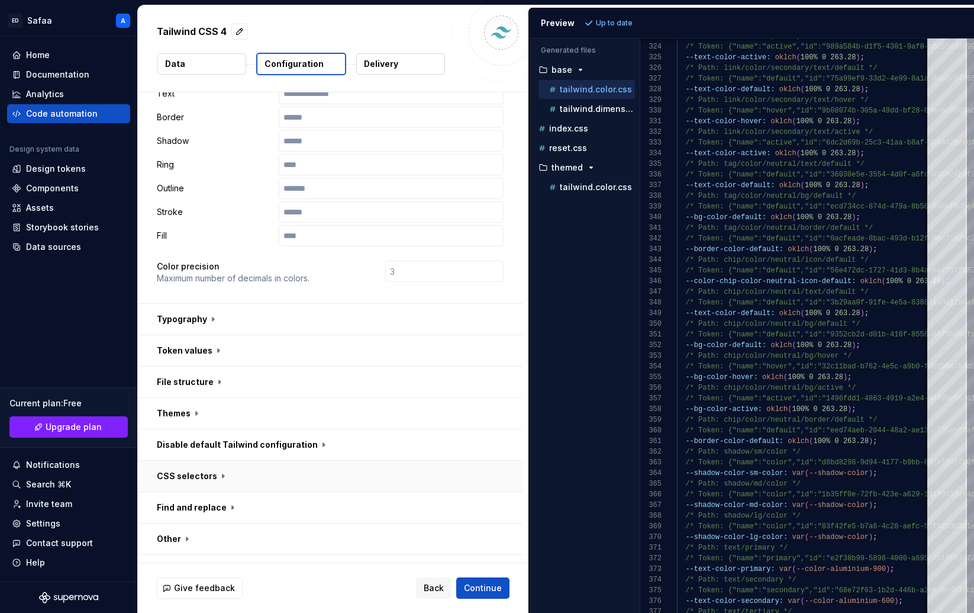
click at [199, 461] on button "button" at bounding box center [330, 476] width 385 height 31
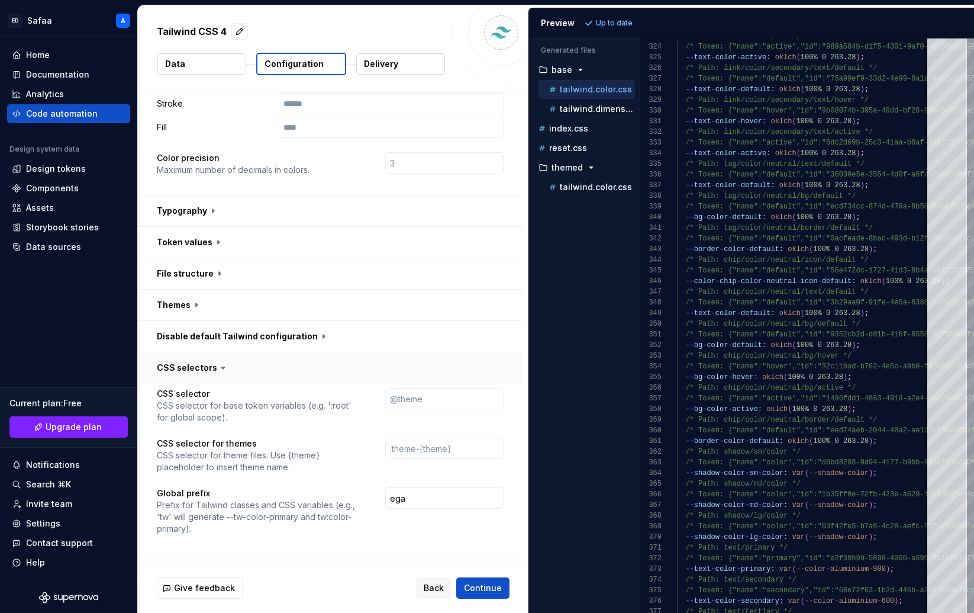
scroll to position [324, 0]
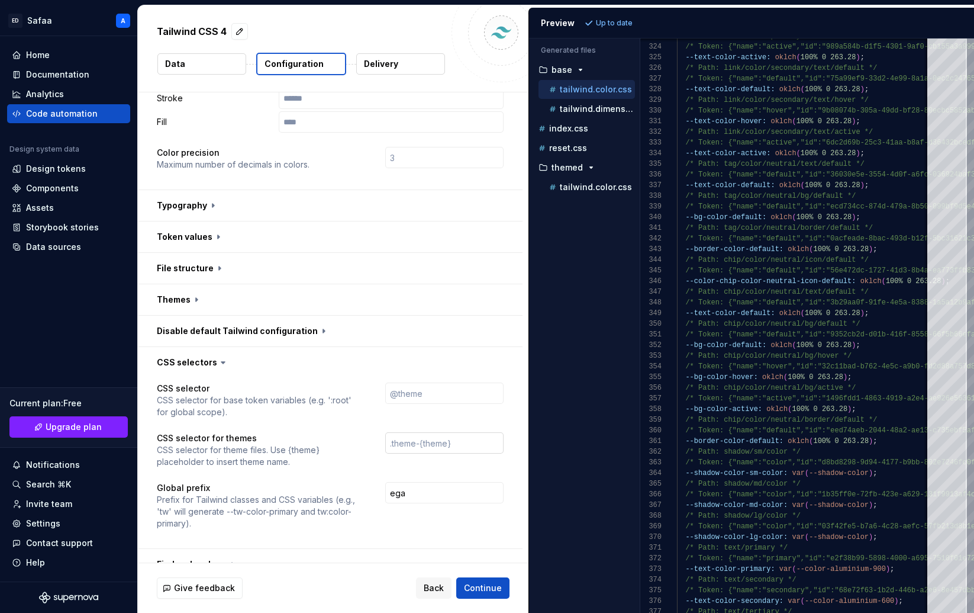
click at [418, 432] on input "text" at bounding box center [444, 442] width 118 height 21
paste input ".dark, [data-theme="dark"] {"
click at [291, 444] on p "CSS selector for theme files. Use {theme} placeholder to insert theme name." at bounding box center [260, 456] width 207 height 24
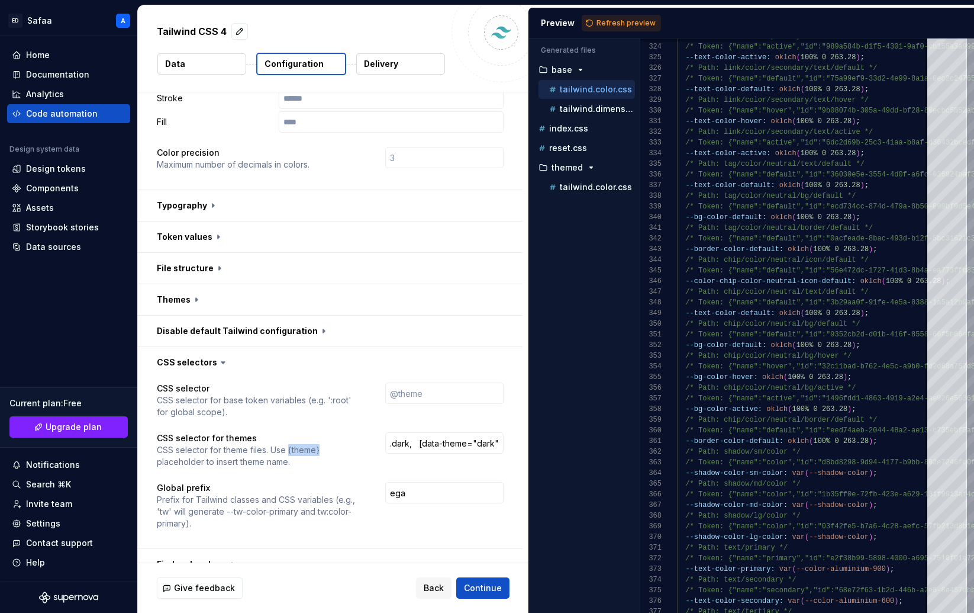
drag, startPoint x: 289, startPoint y: 427, endPoint x: 321, endPoint y: 426, distance: 32.0
click at [321, 444] on p "CSS selector for theme files. Use {theme} placeholder to insert theme name." at bounding box center [260, 456] width 207 height 24
copy p "{theme}"
click at [498, 432] on input ".dark, [data-theme="dark"] {" at bounding box center [444, 442] width 118 height 21
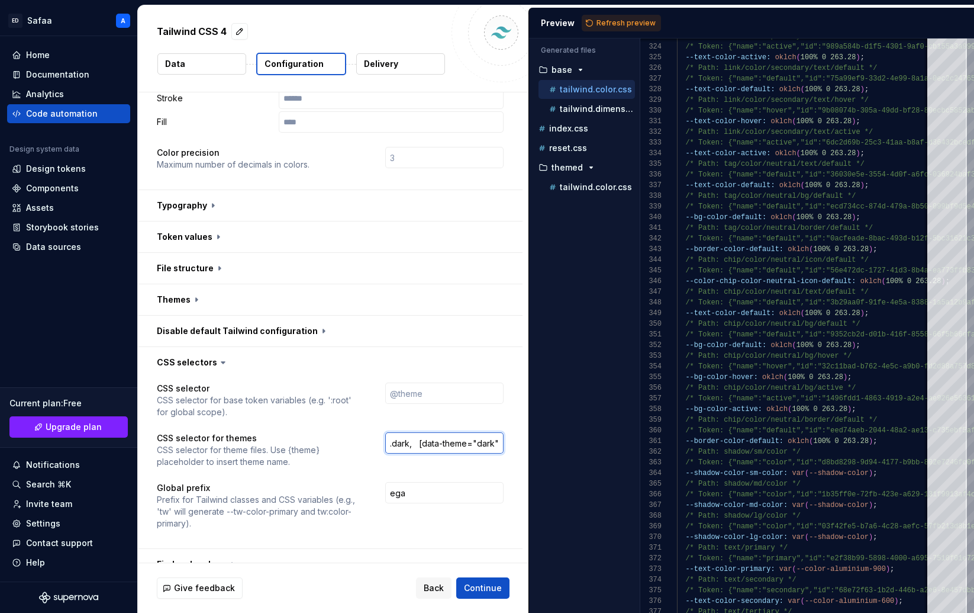
paste input "{theme}"
click at [612, 24] on span "Refresh preview" at bounding box center [626, 22] width 59 height 9
click at [413, 432] on input ".dark, [data-theme="{theme}"] {" at bounding box center [444, 442] width 118 height 21
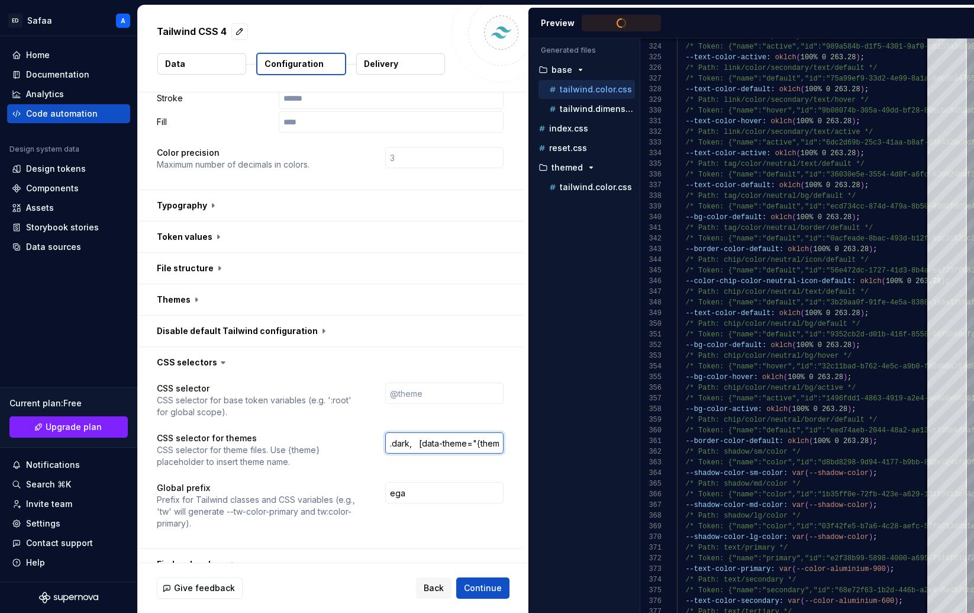
click at [413, 432] on input ".dark, [data-theme="{theme}"] {" at bounding box center [444, 442] width 118 height 21
paste input "{theme}"
type input ".{theme}, [data-theme="{theme}"] {"
click at [629, 23] on span "Refresh preview" at bounding box center [626, 22] width 59 height 9
click at [598, 187] on p "tailwind.color.css" at bounding box center [596, 186] width 72 height 9
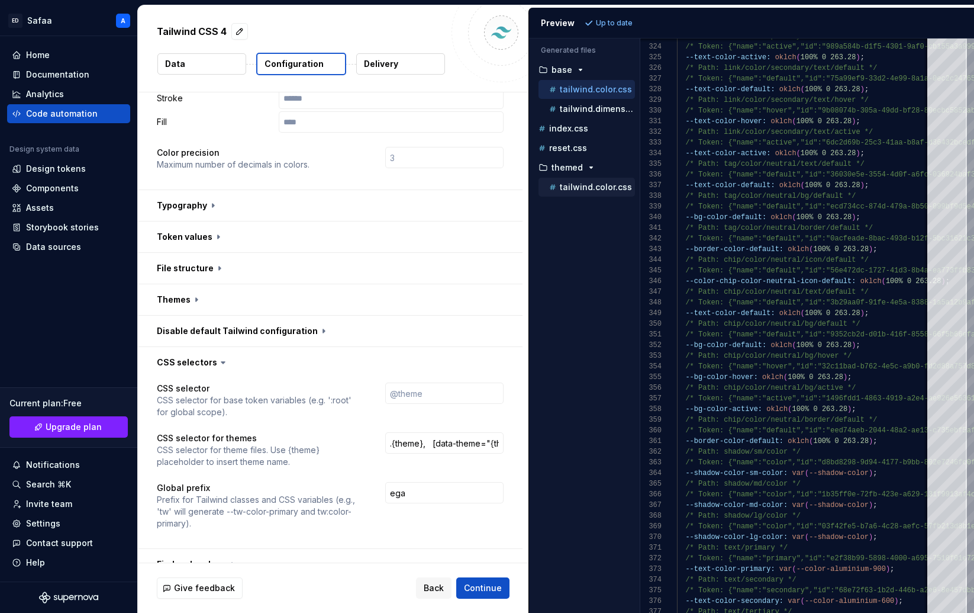
type textarea "**********"
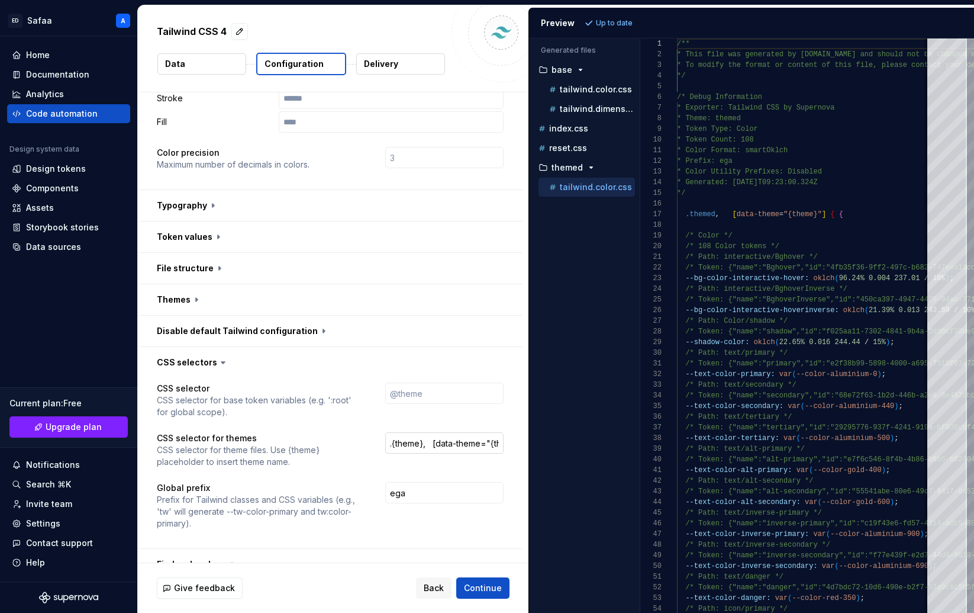
click at [442, 432] on input ".{theme}, [data-theme="{theme}"] {" at bounding box center [444, 442] width 118 height 21
drag, startPoint x: 401, startPoint y: 420, endPoint x: 365, endPoint y: 417, distance: 35.6
click at [365, 432] on div "CSS selector for themes CSS selector for theme files. Use {theme} placeholder t…" at bounding box center [330, 450] width 347 height 36
drag, startPoint x: 452, startPoint y: 419, endPoint x: 545, endPoint y: 419, distance: 93.5
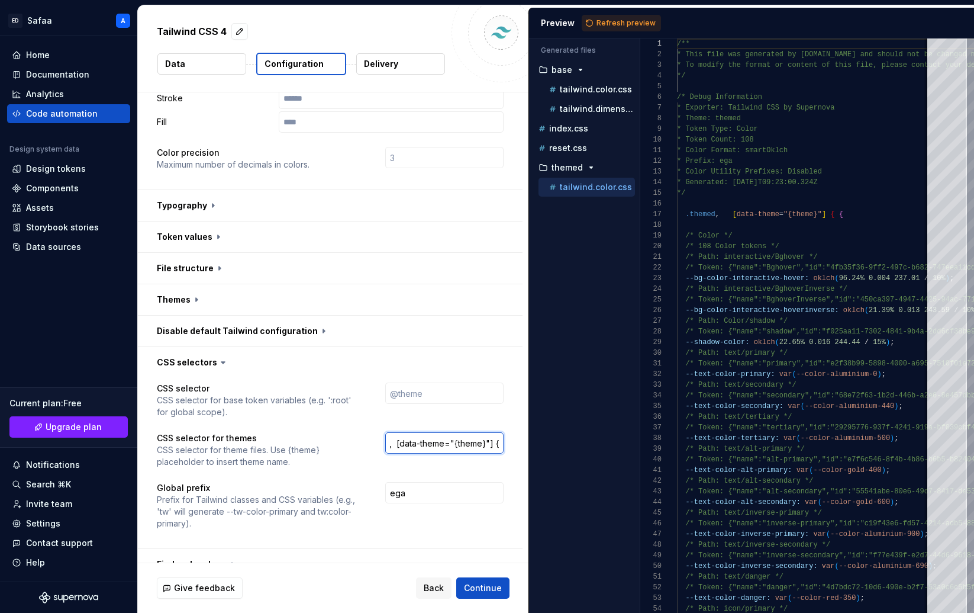
click at [545, 419] on div "**********" at bounding box center [556, 308] width 836 height 607
click at [504, 432] on input ".{theme}, [data-theme="{theme}"] {" at bounding box center [444, 442] width 118 height 21
click at [610, 21] on span "Refresh preview" at bounding box center [626, 22] width 59 height 9
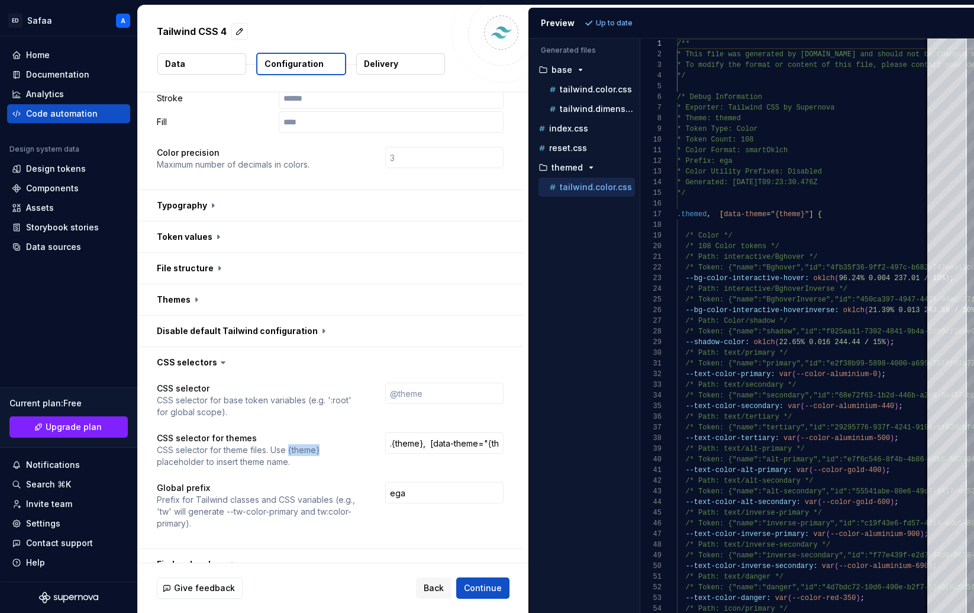
drag, startPoint x: 289, startPoint y: 428, endPoint x: 320, endPoint y: 426, distance: 31.5
click at [320, 444] on p "CSS selector for theme files. Use {theme} placeholder to insert theme name." at bounding box center [260, 456] width 207 height 24
copy p "{theme}"
drag, startPoint x: 430, startPoint y: 420, endPoint x: 398, endPoint y: 420, distance: 31.4
click at [398, 432] on input ".{theme}, [data-theme="{theme}"]" at bounding box center [444, 442] width 118 height 21
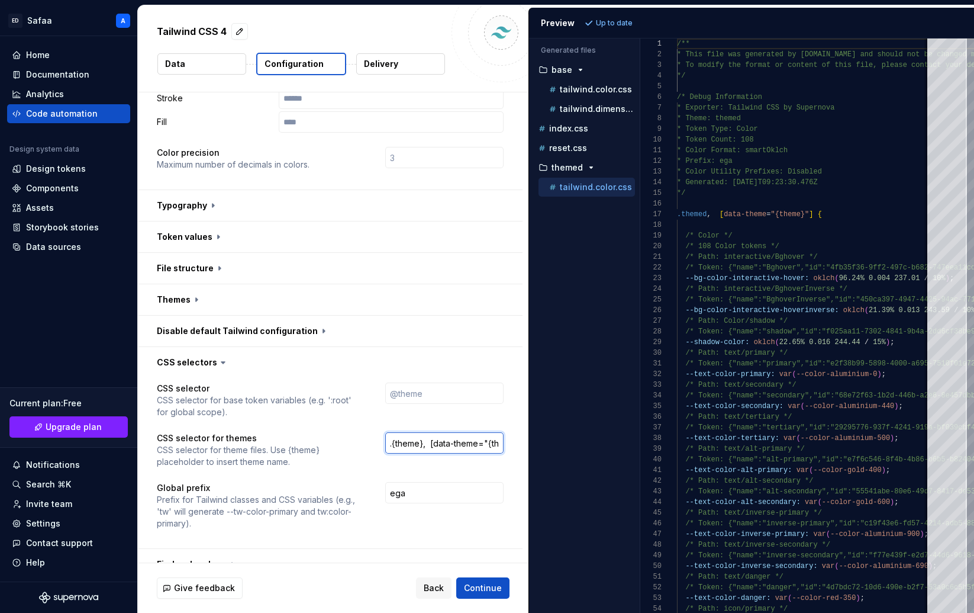
scroll to position [0, 28]
drag, startPoint x: 482, startPoint y: 417, endPoint x: 520, endPoint y: 417, distance: 37.9
click at [520, 417] on div "CSS selector CSS selector for base token variables (e.g. ':root' for global sco…" at bounding box center [330, 463] width 385 height 170
click at [465, 432] on input ".{theme}, [data-theme="{theme}"]" at bounding box center [444, 442] width 118 height 21
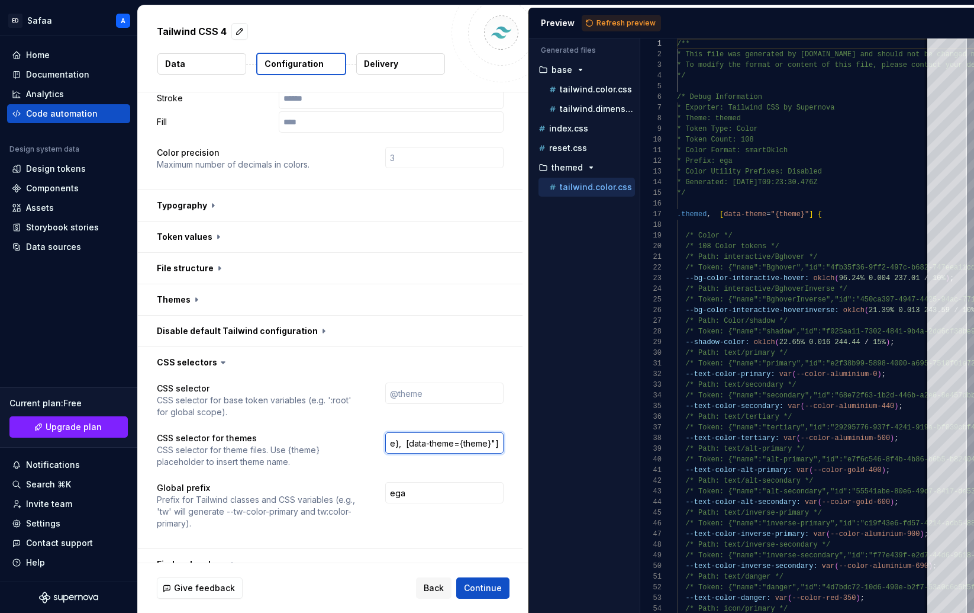
click at [502, 432] on input ".{theme}, [data-theme={theme}"]" at bounding box center [444, 442] width 118 height 21
click at [615, 21] on span "Refresh preview" at bounding box center [626, 22] width 59 height 9
drag, startPoint x: 430, startPoint y: 421, endPoint x: 398, endPoint y: 422, distance: 32.6
click at [398, 432] on input ".{theme}, [data-theme={theme}]" at bounding box center [444, 442] width 118 height 21
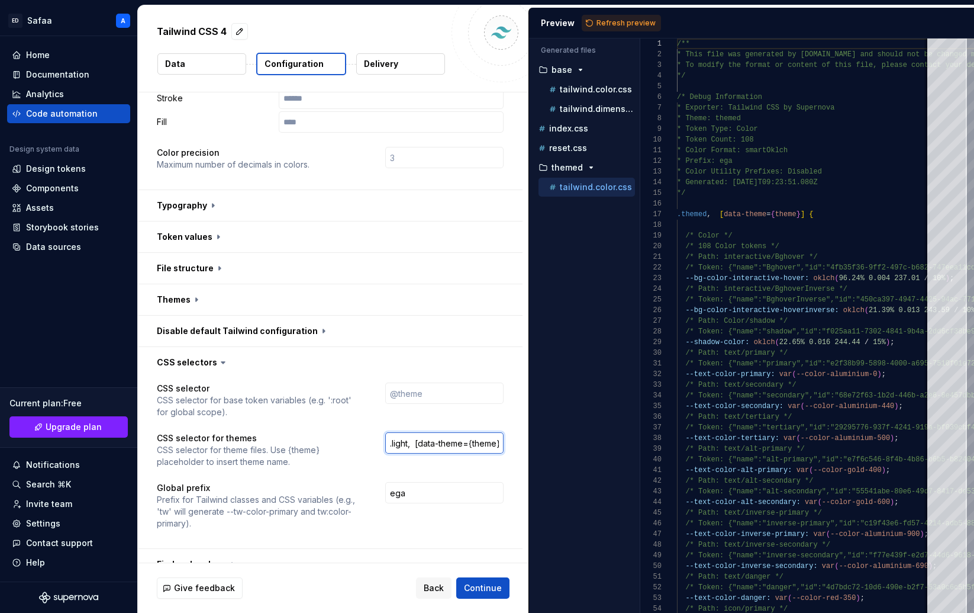
click at [406, 432] on input ".light, [data-theme={theme}]" at bounding box center [444, 442] width 118 height 21
drag, startPoint x: 476, startPoint y: 419, endPoint x: 501, endPoint y: 416, distance: 25.0
click at [501, 432] on input ".light, [data-theme={theme}]" at bounding box center [444, 442] width 118 height 21
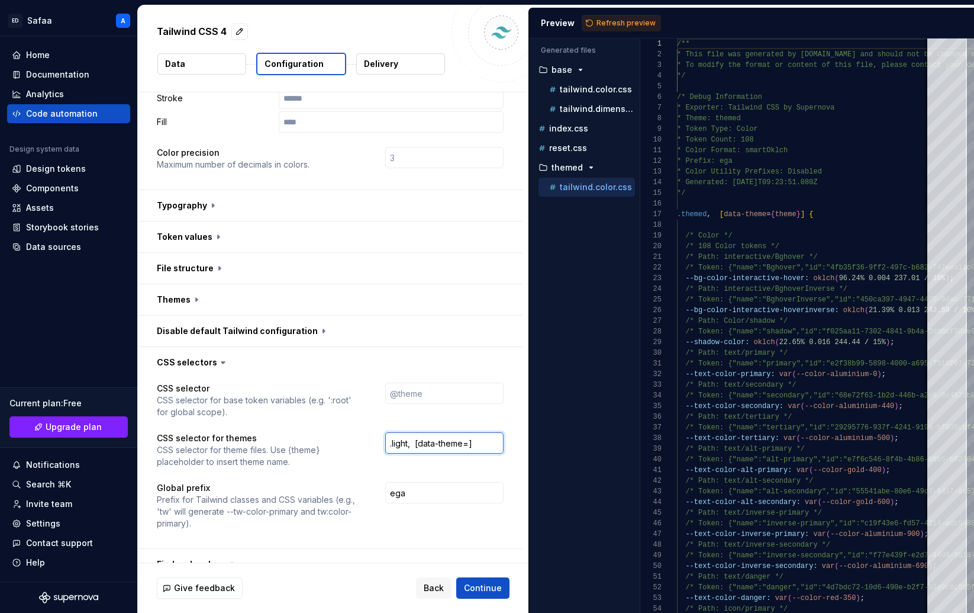
scroll to position [0, 0]
paste input "light"
type input ".light, [data-theme="light"]"
click at [619, 18] on span "Refresh preview" at bounding box center [626, 22] width 59 height 9
type textarea "**********"
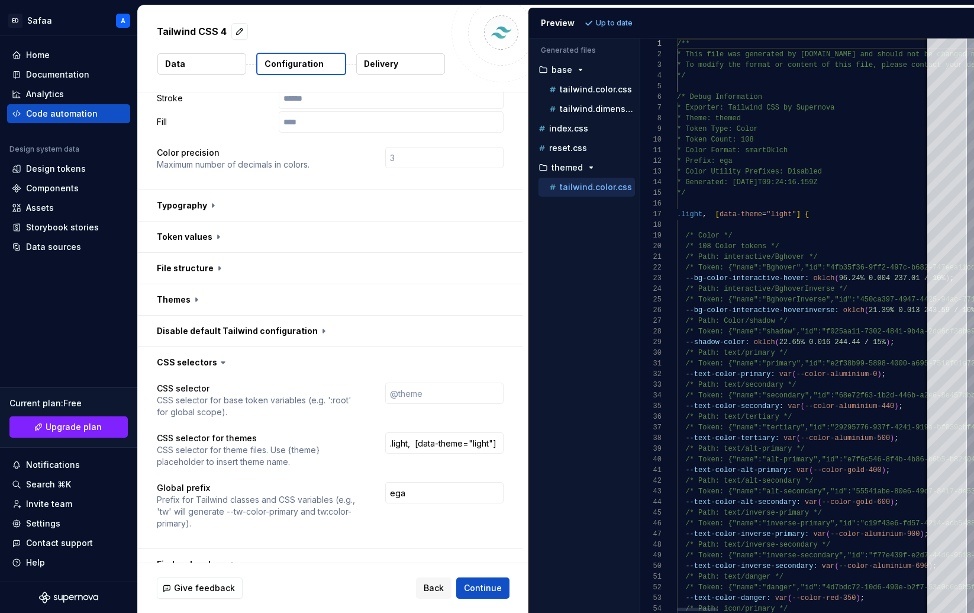
click at [407, 432] on input ".light, [data-theme="light"]" at bounding box center [444, 442] width 118 height 21
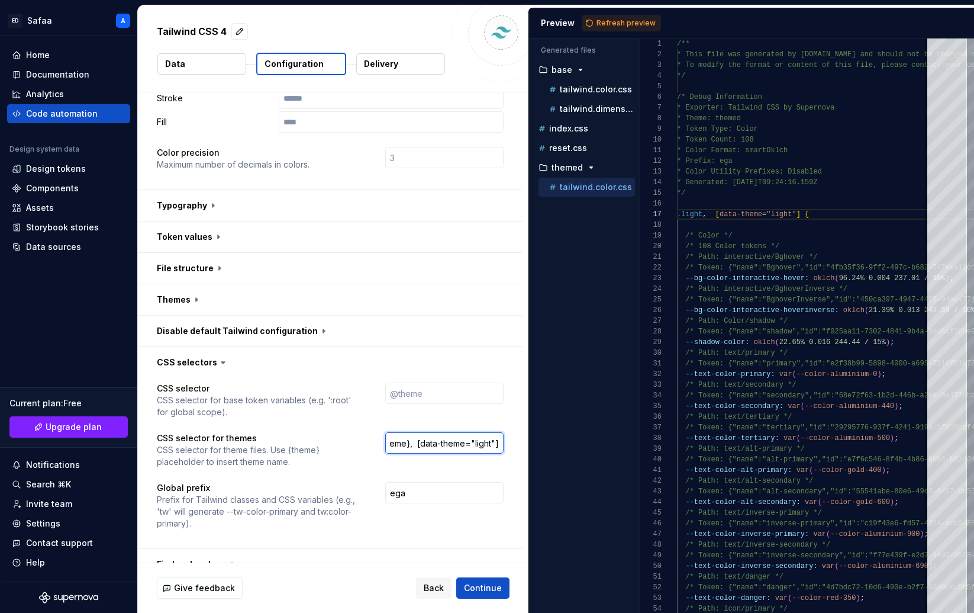
click at [497, 432] on input ".{theme}, [data-theme="light"]" at bounding box center [444, 442] width 118 height 21
type input ".{theme}, [data-theme="{theme}"]"
click at [240, 284] on button "button" at bounding box center [330, 299] width 385 height 31
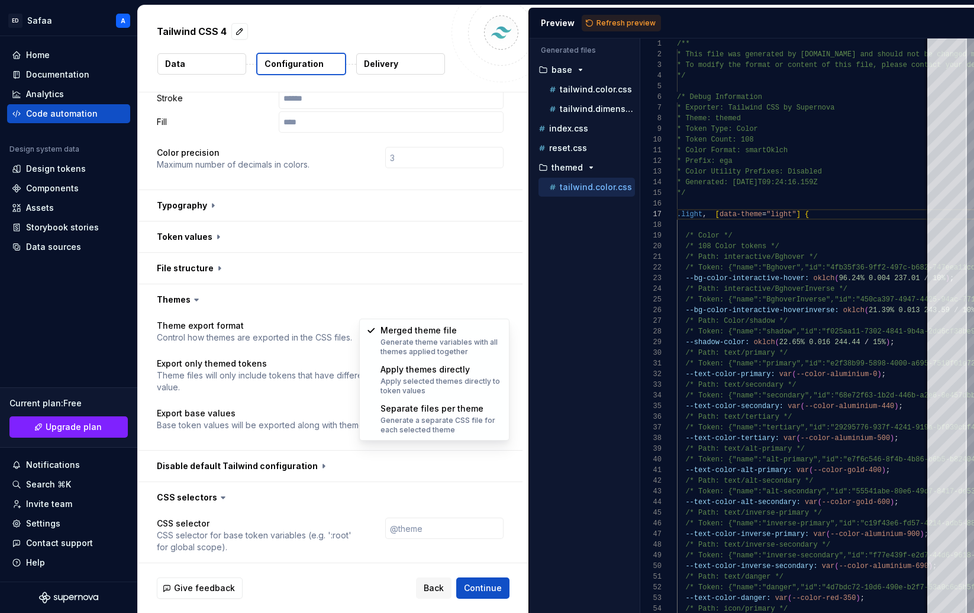
click at [451, 304] on html "**********" at bounding box center [487, 306] width 974 height 613
select select "**********"
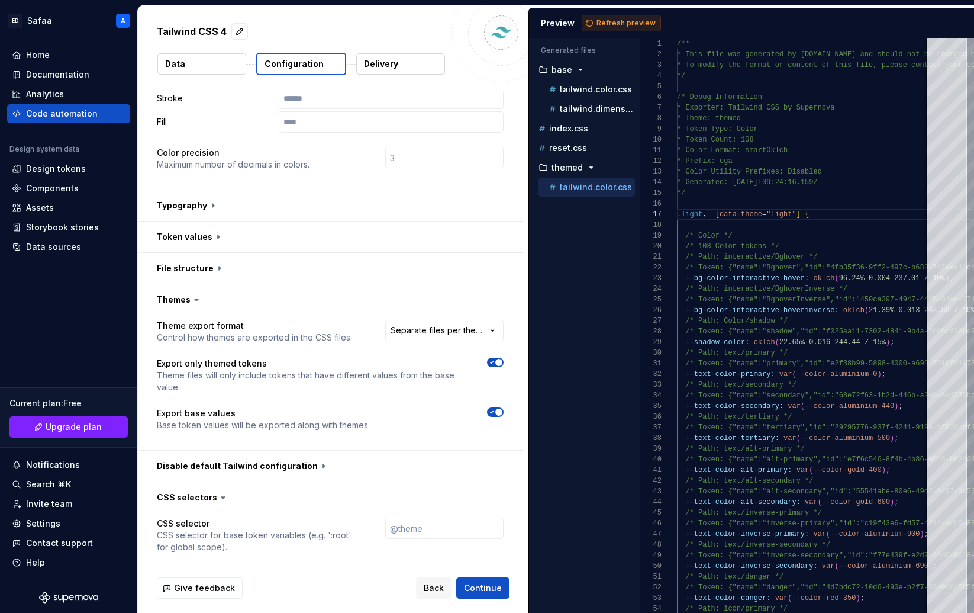
click at [611, 20] on span "Refresh preview" at bounding box center [626, 22] width 59 height 9
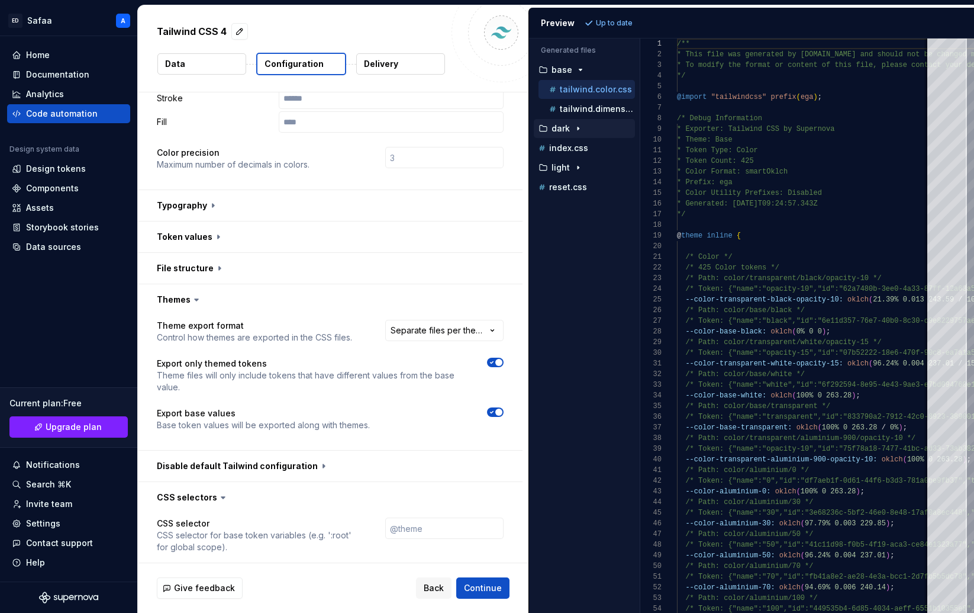
click at [581, 130] on icon "button" at bounding box center [578, 128] width 9 height 9
click at [584, 146] on p "tailwind.color.css" at bounding box center [596, 147] width 72 height 9
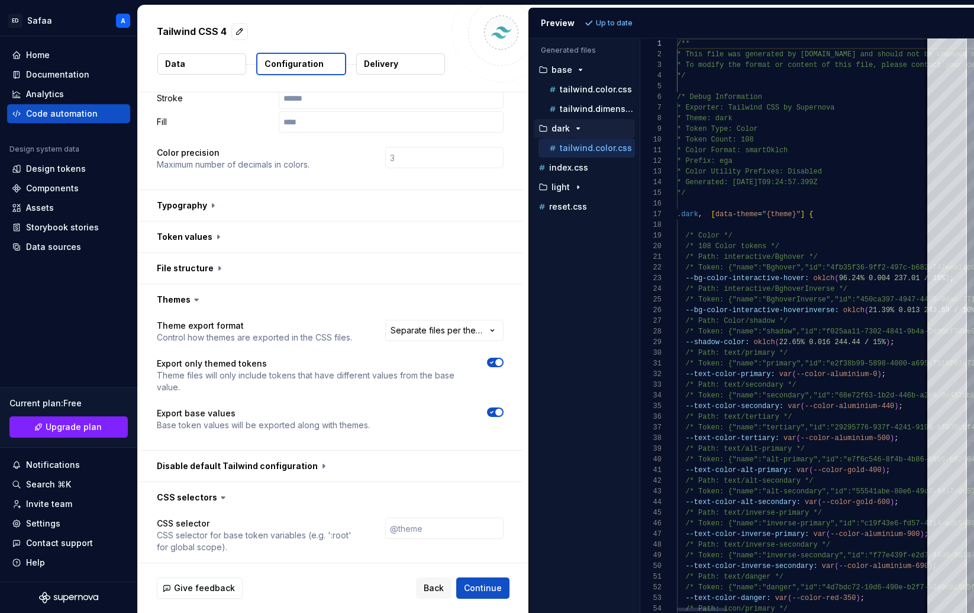
scroll to position [107, 0]
click at [580, 185] on icon "button" at bounding box center [578, 186] width 9 height 9
click at [586, 209] on p "tailwind.color.css" at bounding box center [596, 206] width 72 height 9
type textarea "**********"
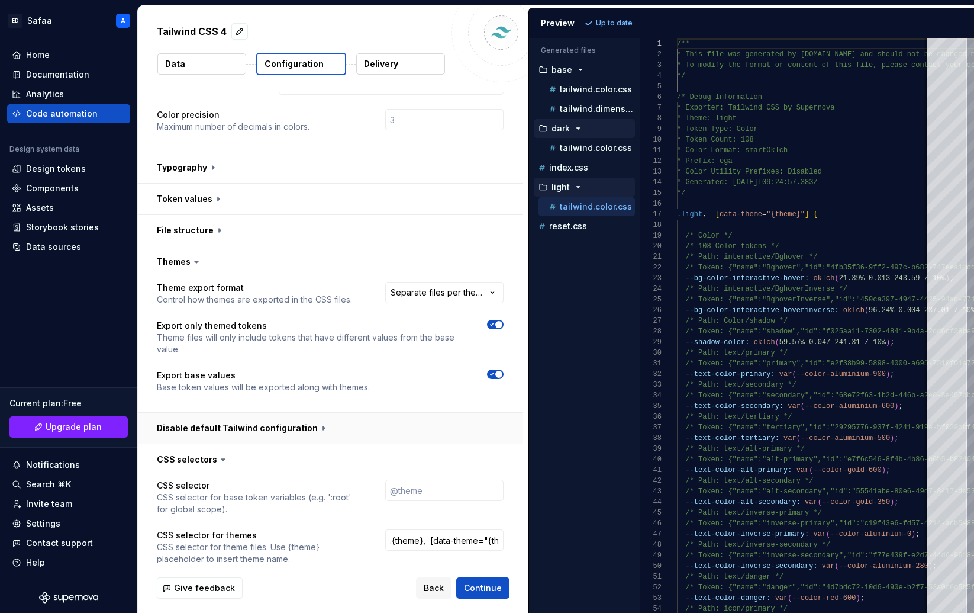
scroll to position [363, 0]
click at [442, 478] on input "text" at bounding box center [444, 488] width 118 height 21
paste input "@layer base"
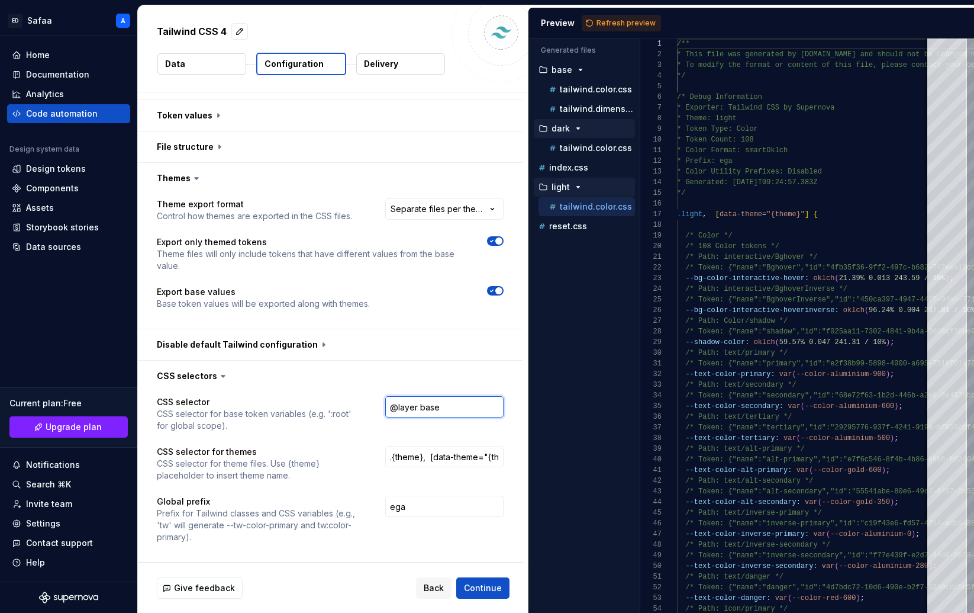
scroll to position [450, 0]
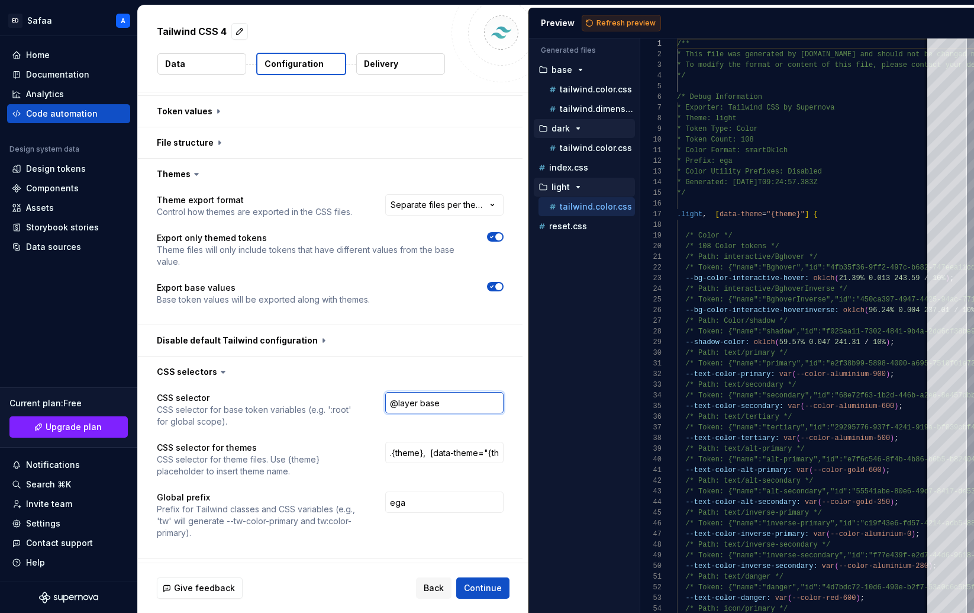
type input "@layer base"
click at [609, 22] on span "Refresh preview" at bounding box center [626, 22] width 59 height 9
click at [435, 442] on input ".{theme}, [data-theme="{theme}"]" at bounding box center [444, 452] width 118 height 21
click at [613, 18] on span "Refresh preview" at bounding box center [626, 22] width 59 height 9
click at [493, 442] on input ".{theme}, [data-theme="{theme}"]" at bounding box center [444, 452] width 118 height 21
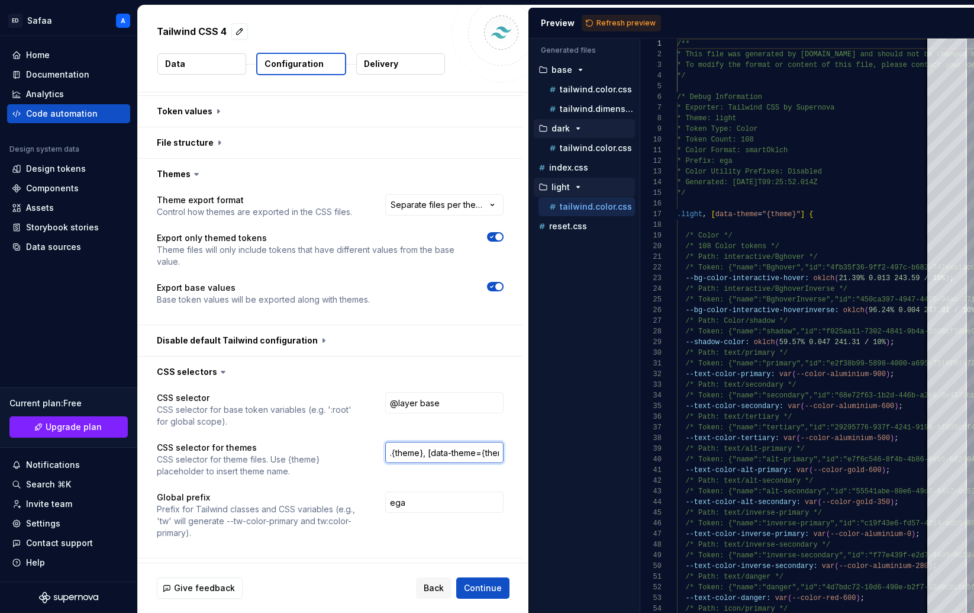
scroll to position [0, 22]
drag, startPoint x: 490, startPoint y: 427, endPoint x: 547, endPoint y: 426, distance: 56.8
click at [547, 426] on div "**********" at bounding box center [556, 308] width 836 height 607
click at [501, 442] on input ".{theme}, [data-theme={theme}"]" at bounding box center [444, 452] width 118 height 21
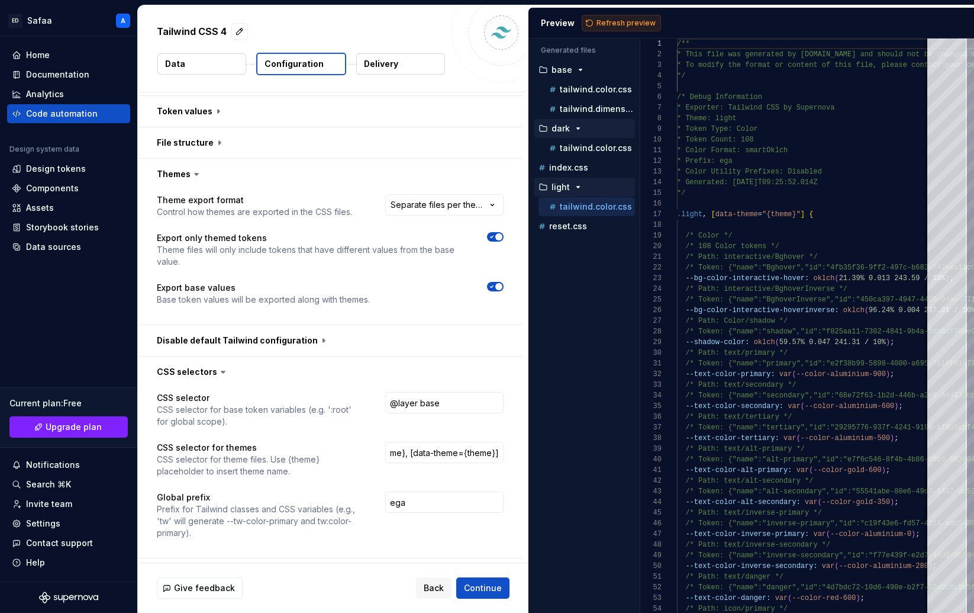
click at [610, 18] on span "Refresh preview" at bounding box center [626, 22] width 59 height 9
drag, startPoint x: 477, startPoint y: 429, endPoint x: 525, endPoint y: 422, distance: 49.0
click at [523, 422] on div "CSS selector CSS selector for base token variables (e.g. ':root' for global sco…" at bounding box center [330, 472] width 385 height 170
click at [413, 442] on input ".{theme}, [data-theme={theme}]" at bounding box center [444, 452] width 118 height 21
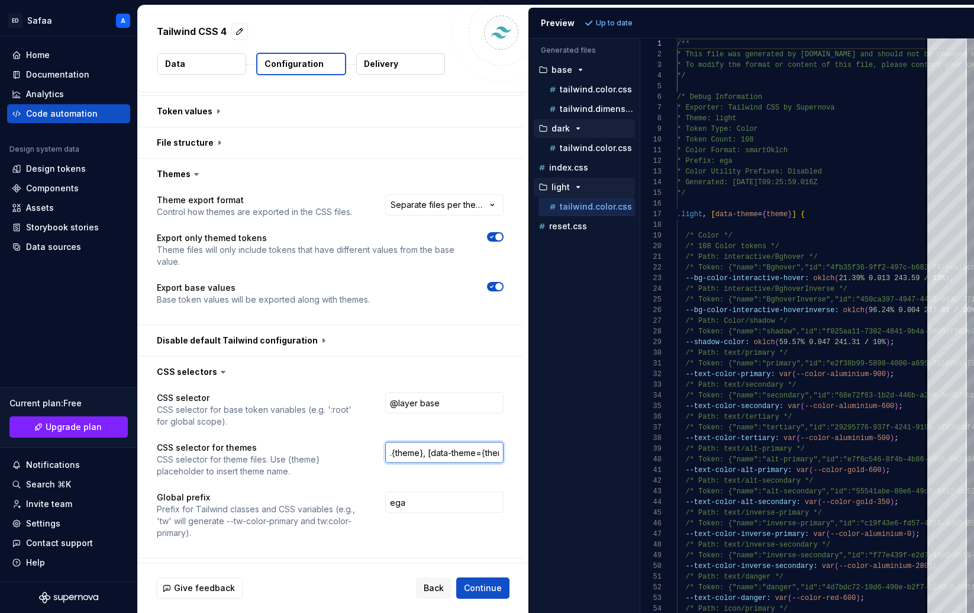
drag, startPoint x: 413, startPoint y: 431, endPoint x: 366, endPoint y: 431, distance: 46.2
click at [366, 442] on div "CSS selector for themes CSS selector for theme files. Use {theme} placeholder t…" at bounding box center [330, 460] width 347 height 36
click at [435, 442] on input ".{theme}, [data-theme={theme}]" at bounding box center [444, 452] width 118 height 21
click at [487, 442] on input ".{theme}, [data-theme={theme}]" at bounding box center [444, 452] width 118 height 21
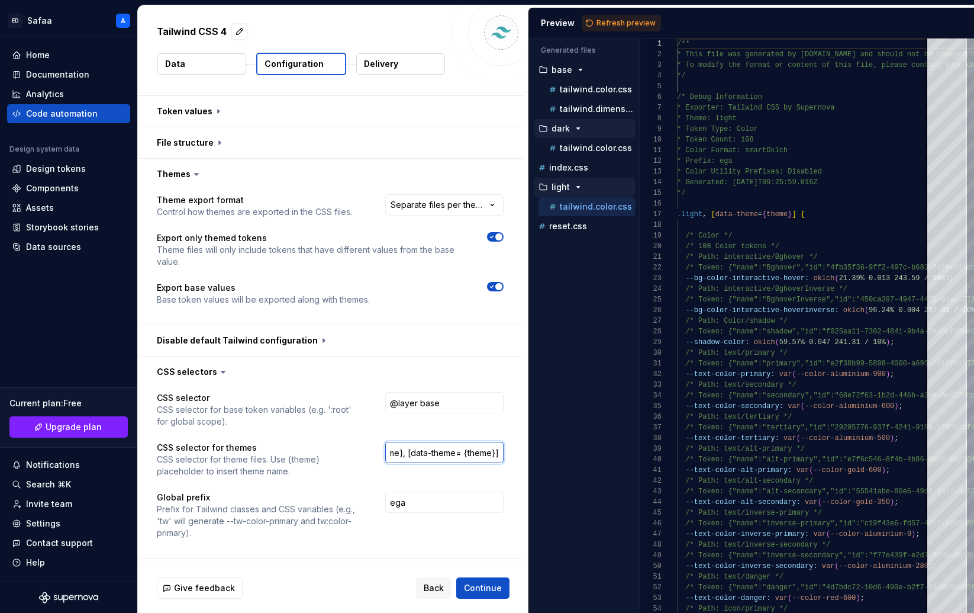
drag, startPoint x: 488, startPoint y: 428, endPoint x: 536, endPoint y: 428, distance: 47.4
click at [536, 428] on div "**********" at bounding box center [556, 308] width 836 height 607
click at [502, 442] on input ".{theme}, [data-theme= {theme}]" at bounding box center [444, 452] width 118 height 21
click at [617, 22] on span "Refresh preview" at bounding box center [626, 22] width 59 height 9
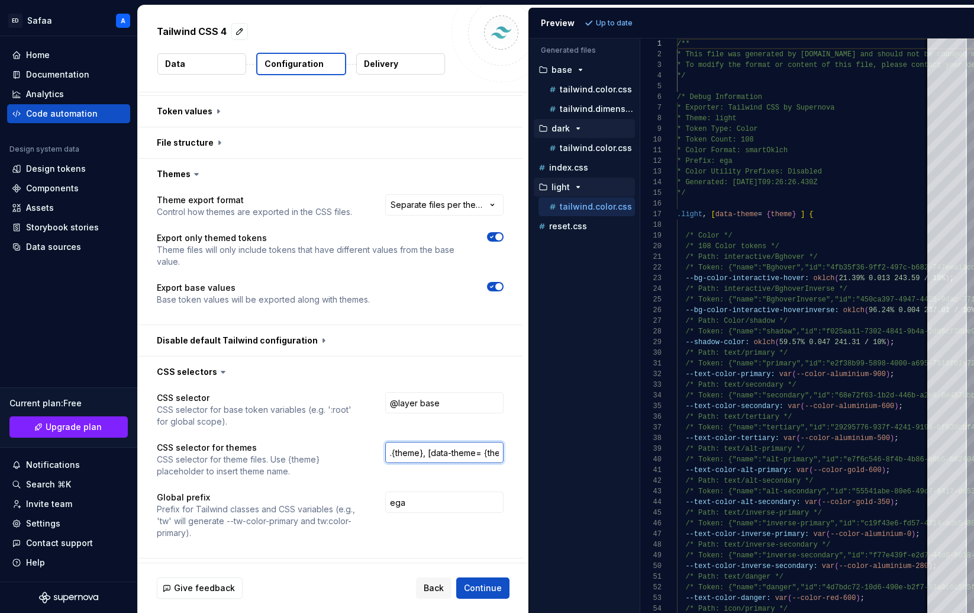
drag, startPoint x: 430, startPoint y: 426, endPoint x: 399, endPoint y: 427, distance: 31.4
click at [399, 442] on input ".{theme}, [data-theme= {theme} ]" at bounding box center [444, 452] width 118 height 21
click at [430, 442] on input ".{theme}, [data-theme= {theme} ]" at bounding box center [444, 452] width 118 height 21
paste input "{theme}"
click at [622, 21] on span "Refresh preview" at bounding box center [626, 22] width 59 height 9
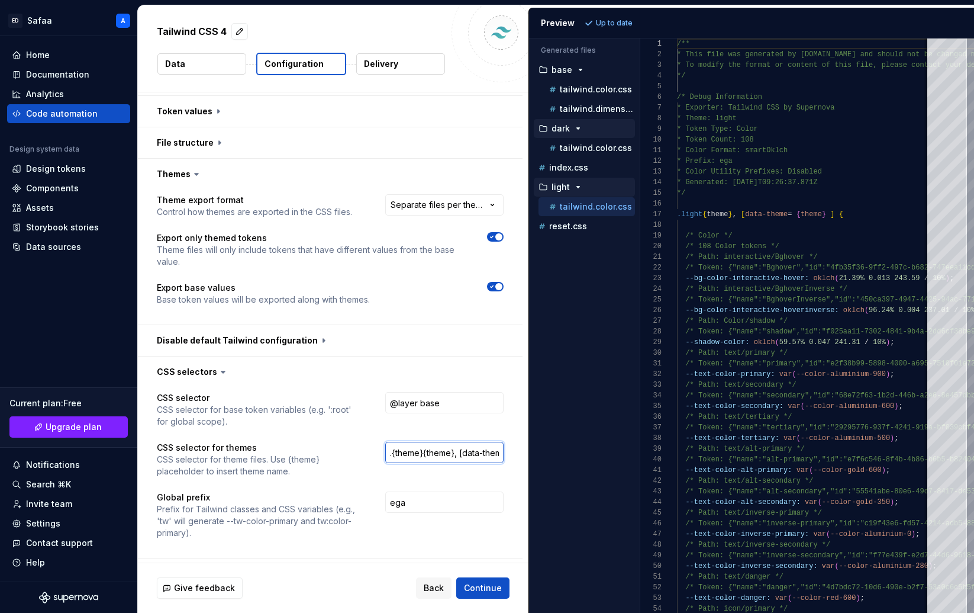
drag, startPoint x: 429, startPoint y: 432, endPoint x: 461, endPoint y: 430, distance: 32.0
click at [461, 442] on input ".{theme}{theme}, [data-theme= {theme} ]" at bounding box center [444, 452] width 118 height 21
drag, startPoint x: 435, startPoint y: 429, endPoint x: 385, endPoint y: 427, distance: 49.1
click at [385, 442] on div "CSS selector for themes CSS selector for theme files. Use {theme} placeholder t…" at bounding box center [330, 460] width 347 height 36
click at [453, 442] on input "[data-theme= {theme} ]" at bounding box center [444, 452] width 118 height 21
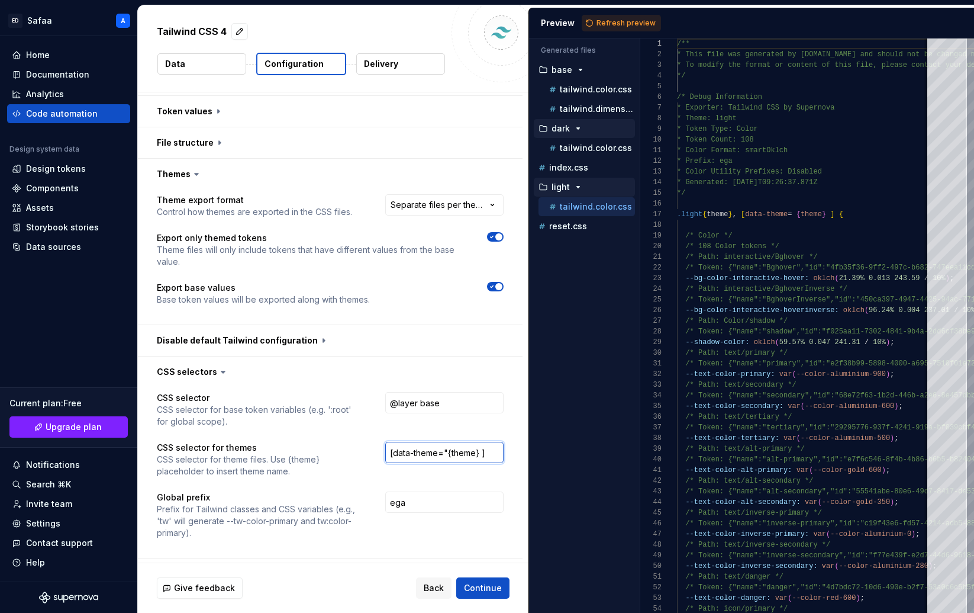
click at [488, 442] on input "[data-theme="{theme} ]" at bounding box center [444, 452] width 118 height 21
type input "[data-theme="{theme}"]"
click at [601, 21] on span "Refresh preview" at bounding box center [626, 22] width 59 height 9
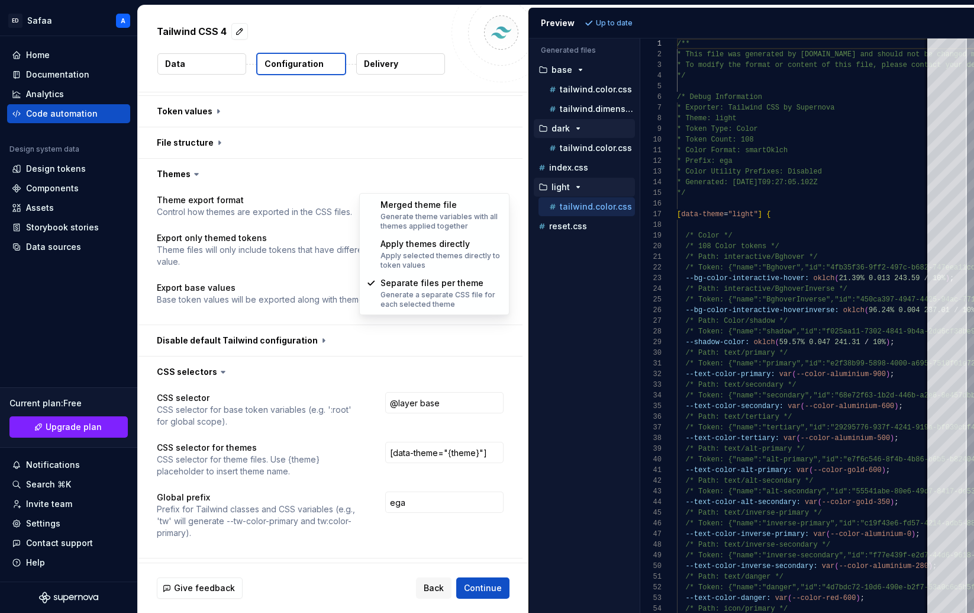
click at [466, 176] on html "**********" at bounding box center [487, 306] width 974 height 613
select select "**********"
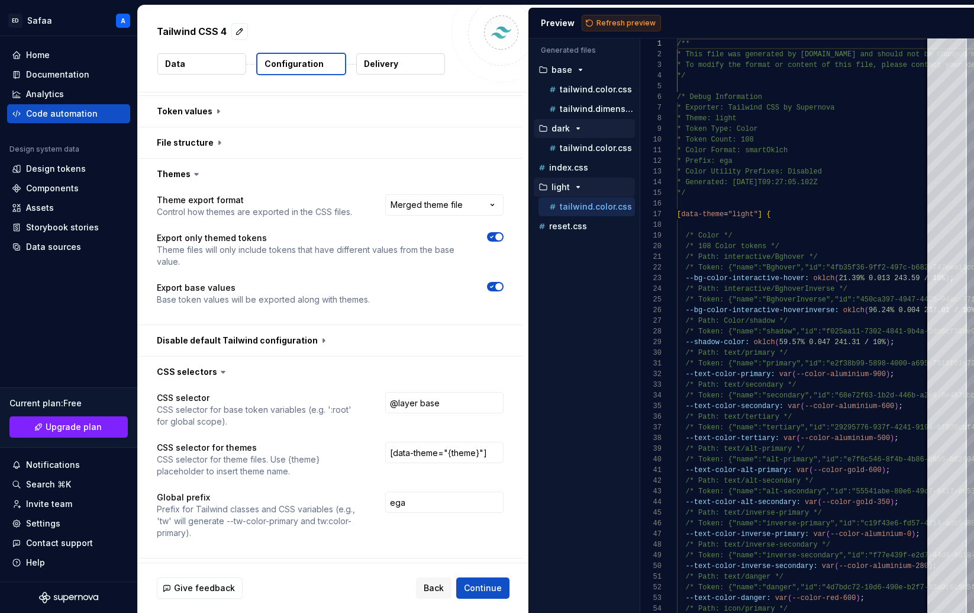
click at [619, 24] on span "Refresh preview" at bounding box center [626, 22] width 59 height 9
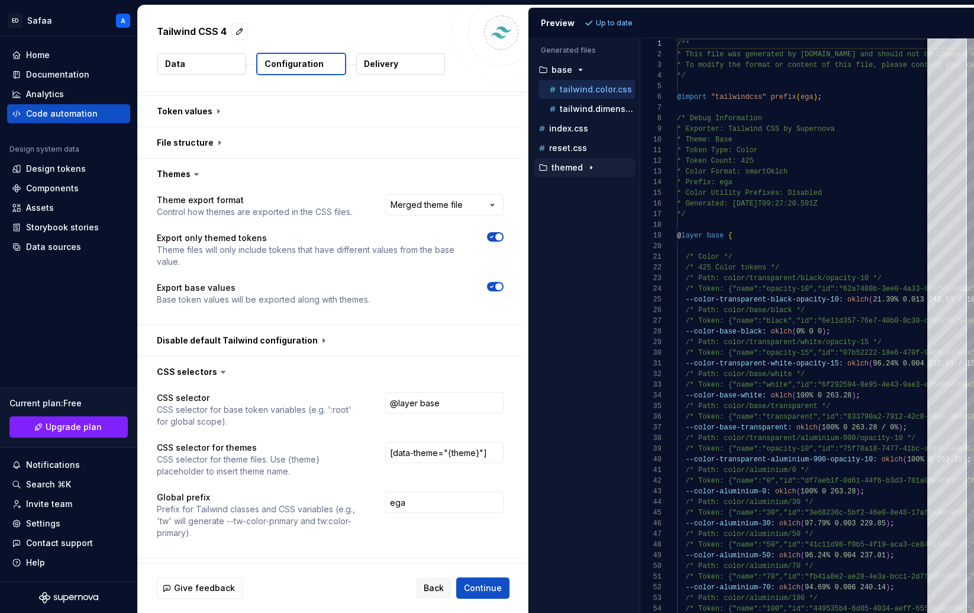
click at [581, 172] on button "themed" at bounding box center [584, 167] width 101 height 13
click at [584, 187] on p "tailwind.color.css" at bounding box center [596, 186] width 72 height 9
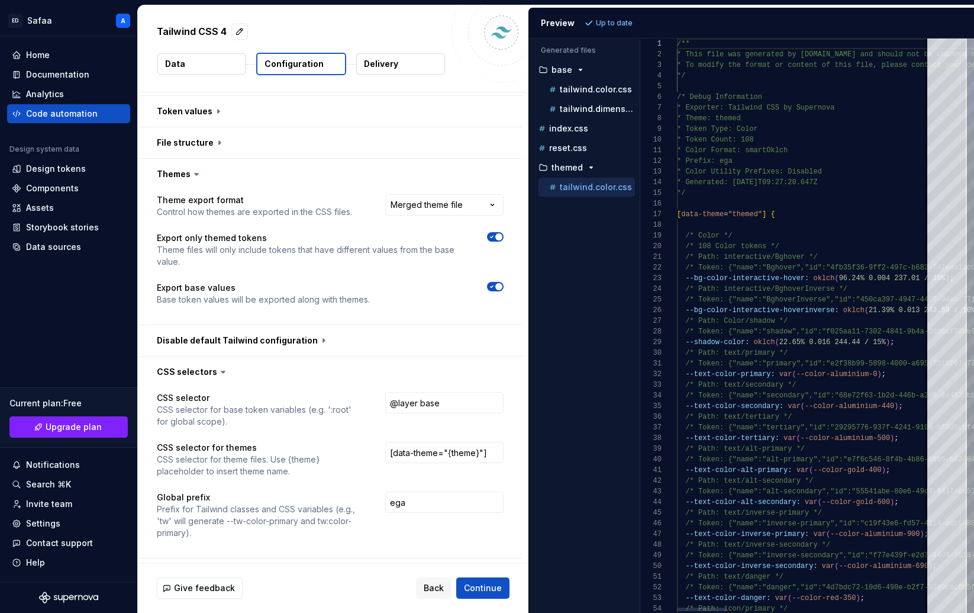
scroll to position [107, 0]
click at [671, 214] on div at bounding box center [670, 214] width 15 height 11
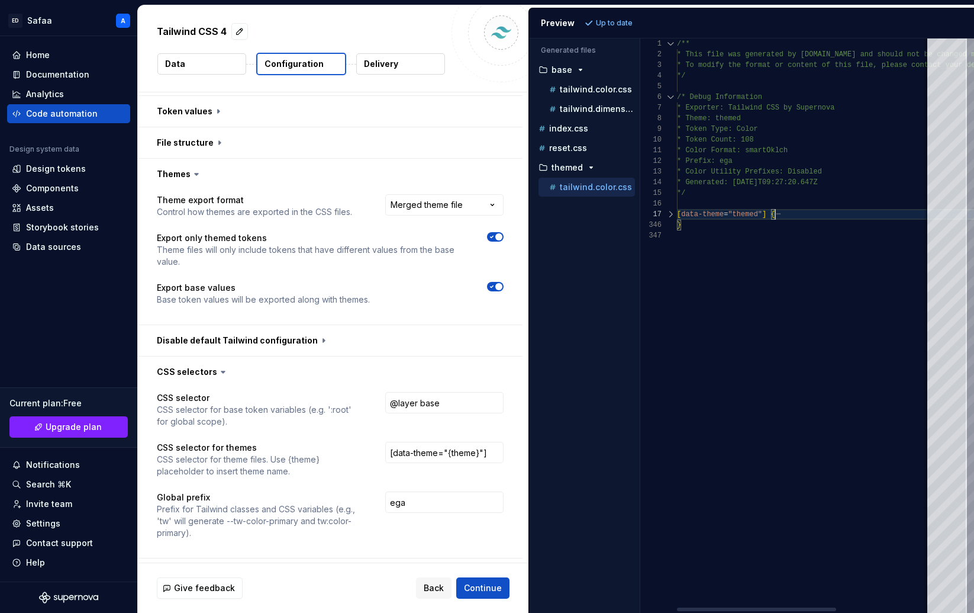
click at [671, 214] on div at bounding box center [670, 214] width 15 height 11
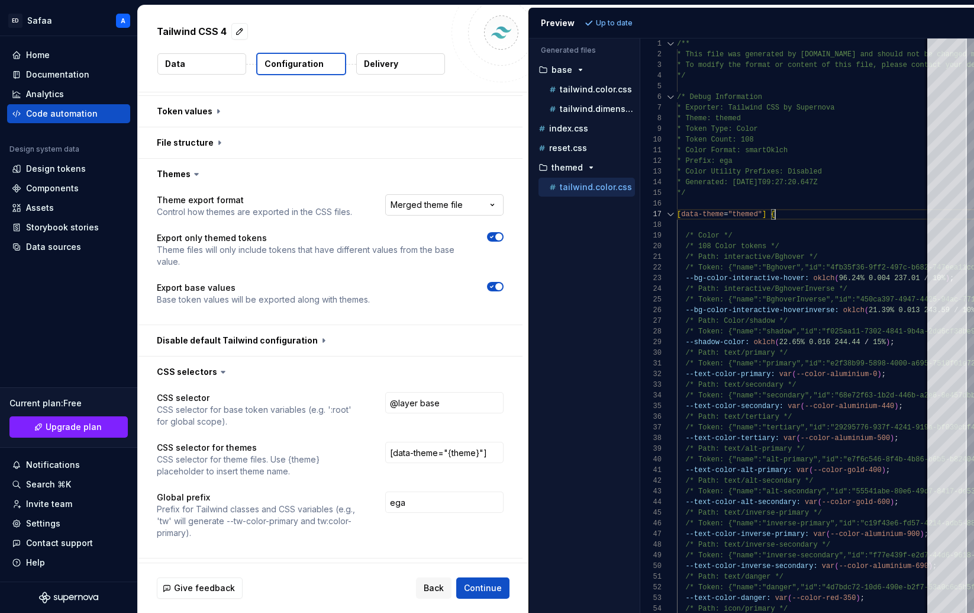
click at [468, 182] on html "**********" at bounding box center [487, 306] width 974 height 613
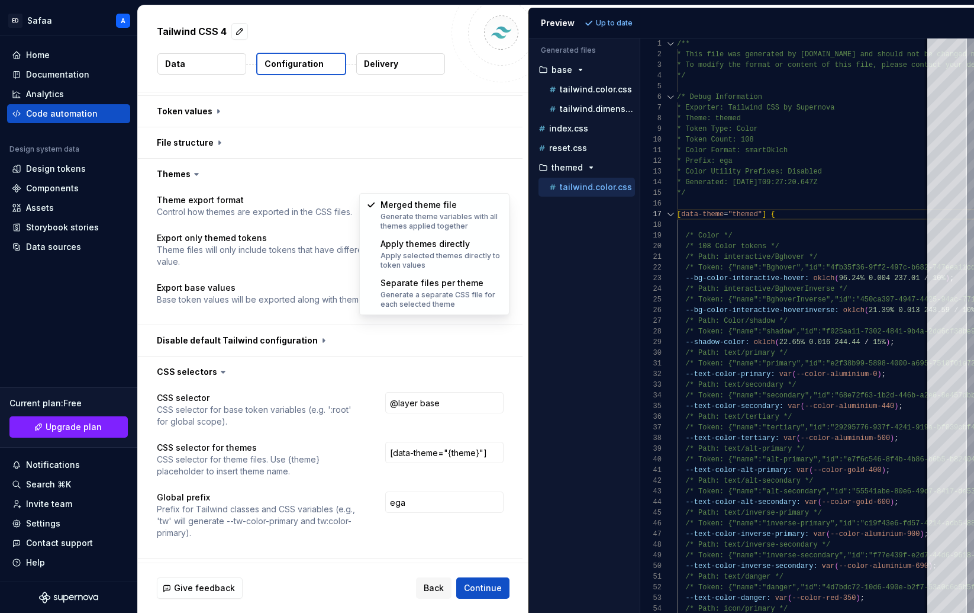
click at [793, 276] on html "**********" at bounding box center [487, 306] width 974 height 613
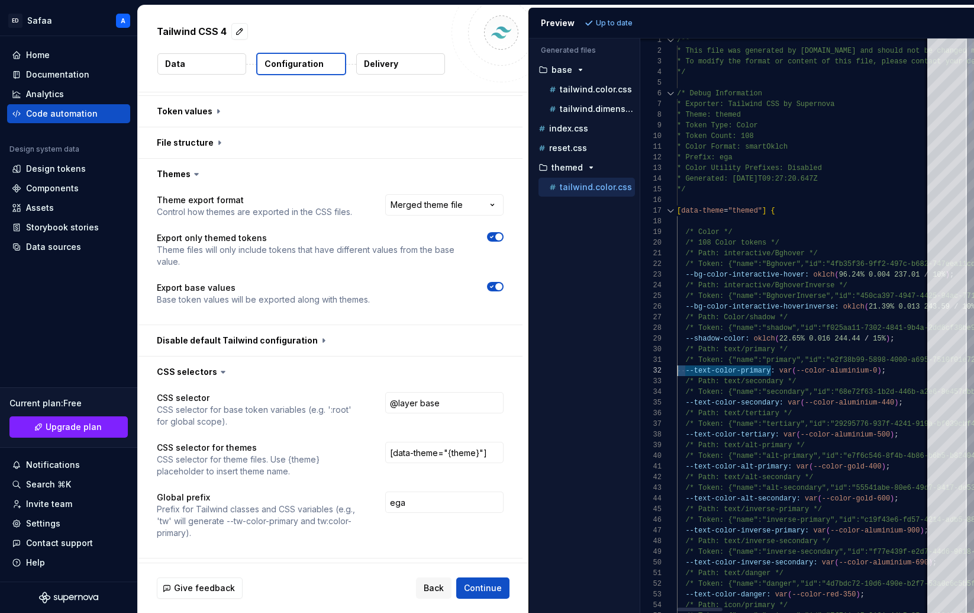
scroll to position [11, 0]
drag, startPoint x: 771, startPoint y: 372, endPoint x: 675, endPoint y: 374, distance: 95.9
click at [576, 88] on p "tailwind.color.css" at bounding box center [596, 89] width 72 height 9
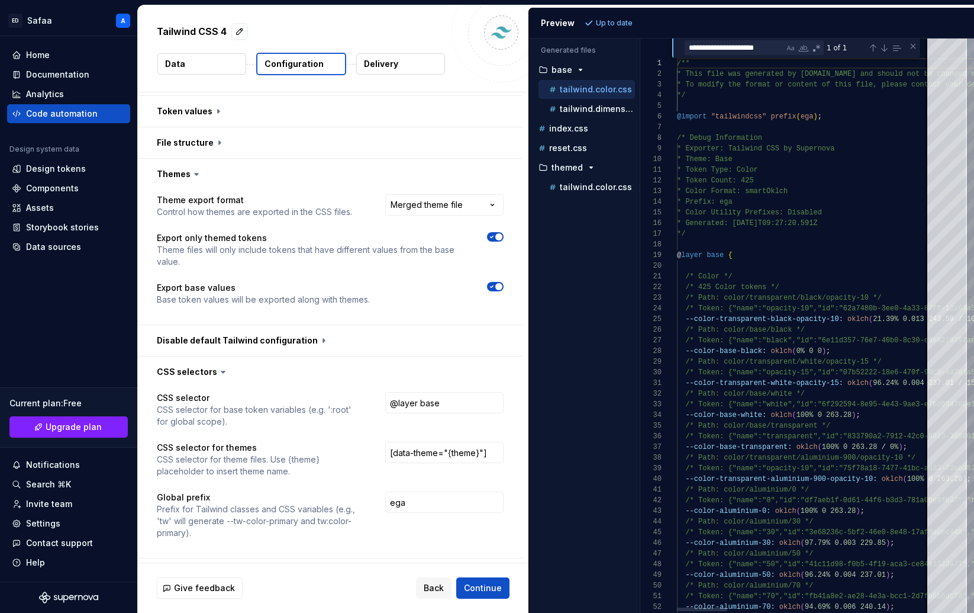
scroll to position [107, 0]
click at [773, 50] on textarea "**********" at bounding box center [735, 48] width 99 height 14
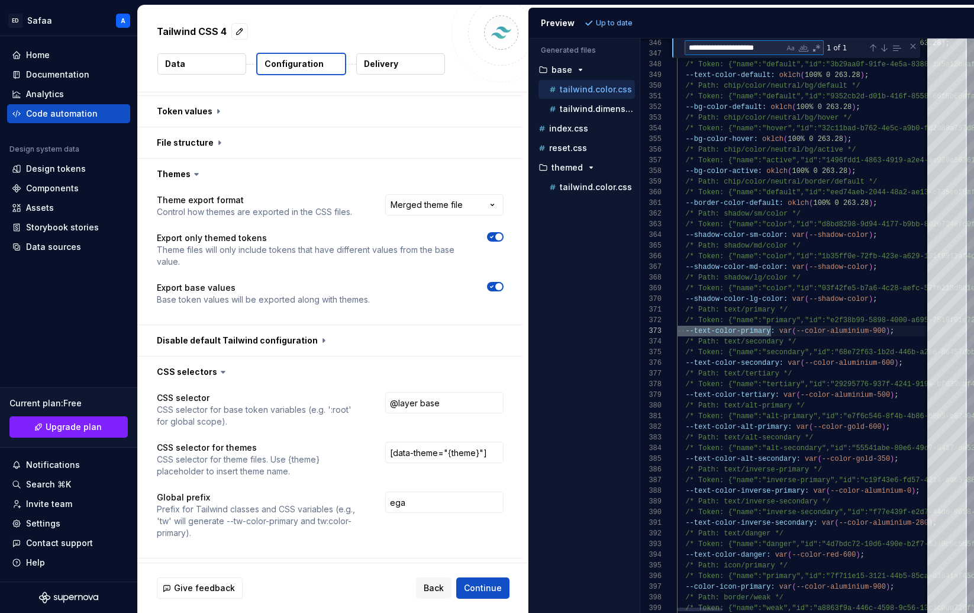
scroll to position [75, 94]
click at [584, 188] on p "tailwind.color.css" at bounding box center [596, 186] width 72 height 9
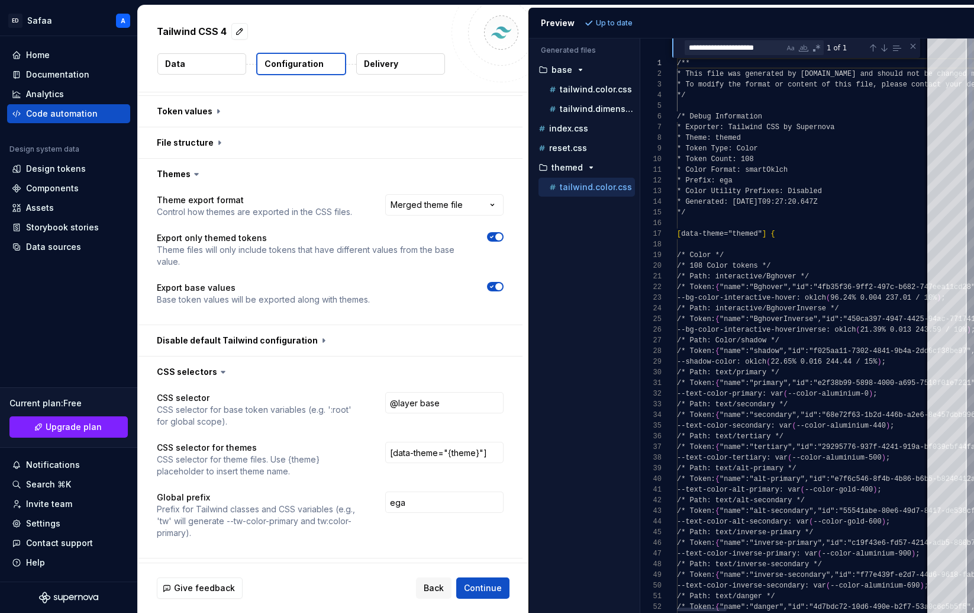
scroll to position [107, 0]
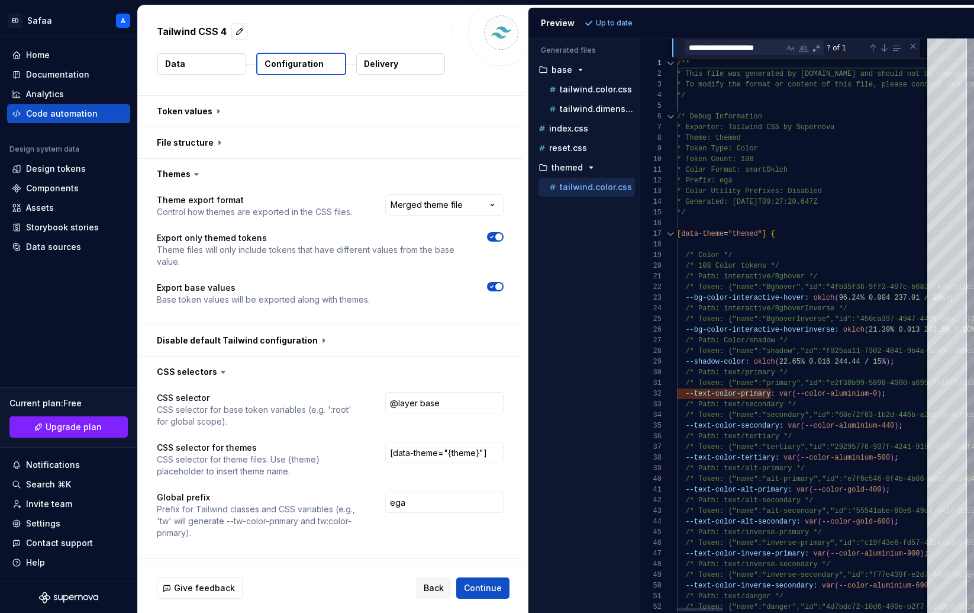
type textarea "**********"
click at [498, 442] on input "[data-theme="{theme}"]" at bounding box center [444, 452] width 118 height 21
drag, startPoint x: 498, startPoint y: 429, endPoint x: 365, endPoint y: 429, distance: 133.2
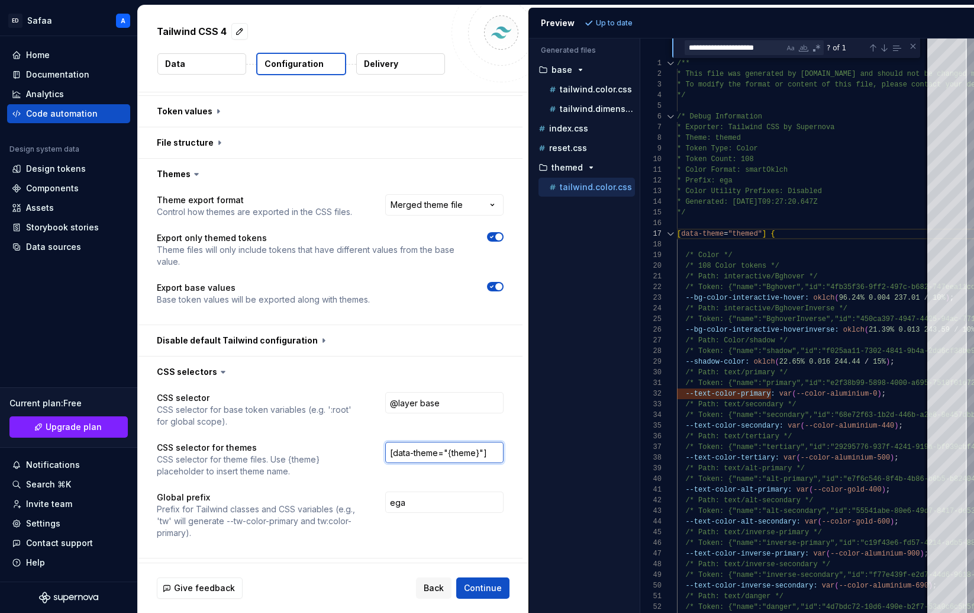
click at [365, 442] on div "CSS selector for themes CSS selector for theme files. Use {theme} placeholder t…" at bounding box center [330, 460] width 347 height 36
click at [616, 22] on span "Refresh preview" at bounding box center [626, 22] width 59 height 9
type textarea "**********"
drag, startPoint x: 453, startPoint y: 377, endPoint x: 354, endPoint y: 377, distance: 98.9
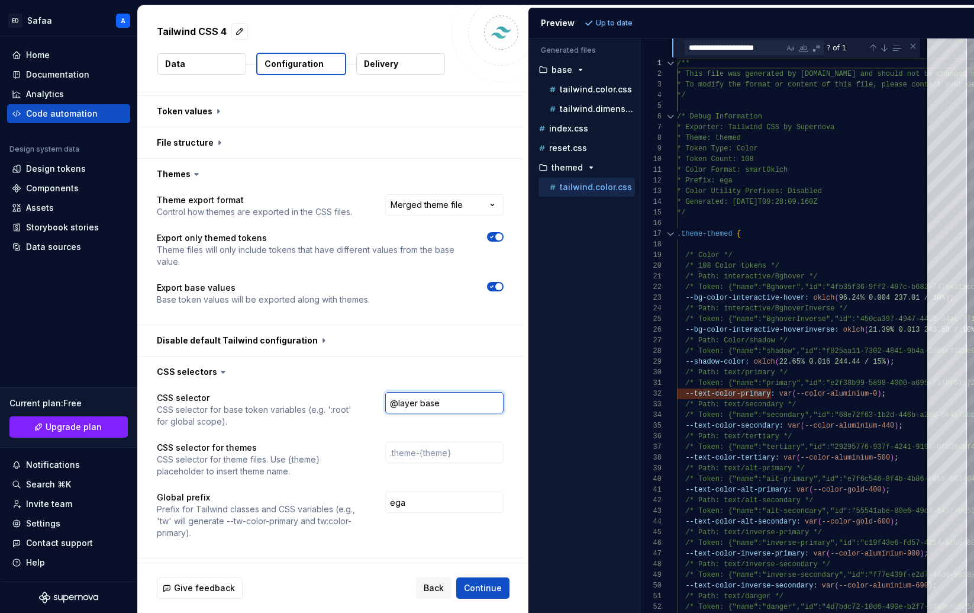
click at [354, 392] on div "CSS selector CSS selector for base token variables (e.g. ':root' for global sco…" at bounding box center [330, 410] width 347 height 36
click at [627, 20] on span "Refresh preview" at bounding box center [626, 22] width 59 height 9
click at [279, 325] on button "button" at bounding box center [330, 340] width 385 height 31
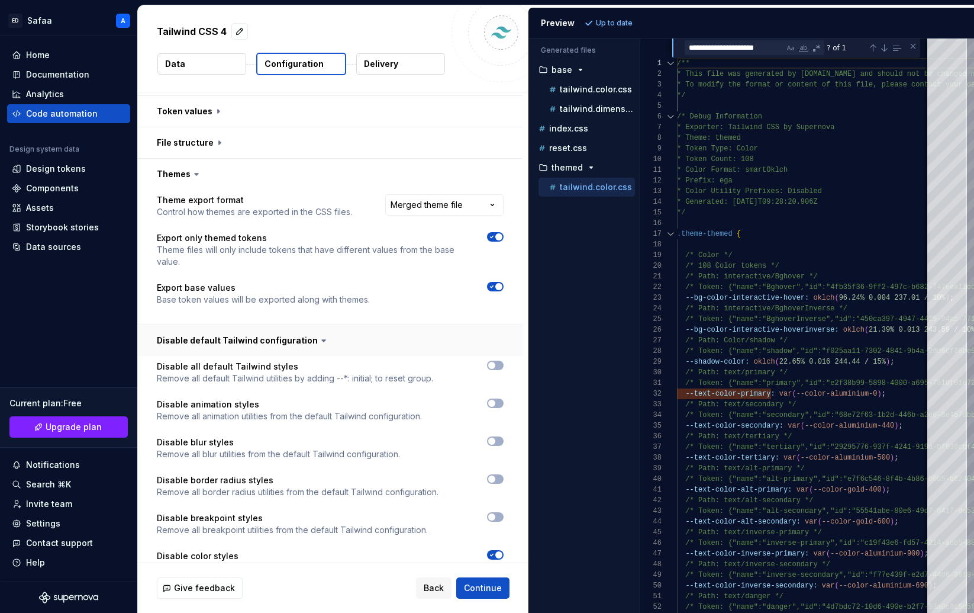
click at [281, 325] on button "button" at bounding box center [330, 340] width 385 height 31
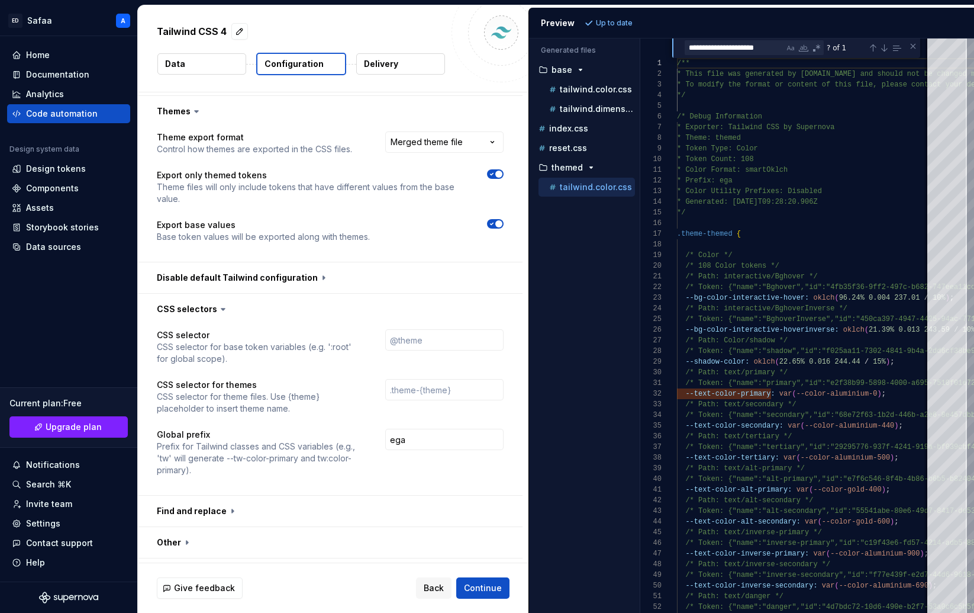
scroll to position [516, 0]
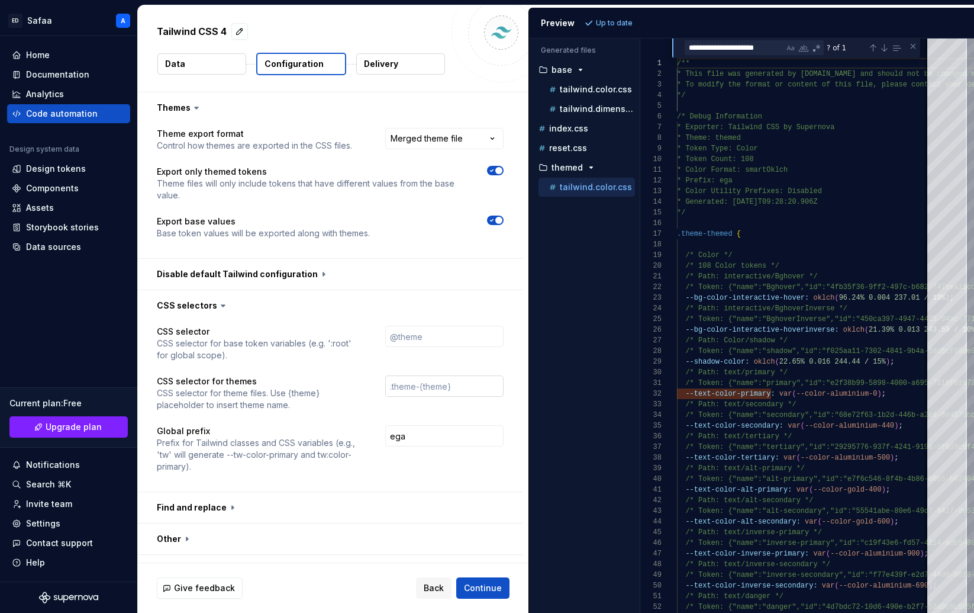
click at [413, 375] on input "text" at bounding box center [444, 385] width 118 height 21
type input "."
paste input ".dark, [data-theme="dark"]"
click at [420, 375] on input ".dark, [data-theme="dark"]" at bounding box center [444, 385] width 118 height 21
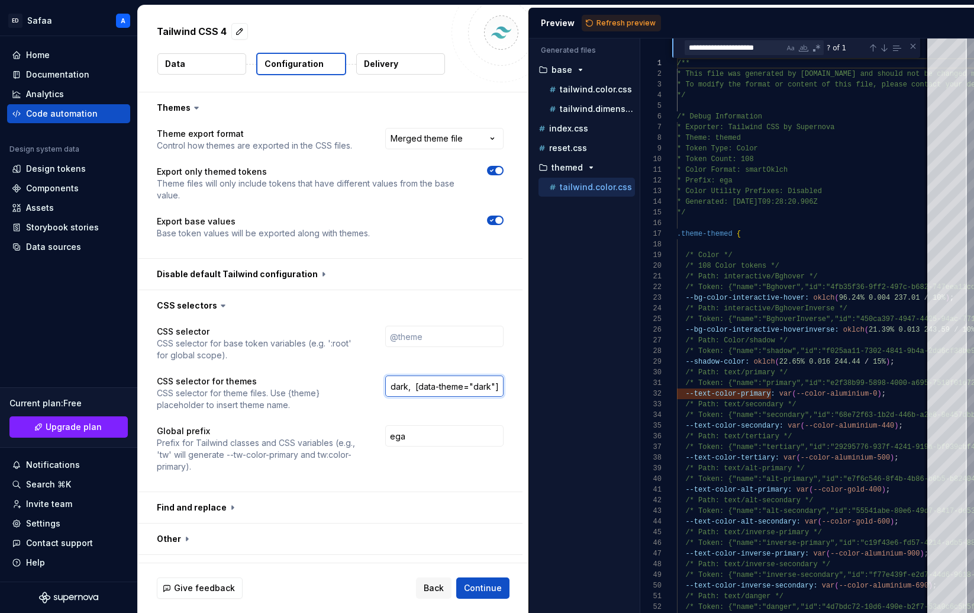
scroll to position [0, 0]
click at [610, 26] on span "Refresh preview" at bounding box center [626, 22] width 59 height 9
click at [396, 375] on input ".dark, [data-theme="dark"]" at bounding box center [444, 385] width 118 height 21
paste input "@layer base {"
click at [626, 23] on span "Refresh preview" at bounding box center [626, 22] width 59 height 9
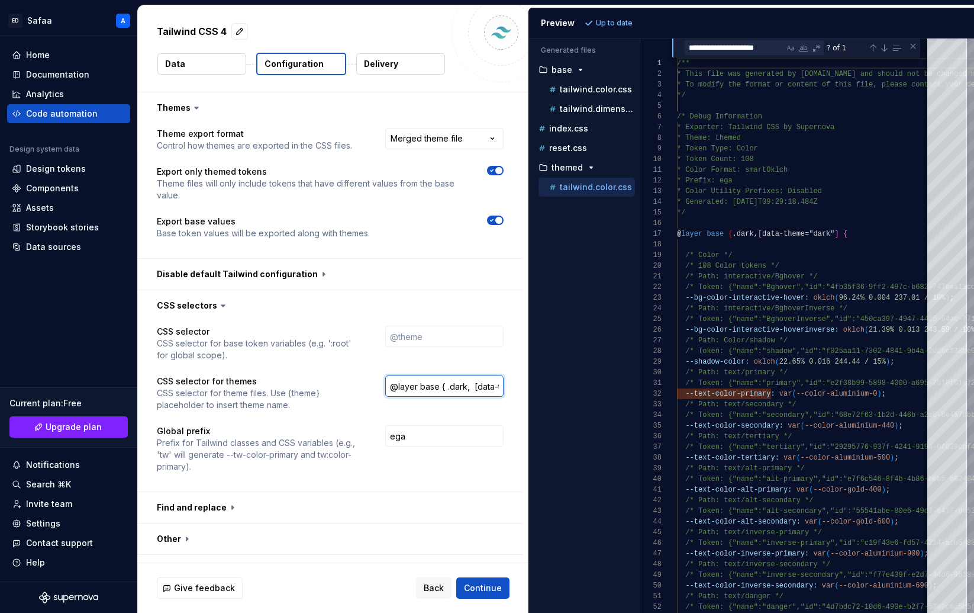
drag, startPoint x: 451, startPoint y: 363, endPoint x: 387, endPoint y: 363, distance: 64.5
click at [387, 375] on div "CSS selector for themes CSS selector for theme files. Use {theme} placeholder t…" at bounding box center [330, 393] width 347 height 36
type input ".dark, [data-theme="dark"]"
click at [217, 555] on button "button" at bounding box center [330, 570] width 385 height 31
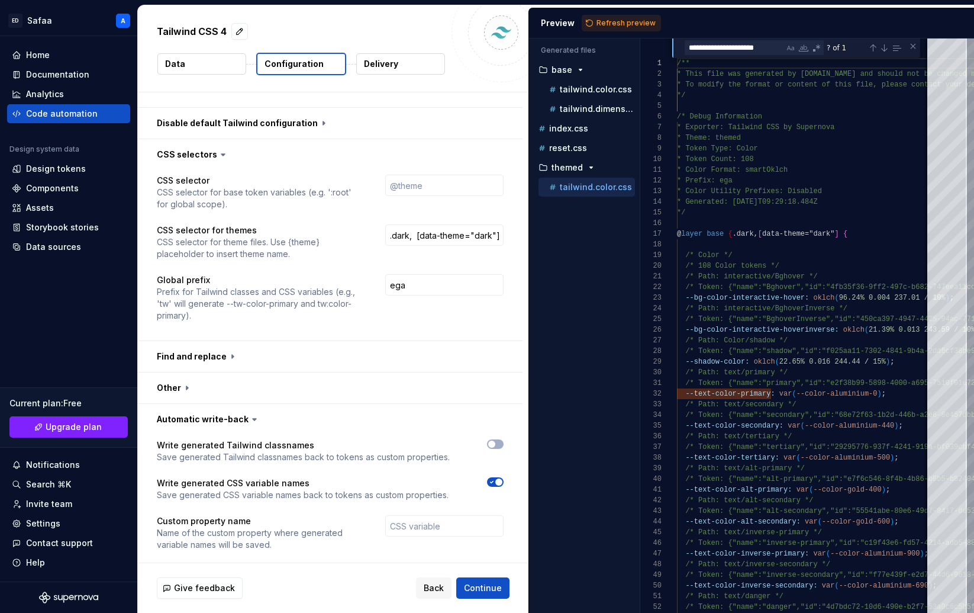
scroll to position [701, 0]
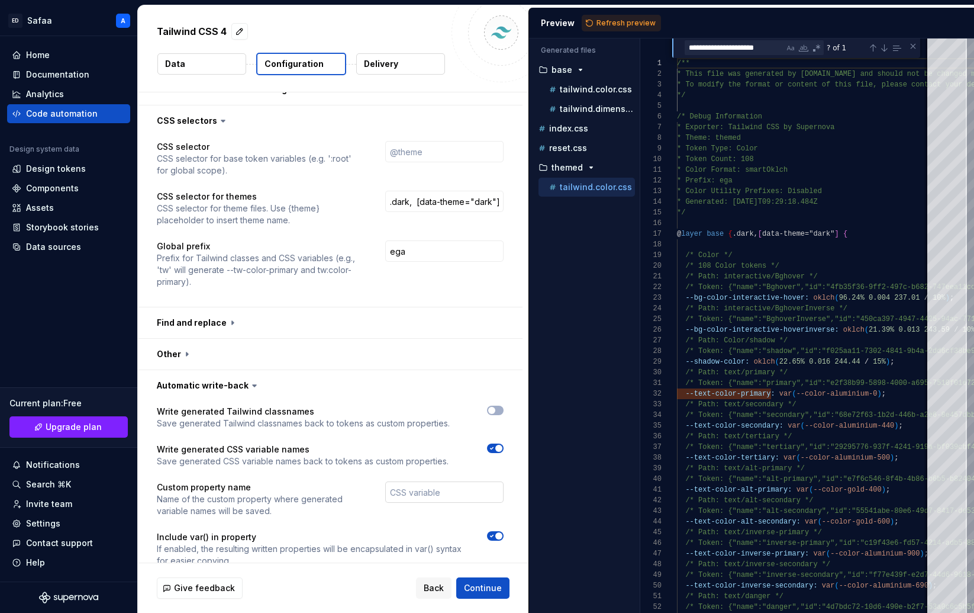
click at [418, 481] on input "text" at bounding box center [444, 491] width 118 height 21
type input "k"
click at [496, 407] on span "button" at bounding box center [491, 410] width 7 height 7
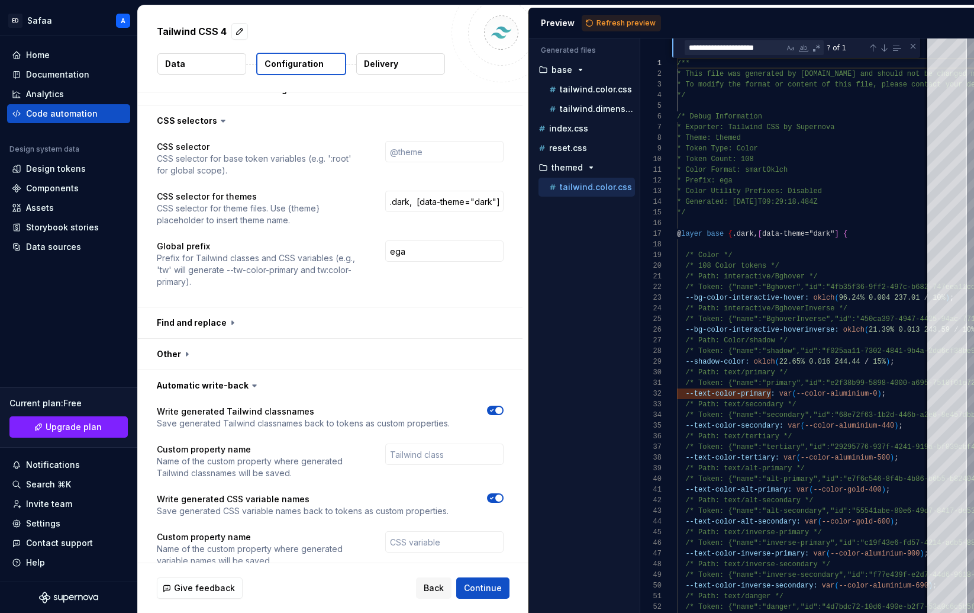
click at [497, 407] on icon "button" at bounding box center [491, 410] width 9 height 7
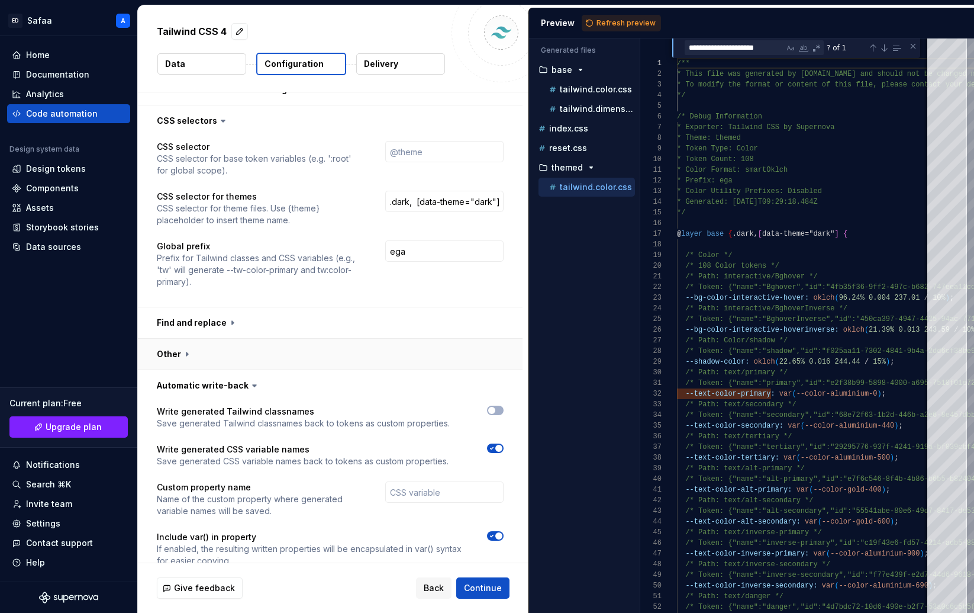
click at [188, 339] on button "button" at bounding box center [330, 354] width 385 height 31
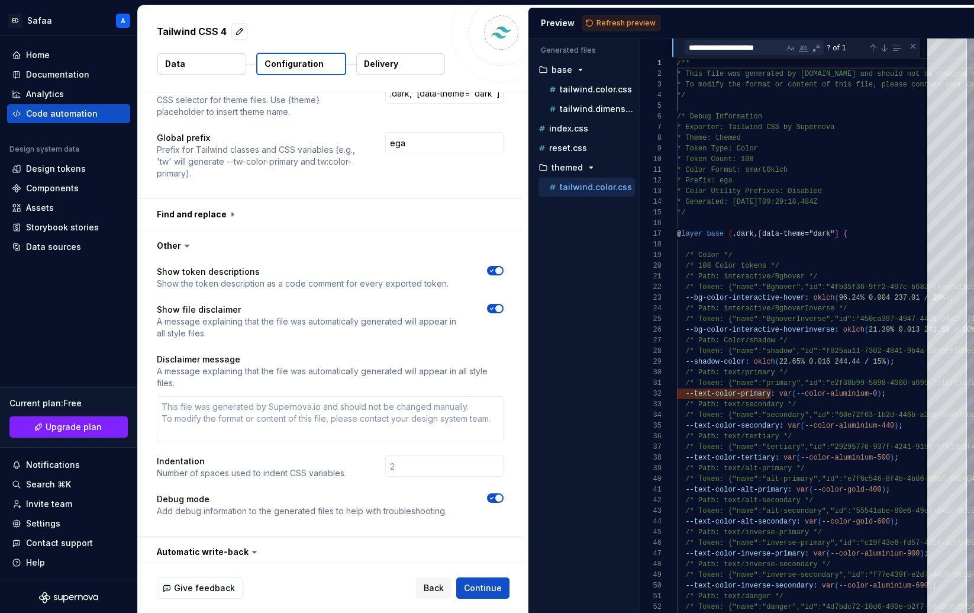
scroll to position [813, 0]
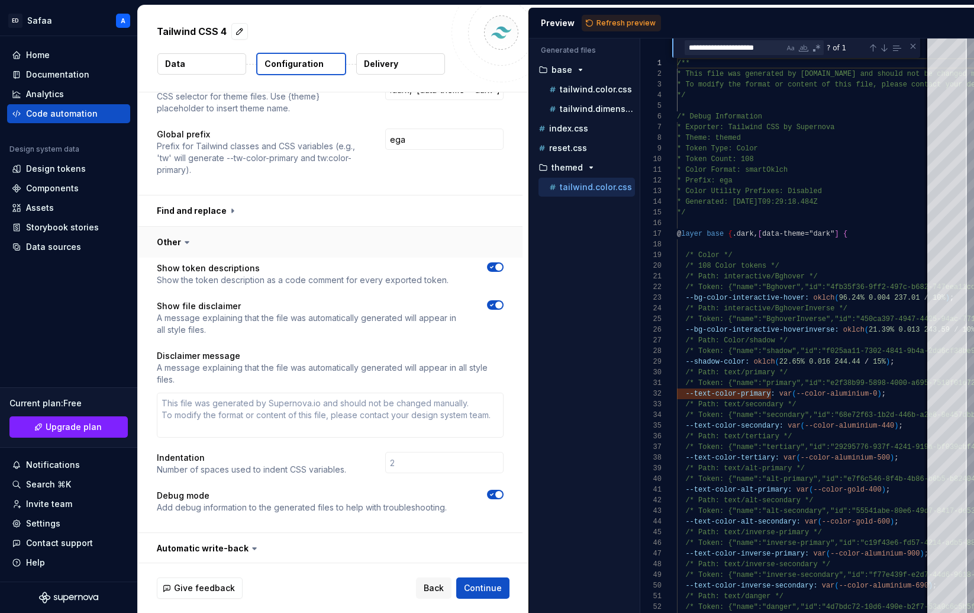
click at [181, 227] on button "button" at bounding box center [330, 242] width 385 height 31
type textarea "*"
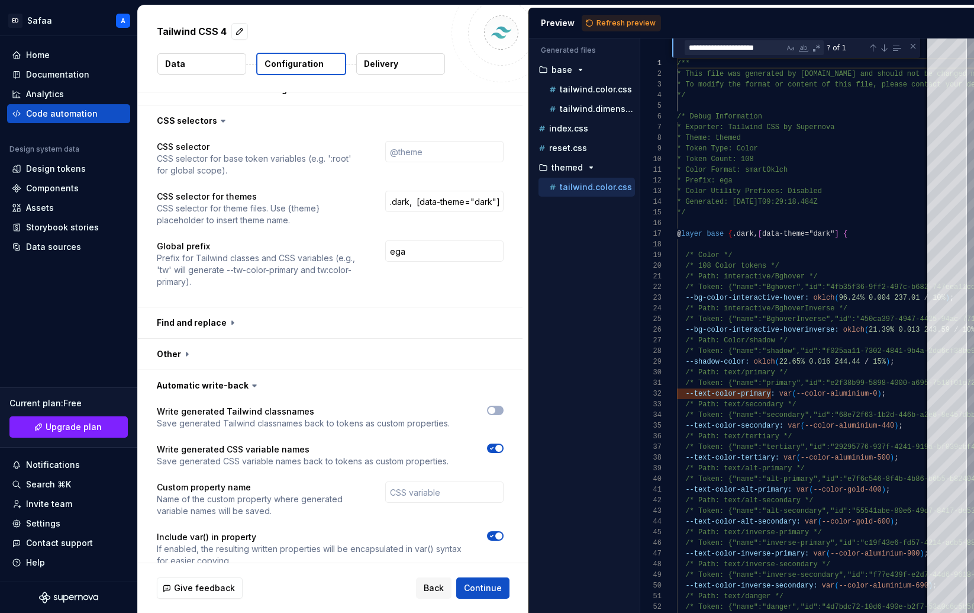
scroll to position [701, 0]
click at [208, 307] on button "button" at bounding box center [330, 322] width 385 height 31
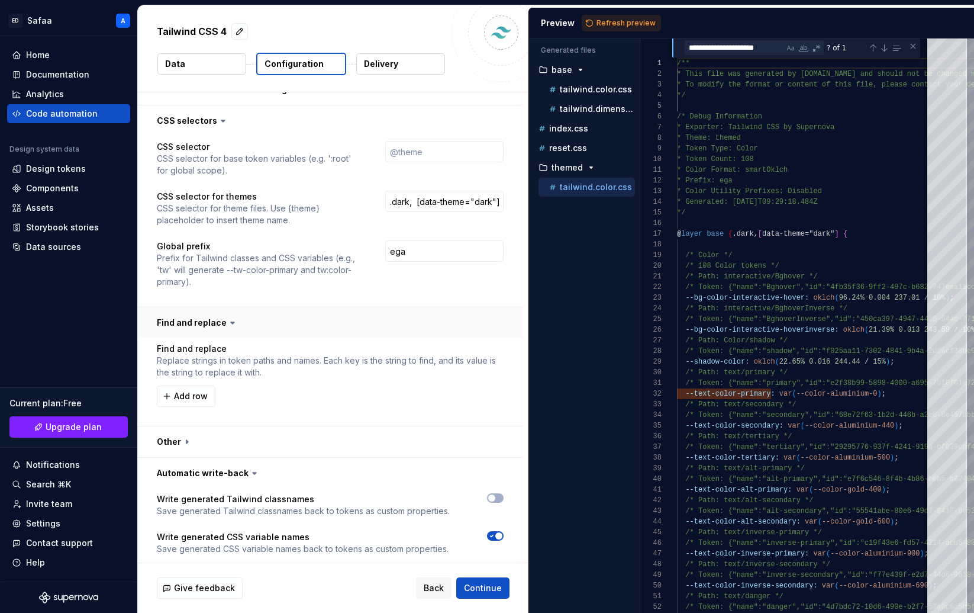
click at [210, 307] on button "button" at bounding box center [330, 322] width 385 height 31
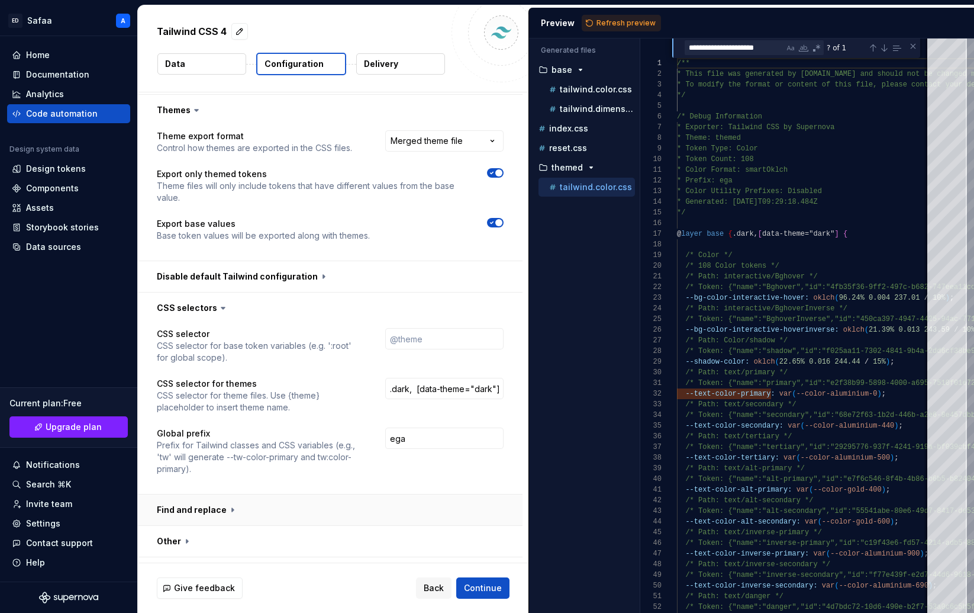
scroll to position [509, 0]
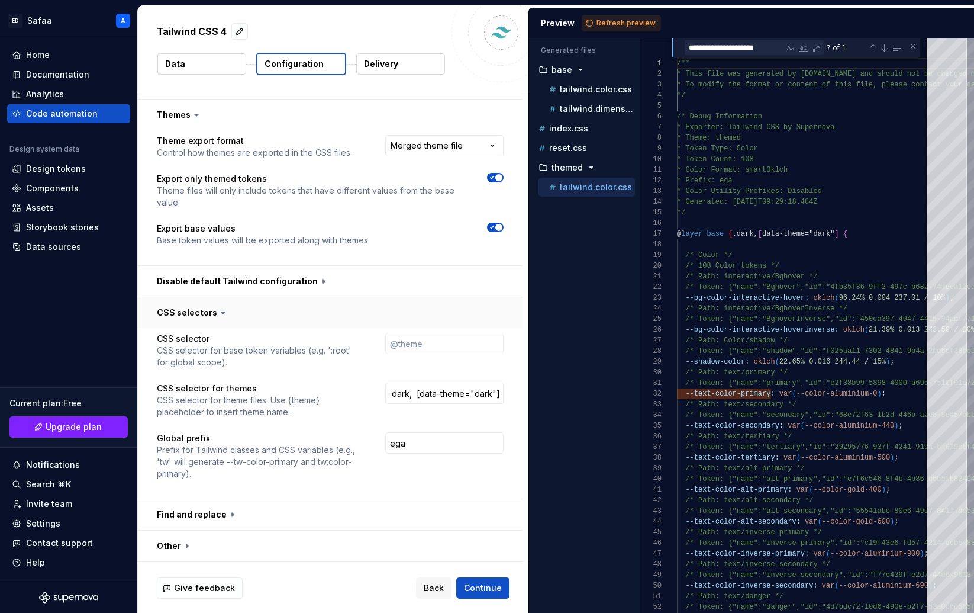
click at [211, 297] on button "button" at bounding box center [330, 312] width 385 height 31
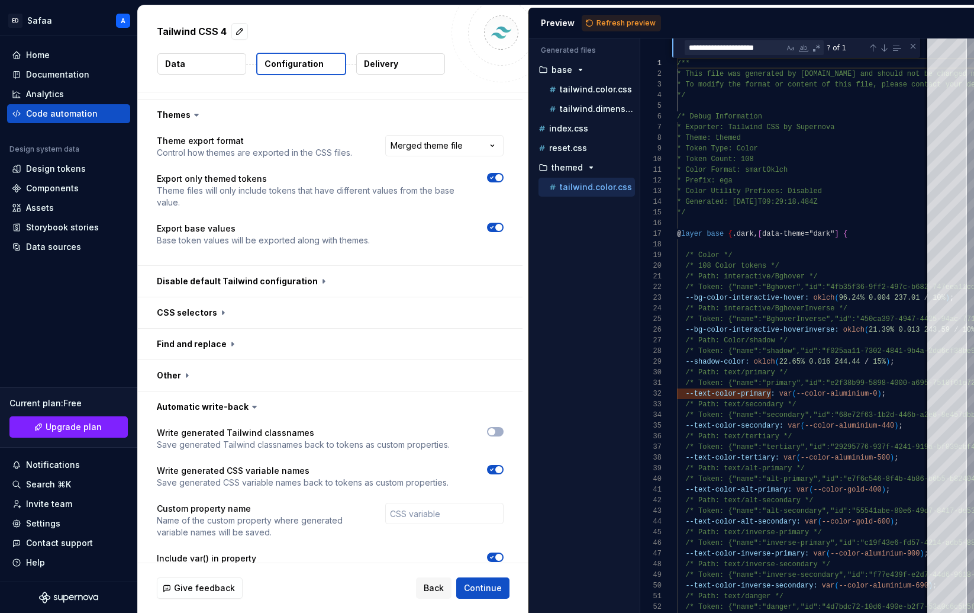
scroll to position [530, 0]
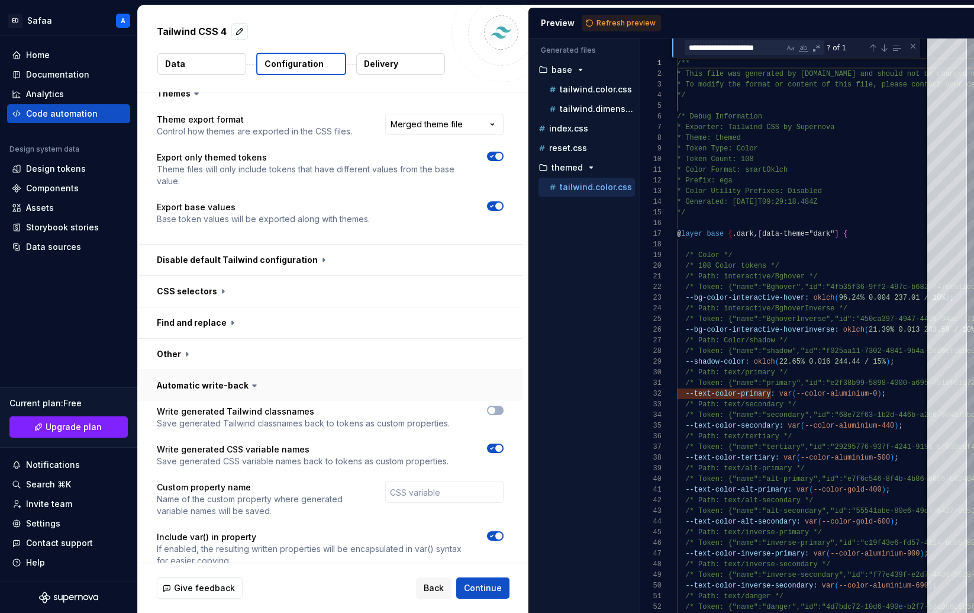
click at [202, 370] on button "button" at bounding box center [330, 385] width 385 height 31
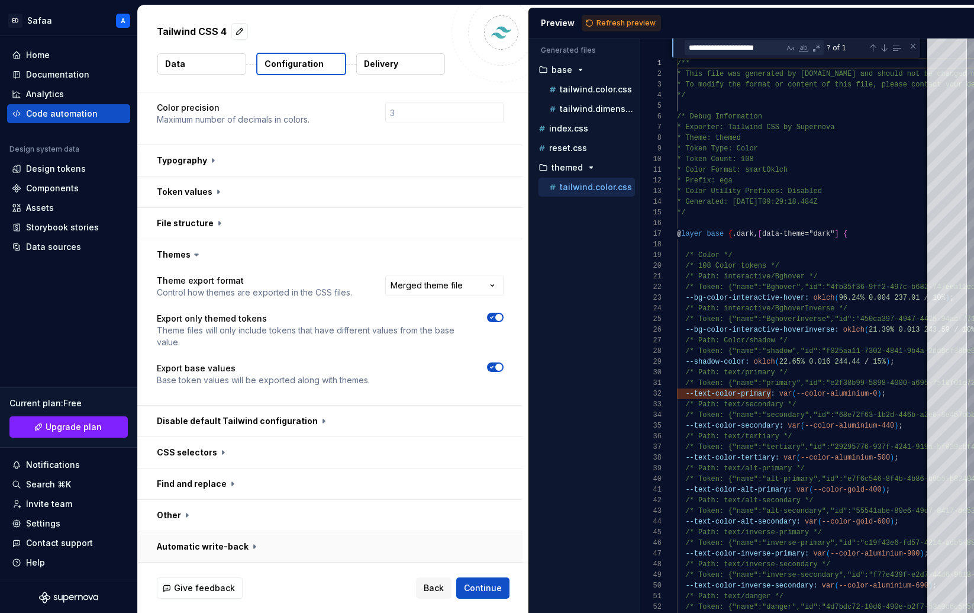
scroll to position [346, 0]
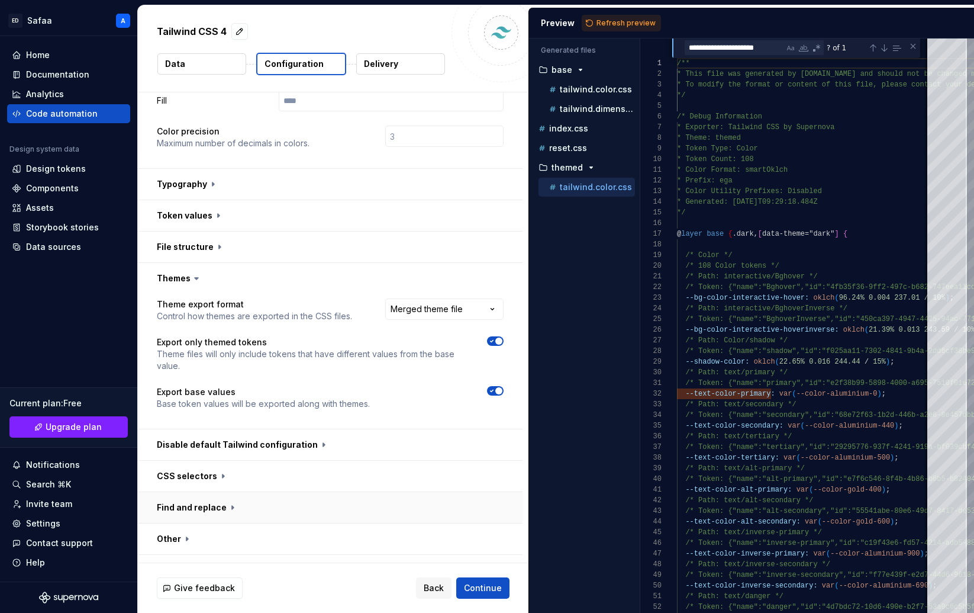
click at [201, 492] on button "button" at bounding box center [330, 507] width 385 height 31
click at [197, 461] on button "button" at bounding box center [330, 476] width 385 height 31
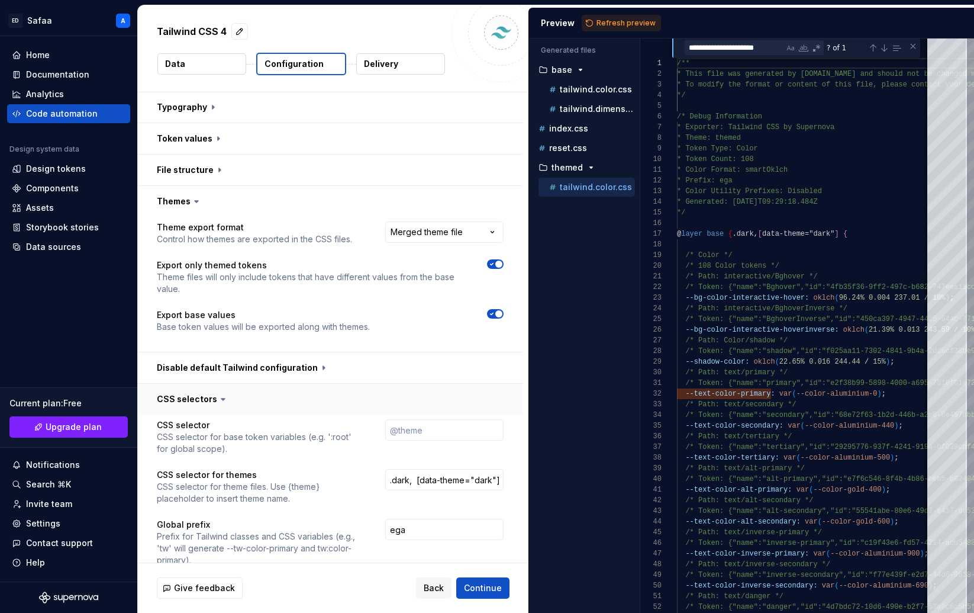
scroll to position [427, 0]
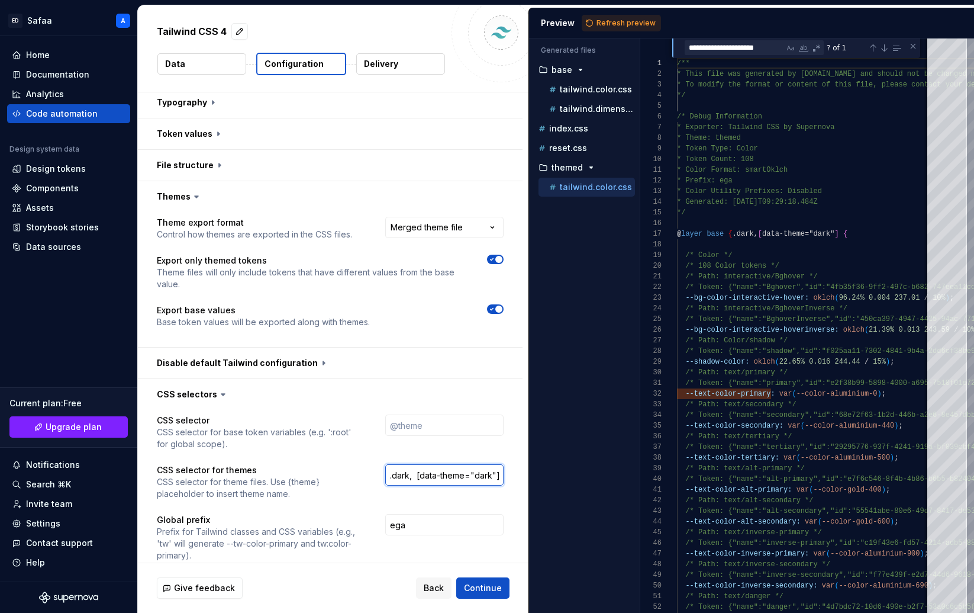
drag, startPoint x: 424, startPoint y: 450, endPoint x: 362, endPoint y: 450, distance: 62.2
click at [362, 464] on div "CSS selector for themes CSS selector for theme files. Use {theme} placeholder t…" at bounding box center [330, 482] width 347 height 36
click at [619, 27] on span "Refresh preview" at bounding box center [626, 22] width 59 height 9
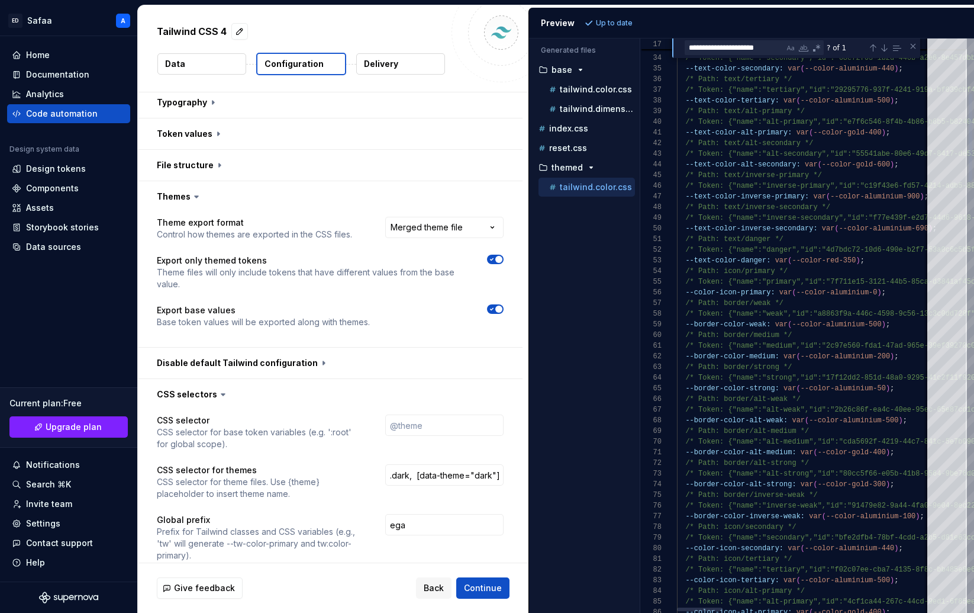
drag, startPoint x: 777, startPoint y: 387, endPoint x: 684, endPoint y: 387, distance: 92.9
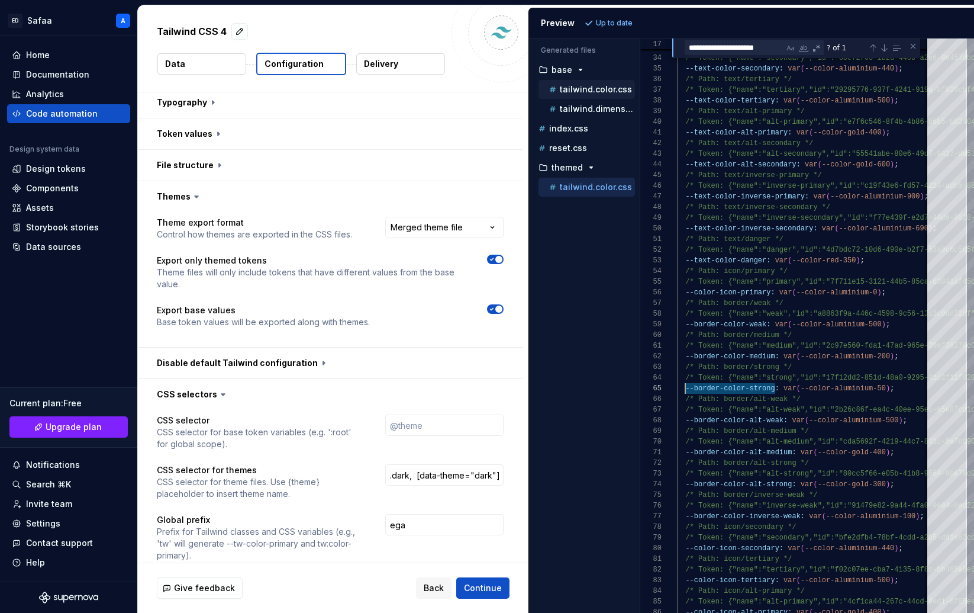
click at [597, 92] on p "tailwind.color.css" at bounding box center [596, 89] width 72 height 9
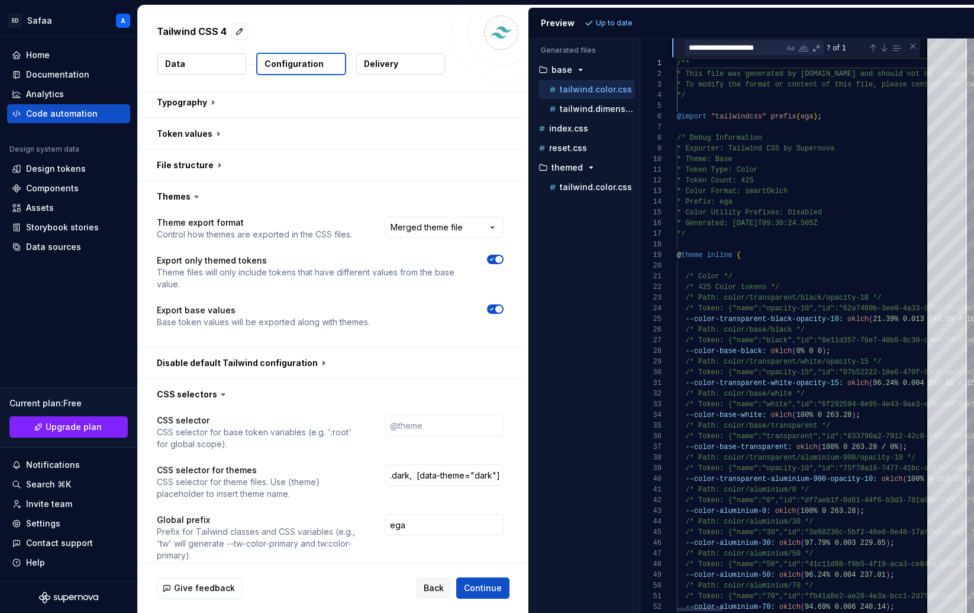
click at [774, 47] on textarea "**********" at bounding box center [735, 48] width 99 height 14
paste textarea "*"
type textarea "**********"
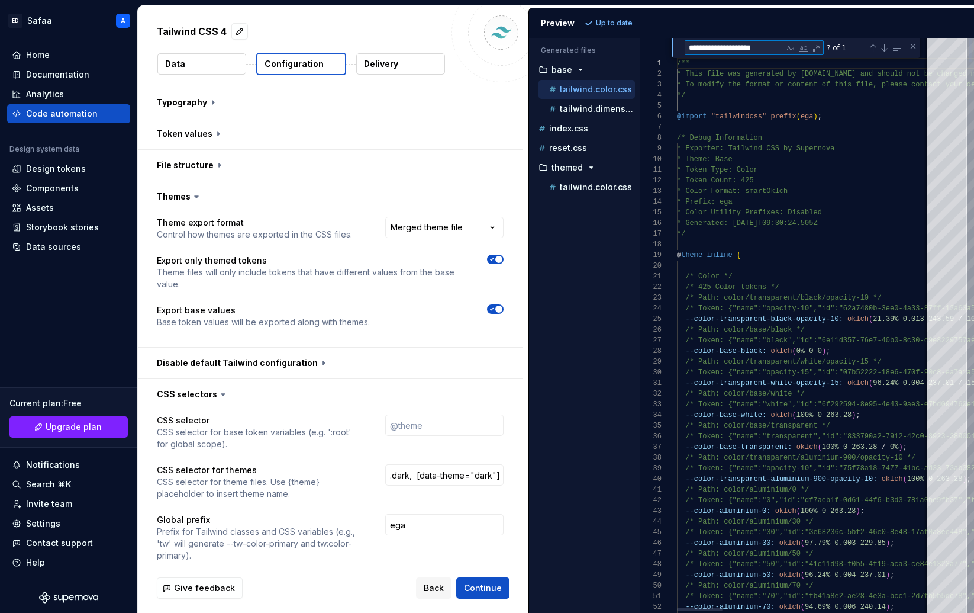
scroll to position [96, 98]
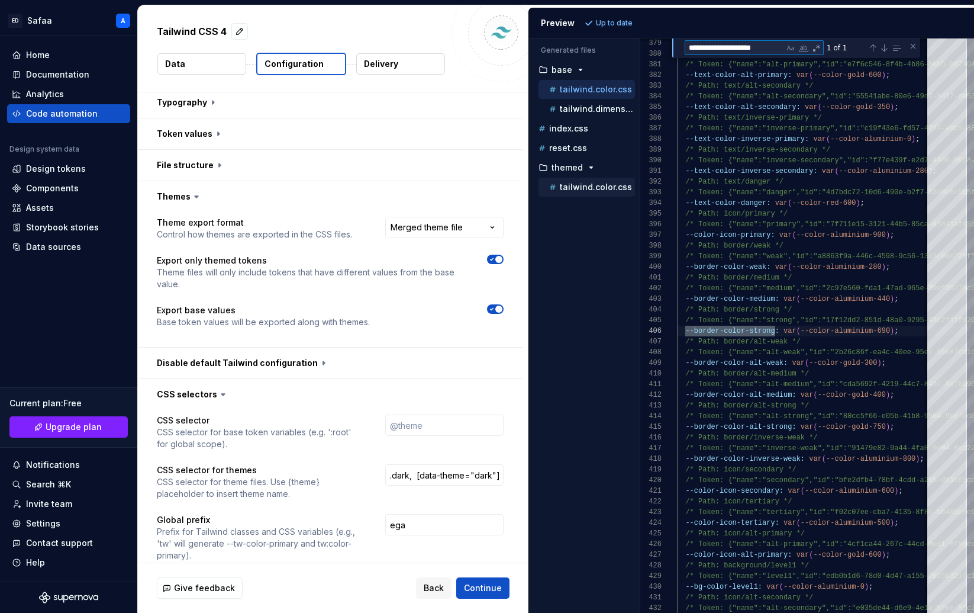
type textarea "**********"
click at [583, 186] on p "tailwind.color.css" at bounding box center [596, 186] width 72 height 9
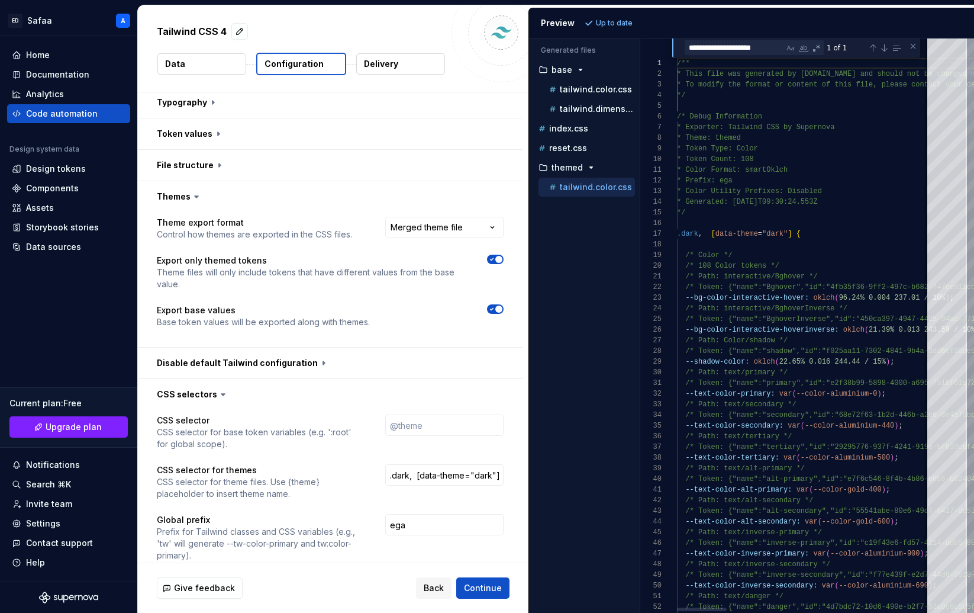
scroll to position [107, 0]
click at [718, 47] on textarea "**********" at bounding box center [735, 48] width 99 height 14
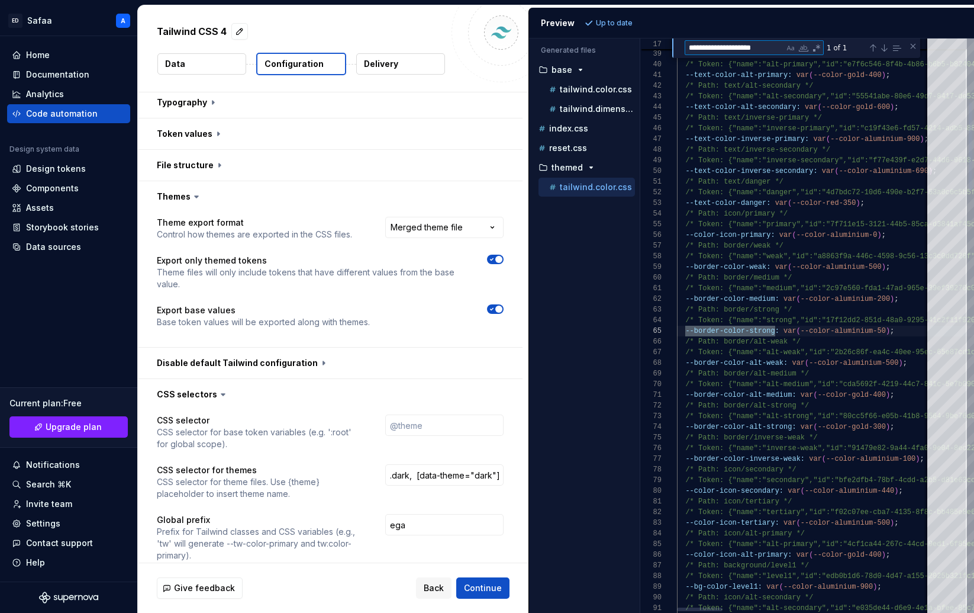
type textarea "**********"
click at [484, 588] on span "Continue" at bounding box center [483, 588] width 38 height 12
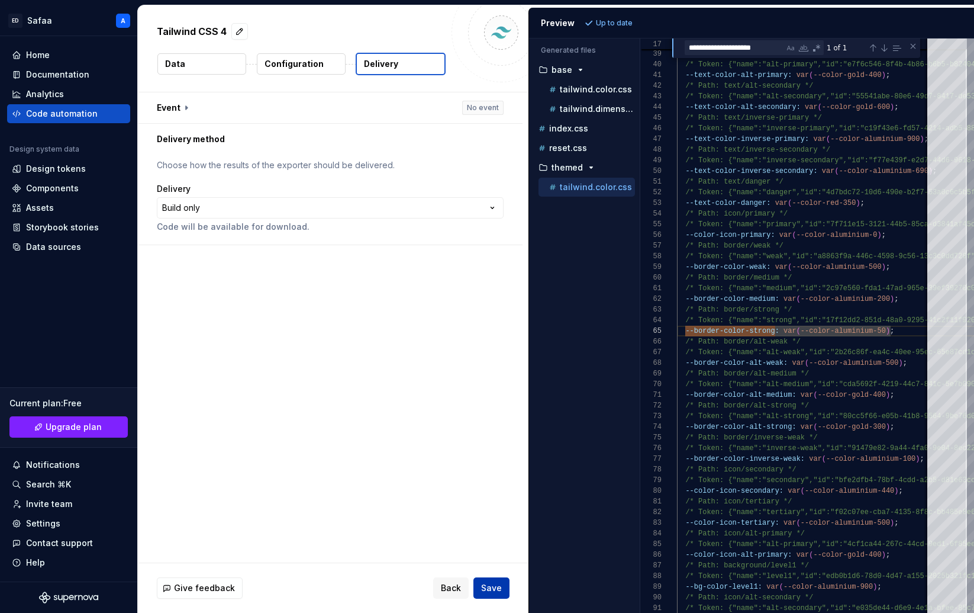
click at [490, 589] on span "Save" at bounding box center [491, 588] width 21 height 12
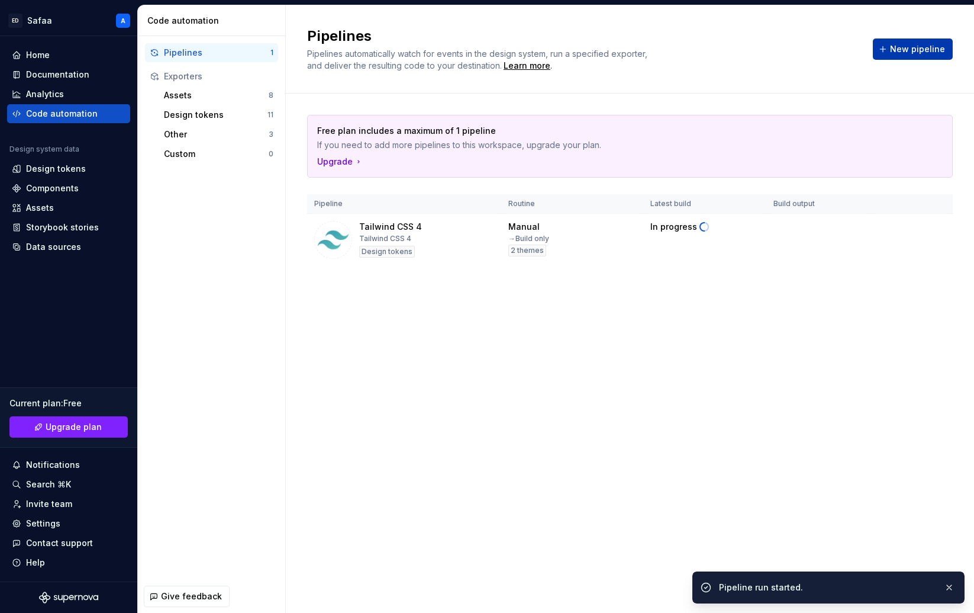
click at [923, 47] on span "New pipeline" at bounding box center [917, 49] width 55 height 12
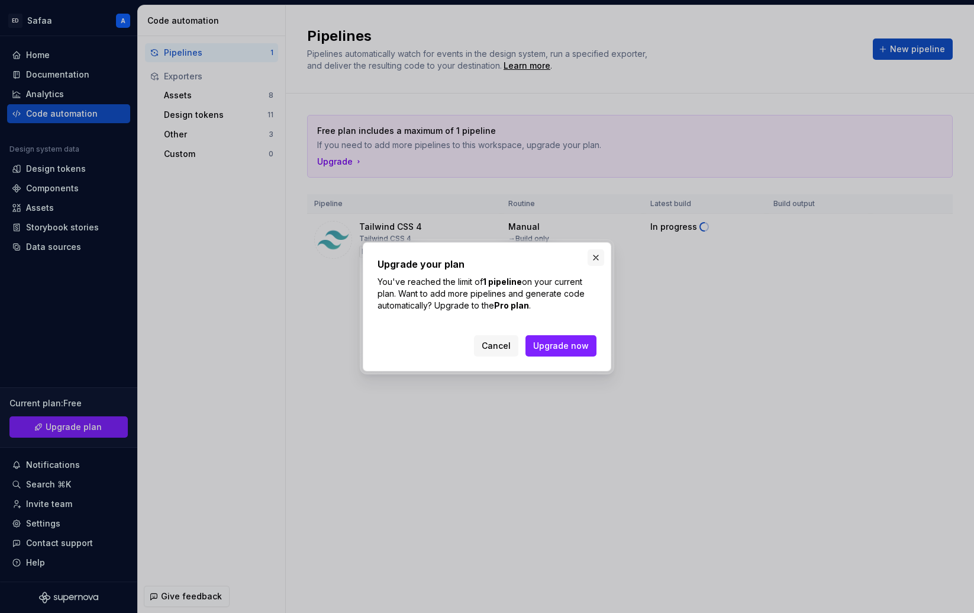
click at [594, 258] on button "button" at bounding box center [596, 257] width 17 height 17
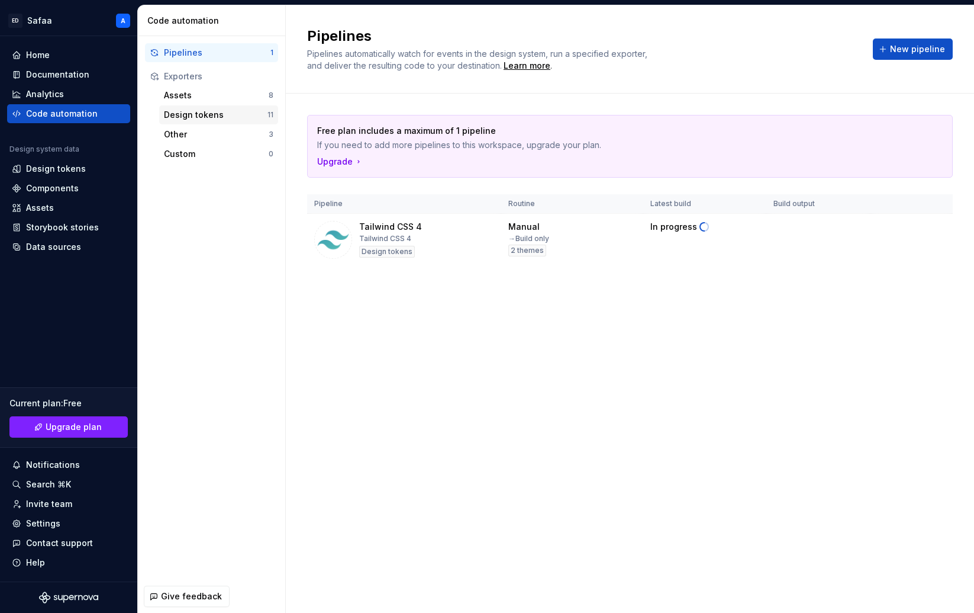
click at [203, 118] on div "Design tokens" at bounding box center [216, 115] width 104 height 12
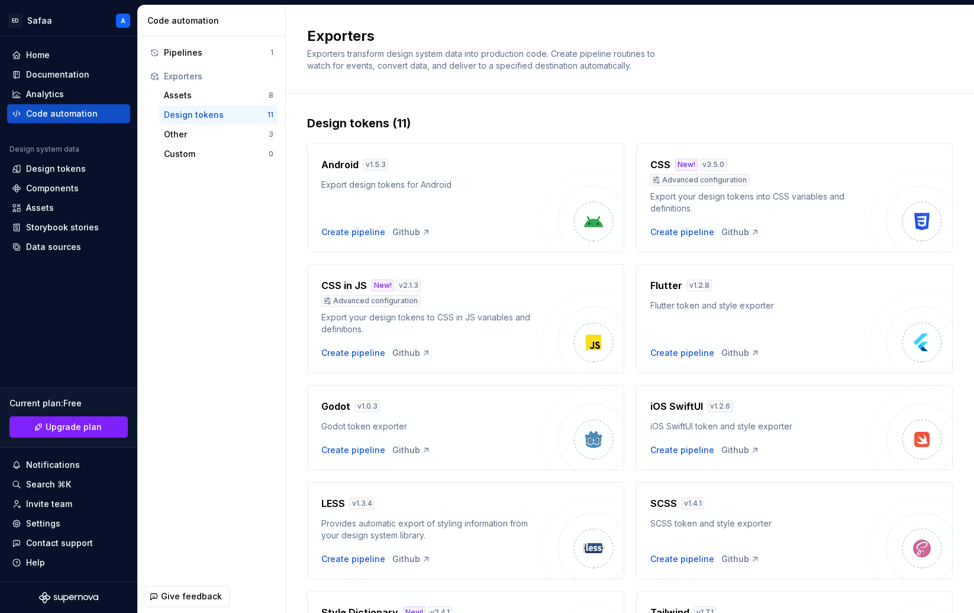
click at [500, 334] on div "Export your design tokens to CSS in JS variables and definitions." at bounding box center [431, 323] width 220 height 24
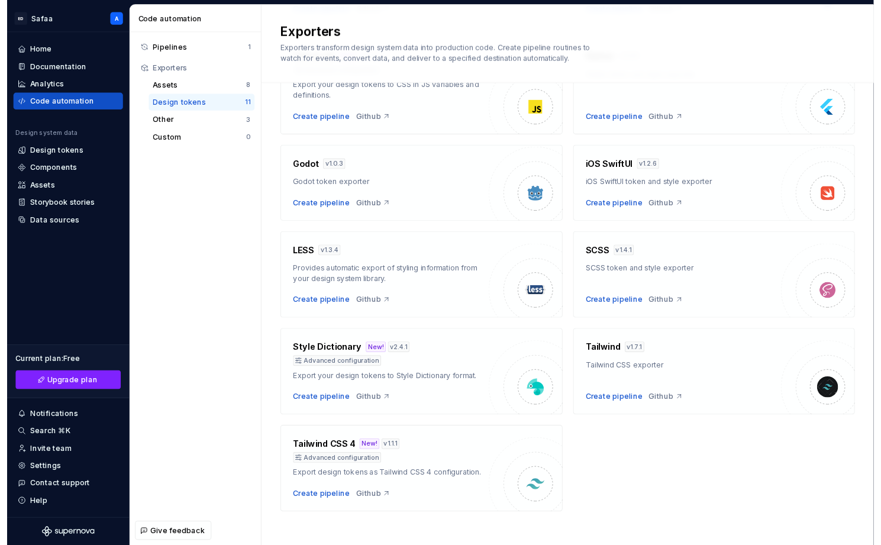
scroll to position [229, 0]
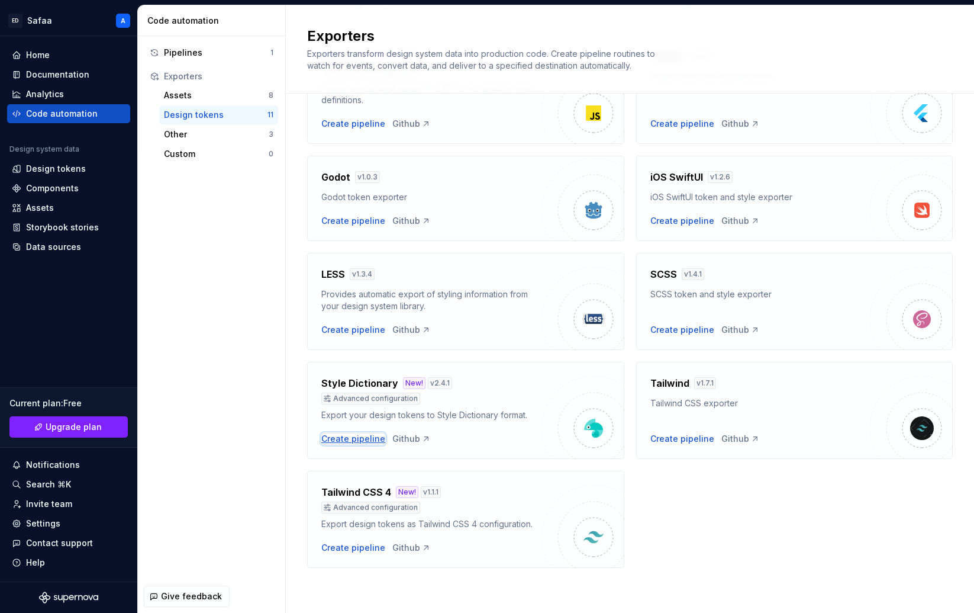
click at [366, 440] on div "Create pipeline" at bounding box center [353, 439] width 64 height 12
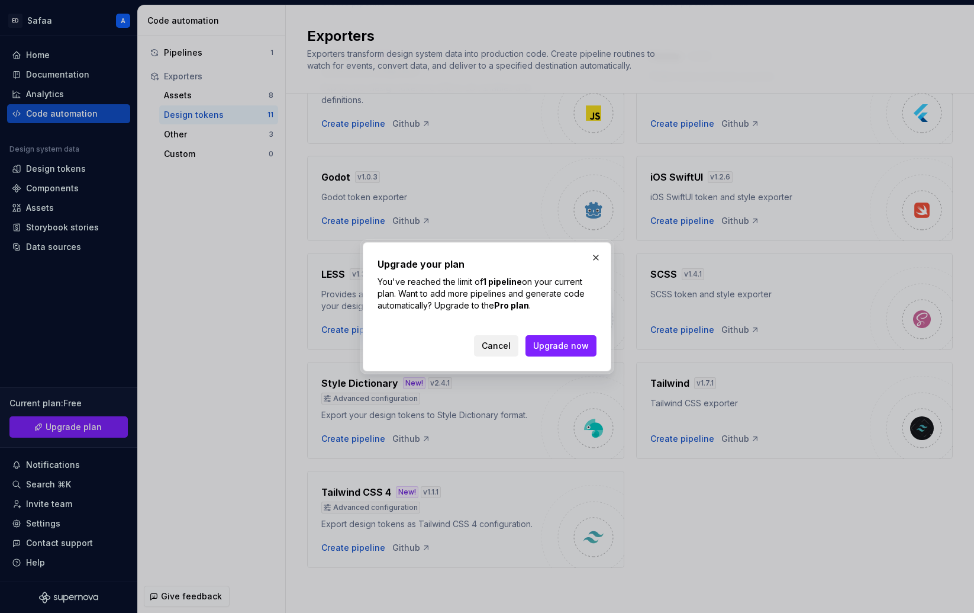
click at [500, 340] on span "Cancel" at bounding box center [496, 346] width 29 height 12
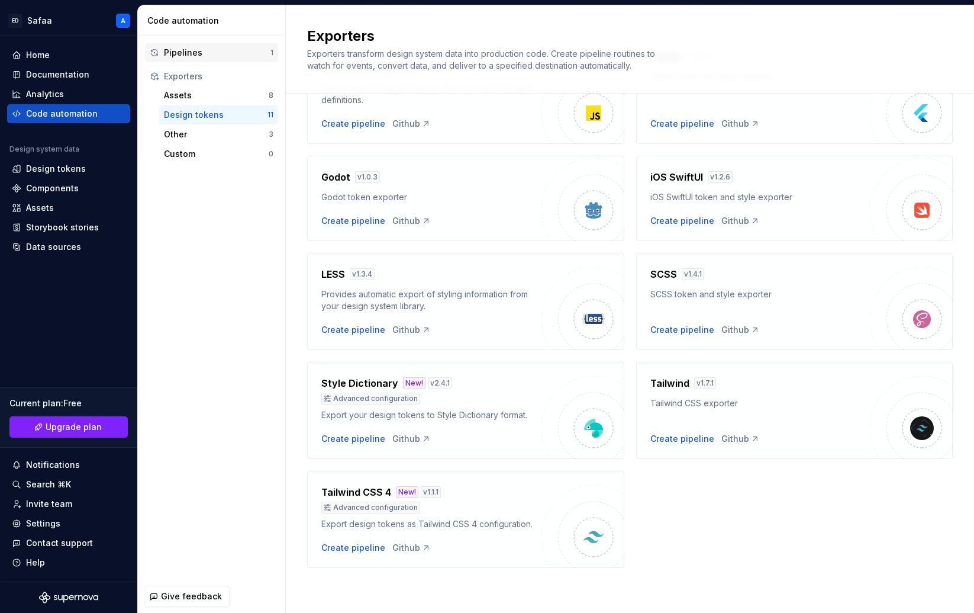
click at [212, 49] on div "Pipelines" at bounding box center [217, 53] width 107 height 12
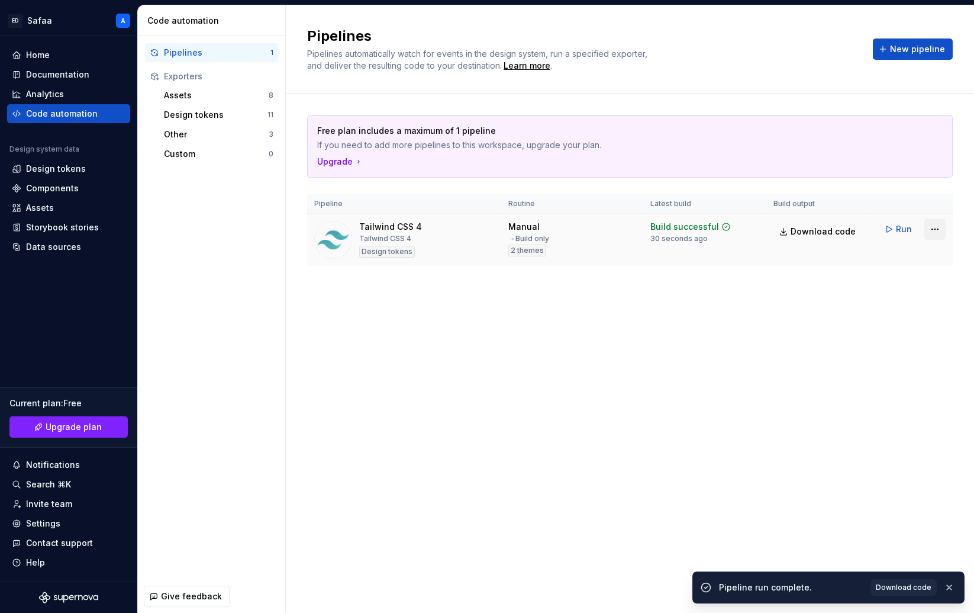
click at [937, 228] on html "ED Safaa A Home Documentation Analytics Code automation Design system data Desi…" at bounding box center [487, 306] width 974 height 613
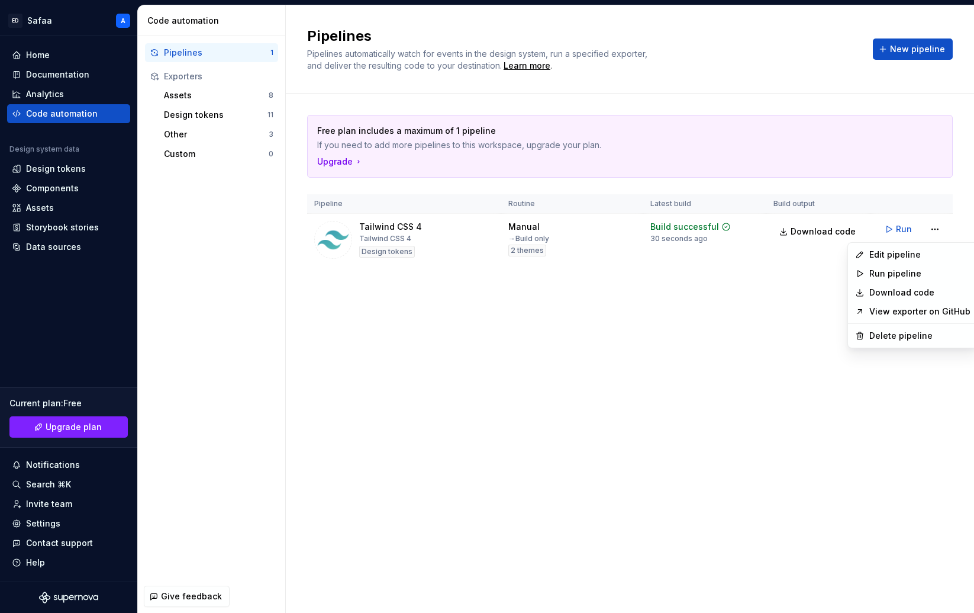
click at [932, 292] on link "Download code" at bounding box center [920, 293] width 101 height 12
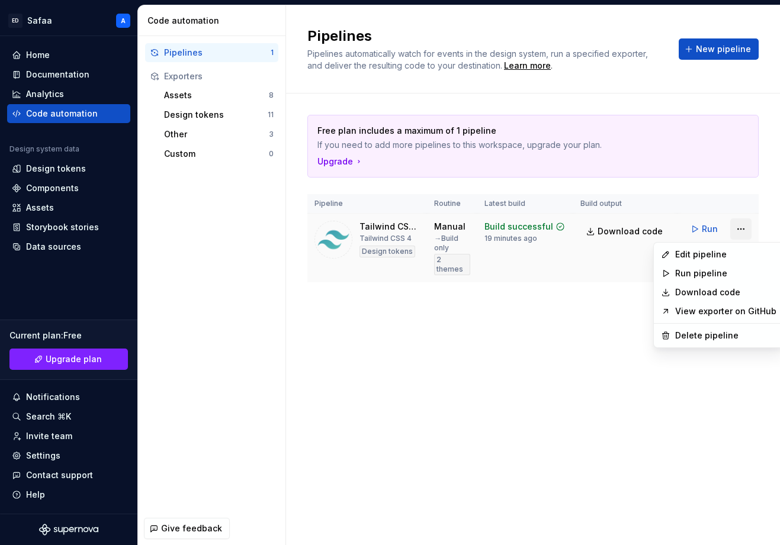
click at [739, 227] on html "ED Safaa A Home Documentation Analytics Code automation Design system data Desi…" at bounding box center [390, 272] width 780 height 545
click at [723, 258] on div "Edit pipeline" at bounding box center [725, 255] width 101 height 12
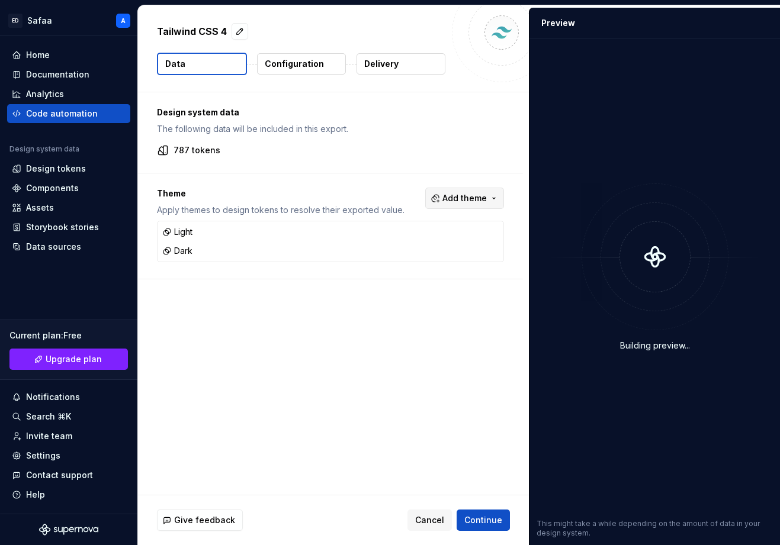
click at [487, 197] on span "Add theme" at bounding box center [464, 198] width 44 height 12
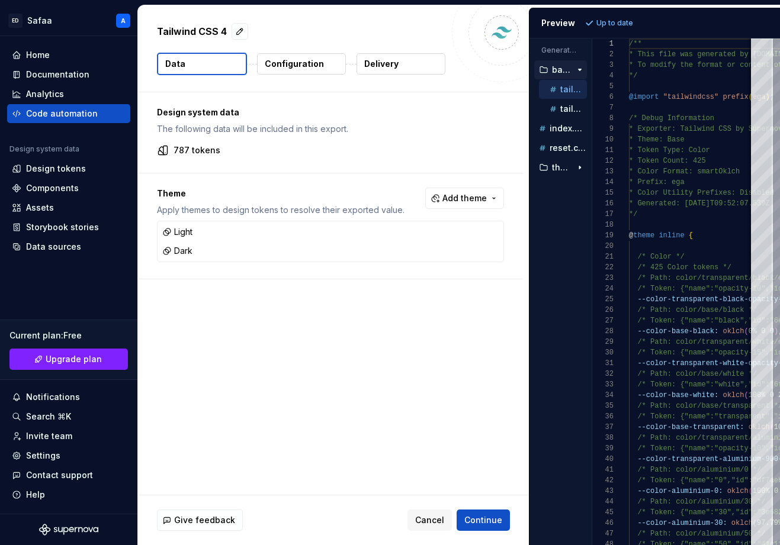
click at [446, 176] on html "ED Safaa A Home Documentation Analytics Code automation Design system data Desi…" at bounding box center [390, 272] width 780 height 545
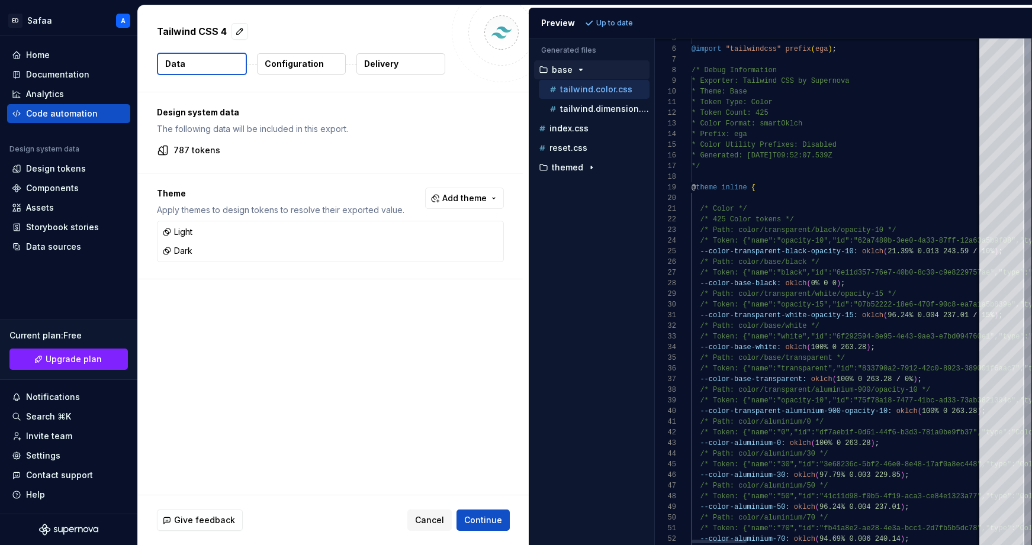
scroll to position [0, 56]
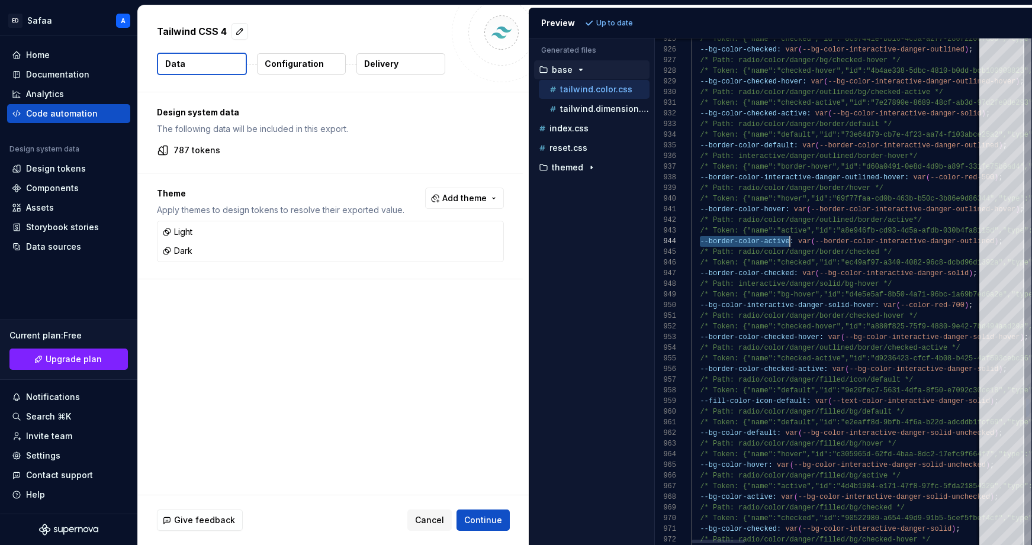
scroll to position [32, 98]
drag, startPoint x: 700, startPoint y: 242, endPoint x: 789, endPoint y: 241, distance: 88.8
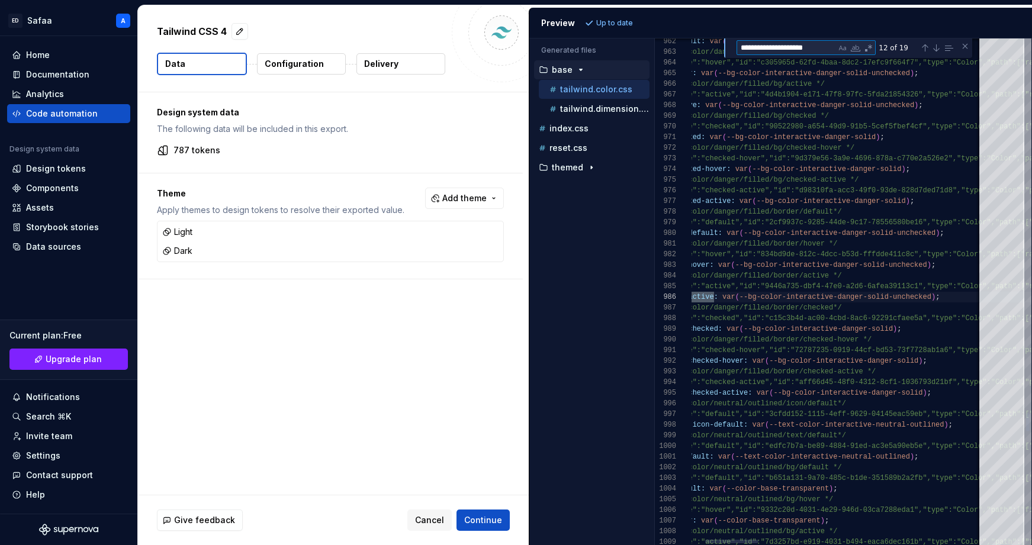
type textarea "**********"
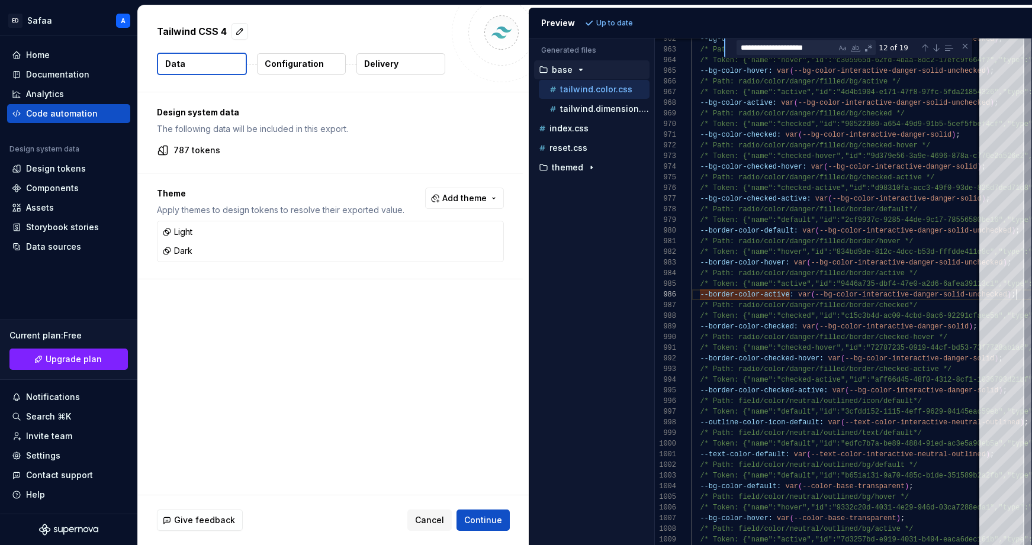
click at [317, 60] on p "Configuration" at bounding box center [294, 64] width 59 height 12
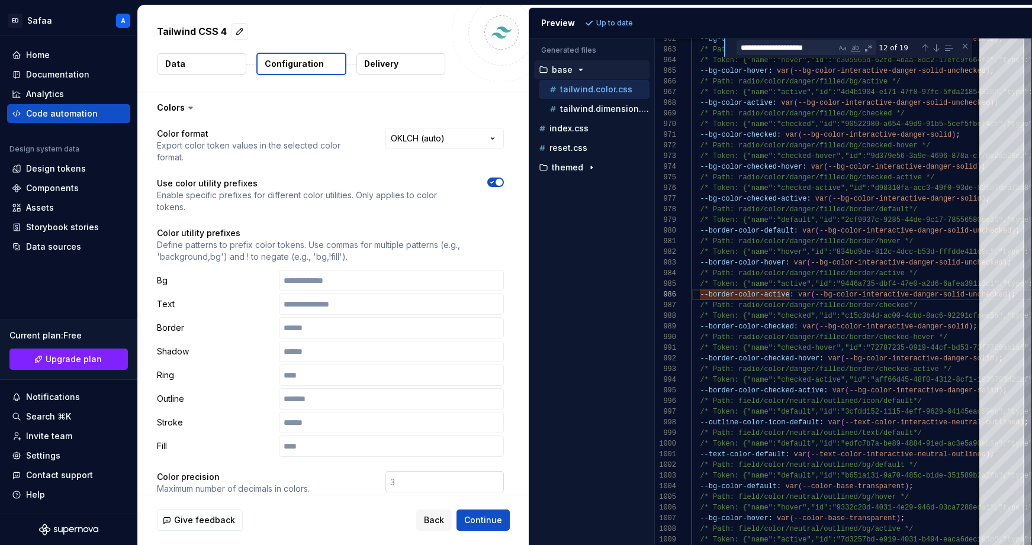
click at [427, 471] on input "number" at bounding box center [444, 481] width 118 height 21
type input "10"
click at [628, 23] on span "Refresh preview" at bounding box center [626, 22] width 59 height 9
click at [497, 179] on icon "button" at bounding box center [491, 182] width 9 height 7
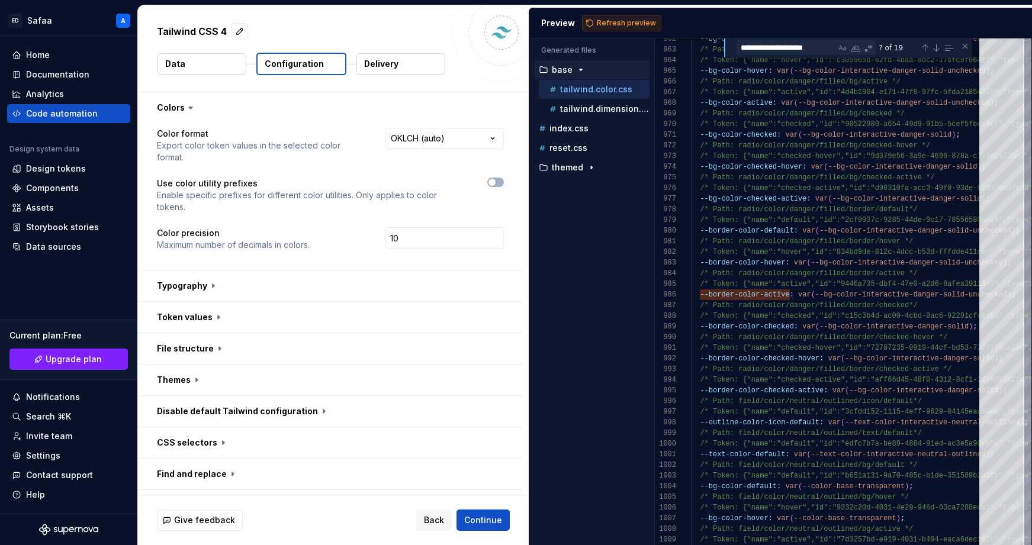
click at [622, 20] on span "Refresh preview" at bounding box center [626, 22] width 59 height 9
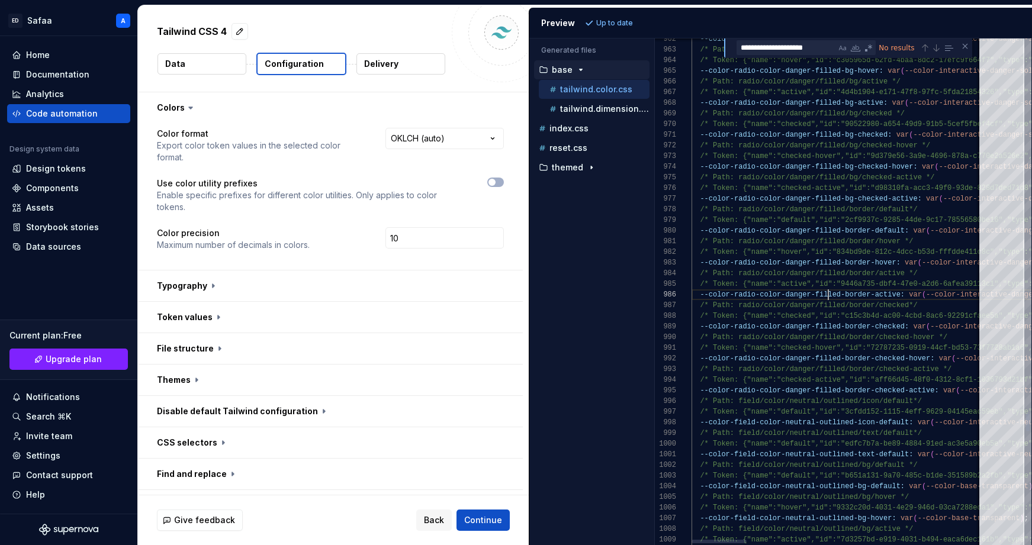
type textarea "**********"
click at [964, 46] on div "Close (Escape)" at bounding box center [964, 45] width 9 height 9
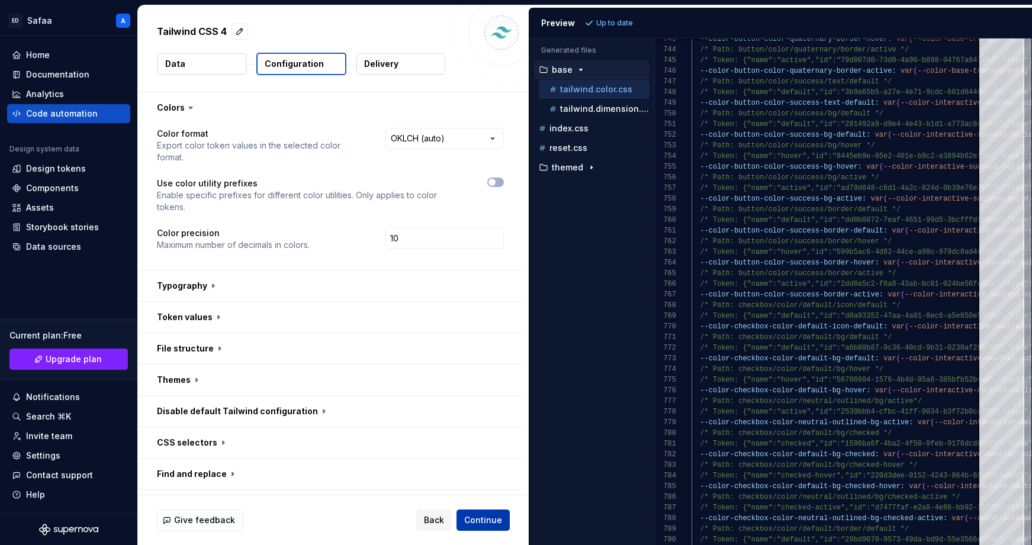
click at [493, 518] on span "Continue" at bounding box center [483, 520] width 38 height 12
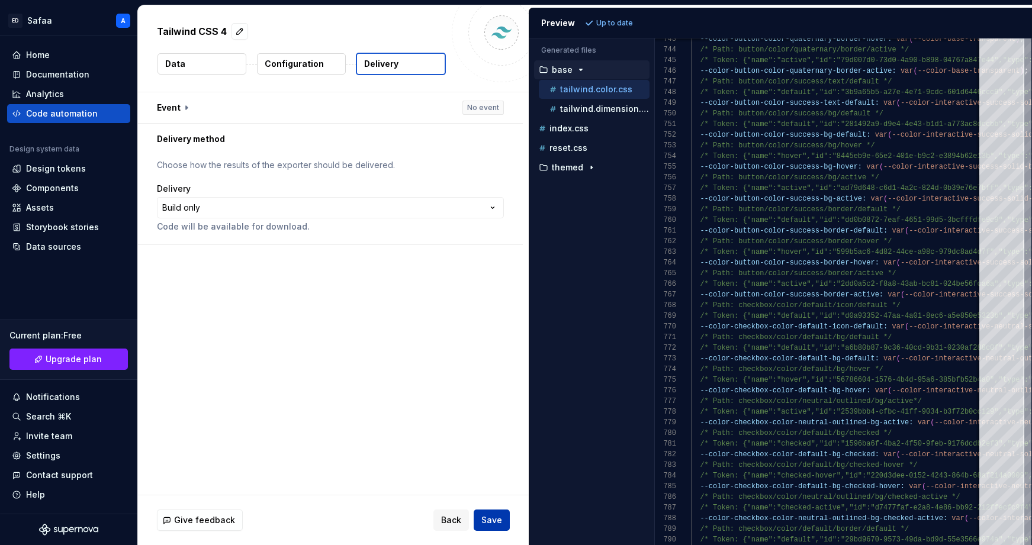
click at [491, 519] on span "Save" at bounding box center [491, 520] width 21 height 12
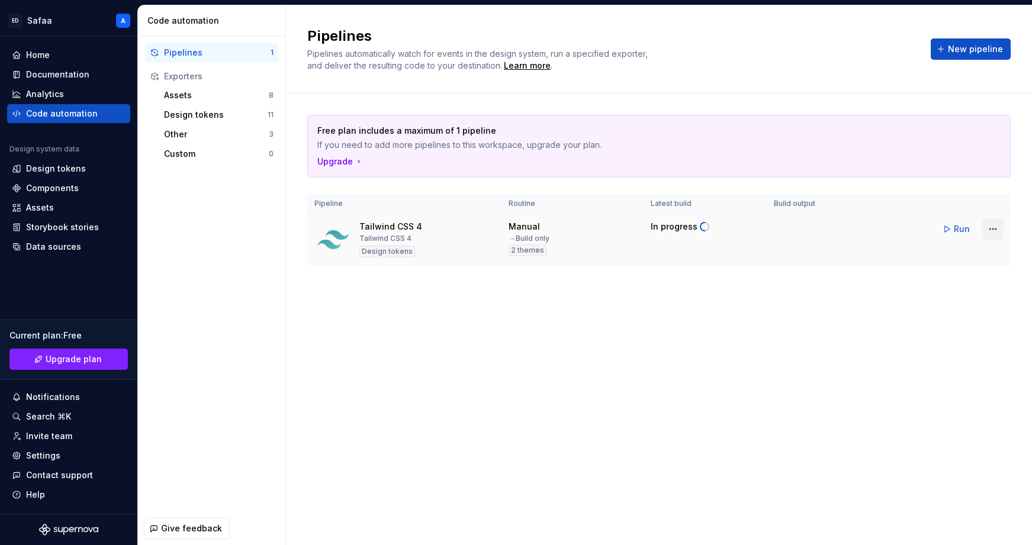
click at [974, 229] on html "ED Safaa A Home Documentation Analytics Code automation Design system data Desi…" at bounding box center [516, 272] width 1032 height 545
click at [974, 226] on html "ED Safaa A Home Documentation Analytics Code automation Design system data Desi…" at bounding box center [516, 272] width 1032 height 545
click at [59, 193] on div "Components" at bounding box center [52, 188] width 53 height 12
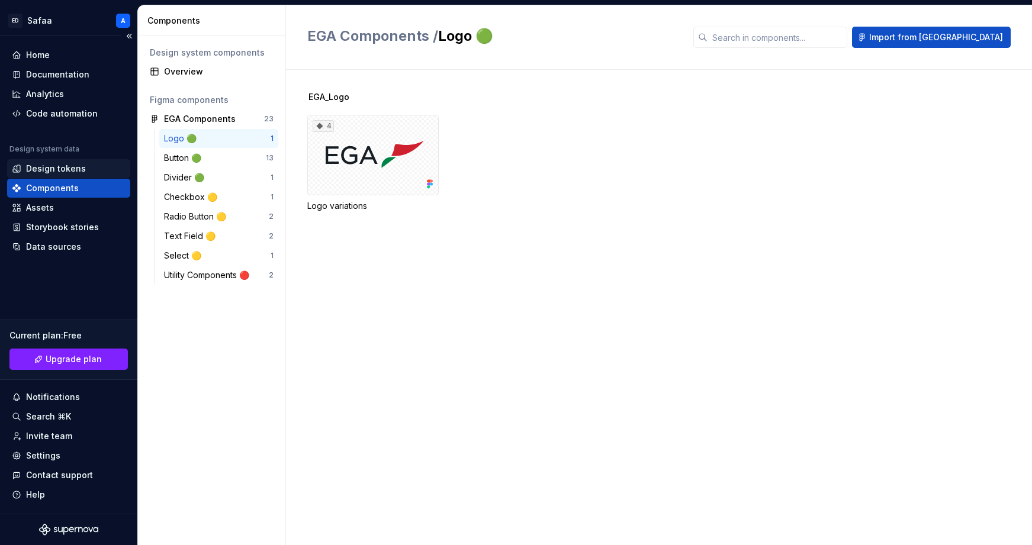
click at [57, 169] on div "Design tokens" at bounding box center [56, 169] width 60 height 12
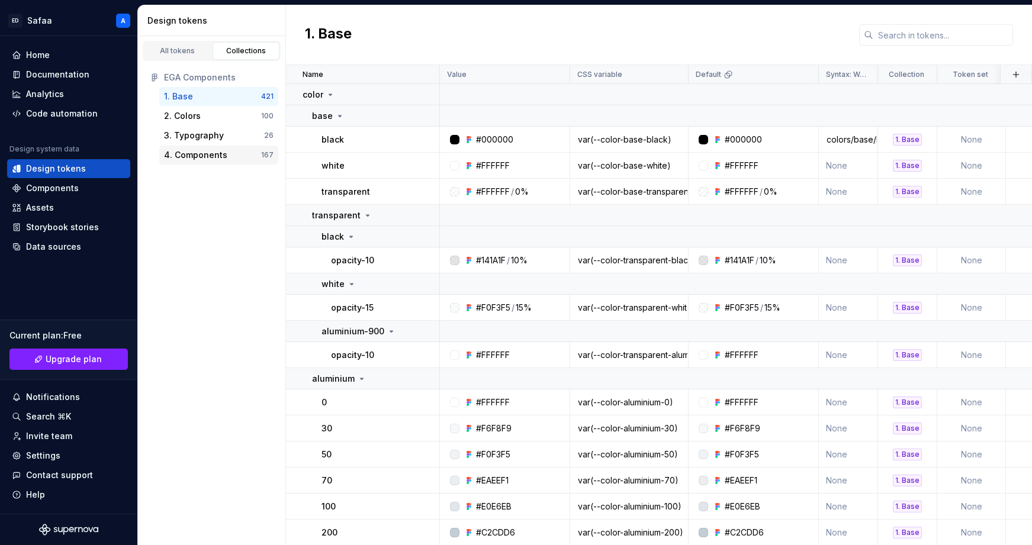
click at [207, 153] on div "4. Components" at bounding box center [195, 155] width 63 height 12
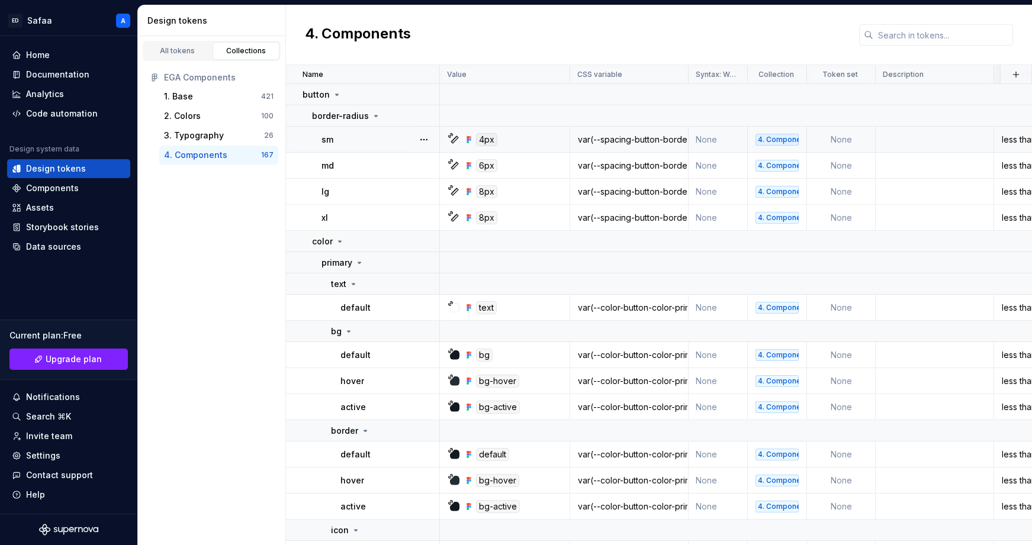
click at [847, 136] on td "None" at bounding box center [841, 140] width 69 height 26
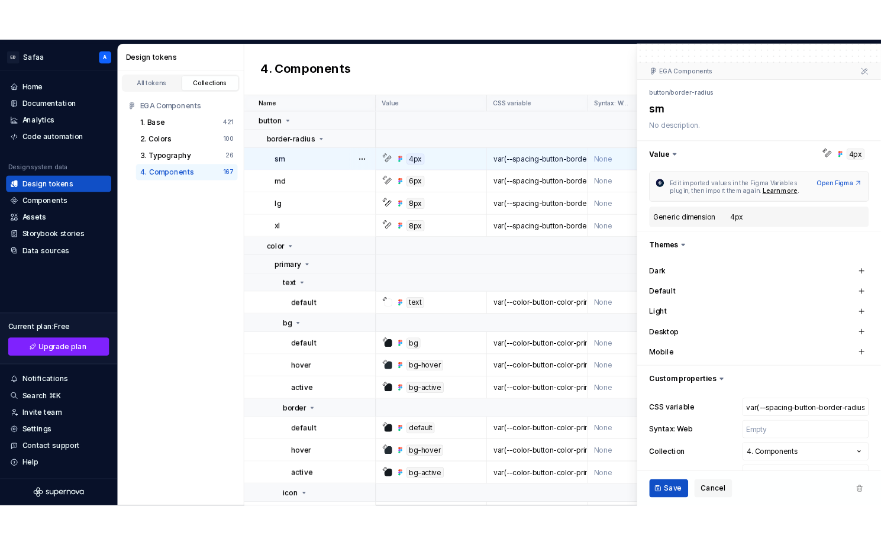
scroll to position [114, 0]
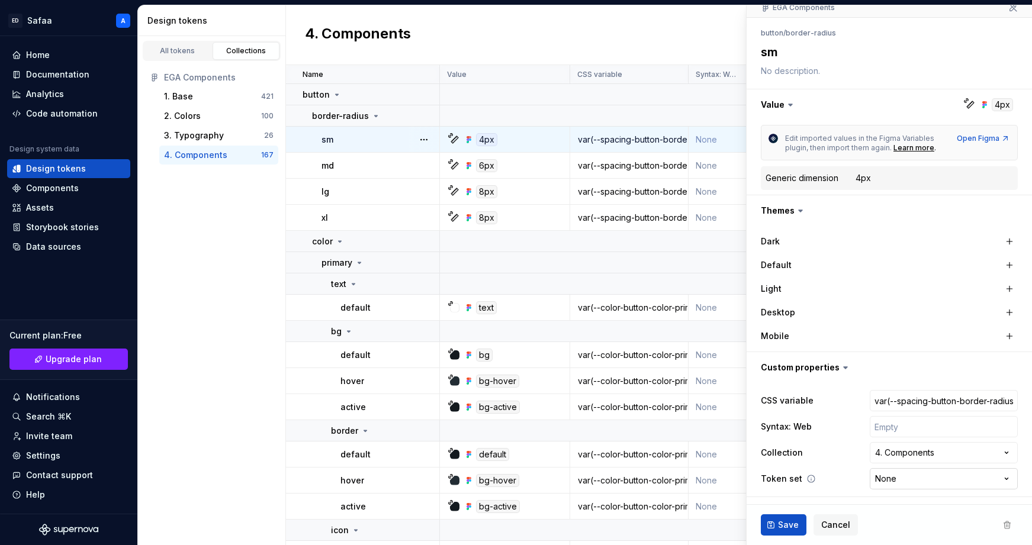
click at [914, 481] on html "ED Safaa A Home Documentation Analytics Code automation Design system data Desi…" at bounding box center [516, 272] width 1032 height 545
drag, startPoint x: 758, startPoint y: 478, endPoint x: 799, endPoint y: 478, distance: 41.4
click at [799, 478] on div "**********" at bounding box center [889, 440] width 285 height 114
copy label "Token set"
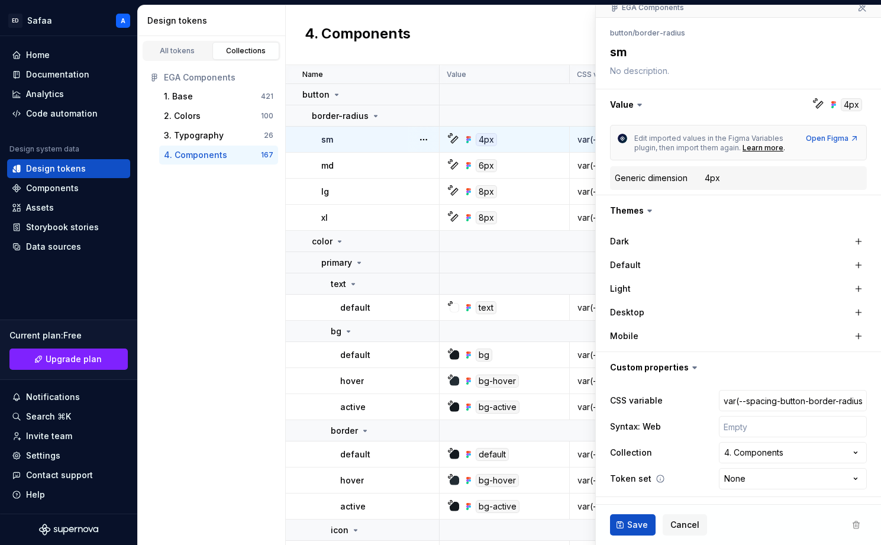
click at [657, 478] on icon at bounding box center [660, 478] width 9 height 9
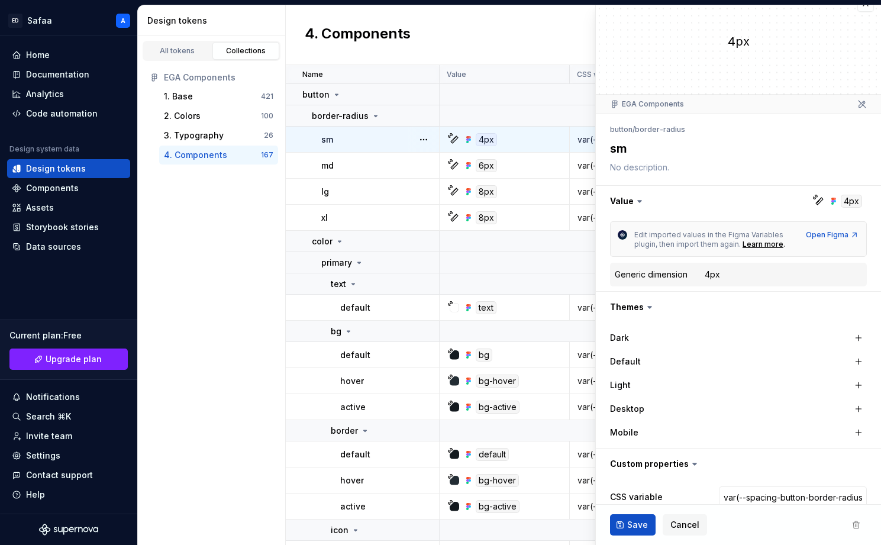
scroll to position [0, 0]
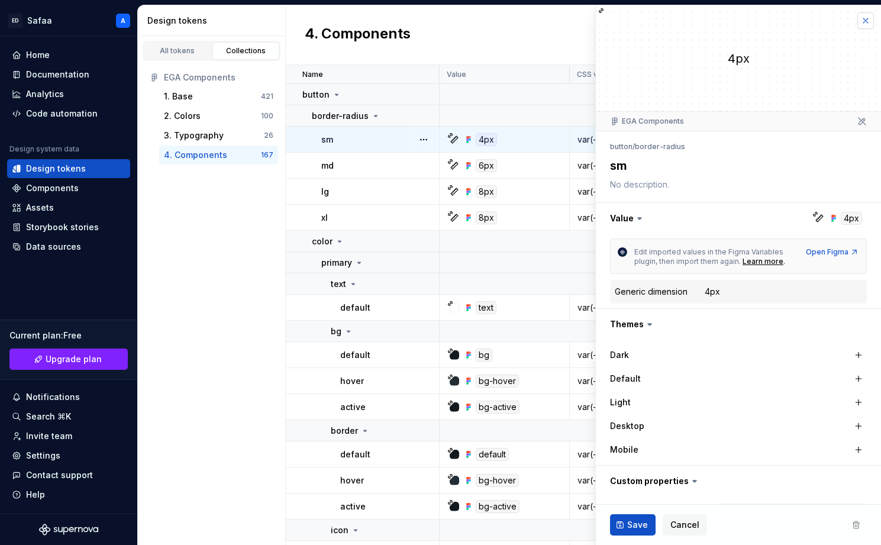
click at [861, 20] on button "button" at bounding box center [866, 20] width 17 height 17
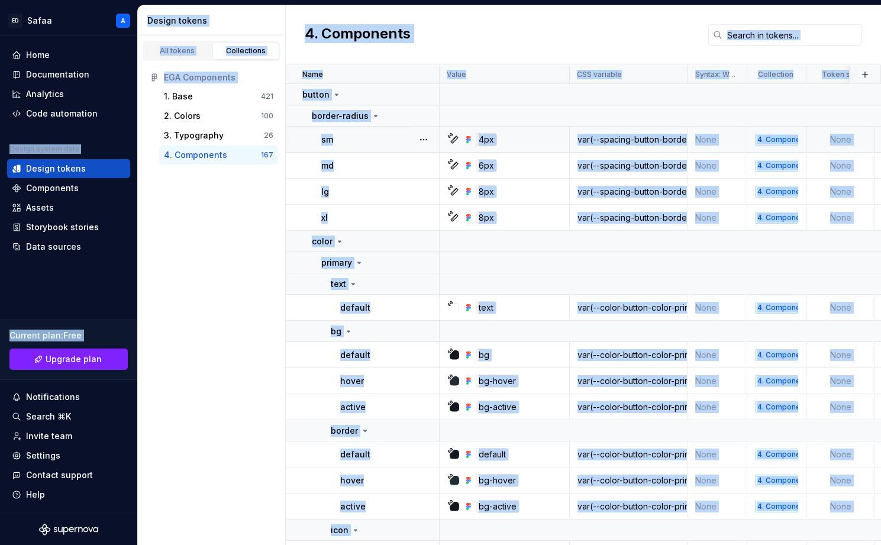
click at [492, 43] on div "4. Components" at bounding box center [584, 35] width 596 height 60
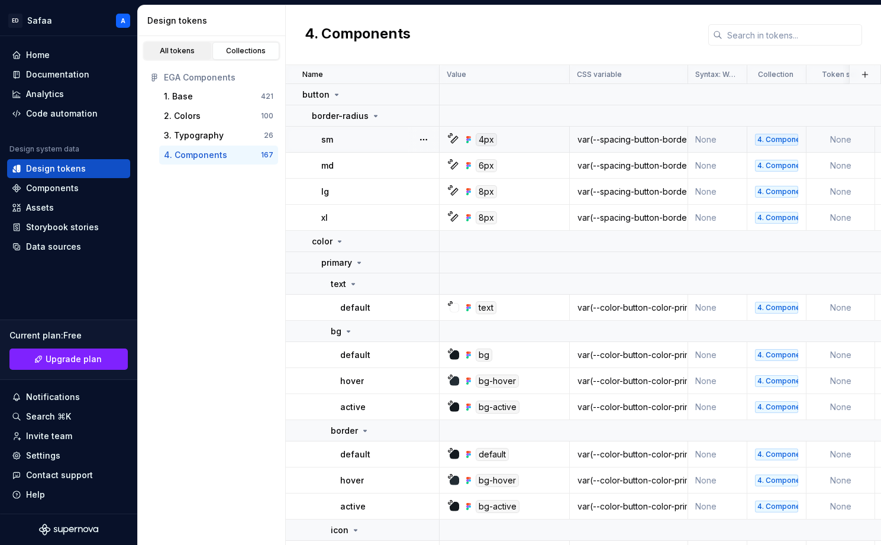
click at [176, 44] on link "All tokens" at bounding box center [177, 51] width 67 height 18
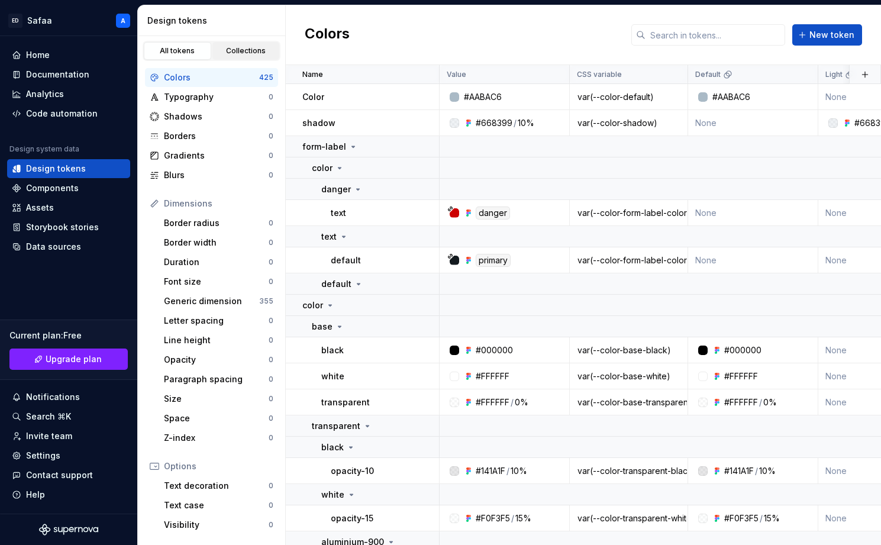
click at [243, 53] on div "Collections" at bounding box center [246, 50] width 59 height 9
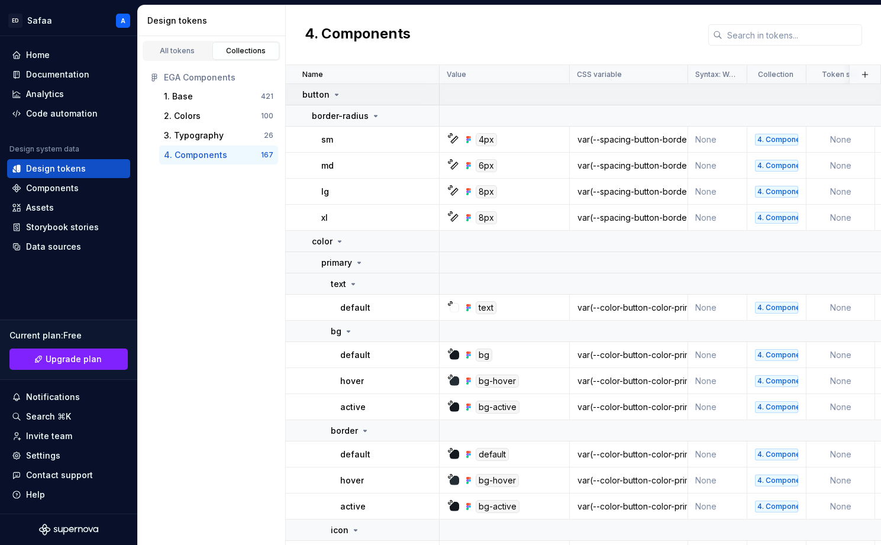
click at [319, 91] on p "button" at bounding box center [316, 95] width 27 height 12
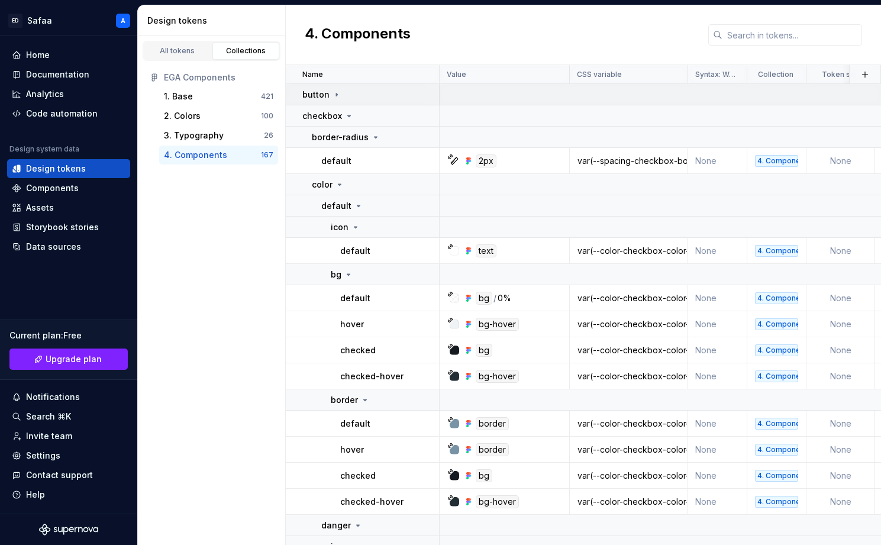
click at [736, 98] on td at bounding box center [774, 94] width 669 height 21
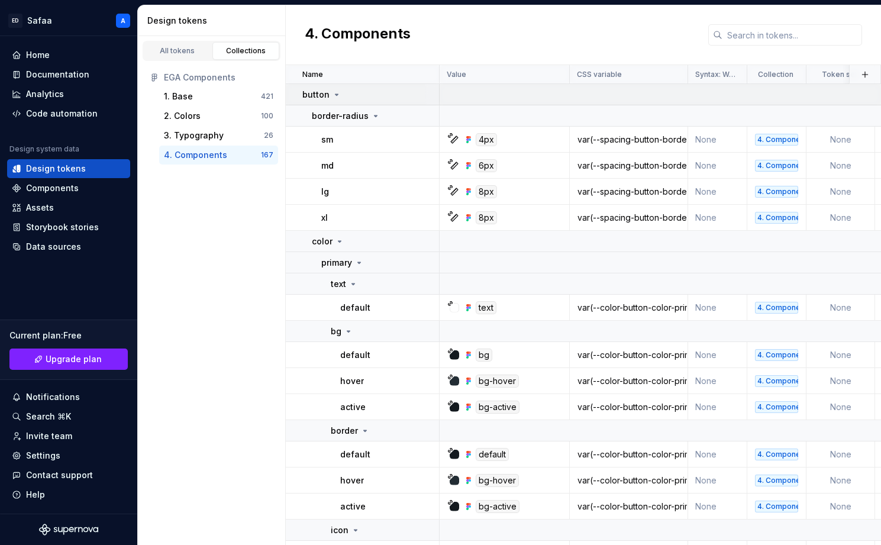
click at [749, 94] on td at bounding box center [774, 94] width 669 height 21
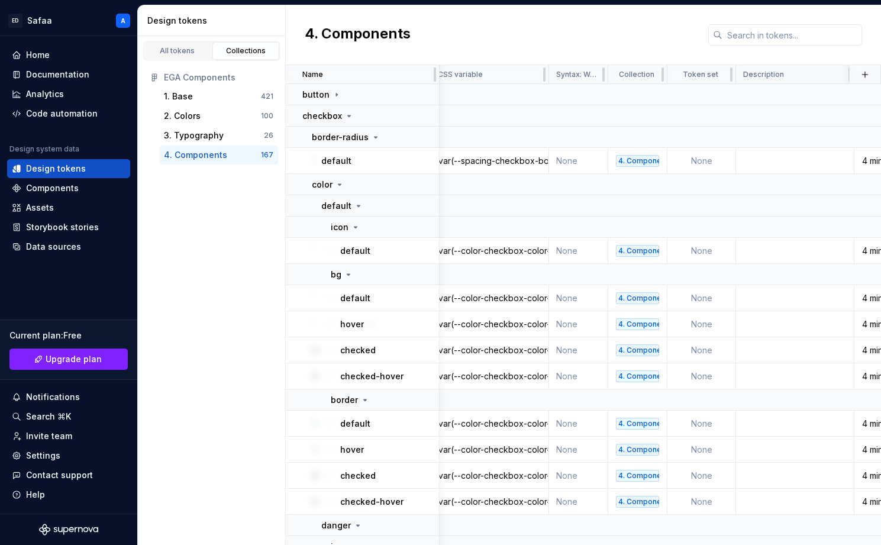
scroll to position [0, 141]
click at [717, 75] on html "ED Safaa A Home Documentation Analytics Code automation Design system data Desi…" at bounding box center [440, 272] width 881 height 545
click at [718, 73] on html "ED Safaa A Home Documentation Analytics Code automation Design system data Desi…" at bounding box center [440, 272] width 881 height 545
click at [703, 73] on icon at bounding box center [702, 74] width 9 height 9
click at [689, 75] on p "Token set" at bounding box center [699, 74] width 36 height 9
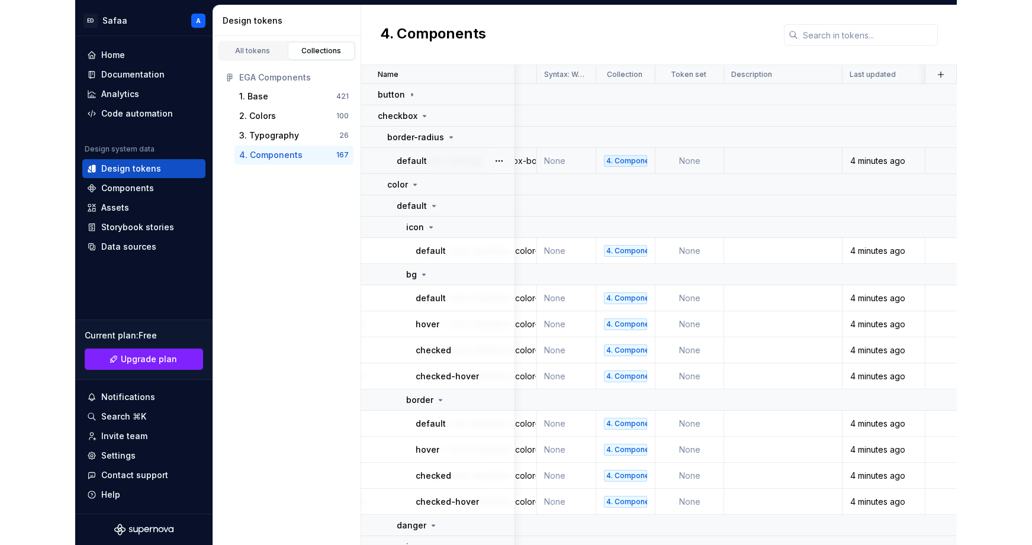
scroll to position [0, 227]
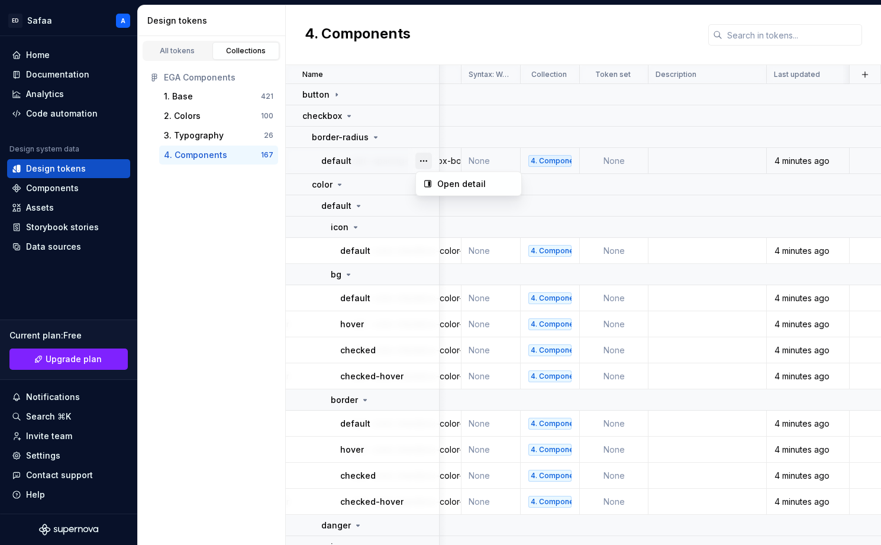
click at [423, 163] on button "button" at bounding box center [424, 161] width 17 height 17
click at [423, 162] on button "button" at bounding box center [424, 161] width 17 height 17
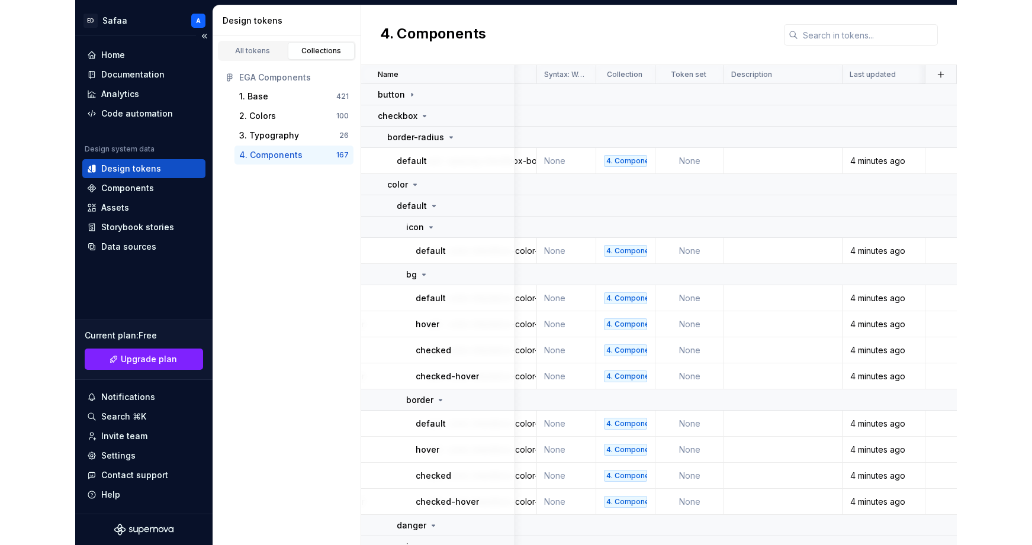
scroll to position [0, 76]
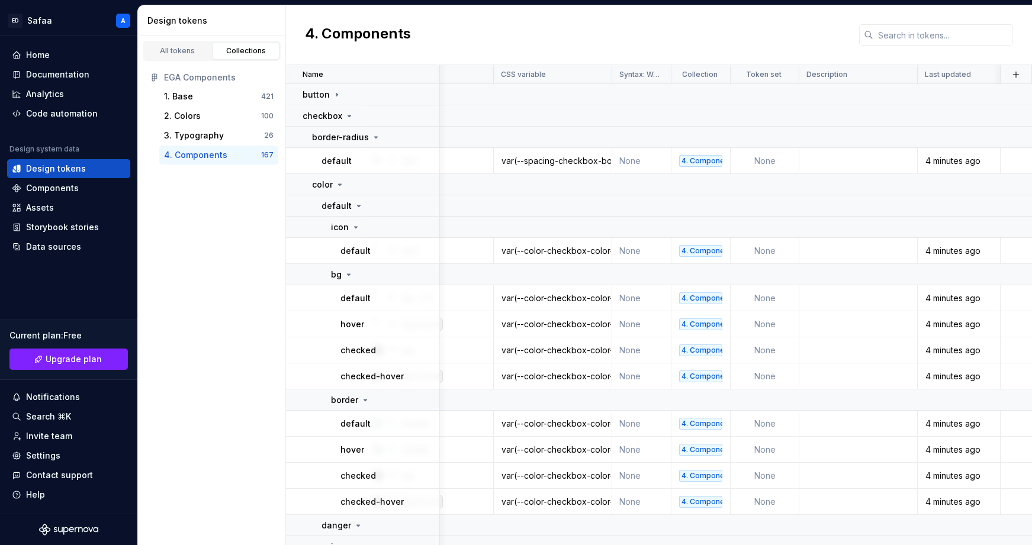
click at [217, 152] on div "4. Components" at bounding box center [195, 155] width 63 height 12
click at [761, 152] on td "None" at bounding box center [765, 161] width 69 height 26
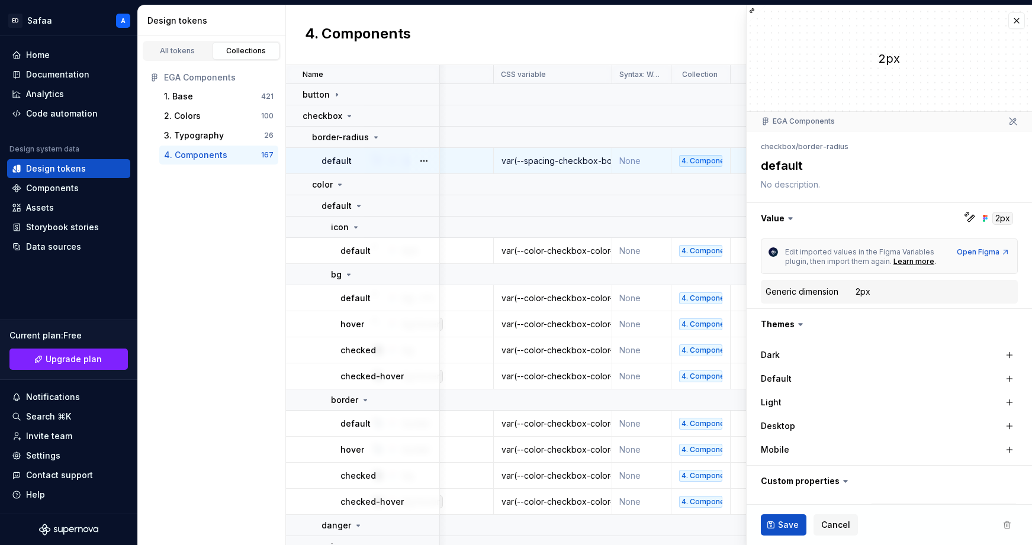
type textarea "*"
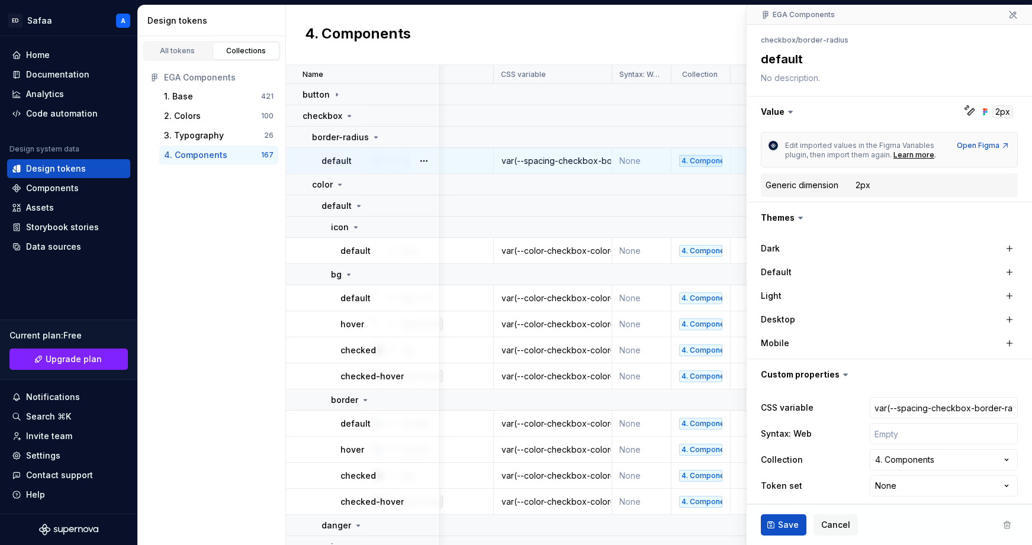
scroll to position [114, 0]
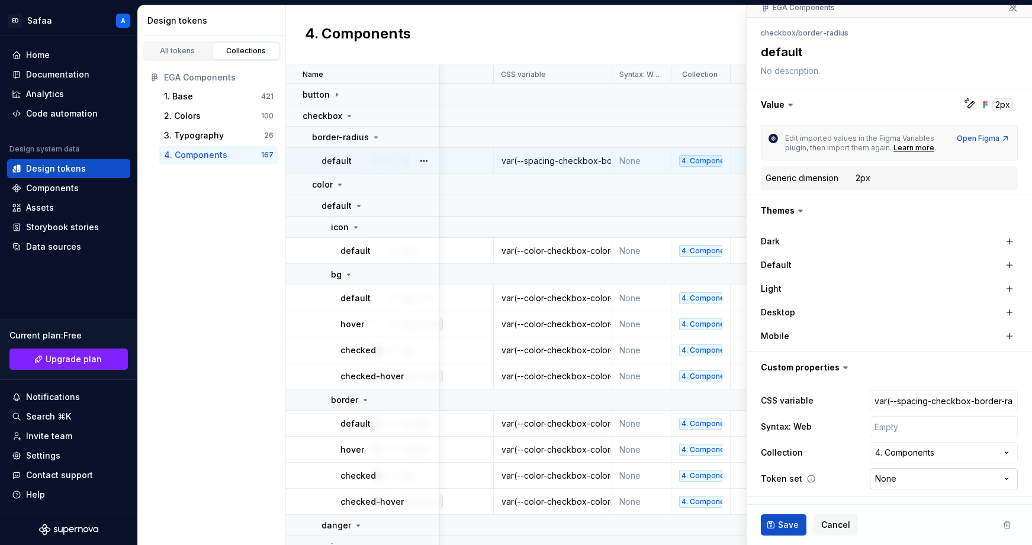
click at [898, 480] on html "ED Safaa A Home Documentation Analytics Code automation Design system data Desi…" at bounding box center [516, 272] width 1032 height 545
select select "**********"
click at [794, 522] on span "Save" at bounding box center [788, 525] width 21 height 12
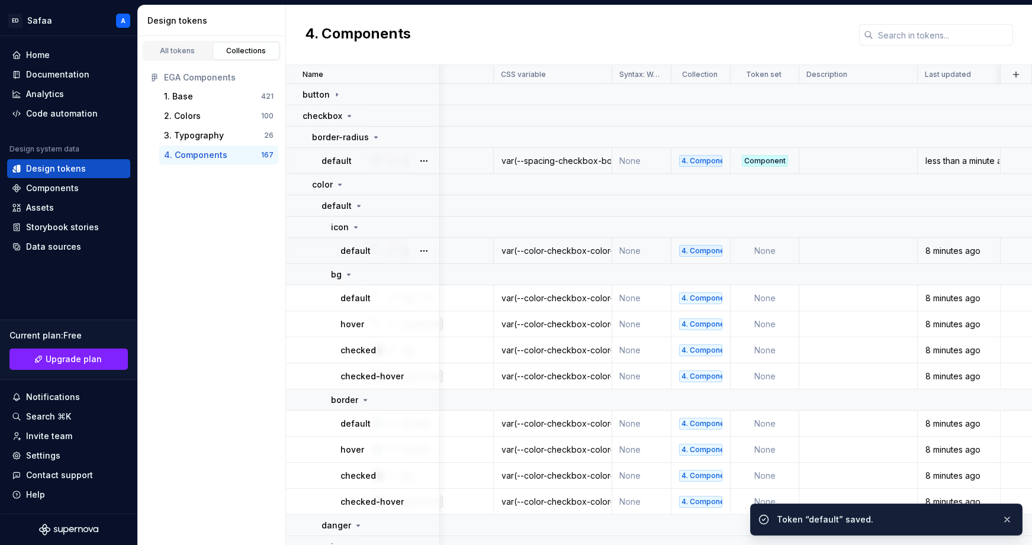
click at [776, 250] on td "None" at bounding box center [765, 251] width 69 height 26
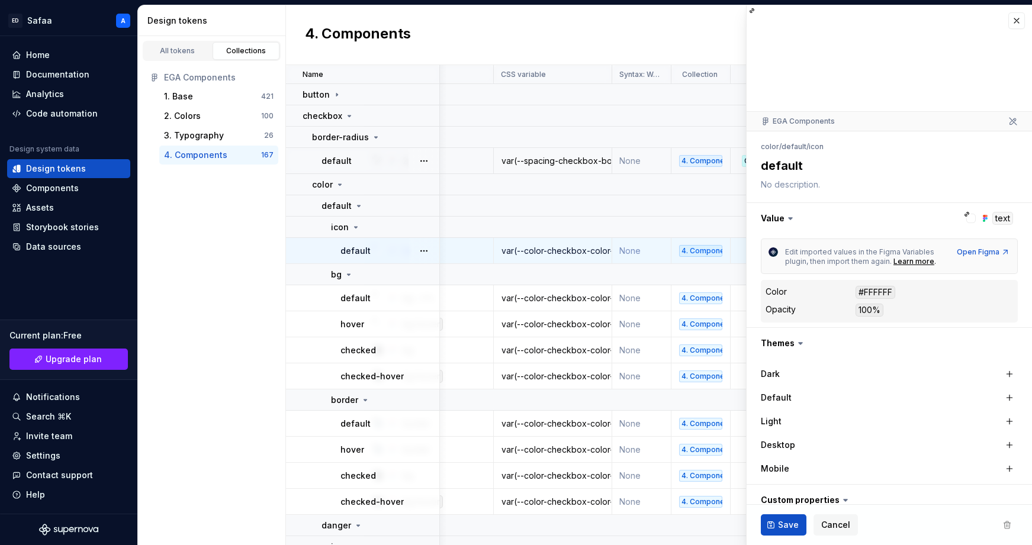
type textarea "*"
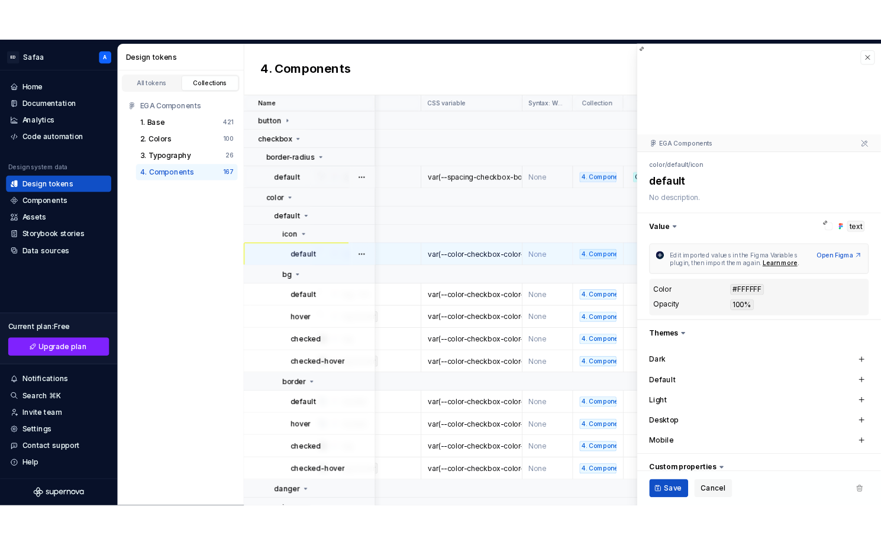
scroll to position [133, 0]
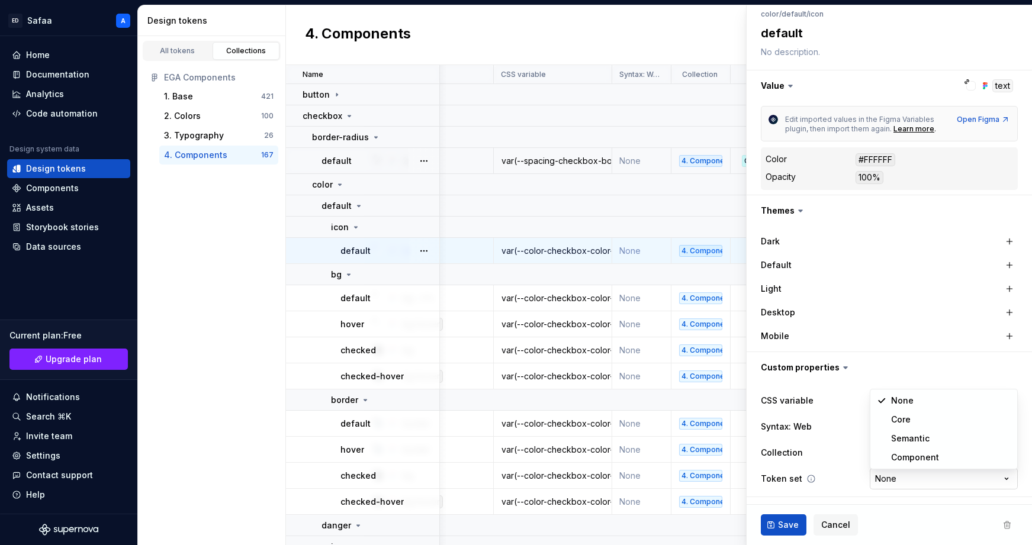
click at [910, 478] on html "ED Safaa A Home Documentation Analytics Code automation Design system data Desi…" at bounding box center [516, 272] width 1032 height 545
select select "**********"
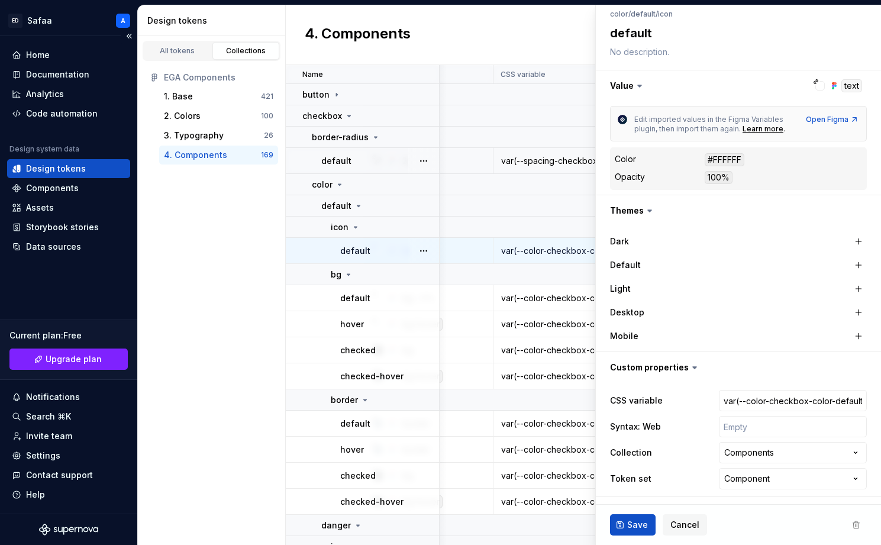
type textarea "*"
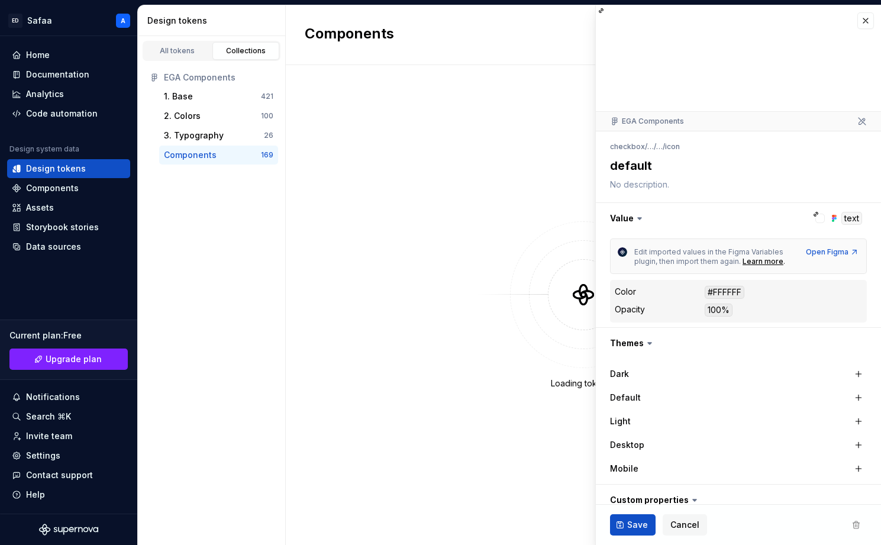
type textarea "*"
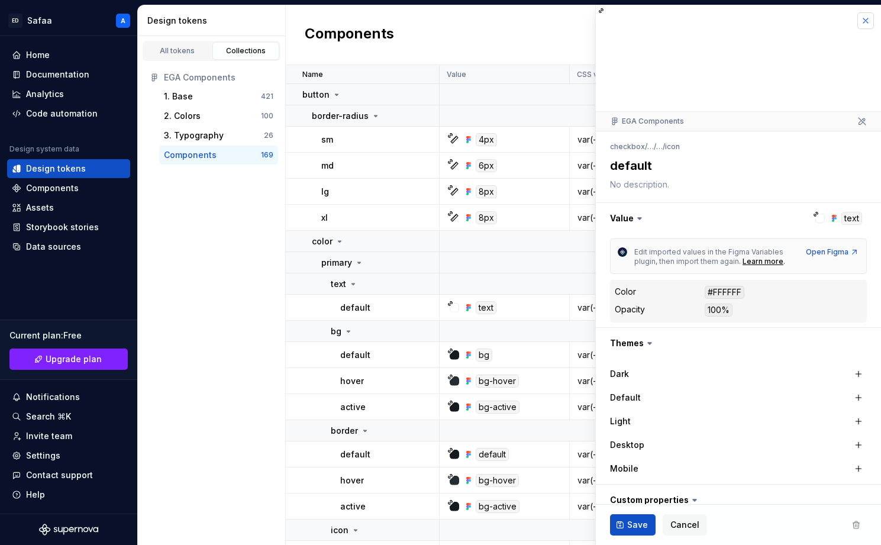
click at [864, 22] on button "button" at bounding box center [866, 20] width 17 height 17
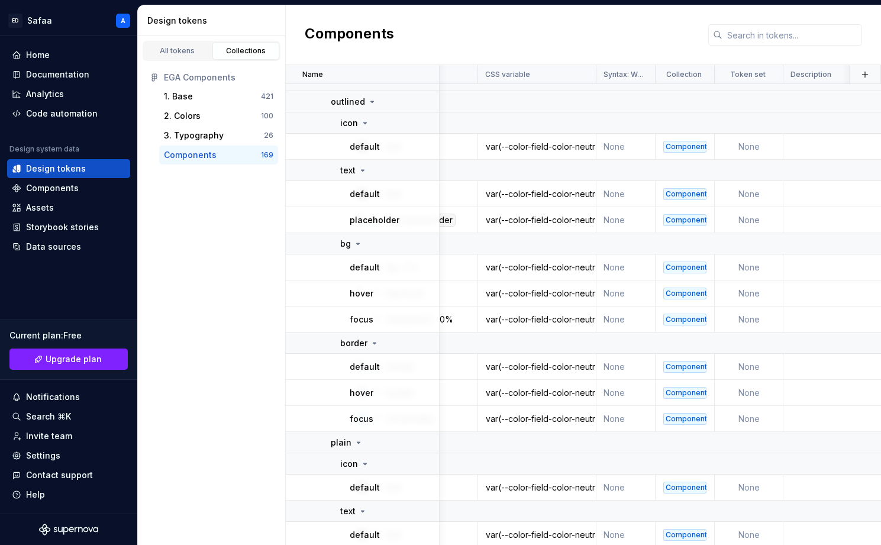
scroll to position [3362, 92]
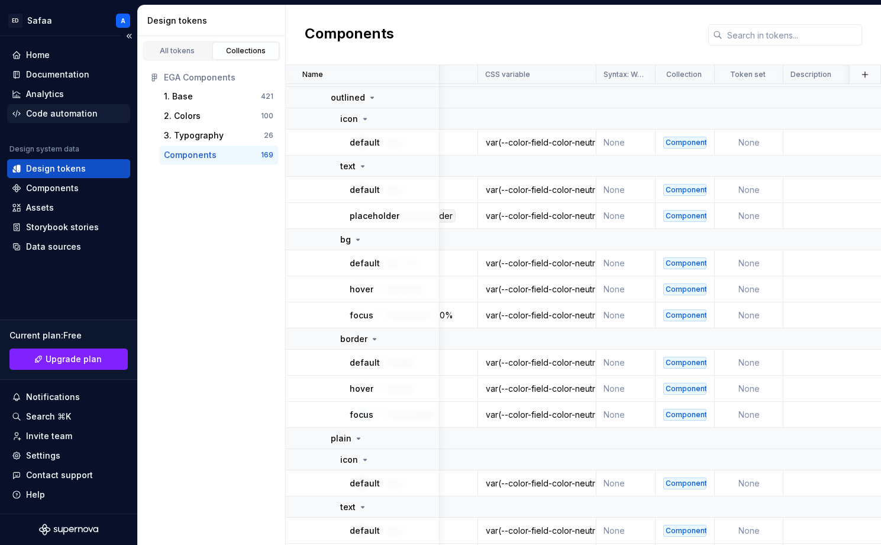
click at [71, 113] on div "Code automation" at bounding box center [62, 114] width 72 height 12
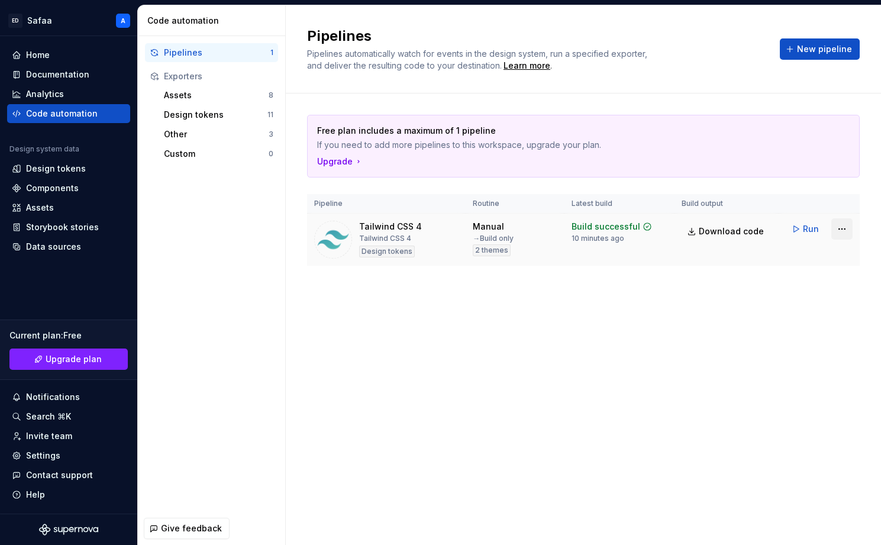
click at [844, 231] on html "[PERSON_NAME] A Home Documentation Analytics Code automation Design system data…" at bounding box center [440, 272] width 881 height 545
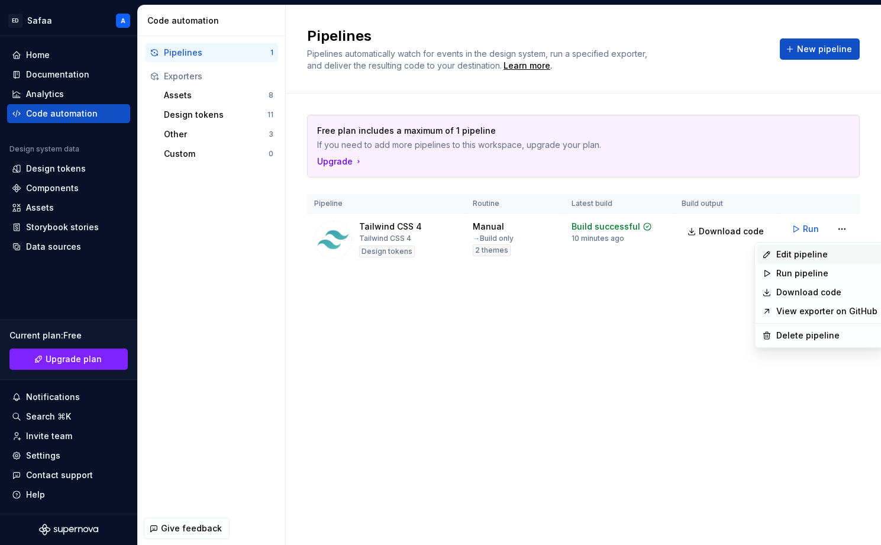
click at [828, 256] on div "Edit pipeline" at bounding box center [827, 255] width 101 height 12
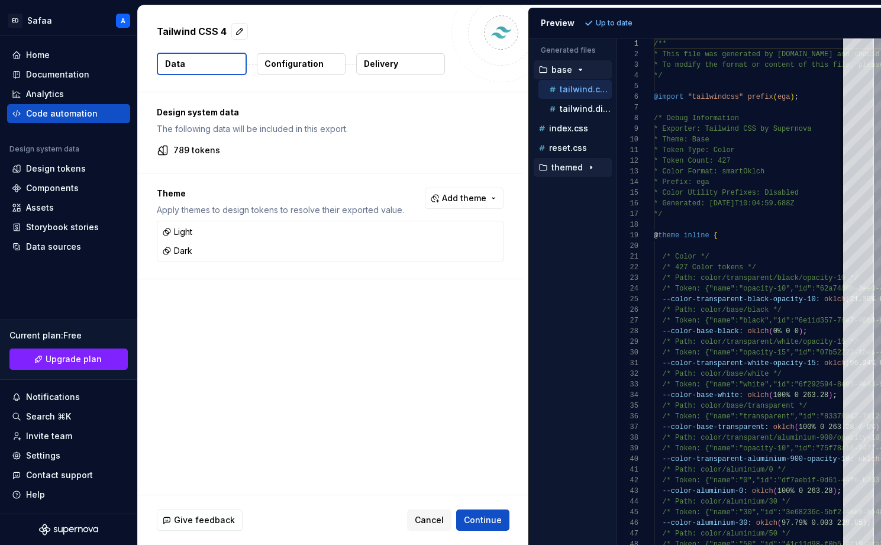
click at [581, 168] on p "themed" at bounding box center [567, 167] width 31 height 9
click at [578, 185] on p "tailwind.color.css" at bounding box center [586, 186] width 52 height 9
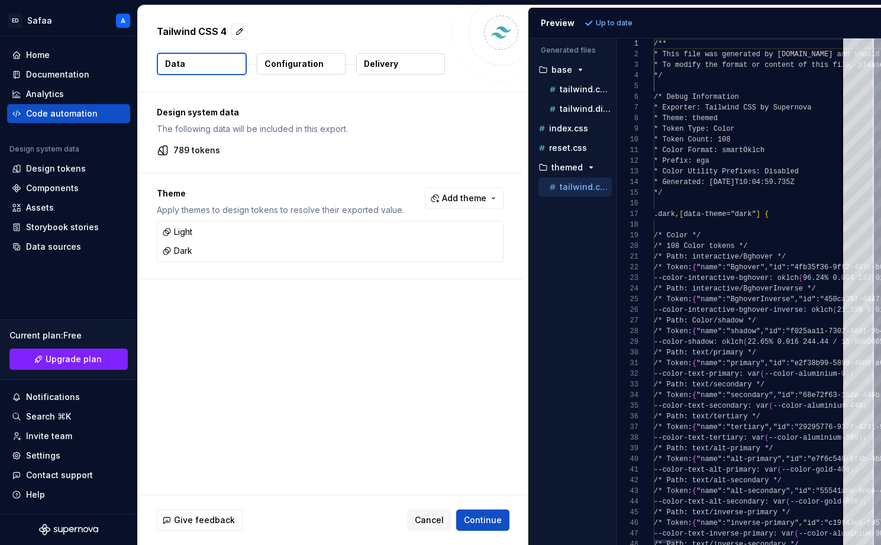
scroll to position [107, 0]
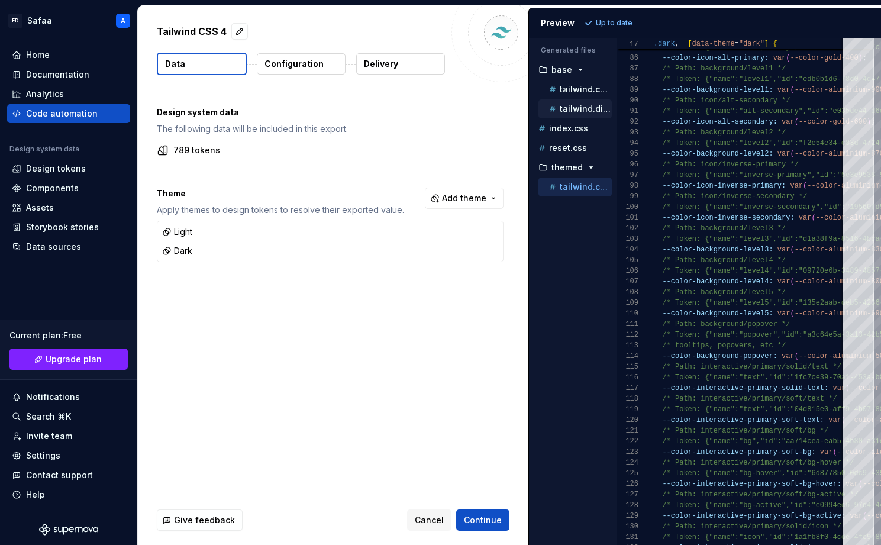
click at [577, 111] on p "tailwind.dimension.css" at bounding box center [586, 108] width 52 height 9
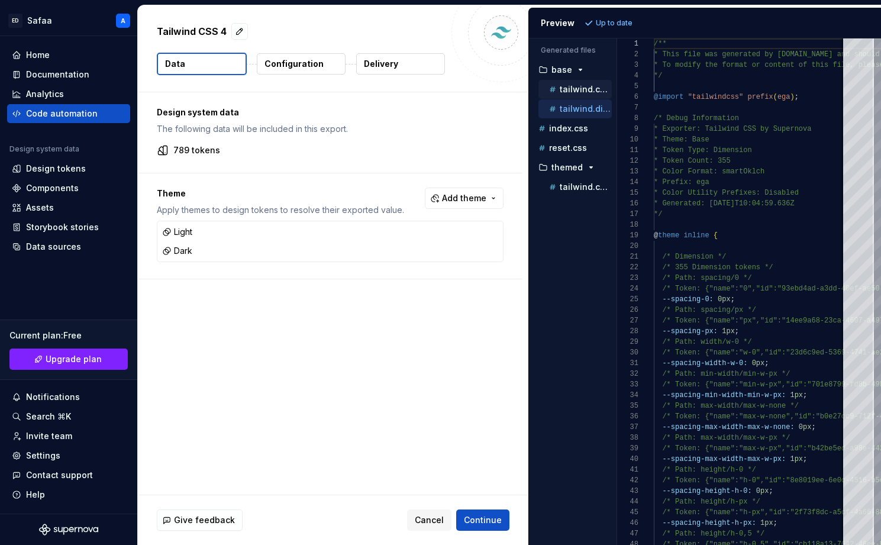
click at [571, 95] on button "tailwind.color.css" at bounding box center [575, 89] width 73 height 13
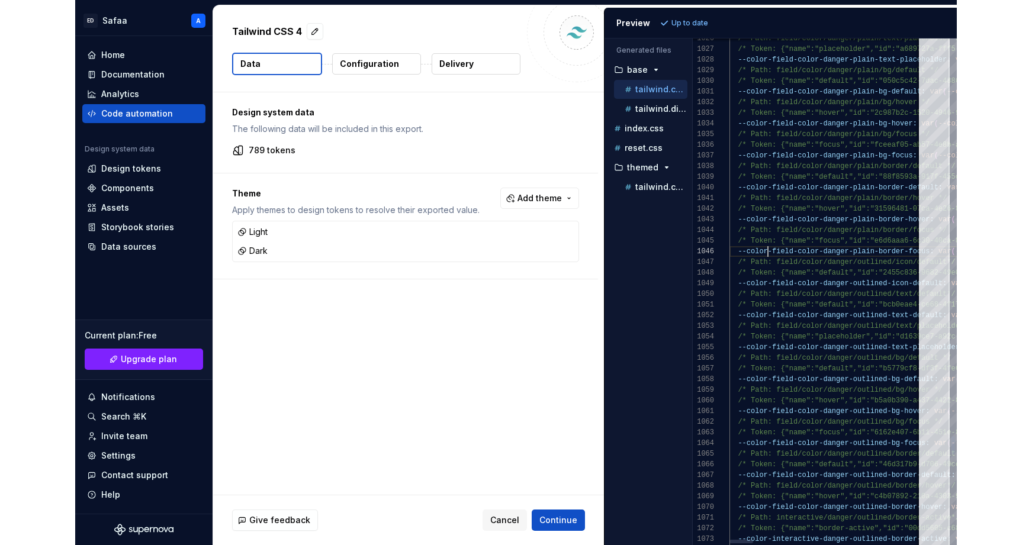
scroll to position [43, 43]
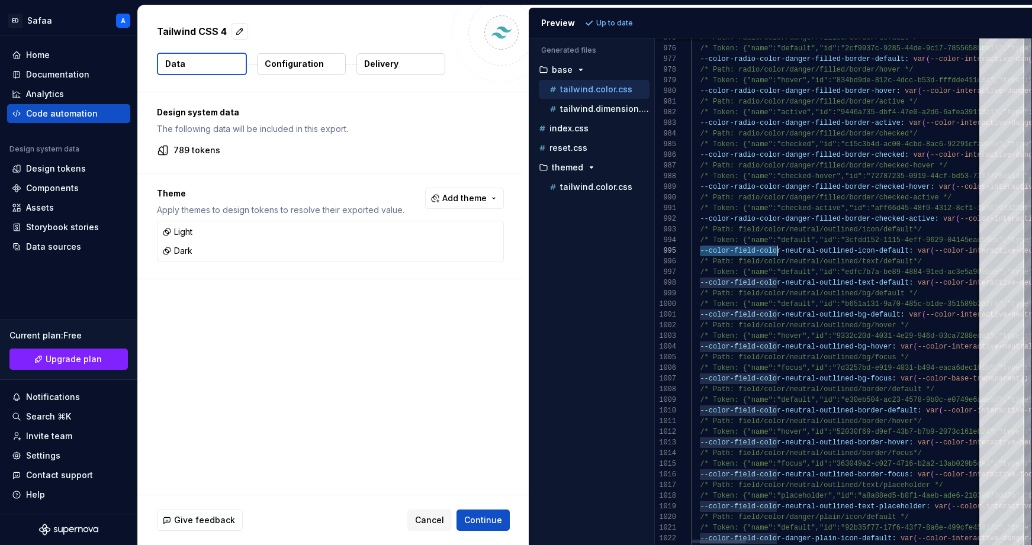
type textarea "**********"
drag, startPoint x: 700, startPoint y: 251, endPoint x: 780, endPoint y: 246, distance: 80.1
click at [308, 63] on p "Configuration" at bounding box center [294, 64] width 59 height 12
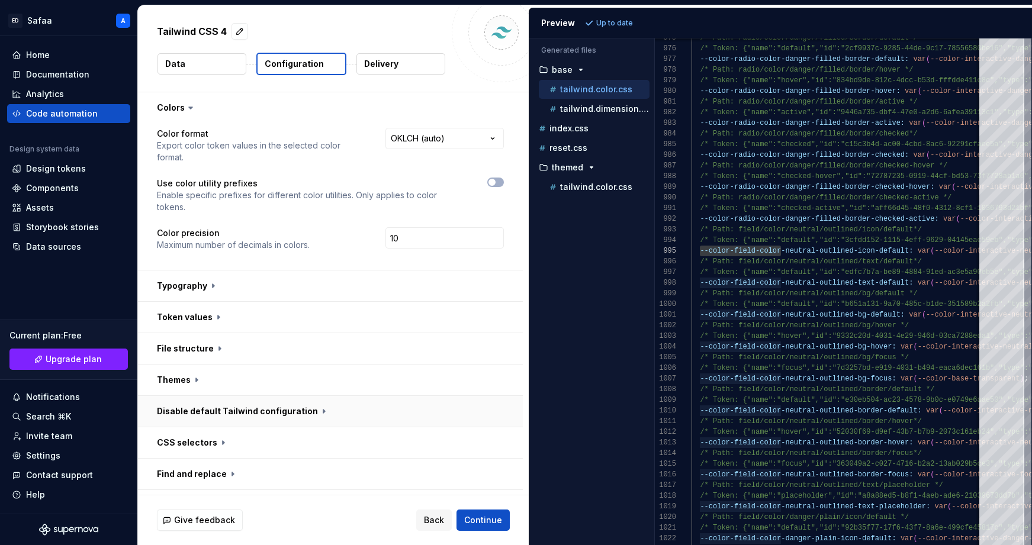
scroll to position [34, 0]
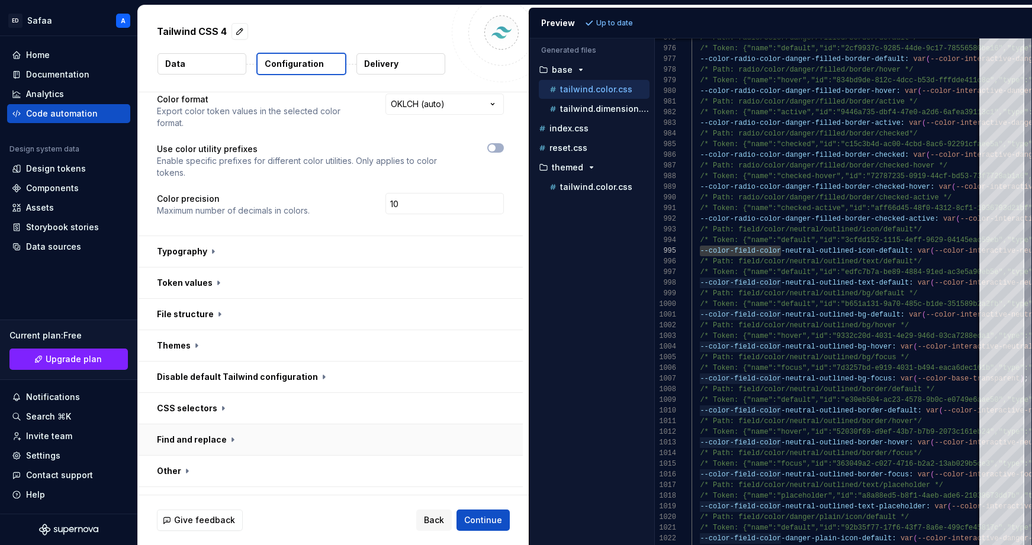
click at [230, 424] on button "button" at bounding box center [330, 439] width 385 height 31
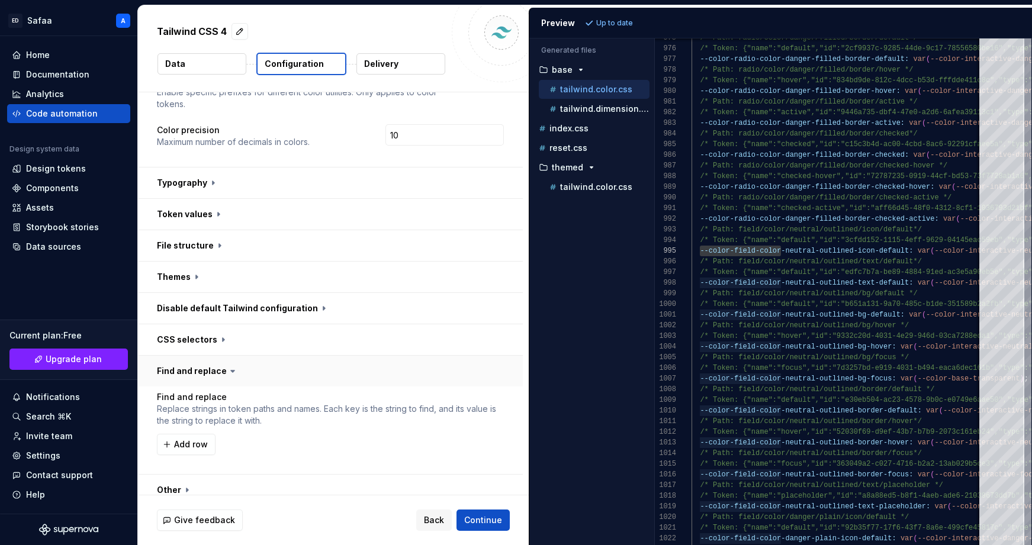
scroll to position [122, 0]
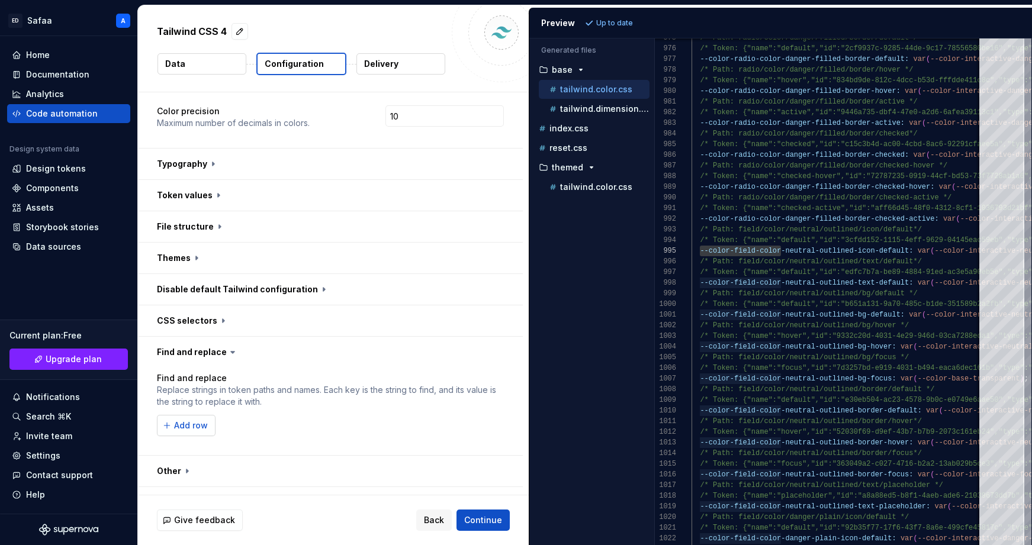
click at [198, 420] on span "Add row" at bounding box center [191, 426] width 34 height 12
click at [221, 415] on input "text" at bounding box center [237, 425] width 160 height 21
type input "--color-field-color"
click at [381, 415] on input "text" at bounding box center [402, 425] width 160 height 21
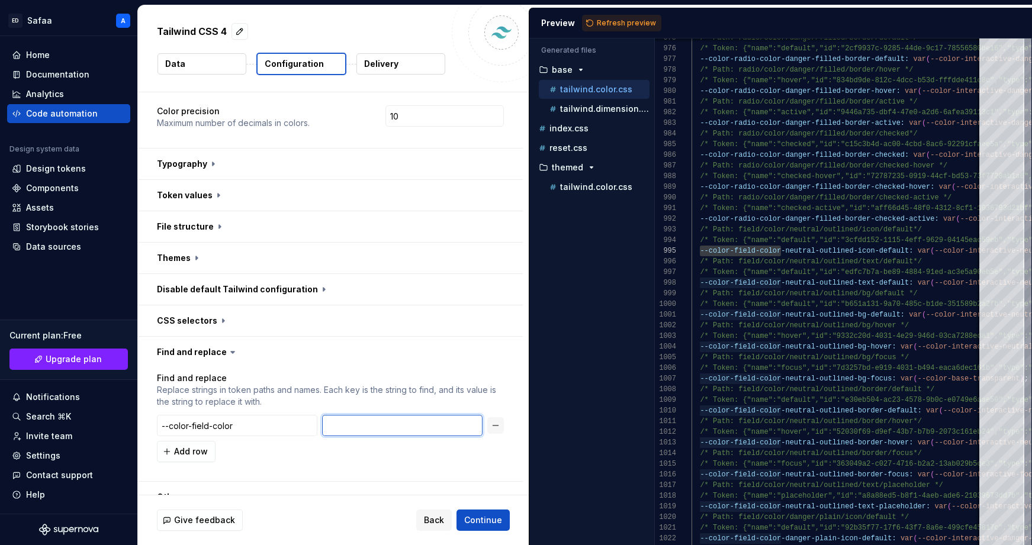
paste input "--color-field-color"
click at [395, 415] on input "--color-field-color" at bounding box center [402, 425] width 160 height 21
type input "--color-field"
click at [635, 25] on span "Refresh preview" at bounding box center [626, 22] width 59 height 9
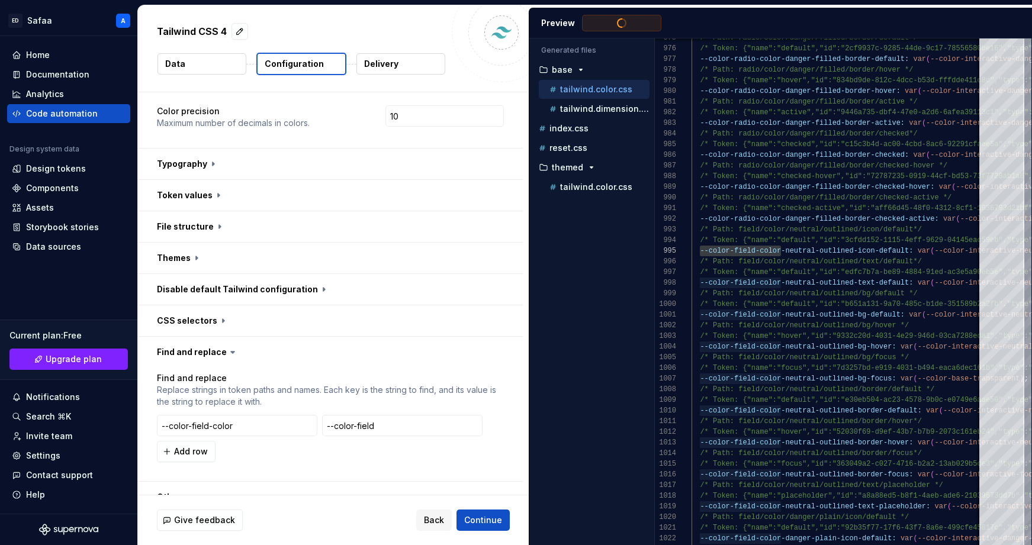
type textarea "**********"
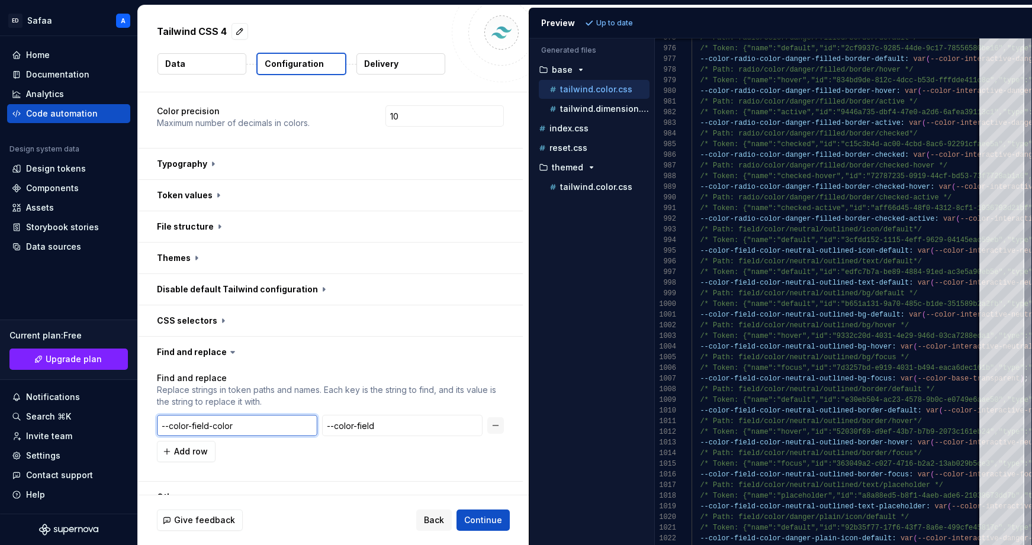
drag, startPoint x: 170, startPoint y: 404, endPoint x: 146, endPoint y: 404, distance: 24.3
click at [146, 404] on div "Find and replace Replace strings in token paths and names. Each key is the stri…" at bounding box center [330, 425] width 385 height 114
type input "color-field-color"
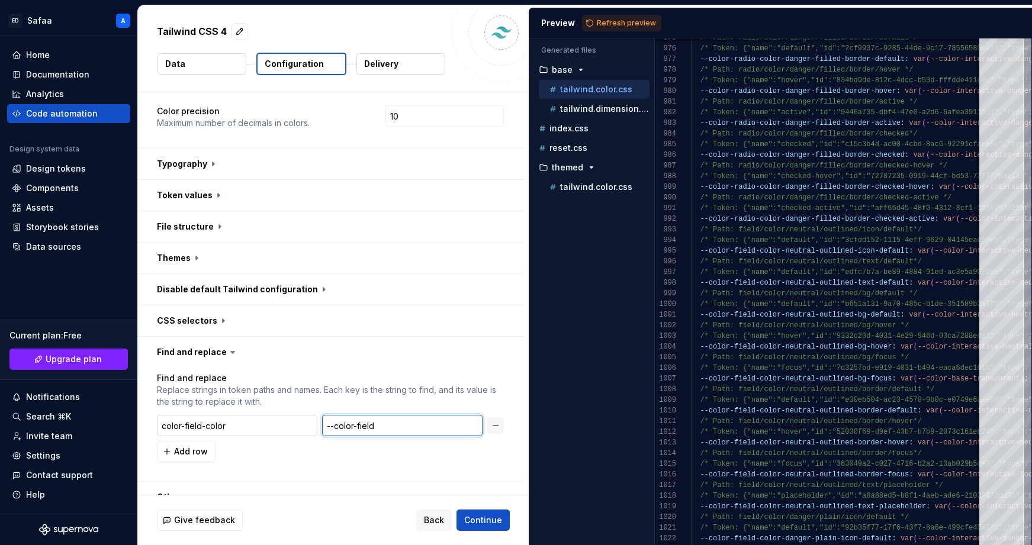
drag, startPoint x: 338, startPoint y: 401, endPoint x: 301, endPoint y: 400, distance: 36.7
click at [301, 415] on div "color-field-color --color-field" at bounding box center [330, 425] width 347 height 21
type input "color-field"
click at [609, 24] on span "Refresh preview" at bounding box center [626, 22] width 59 height 9
click at [502, 417] on button "button" at bounding box center [495, 425] width 17 height 17
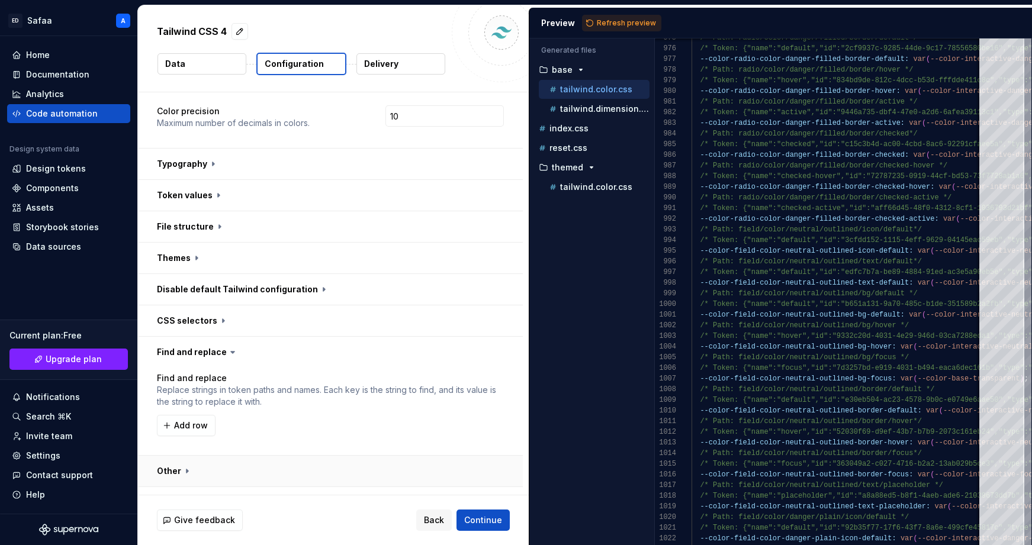
click at [187, 456] on button "button" at bounding box center [330, 471] width 385 height 31
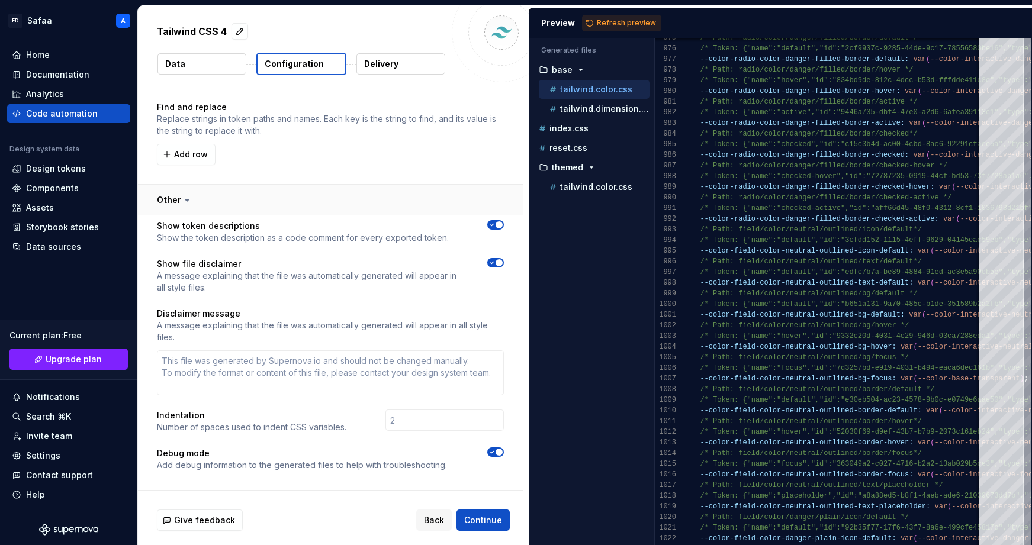
scroll to position [397, 0]
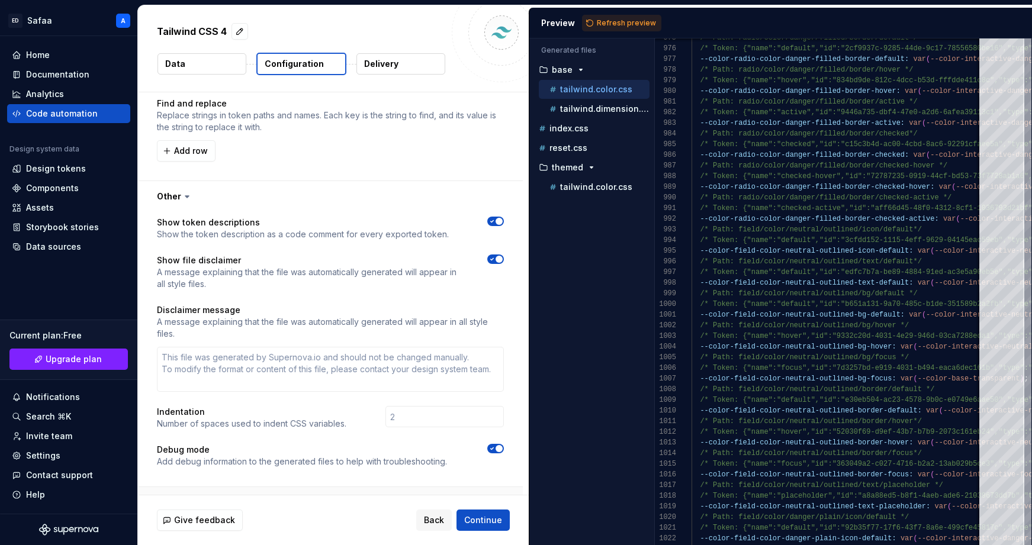
click at [219, 487] on button "button" at bounding box center [330, 502] width 385 height 31
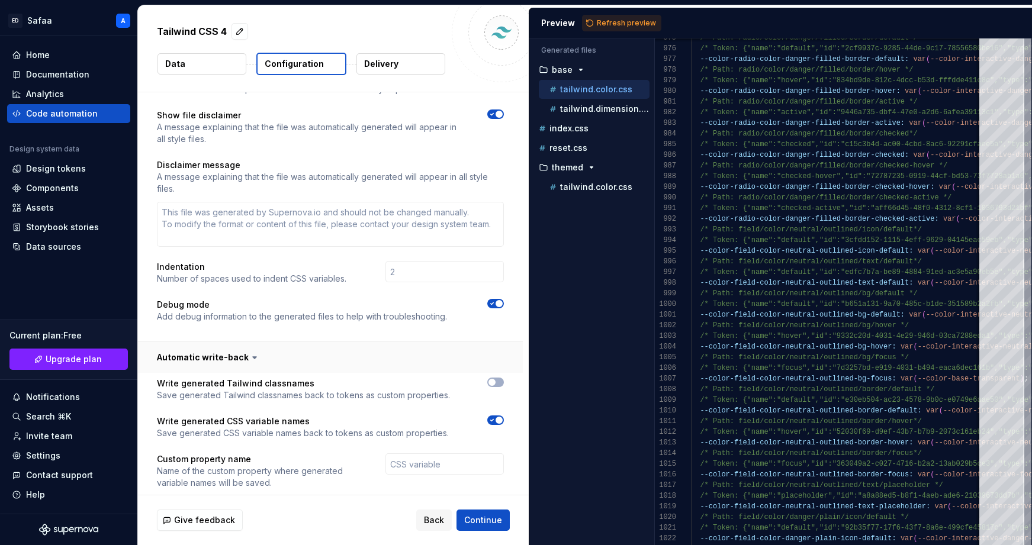
scroll to position [581, 0]
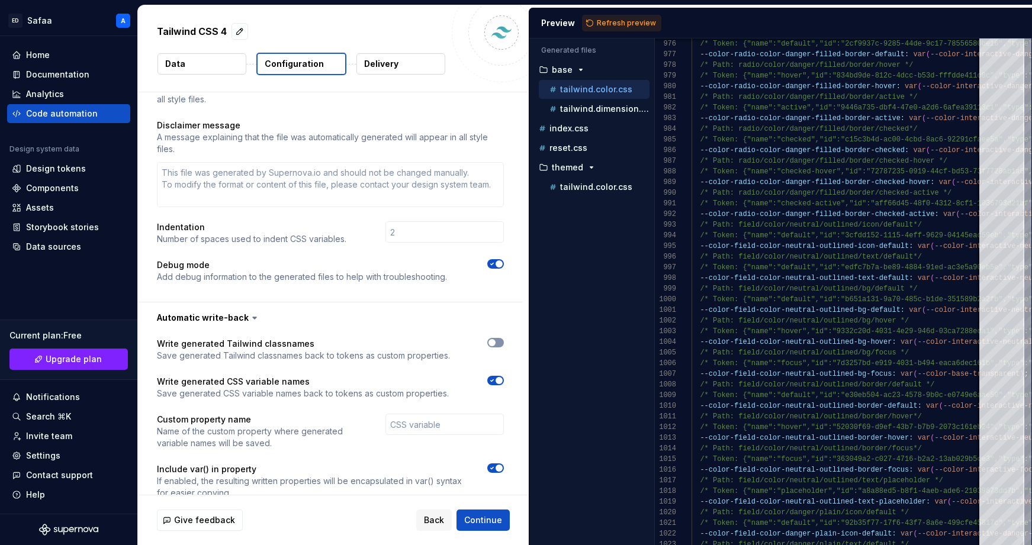
click at [496, 339] on span "button" at bounding box center [491, 342] width 7 height 7
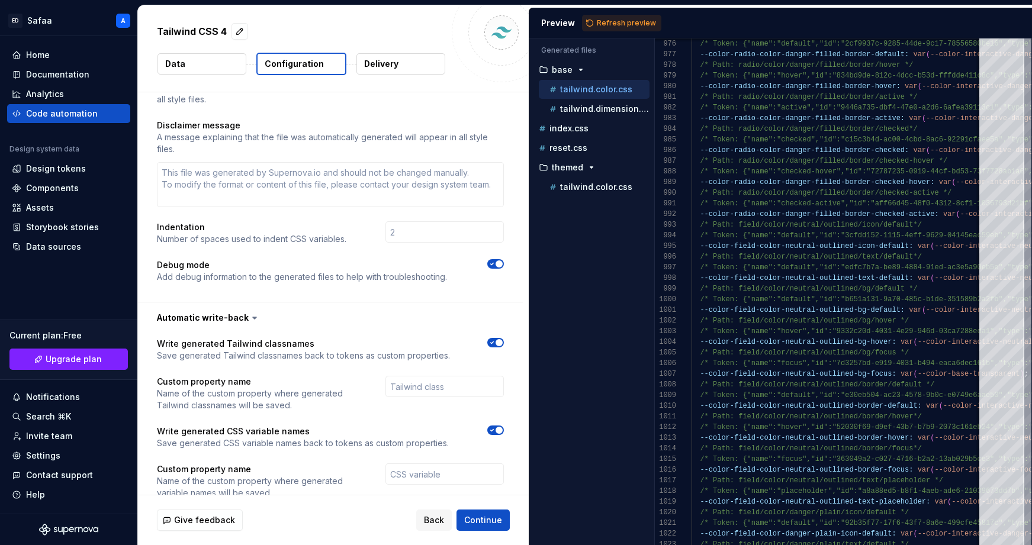
click at [503, 339] on span "button" at bounding box center [499, 342] width 7 height 7
type textarea "*"
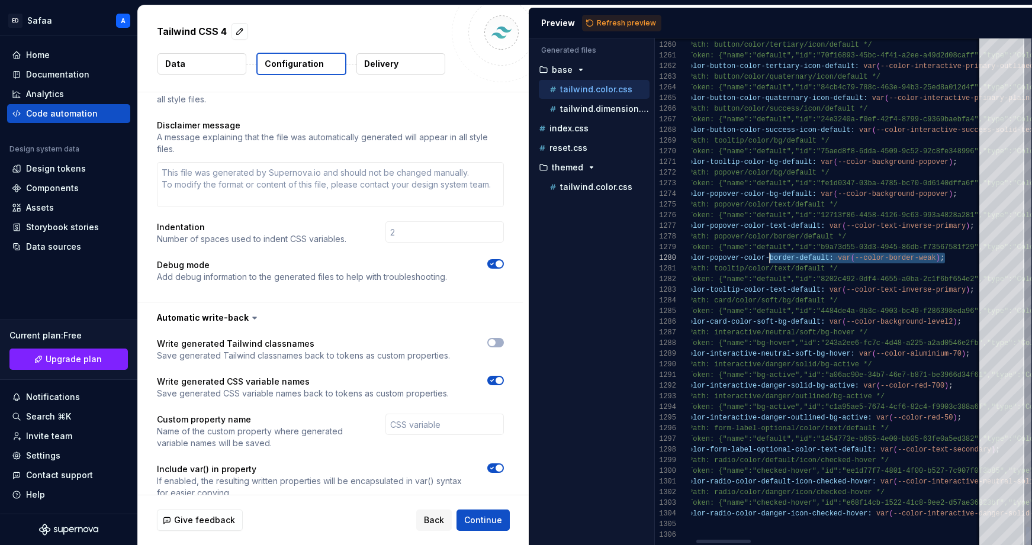
scroll to position [43, 30]
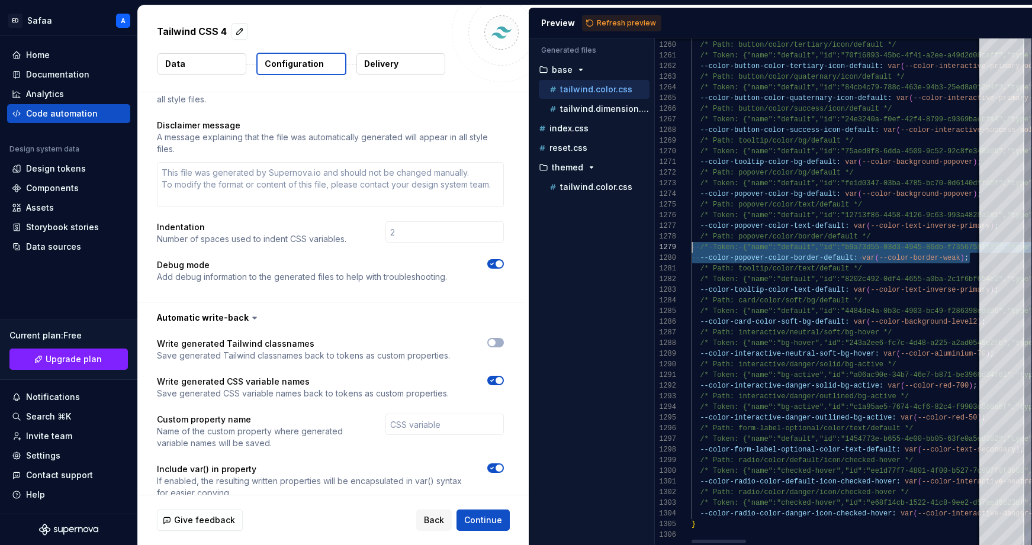
type textarea "**********"
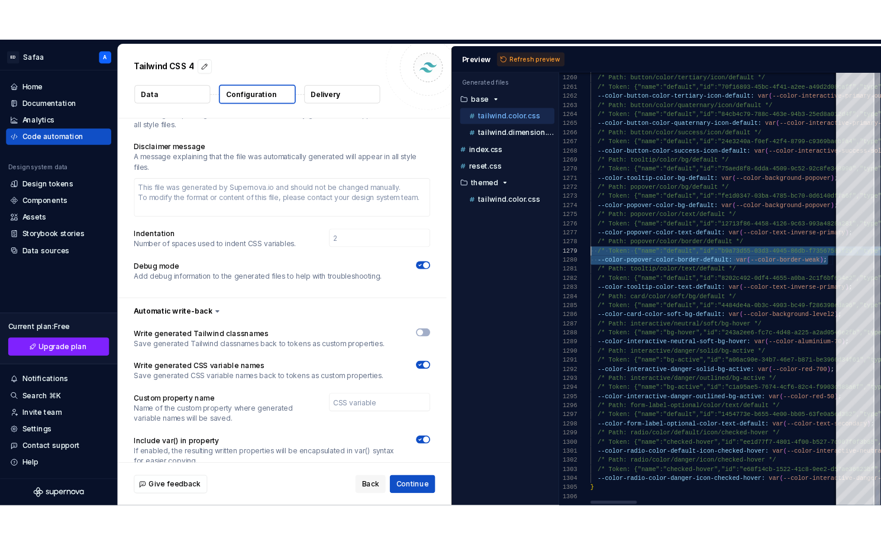
scroll to position [43, 0]
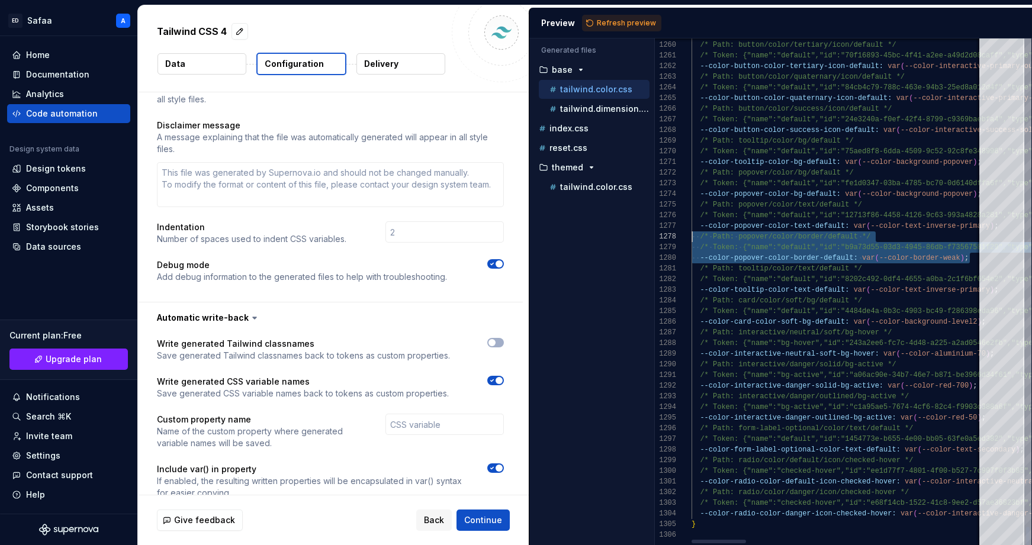
drag, startPoint x: 947, startPoint y: 258, endPoint x: 653, endPoint y: 242, distance: 294.7
click at [653, 242] on div "Generated files Accessibility guide for tree . Navigate the tree with the arrow…" at bounding box center [780, 291] width 503 height 507
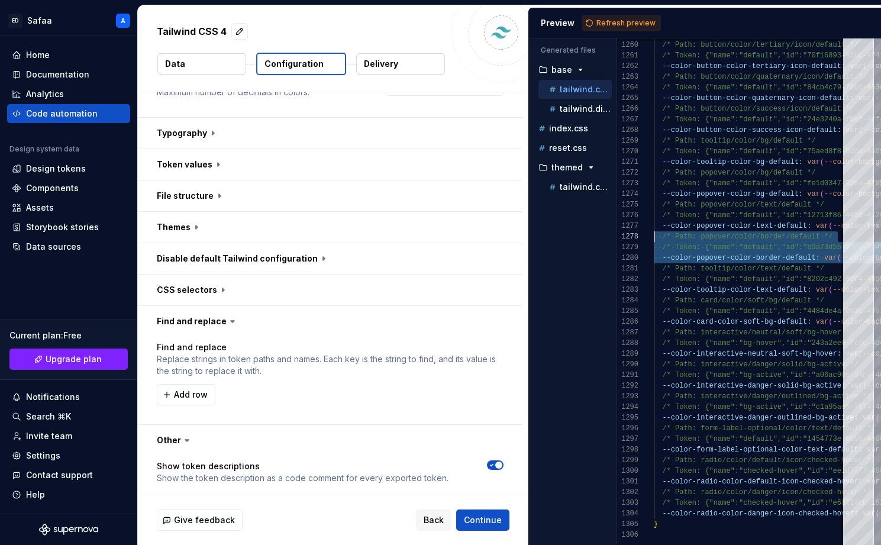
scroll to position [150, 0]
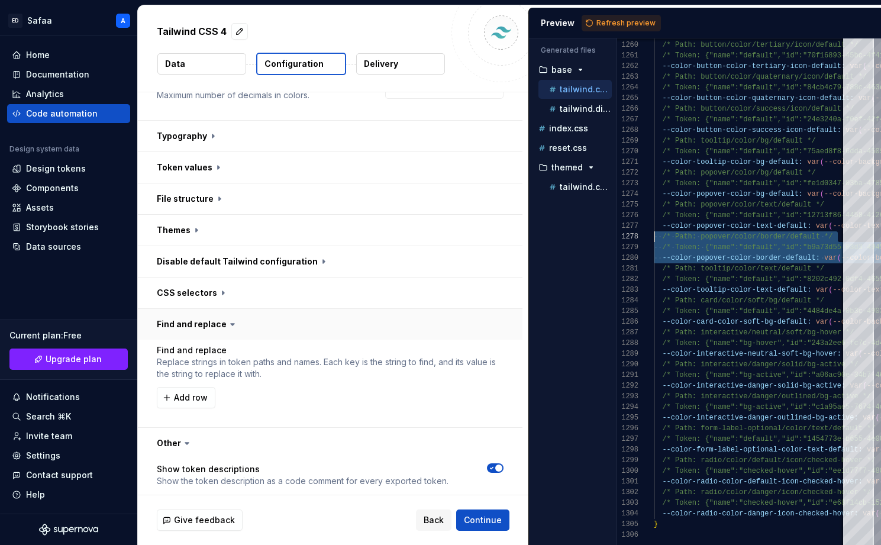
click at [208, 309] on button "button" at bounding box center [330, 324] width 385 height 31
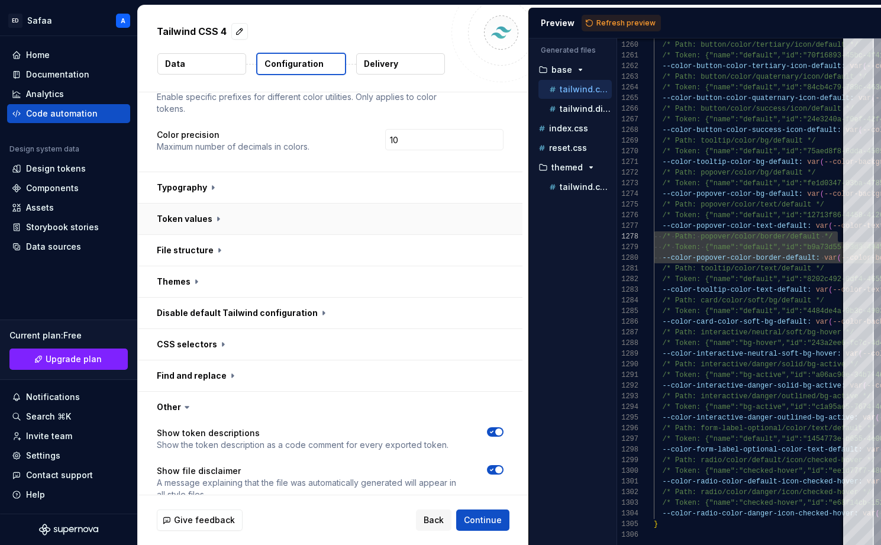
scroll to position [96, 0]
click at [198, 205] on button "button" at bounding box center [330, 220] width 385 height 31
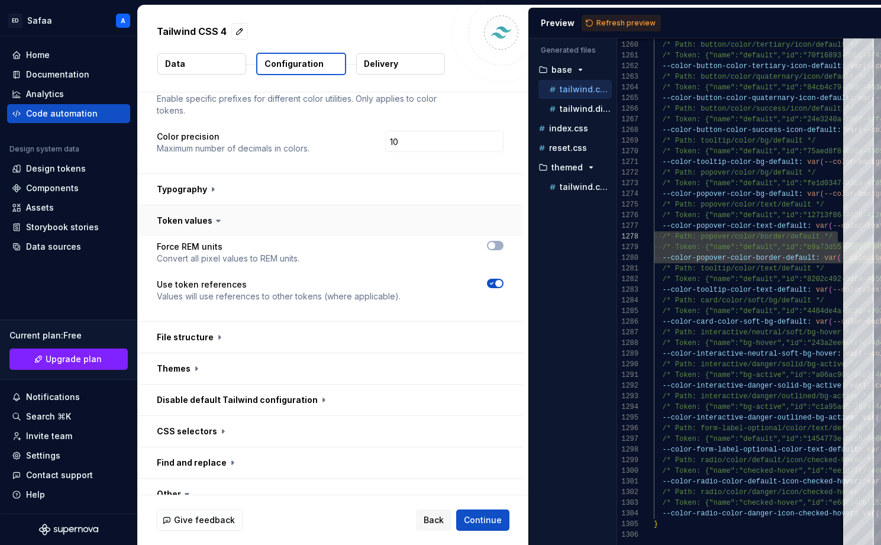
click at [198, 205] on button "button" at bounding box center [330, 220] width 385 height 31
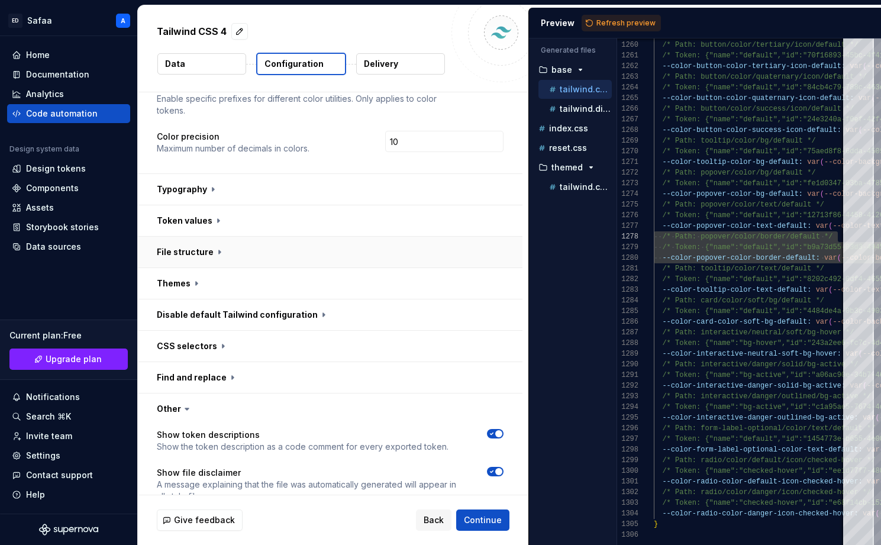
click at [201, 237] on button "button" at bounding box center [330, 252] width 385 height 31
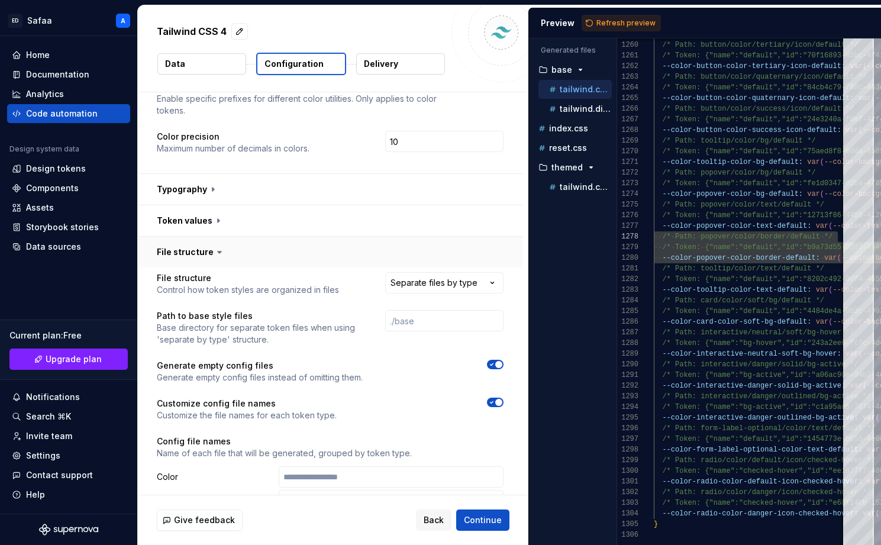
click at [201, 237] on button "button" at bounding box center [330, 252] width 385 height 31
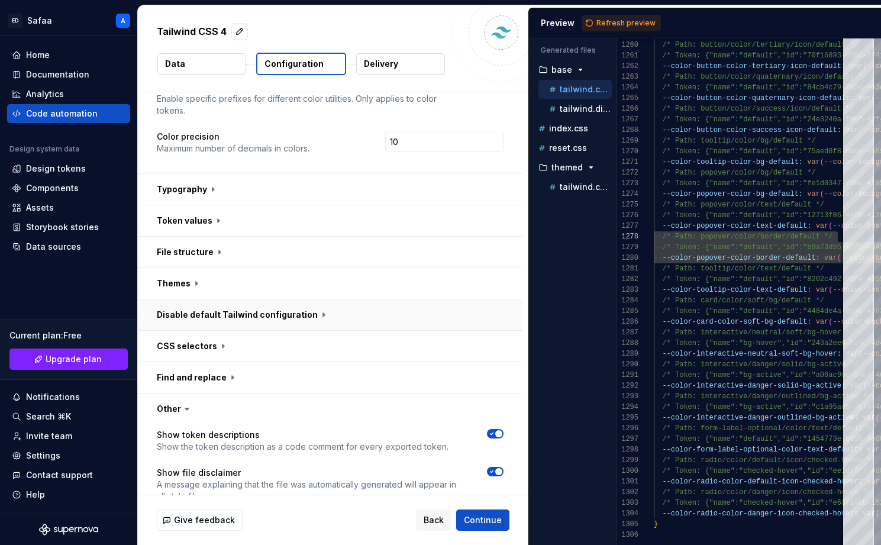
click at [207, 300] on button "button" at bounding box center [330, 315] width 385 height 31
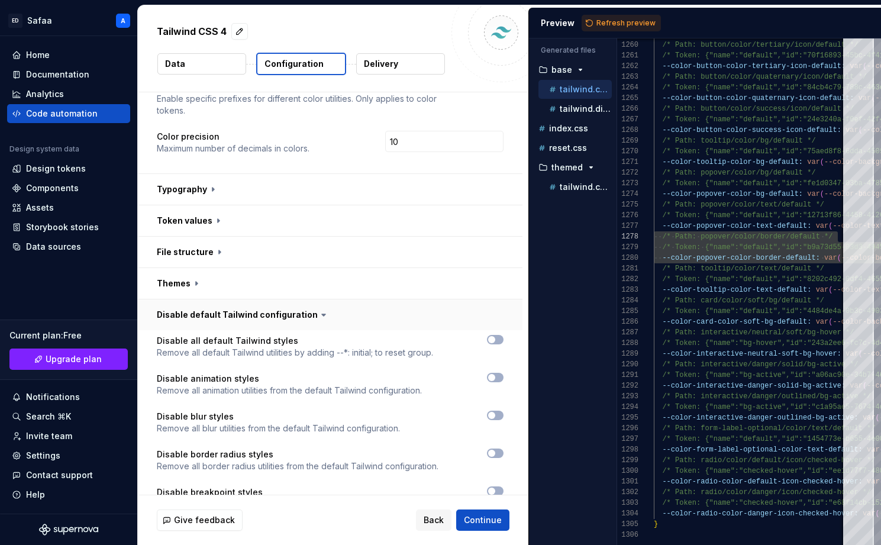
click at [207, 300] on button "button" at bounding box center [330, 315] width 385 height 31
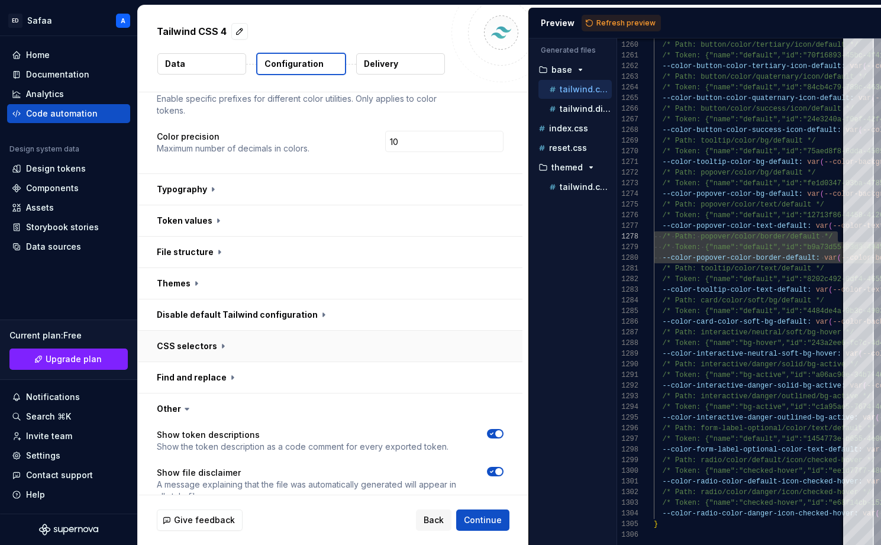
click at [205, 331] on button "button" at bounding box center [330, 346] width 385 height 31
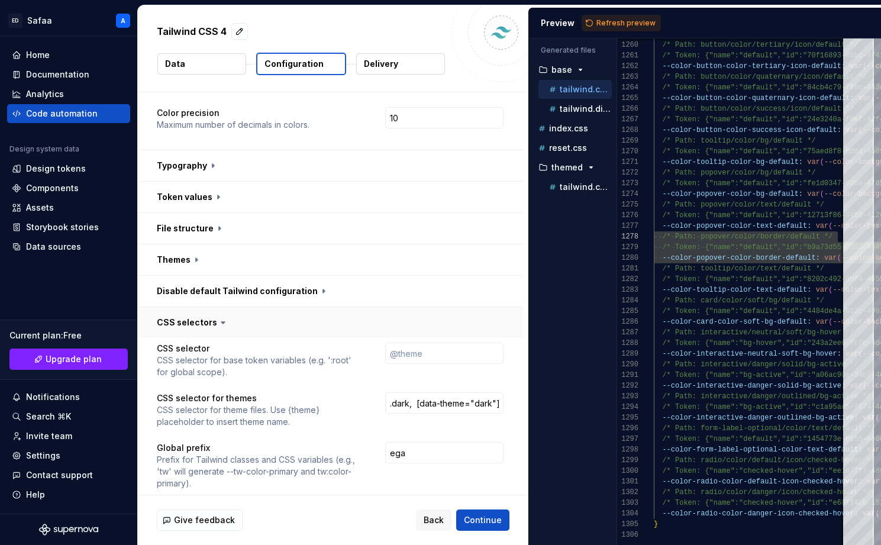
scroll to position [121, 0]
click at [203, 307] on button "button" at bounding box center [330, 322] width 385 height 31
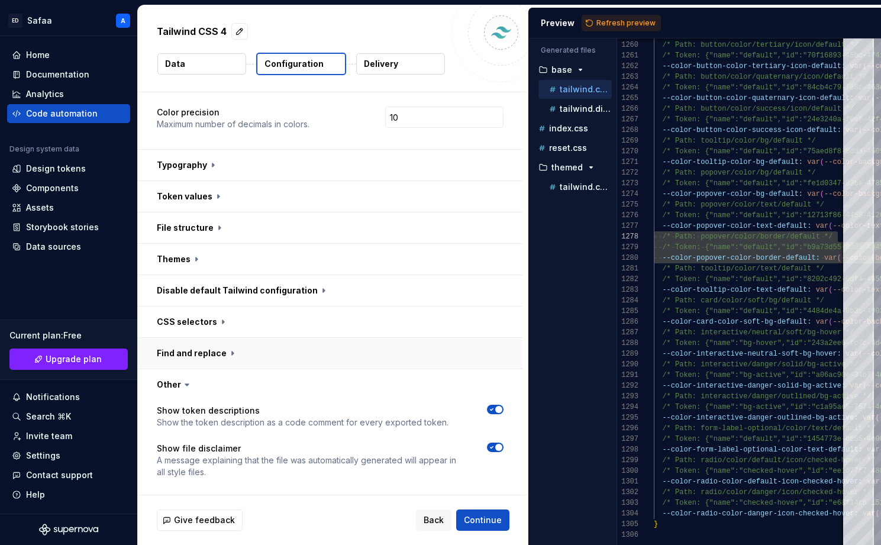
click at [203, 338] on button "button" at bounding box center [330, 353] width 385 height 31
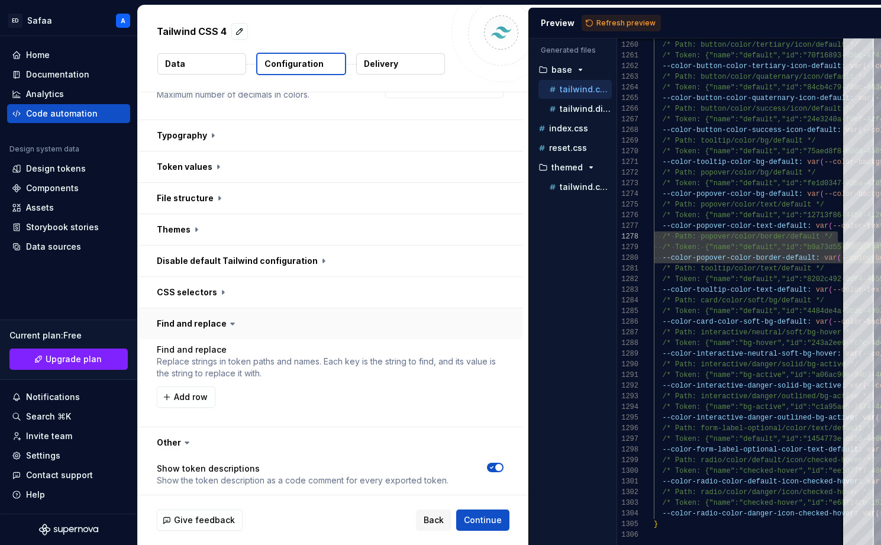
scroll to position [156, 0]
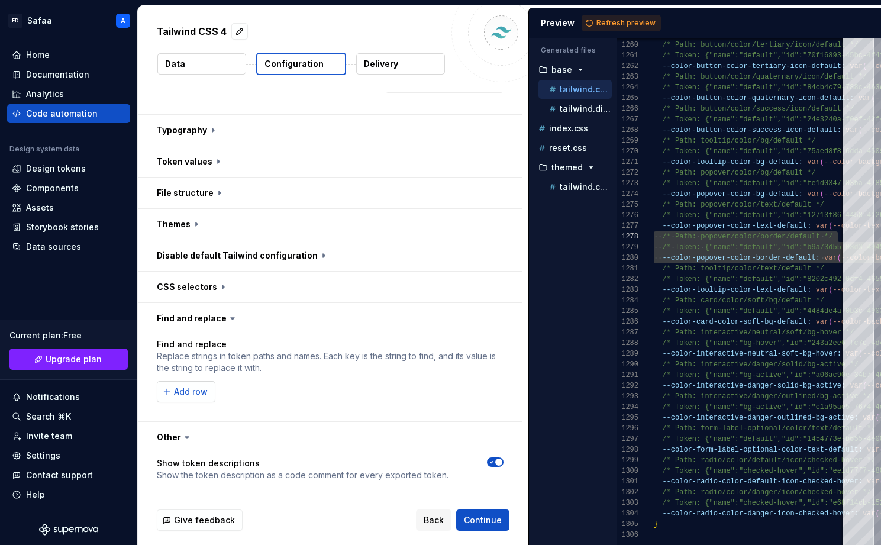
click at [201, 386] on span "Add row" at bounding box center [191, 392] width 34 height 12
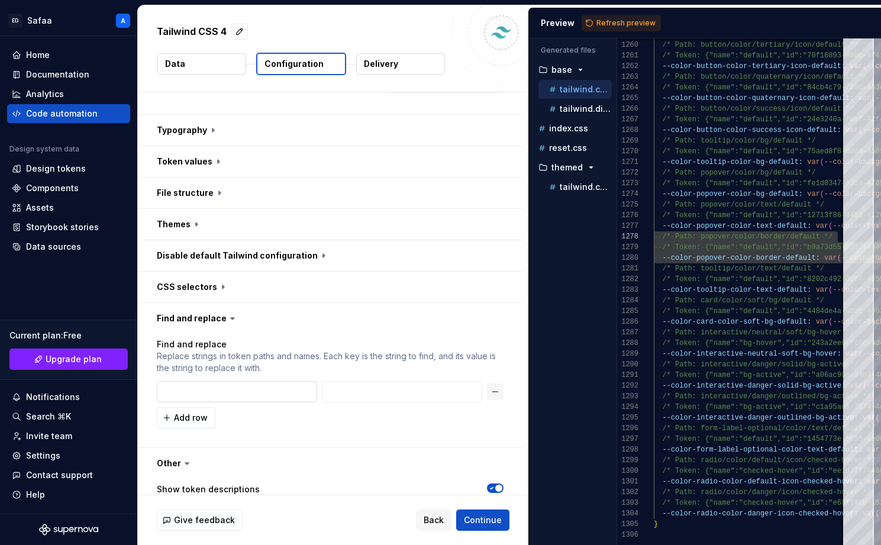
click at [213, 381] on input "text" at bounding box center [237, 391] width 160 height 21
type textarea "*"
type input "{prefix}-{path|remove:color}-{name}"
click at [308, 381] on input "{prefix}-{path|remove:color}-{name}" at bounding box center [237, 391] width 160 height 21
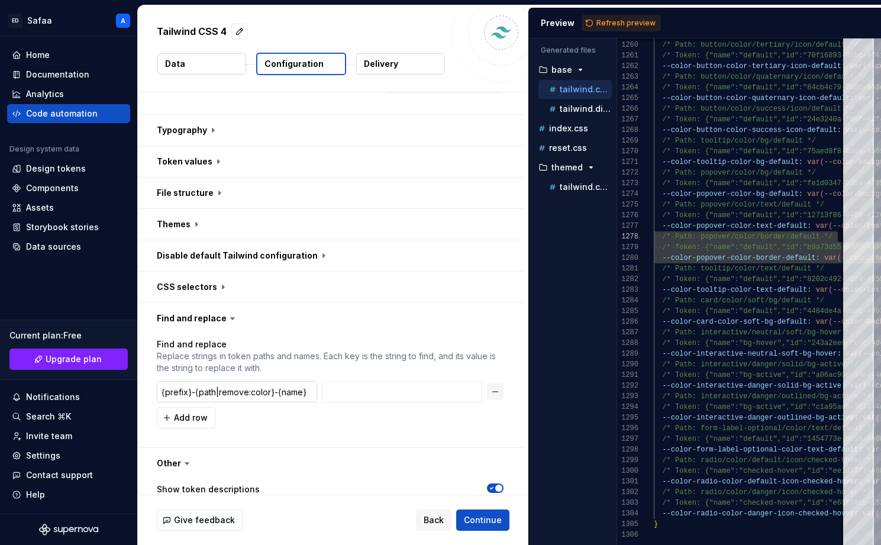
click at [308, 381] on input "{prefix}-{path|remove:color}-{name}" at bounding box center [237, 391] width 160 height 21
type textarea "*"
click at [504, 384] on button "button" at bounding box center [495, 392] width 17 height 17
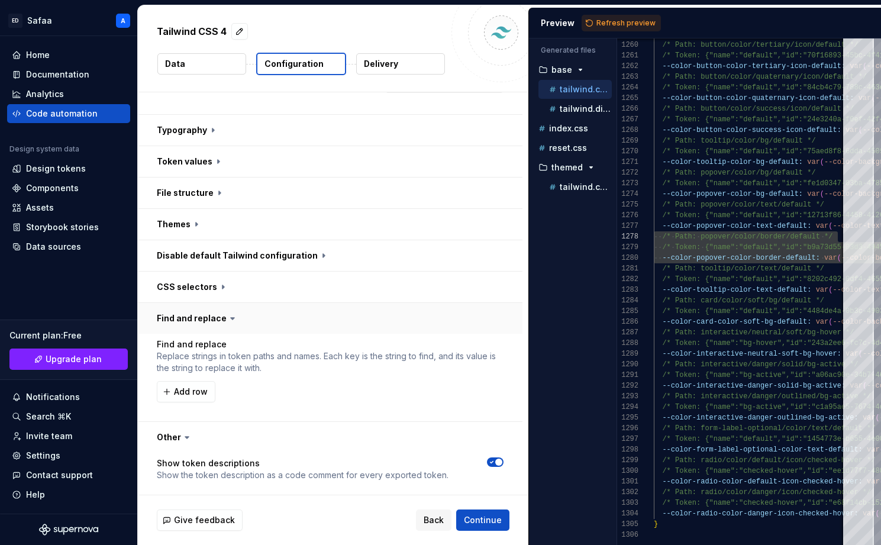
click at [200, 303] on button "button" at bounding box center [330, 318] width 385 height 31
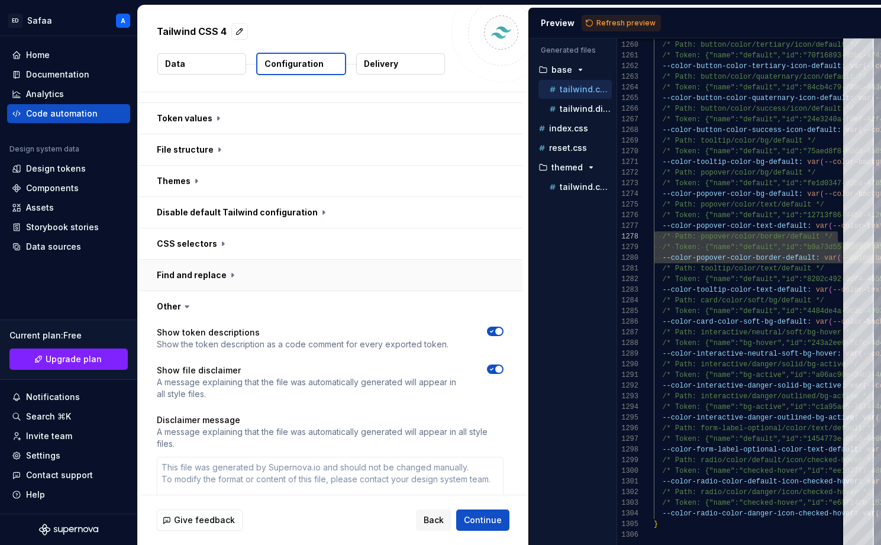
scroll to position [205, 0]
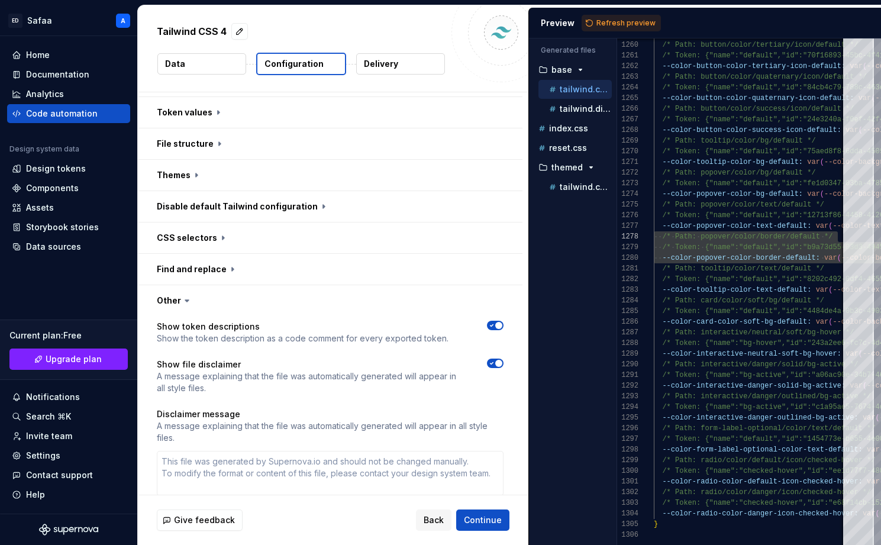
click at [181, 295] on icon at bounding box center [187, 301] width 12 height 12
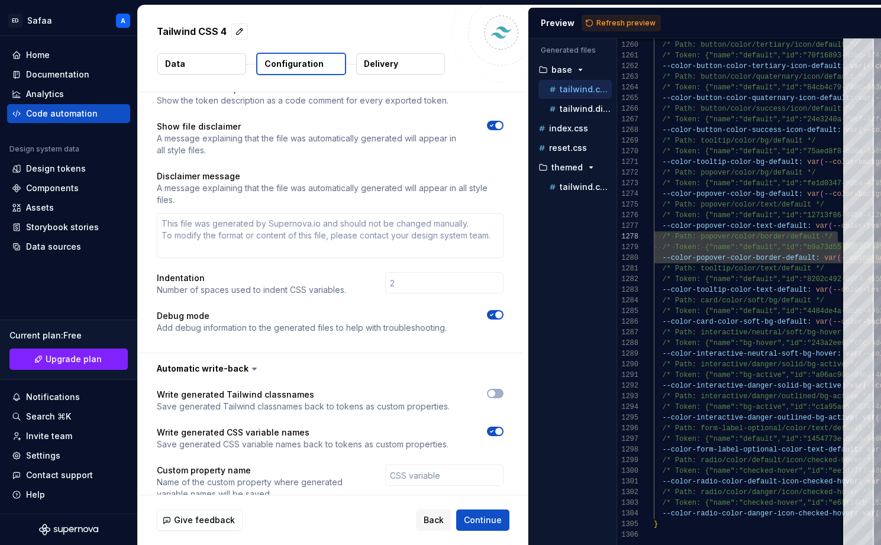
scroll to position [494, 0]
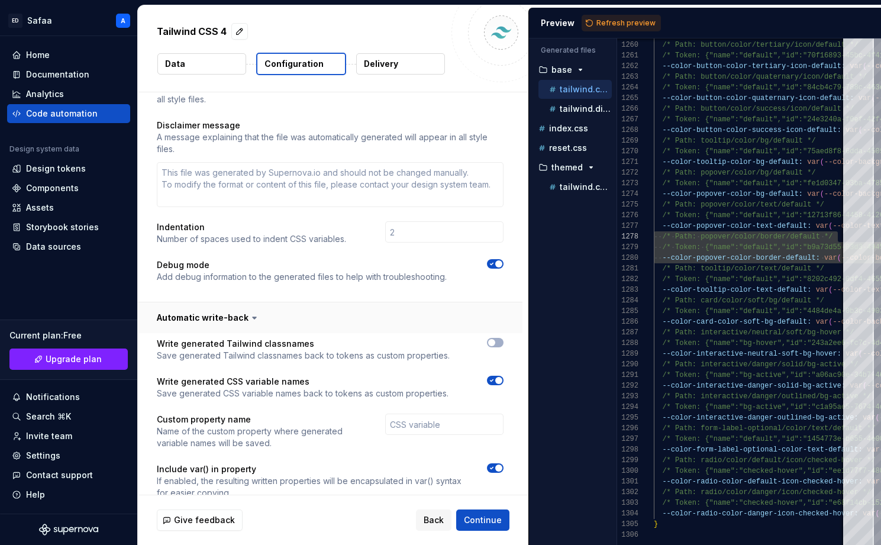
click at [240, 303] on button "button" at bounding box center [330, 318] width 385 height 31
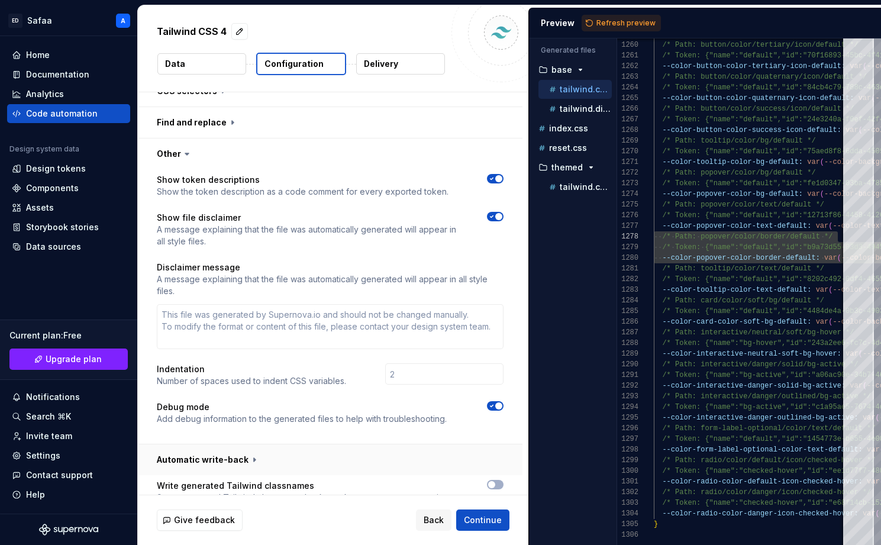
scroll to position [309, 0]
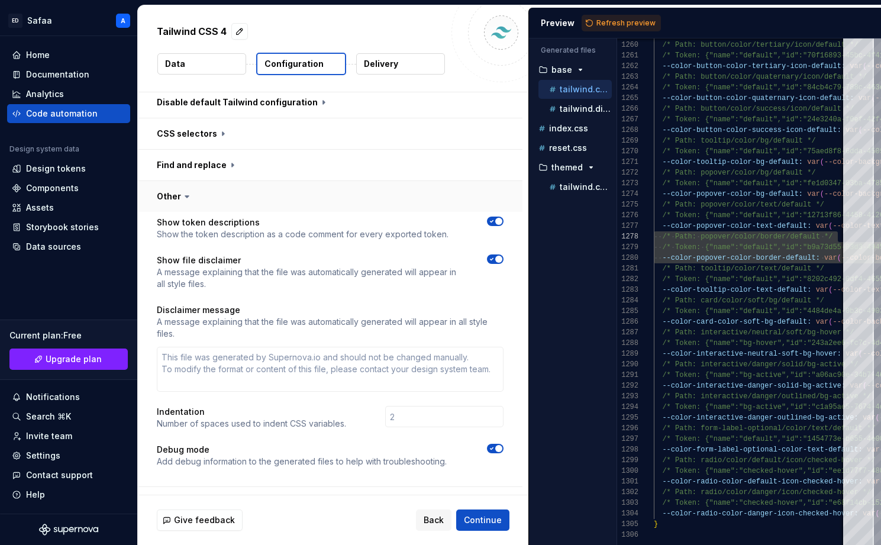
click at [211, 181] on button "button" at bounding box center [330, 196] width 385 height 31
type textarea "*"
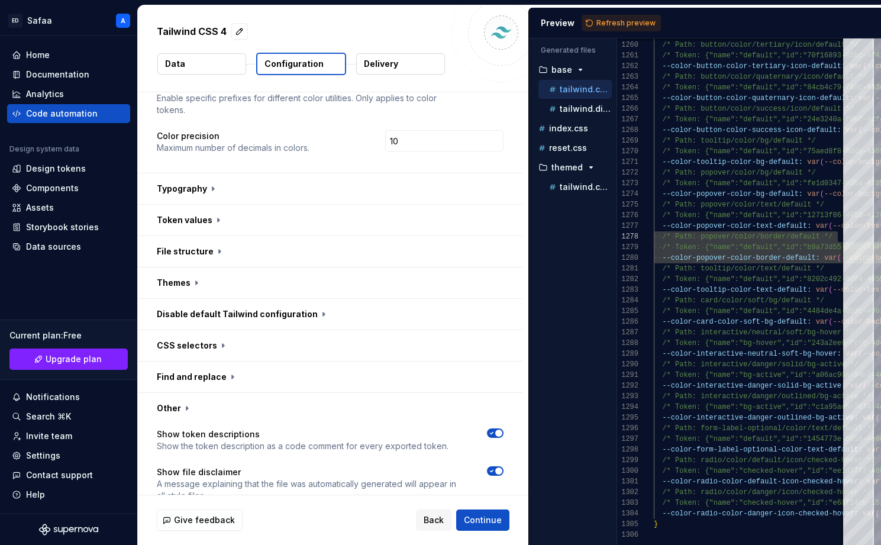
scroll to position [34, 0]
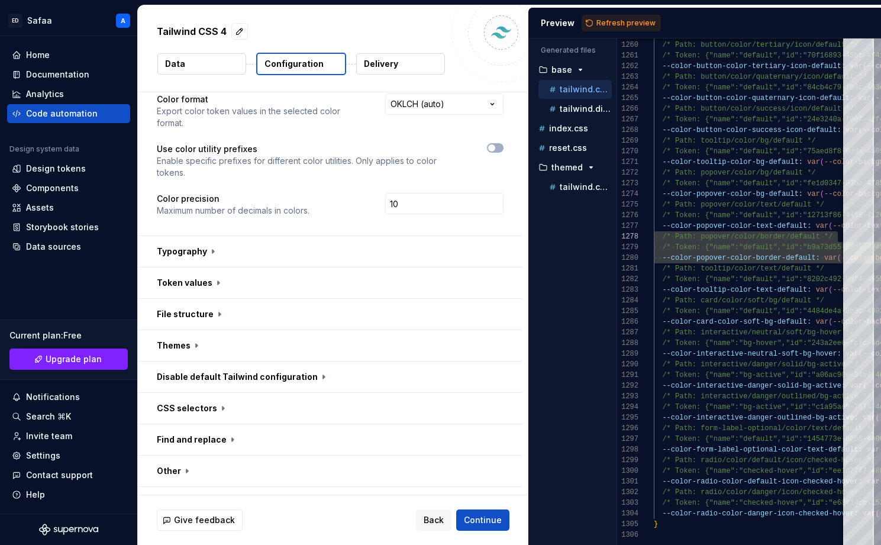
click at [394, 63] on p "Delivery" at bounding box center [381, 64] width 34 height 12
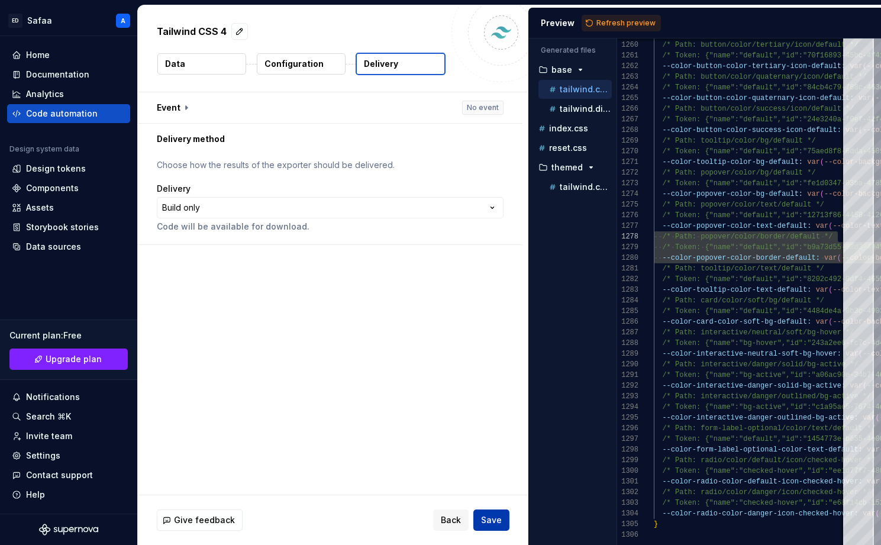
click at [499, 517] on span "Save" at bounding box center [491, 520] width 21 height 12
type textarea "**********"
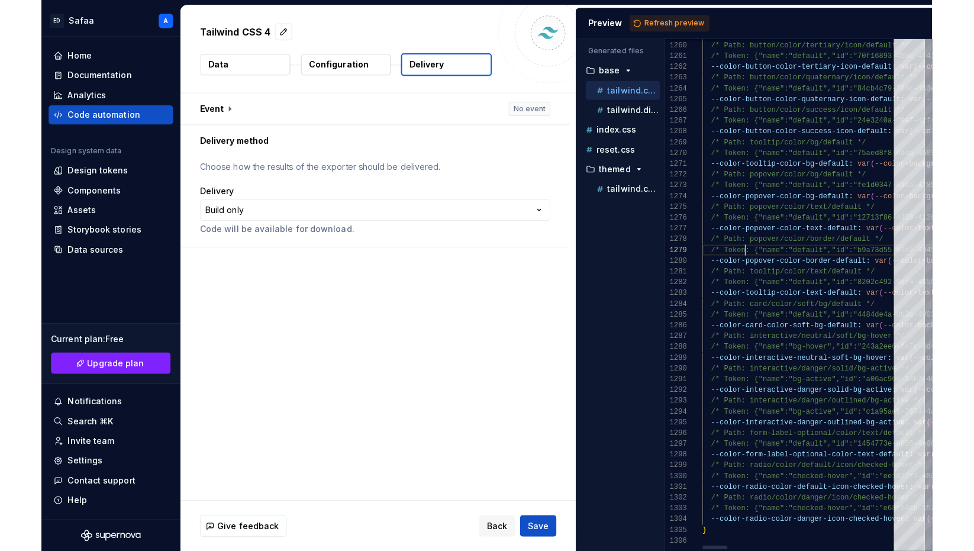
scroll to position [43, 43]
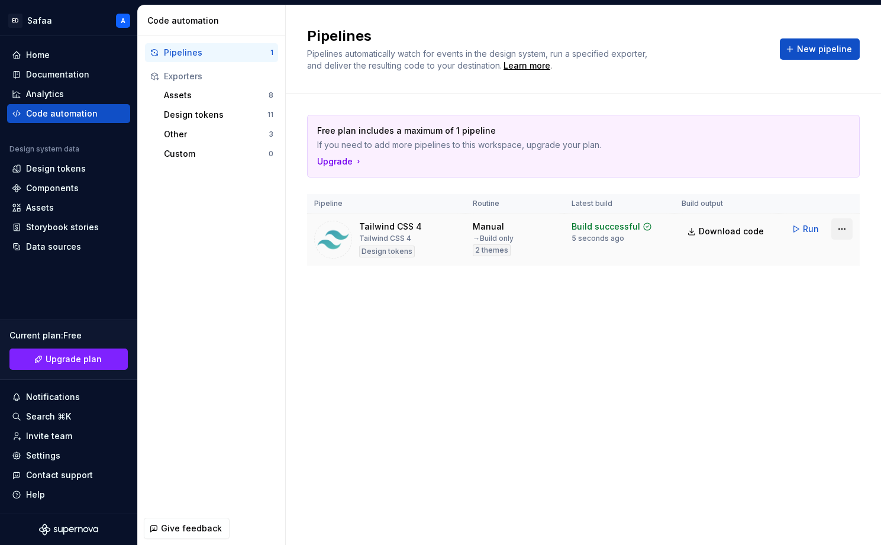
click at [847, 231] on html "[PERSON_NAME] A Home Documentation Analytics Code automation Design system data…" at bounding box center [440, 272] width 881 height 545
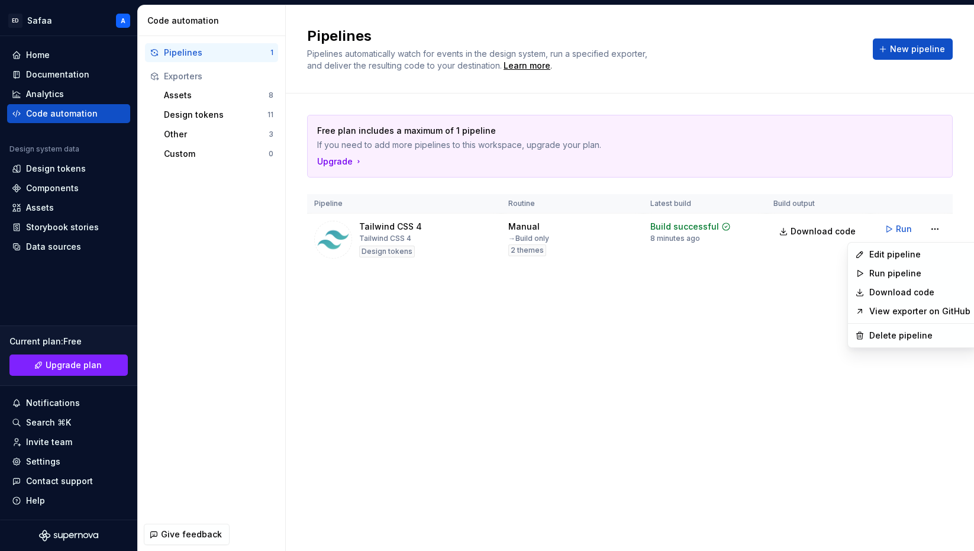
click at [652, 350] on html "[PERSON_NAME] A Home Documentation Analytics Code automation Design system data…" at bounding box center [487, 275] width 974 height 551
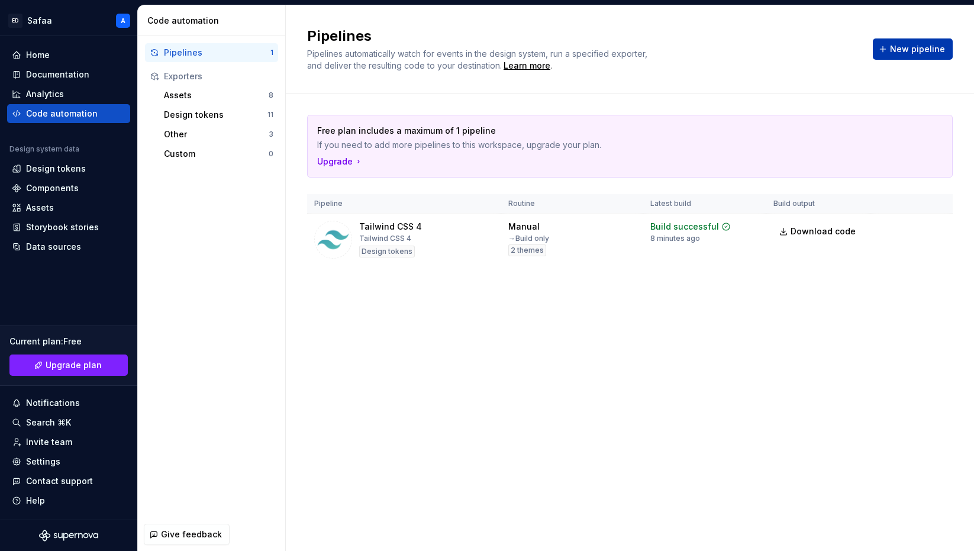
click at [881, 53] on span "New pipeline" at bounding box center [917, 49] width 55 height 12
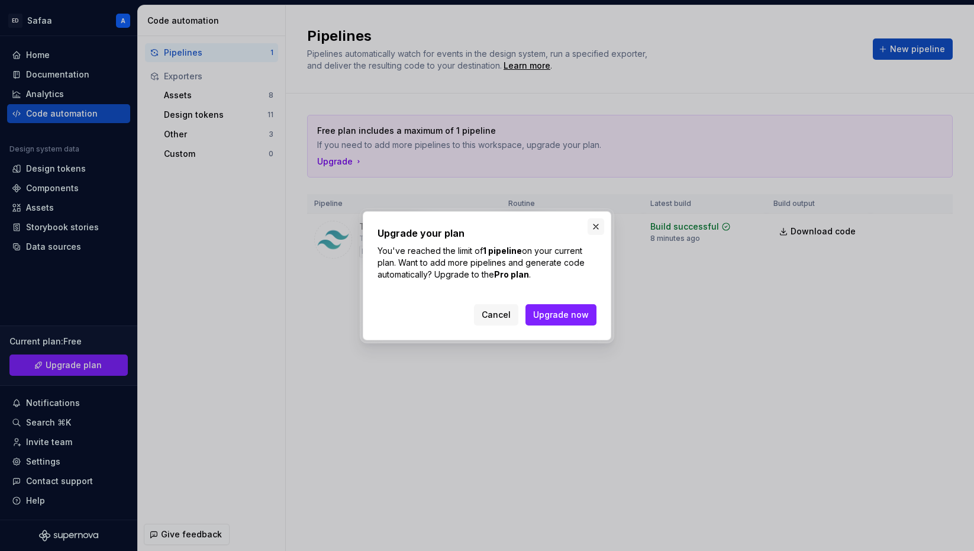
click at [599, 224] on button "button" at bounding box center [596, 226] width 17 height 17
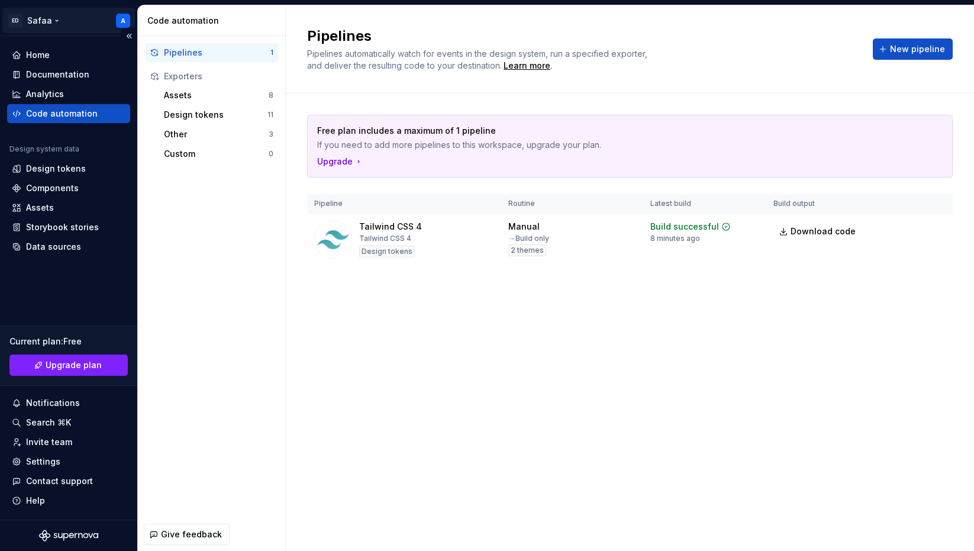
click at [44, 22] on html "[PERSON_NAME] A Home Documentation Analytics Code automation Design system data…" at bounding box center [487, 275] width 974 height 551
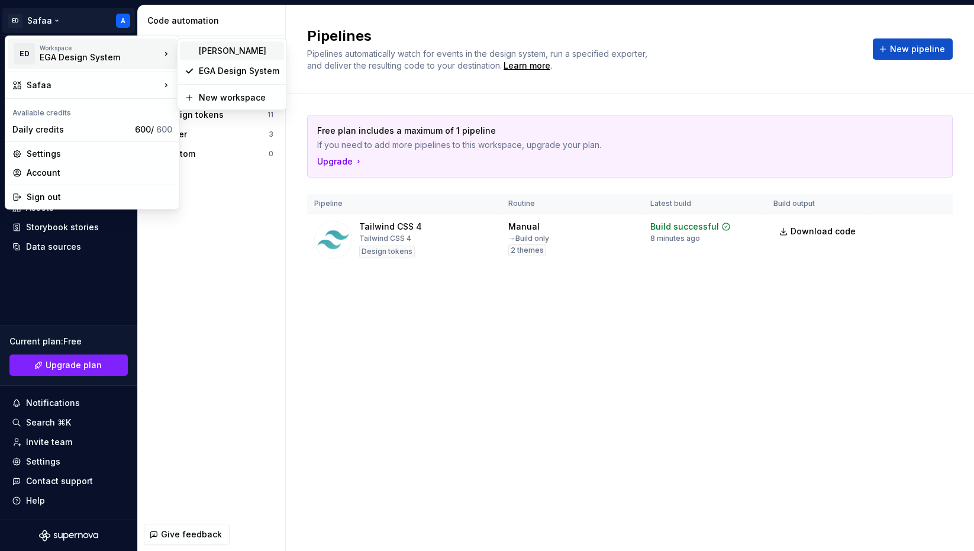
click at [241, 52] on div "[PERSON_NAME]" at bounding box center [239, 51] width 81 height 12
